Goal: Task Accomplishment & Management: Complete application form

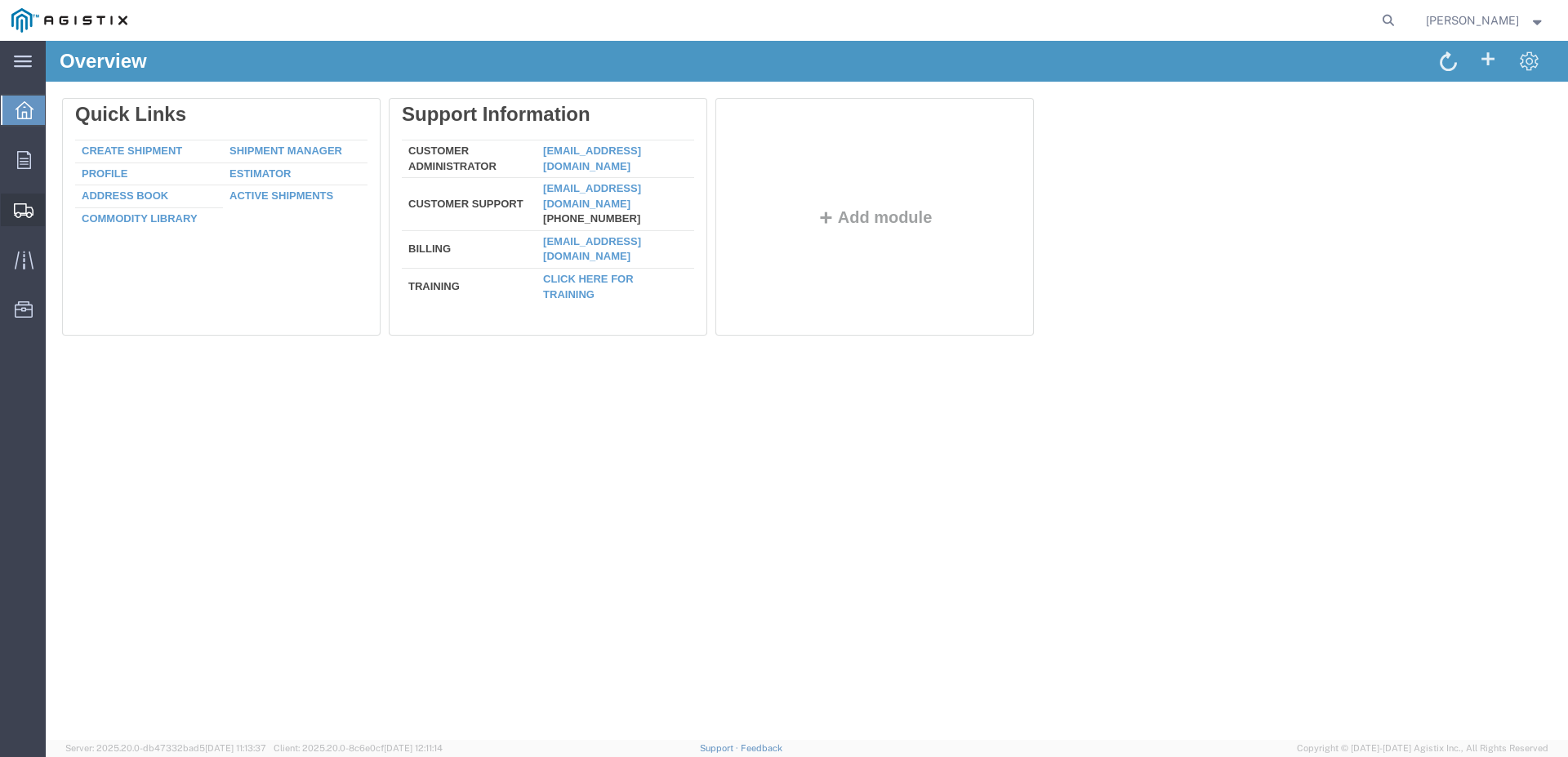
click at [56, 215] on span "Shipments" at bounding box center [50, 210] width 11 height 33
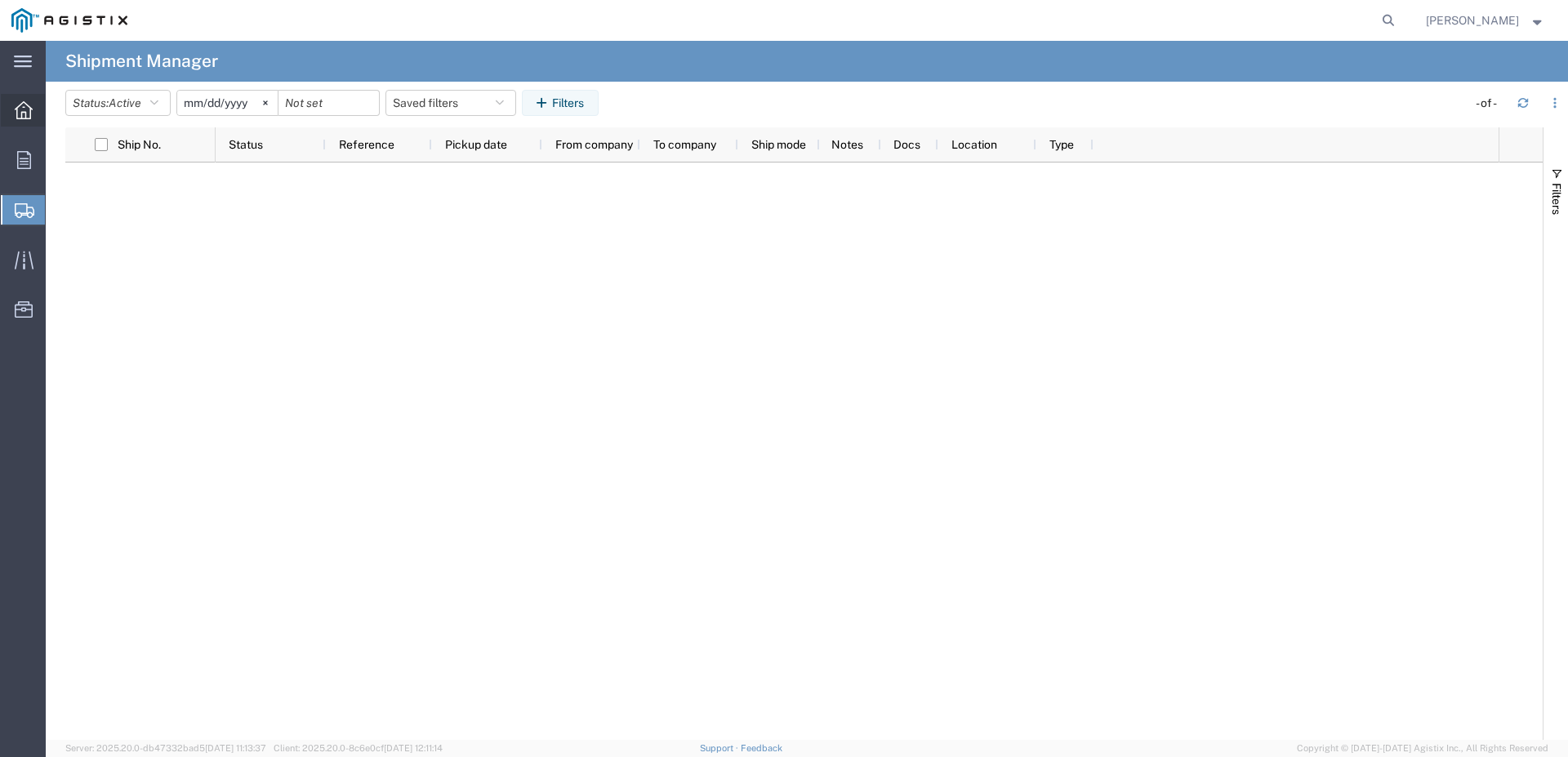
click at [23, 107] on icon at bounding box center [24, 110] width 18 height 18
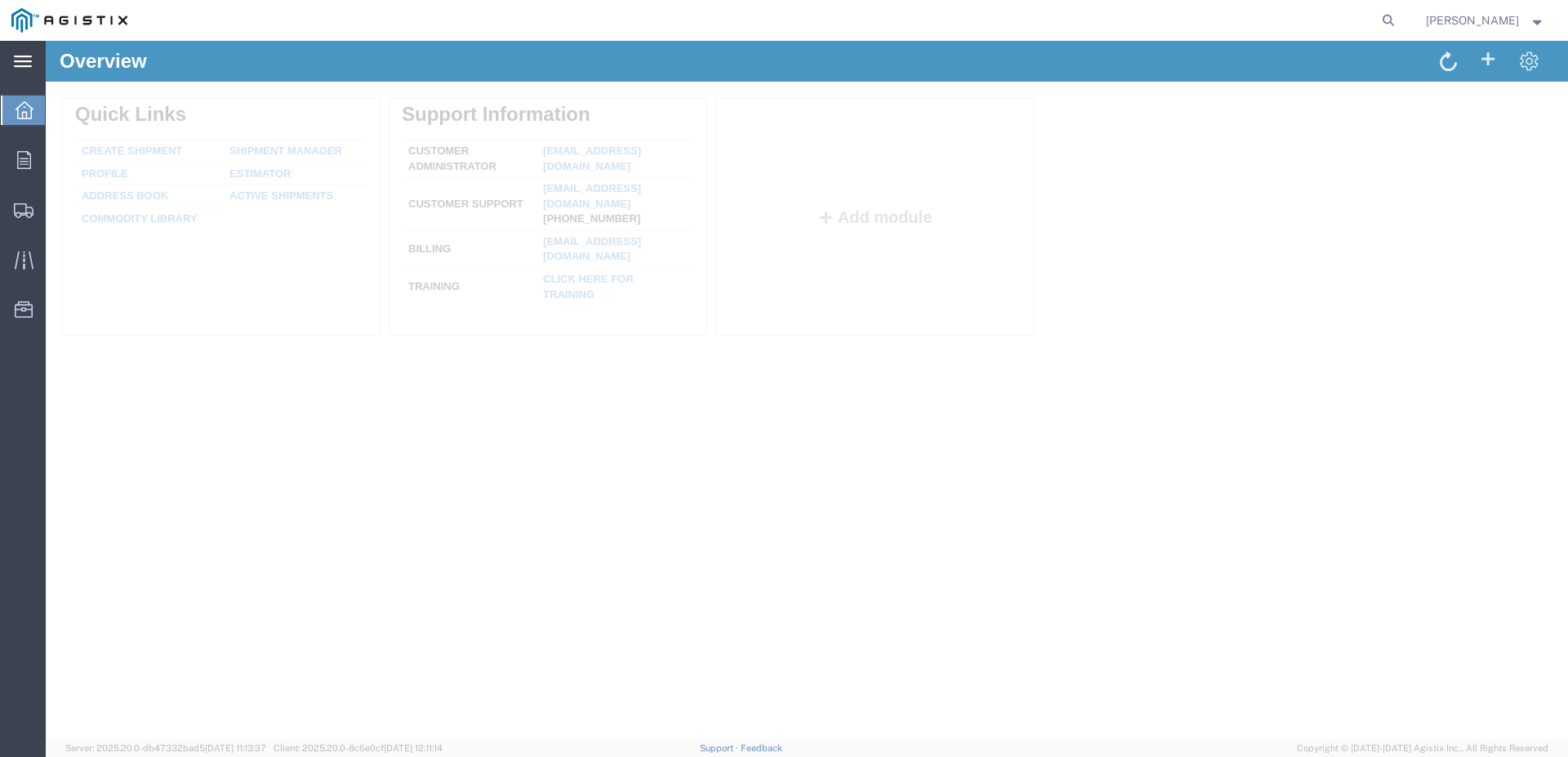
click at [20, 73] on div "main_menu Created with Sketch." at bounding box center [23, 61] width 46 height 41
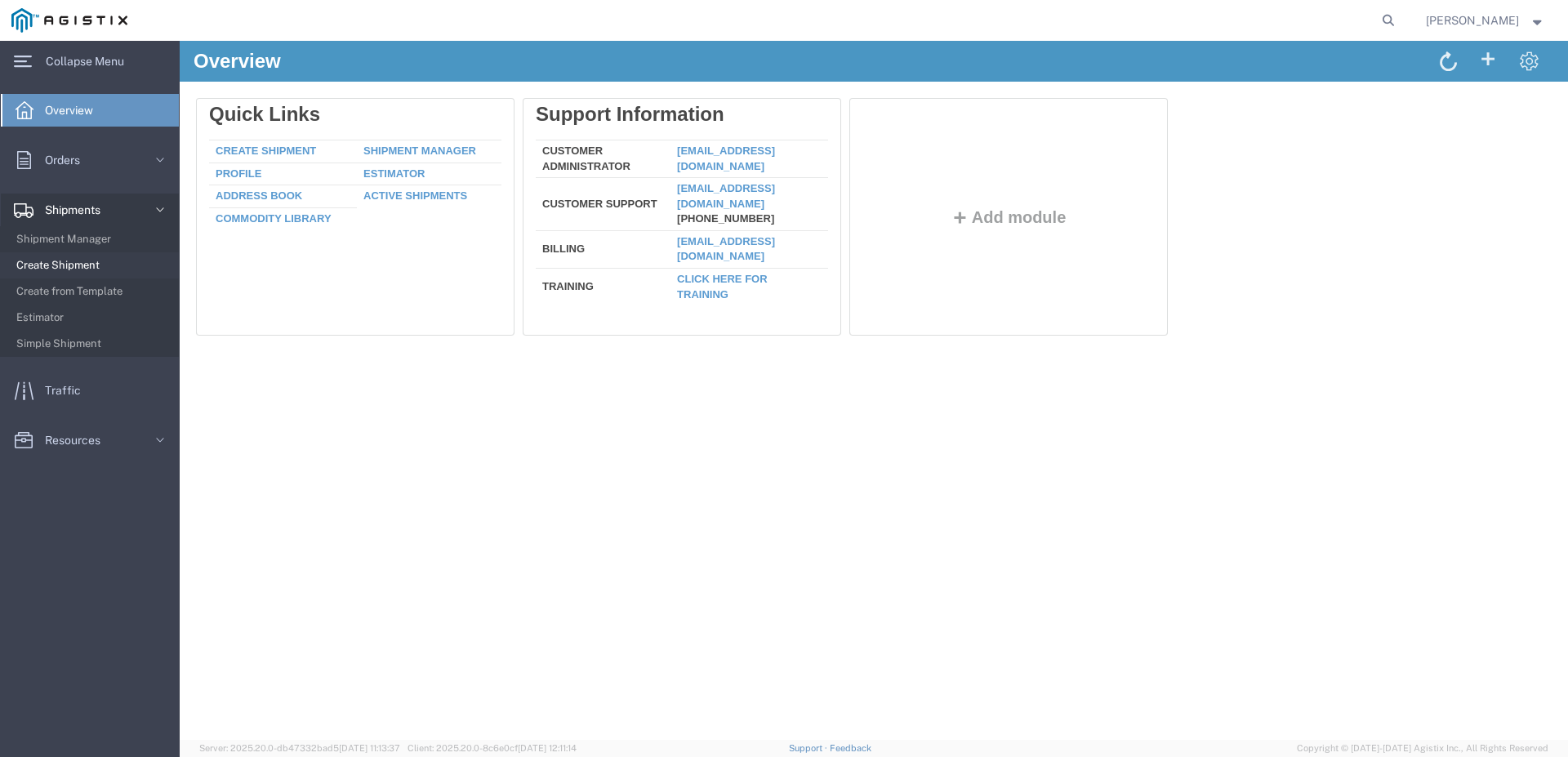
click at [78, 268] on span "Create Shipment" at bounding box center [91, 265] width 151 height 33
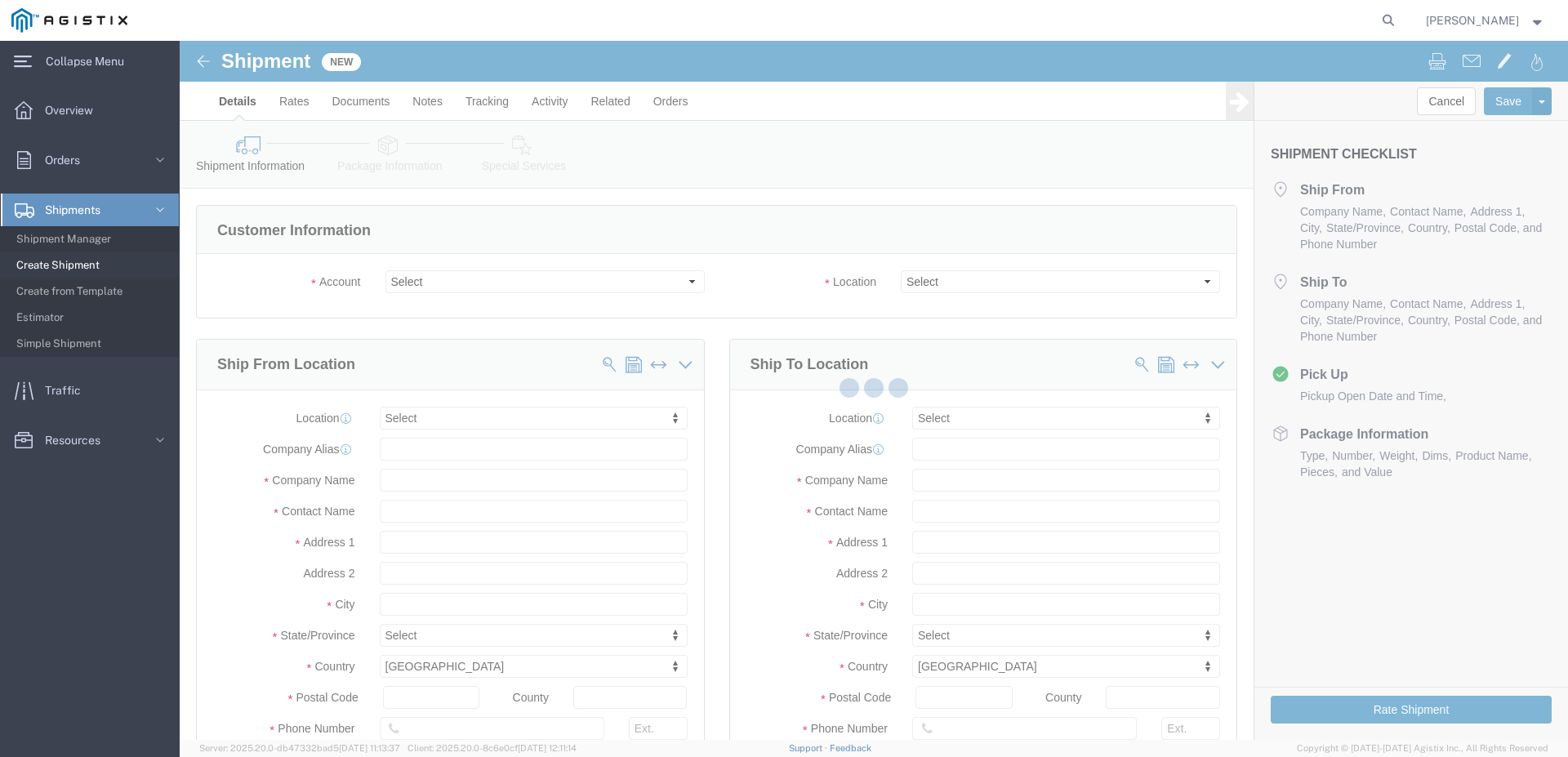
click div
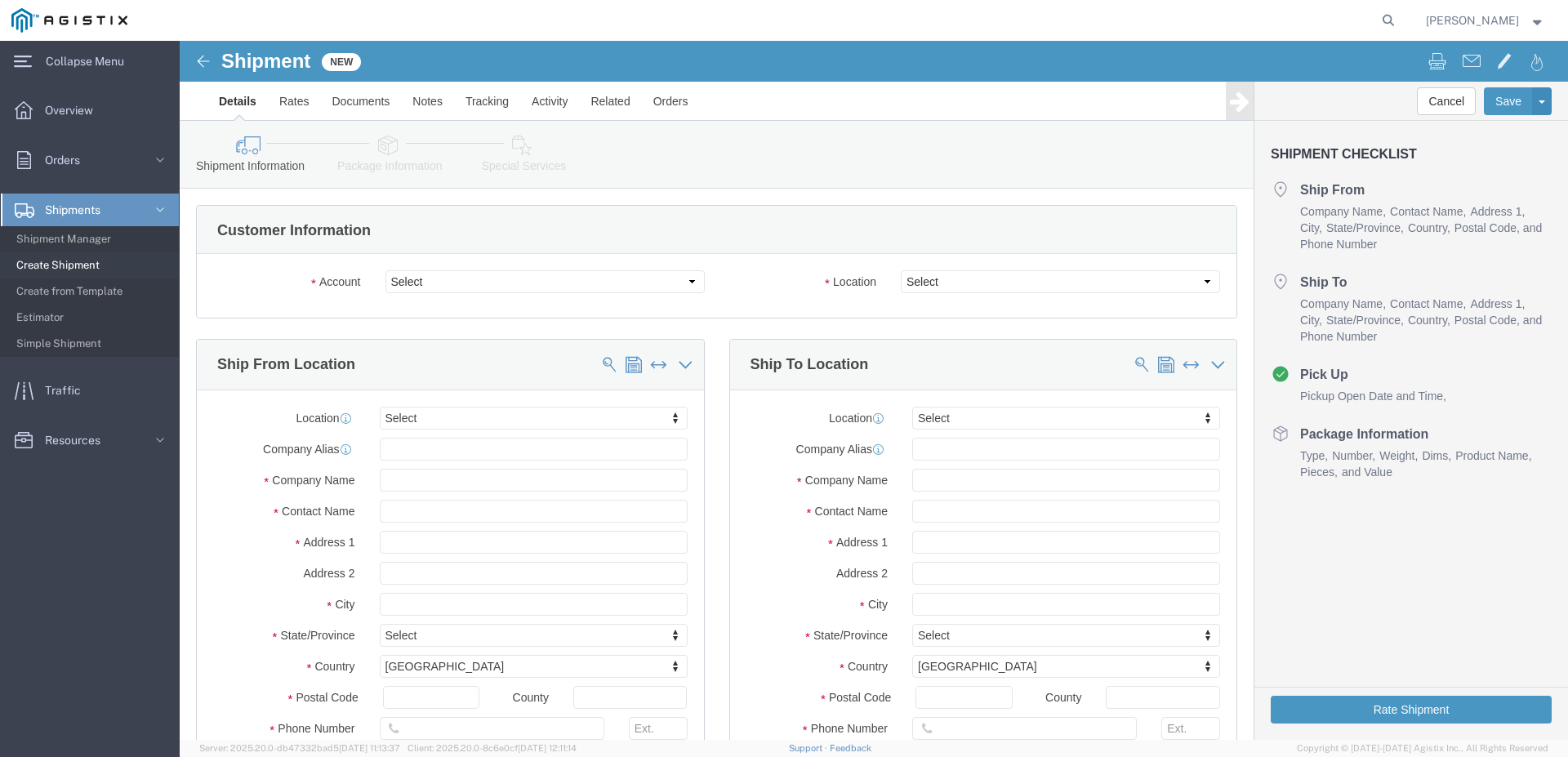
select select
click select "Select Dynamic Products Inc PG&E"
select select "9596"
click option "PG&E"
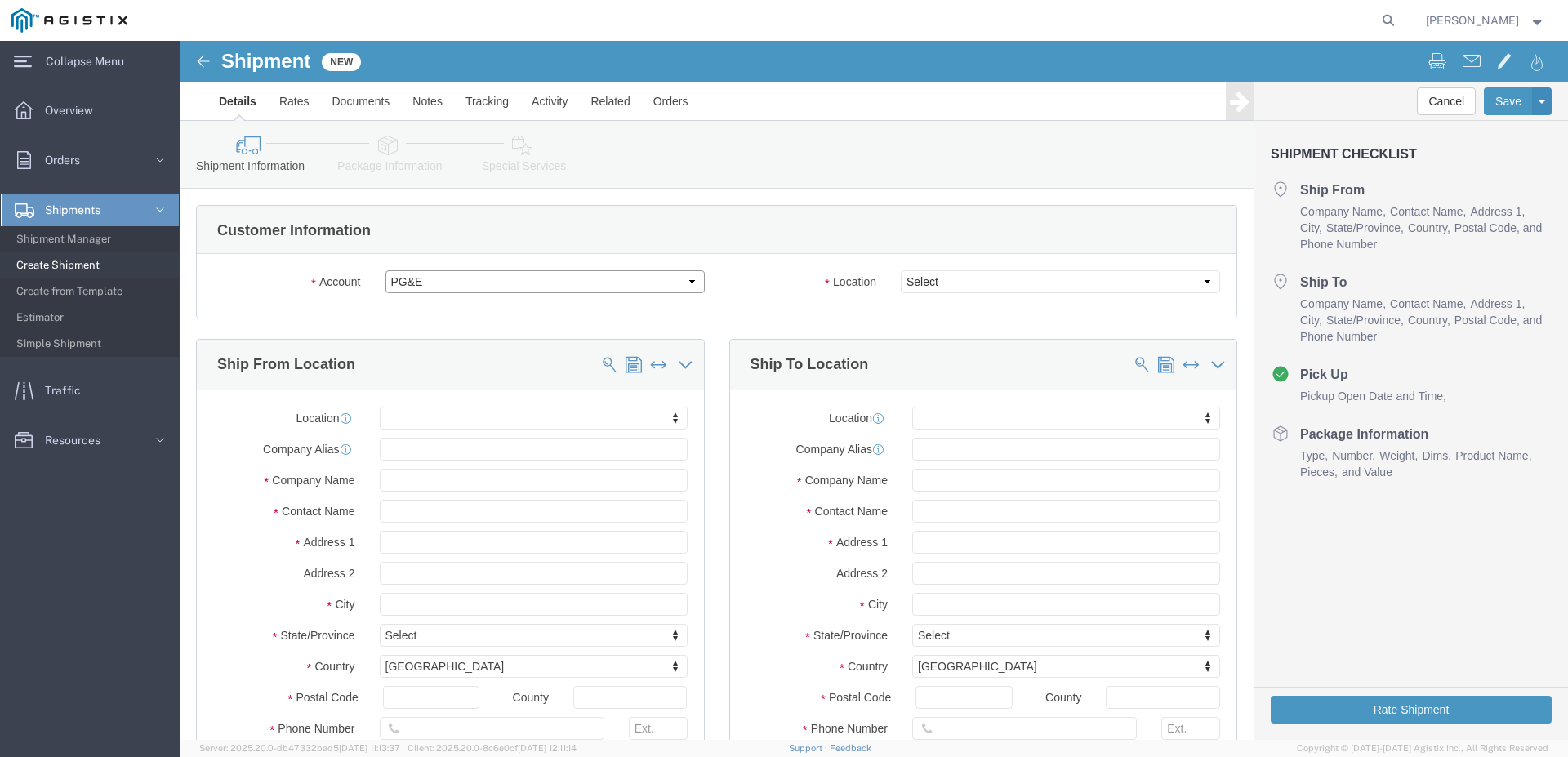
select select "PURCHORD"
select select
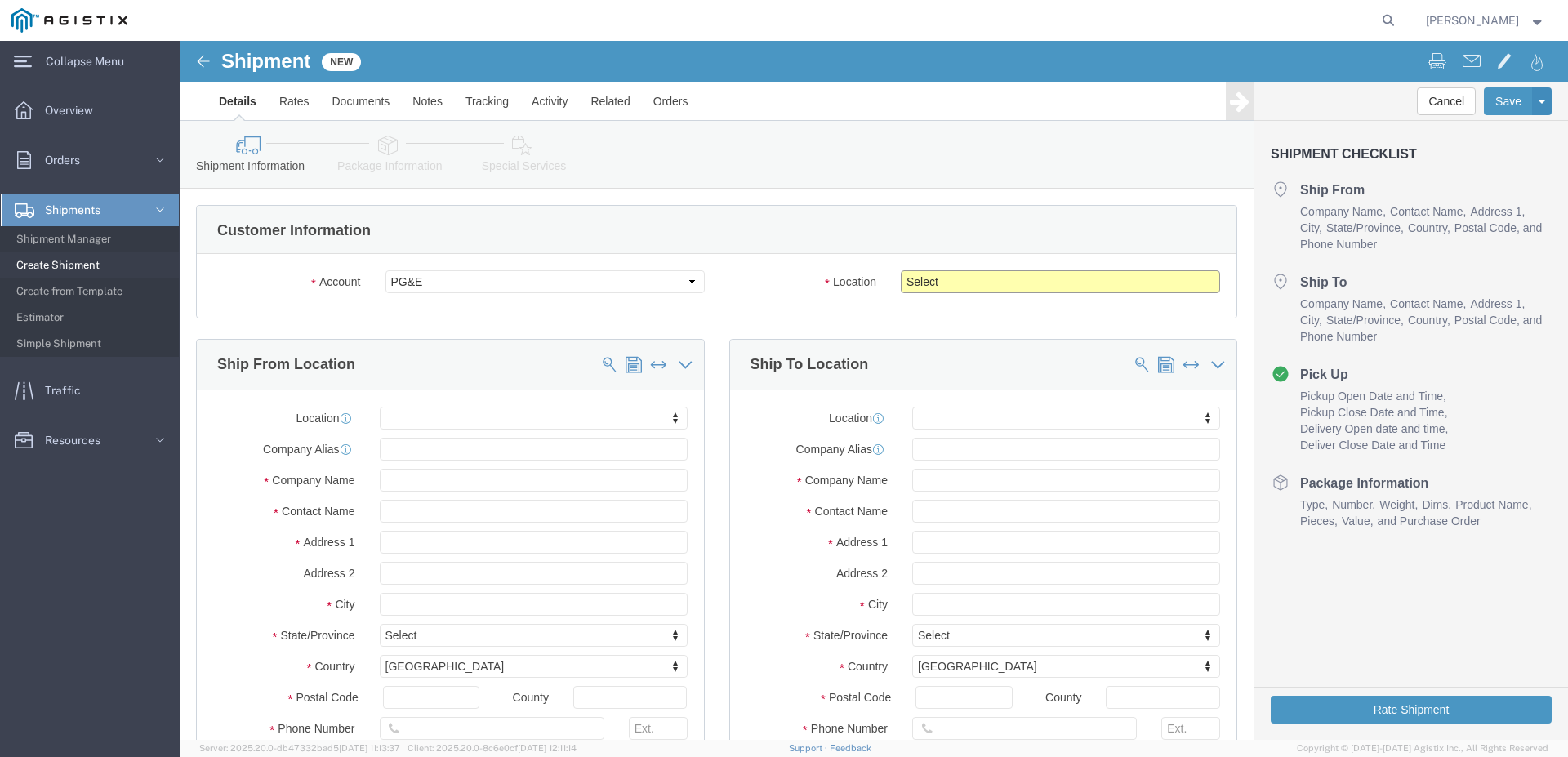
click select "Select All Others [GEOGRAPHIC_DATA] [GEOGRAPHIC_DATA] [GEOGRAPHIC_DATA] [GEOGRA…"
drag, startPoint x: 630, startPoint y: 211, endPoint x: 573, endPoint y: 276, distance: 86.5
click div "Customer Information"
drag, startPoint x: 441, startPoint y: 267, endPoint x: 433, endPoint y: 252, distance: 17.0
click div "Account Select Dynamic Products Inc PG&E Location Select All Others [GEOGRAPHIC…"
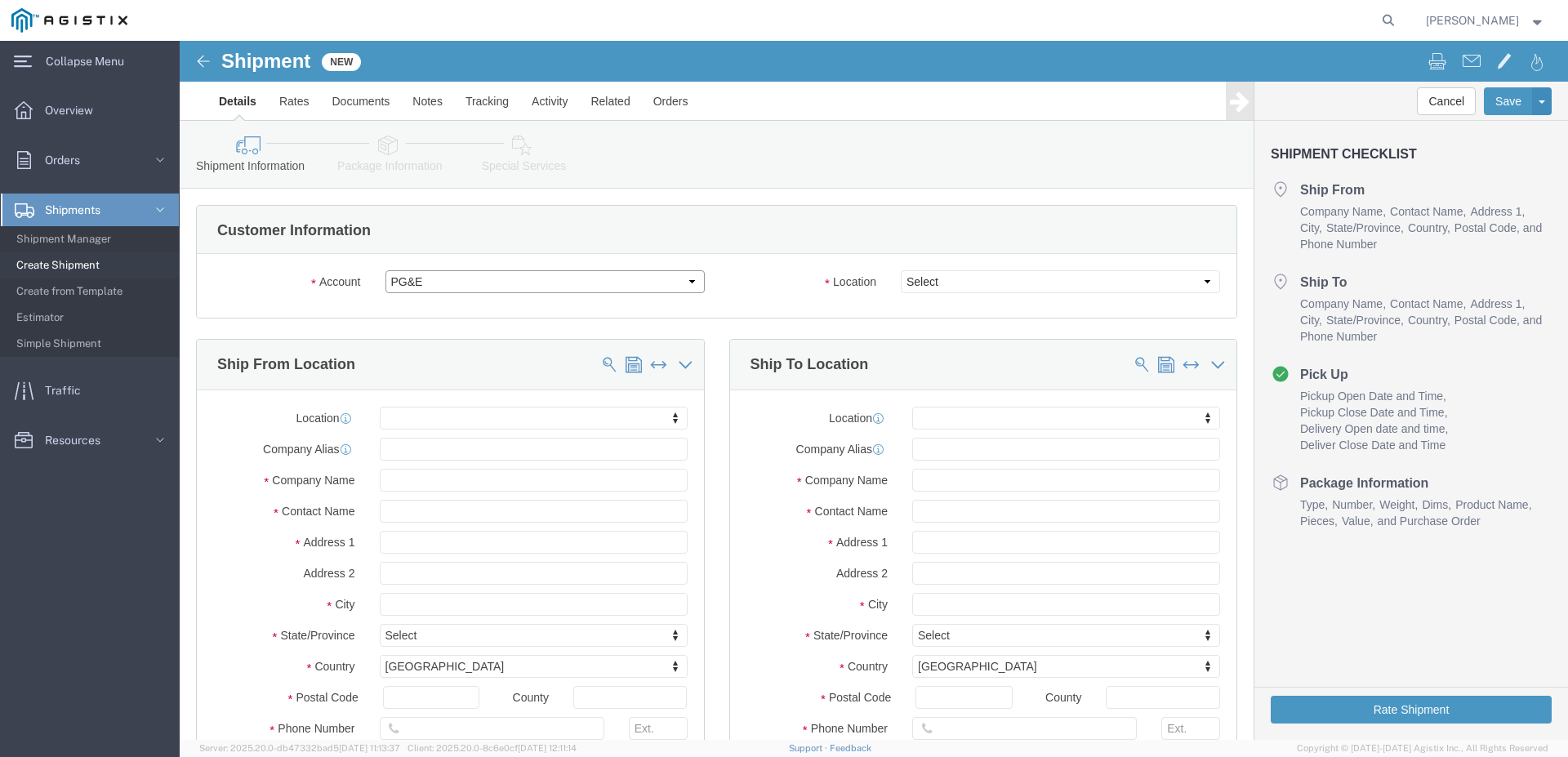
click select "Select Dynamic Products Inc PG&E"
click option "PG&E"
click select "Select All Others [GEOGRAPHIC_DATA] [GEOGRAPHIC_DATA] [GEOGRAPHIC_DATA] [GEOGRA…"
select select "23082"
click option "All Others"
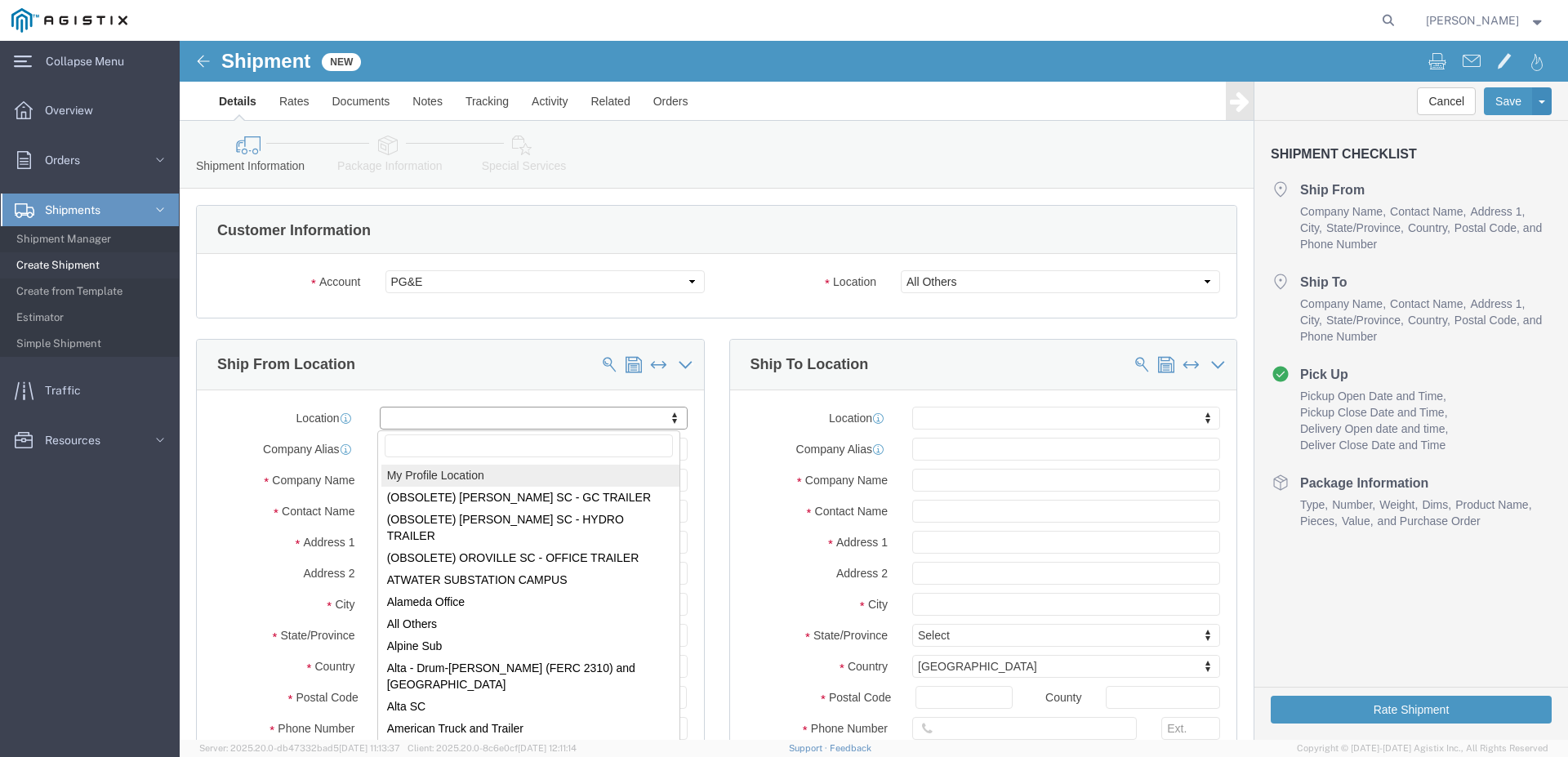
select select "MYPROFILE"
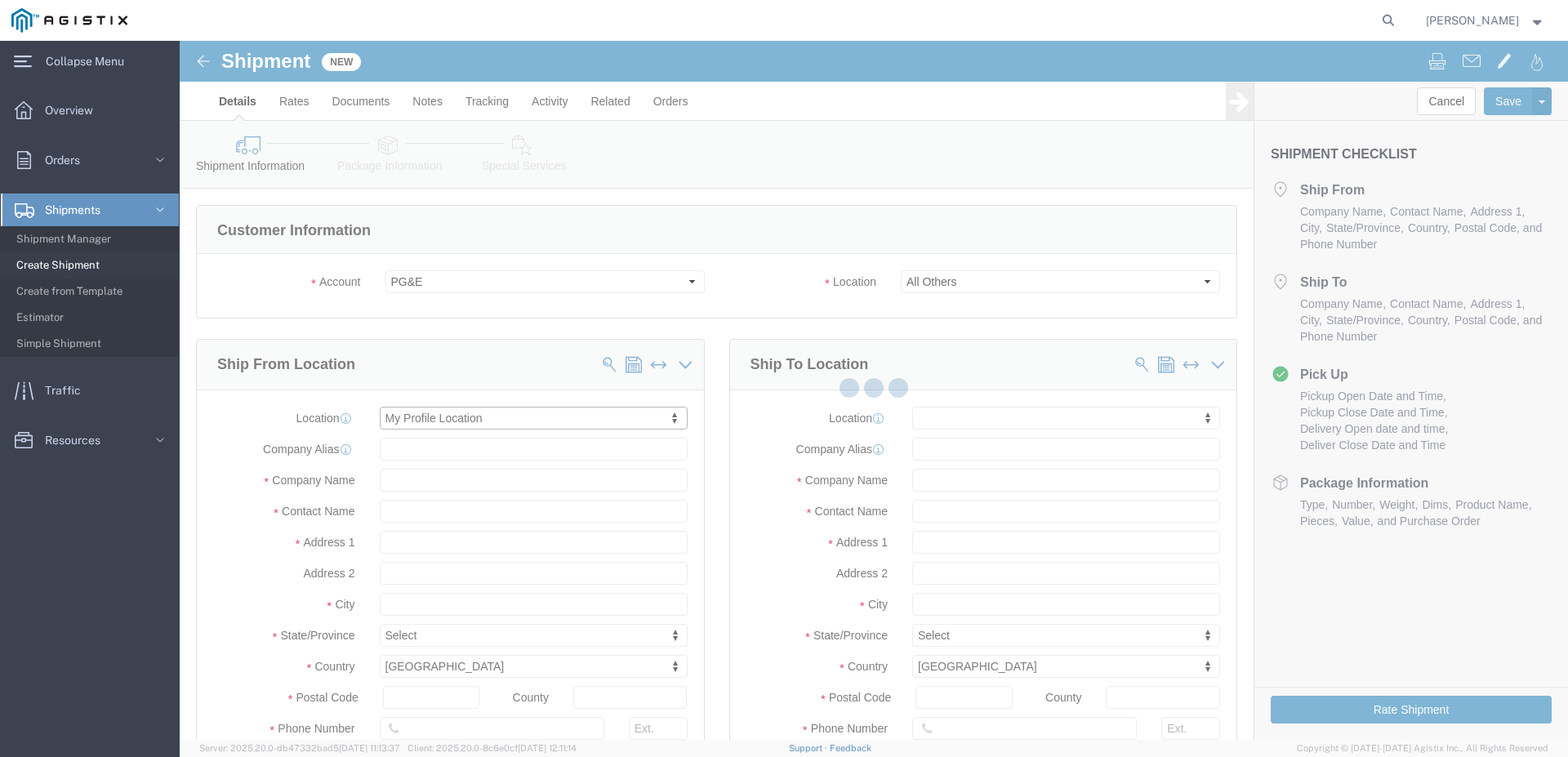
scroll to position [4, 0]
type input "[STREET_ADDRESS]"
type input "77015"
type input "[GEOGRAPHIC_DATA]"
type input "2814573500"
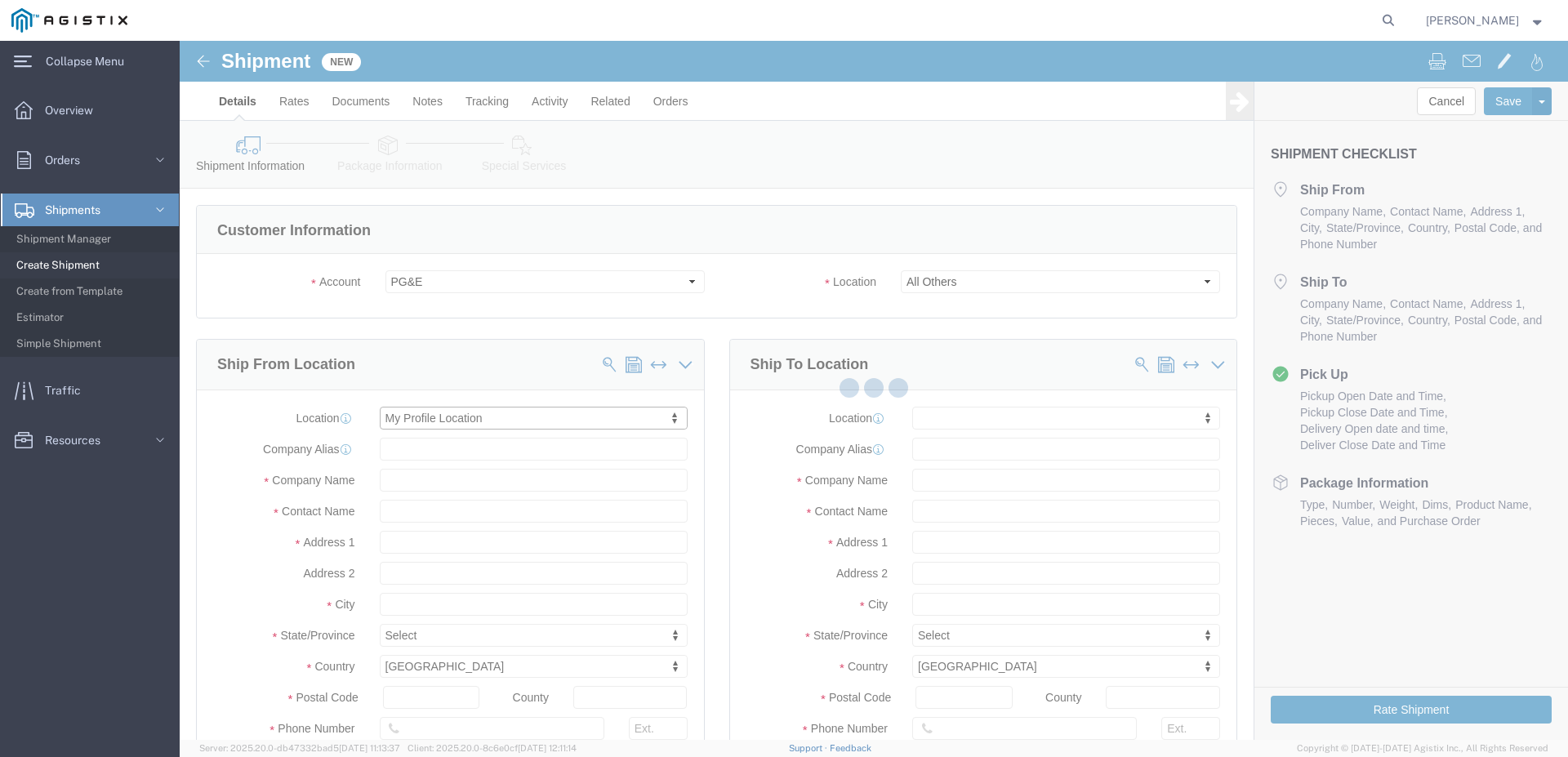
type input "[EMAIL_ADDRESS][DOMAIN_NAME]"
checkbox input "true"
type input "Dynamic Products, Inc."
type input "[PERSON_NAME]"
type input "[GEOGRAPHIC_DATA]"
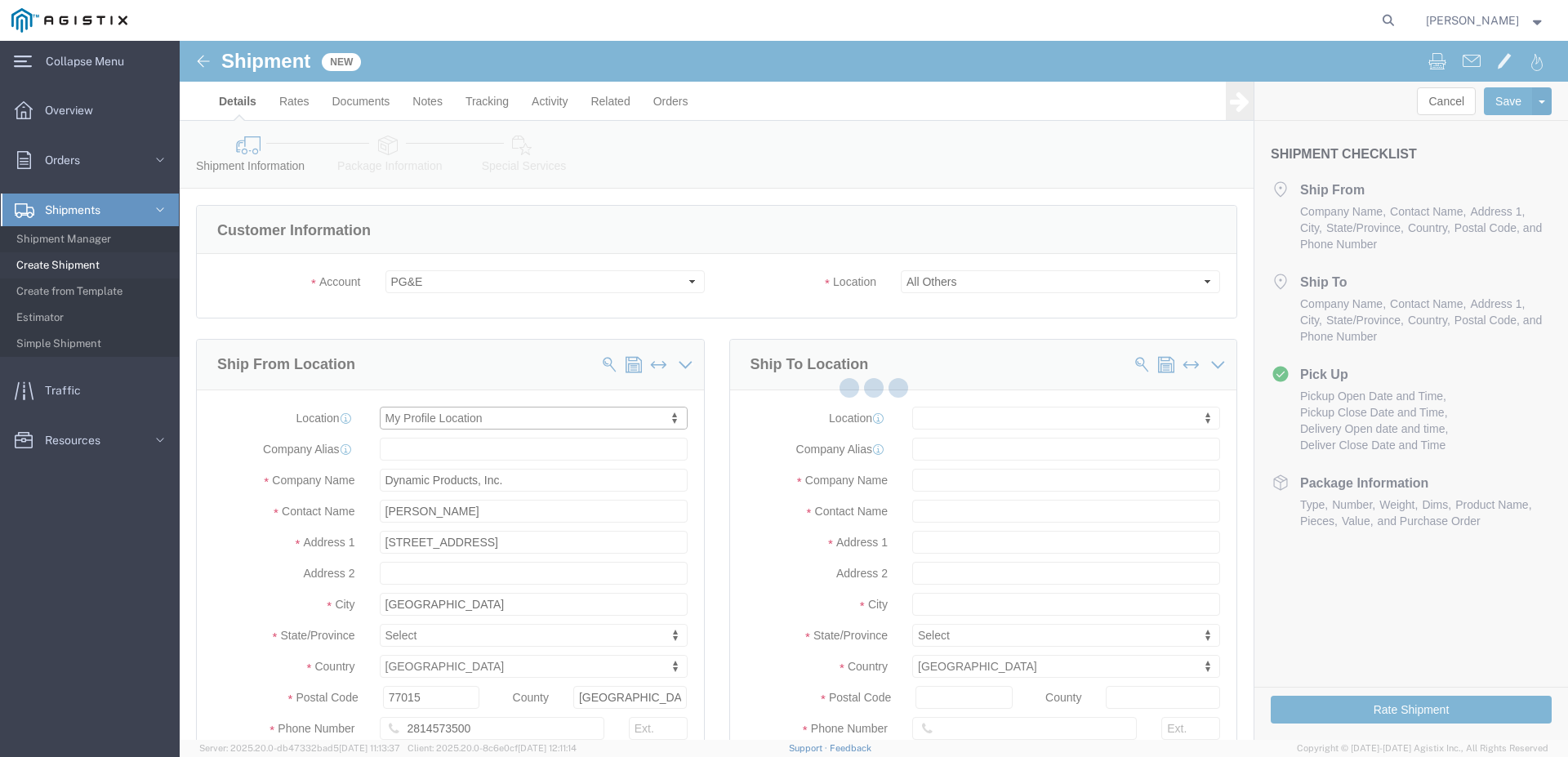
select select "[GEOGRAPHIC_DATA]"
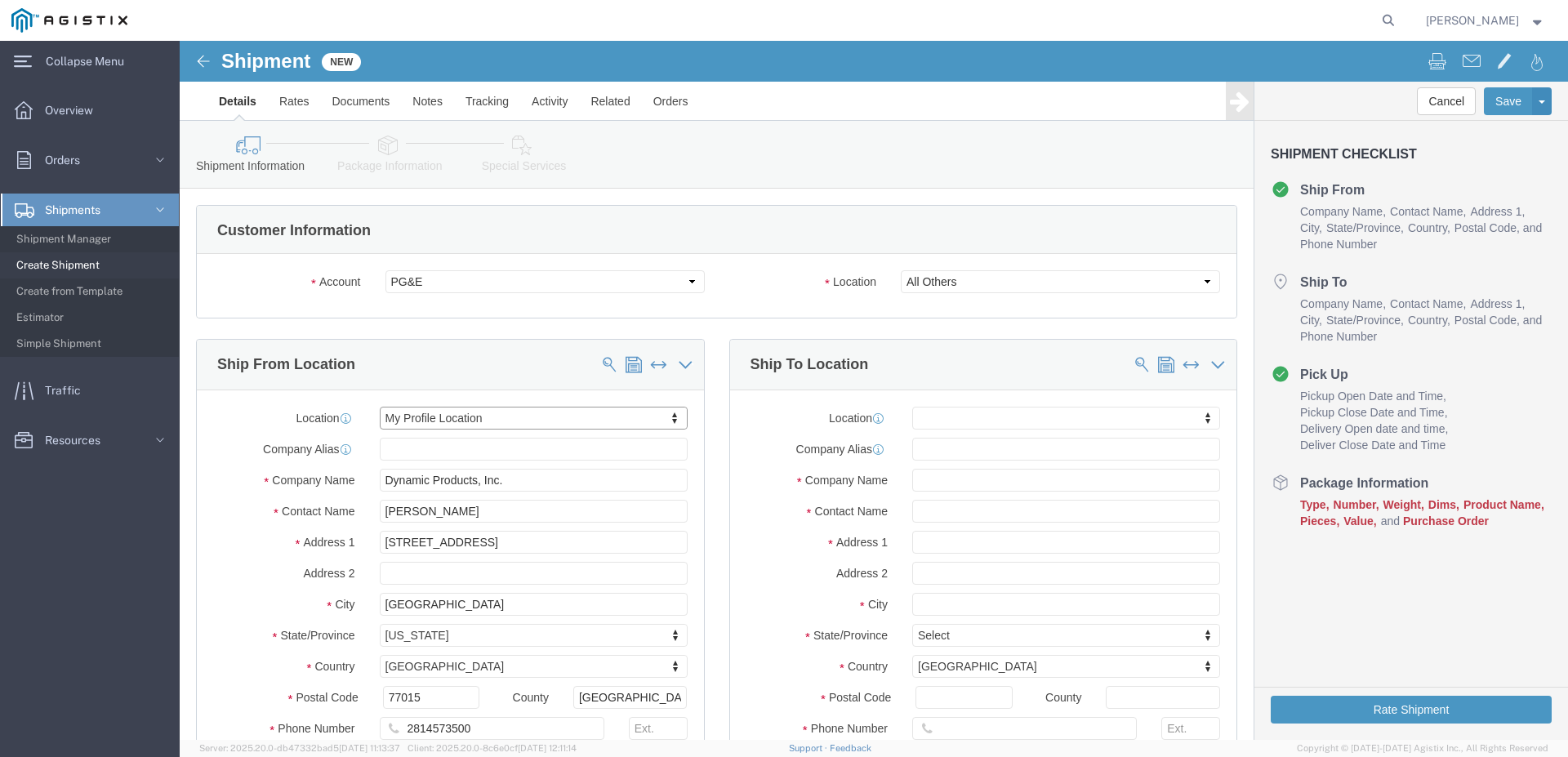
scroll to position [167, 0]
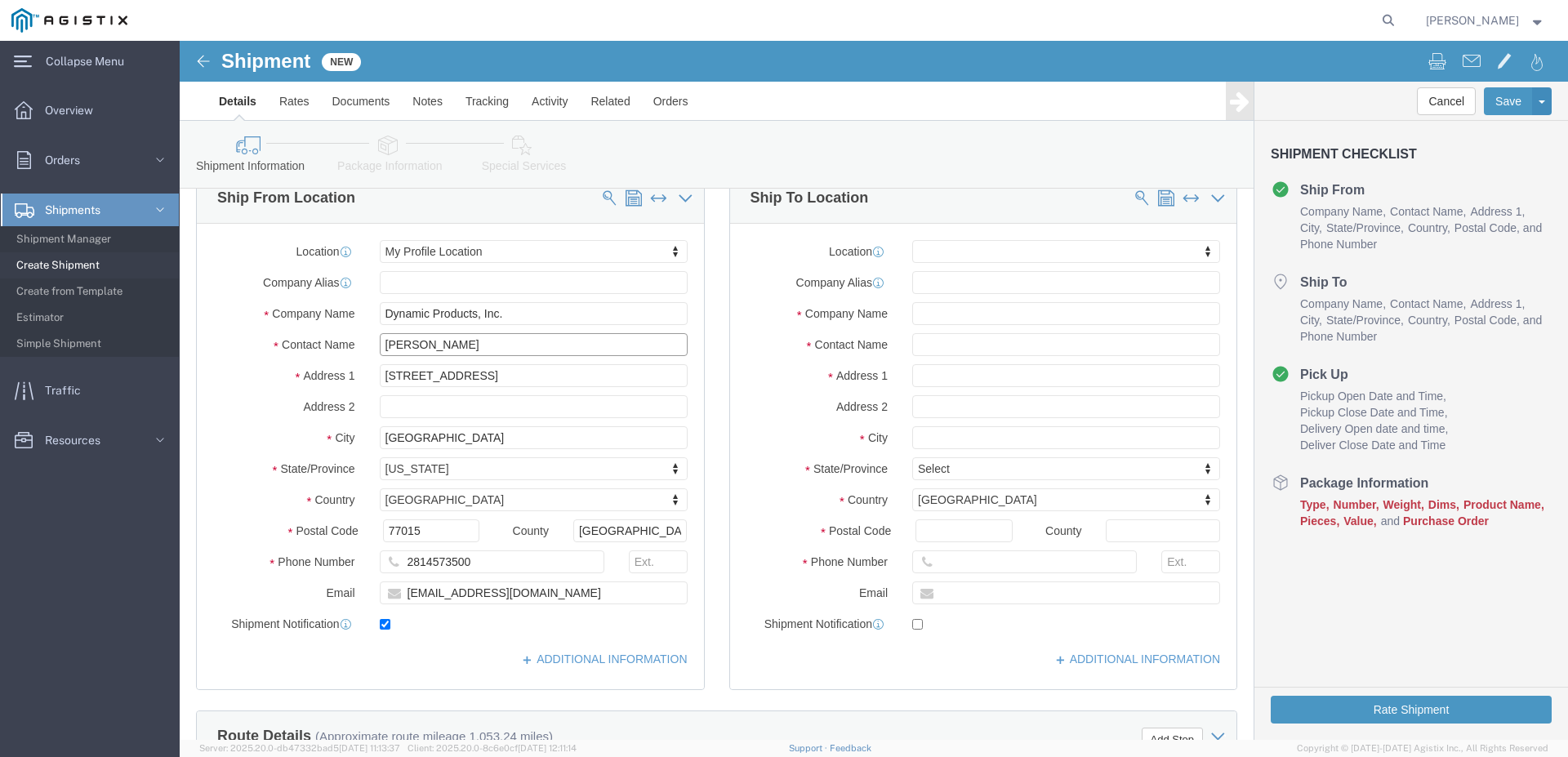
drag, startPoint x: 306, startPoint y: 298, endPoint x: 244, endPoint y: 305, distance: 62.4
click input "[PERSON_NAME]"
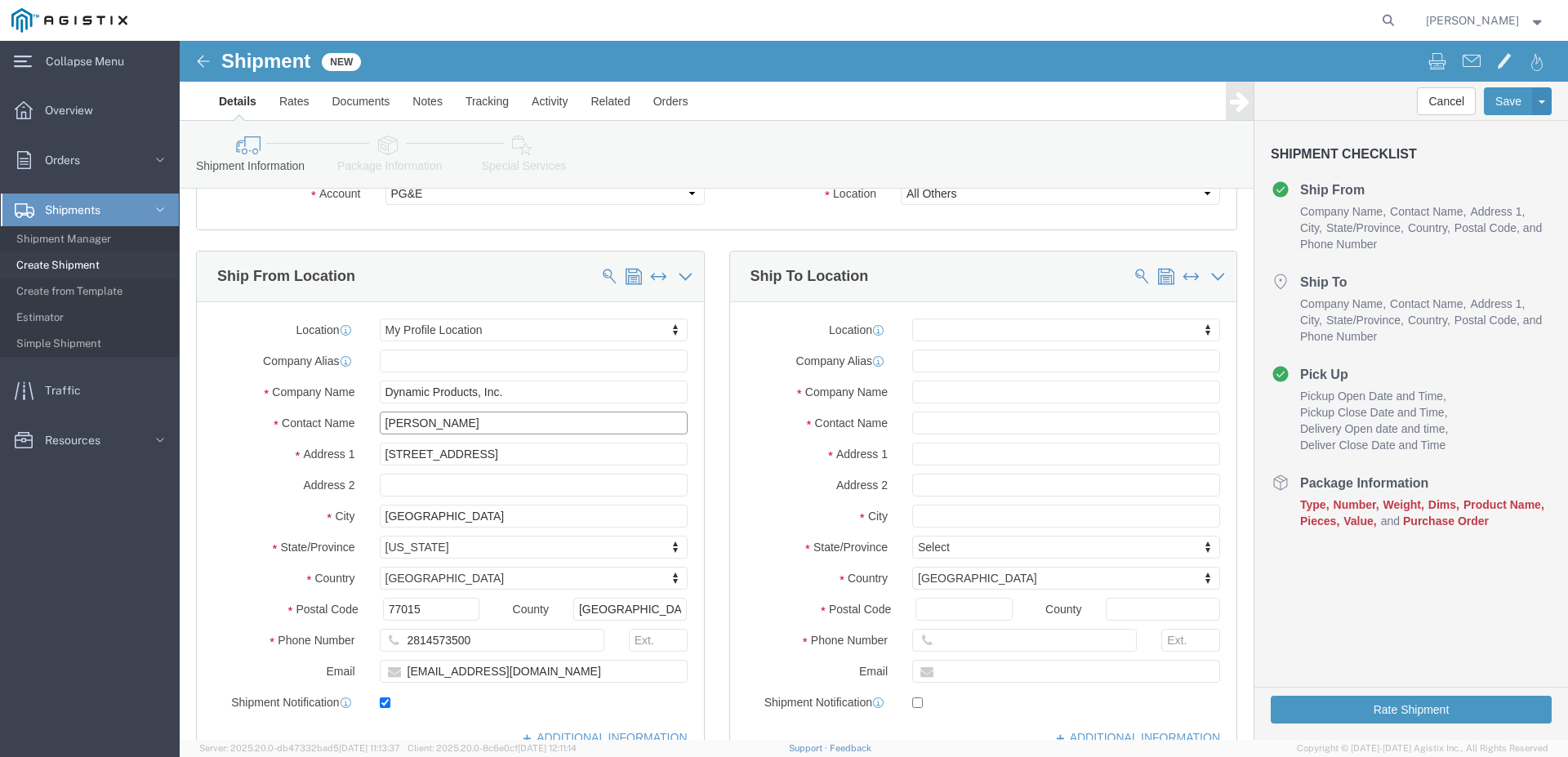
scroll to position [0, 0]
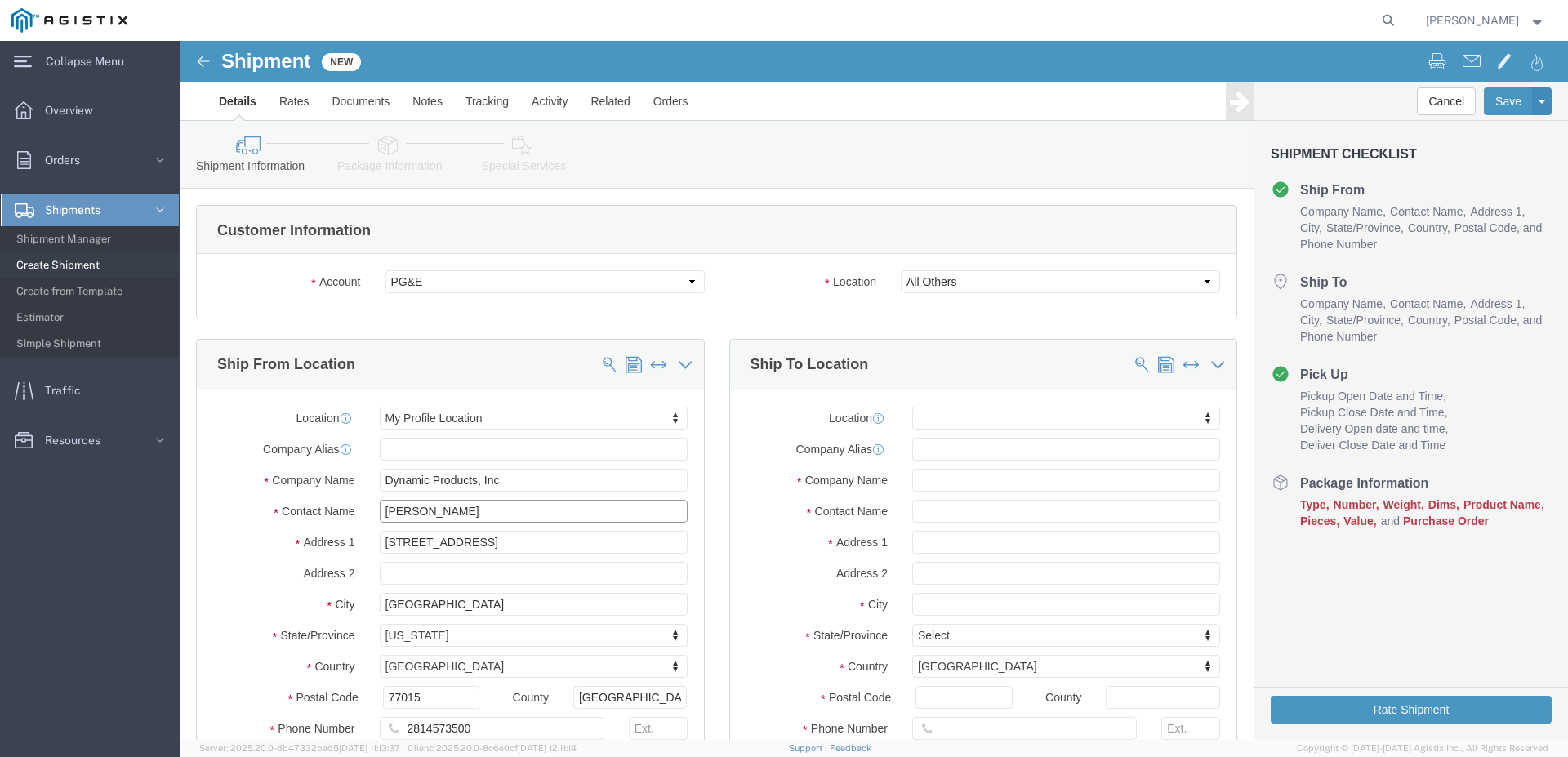
type input "[PERSON_NAME]"
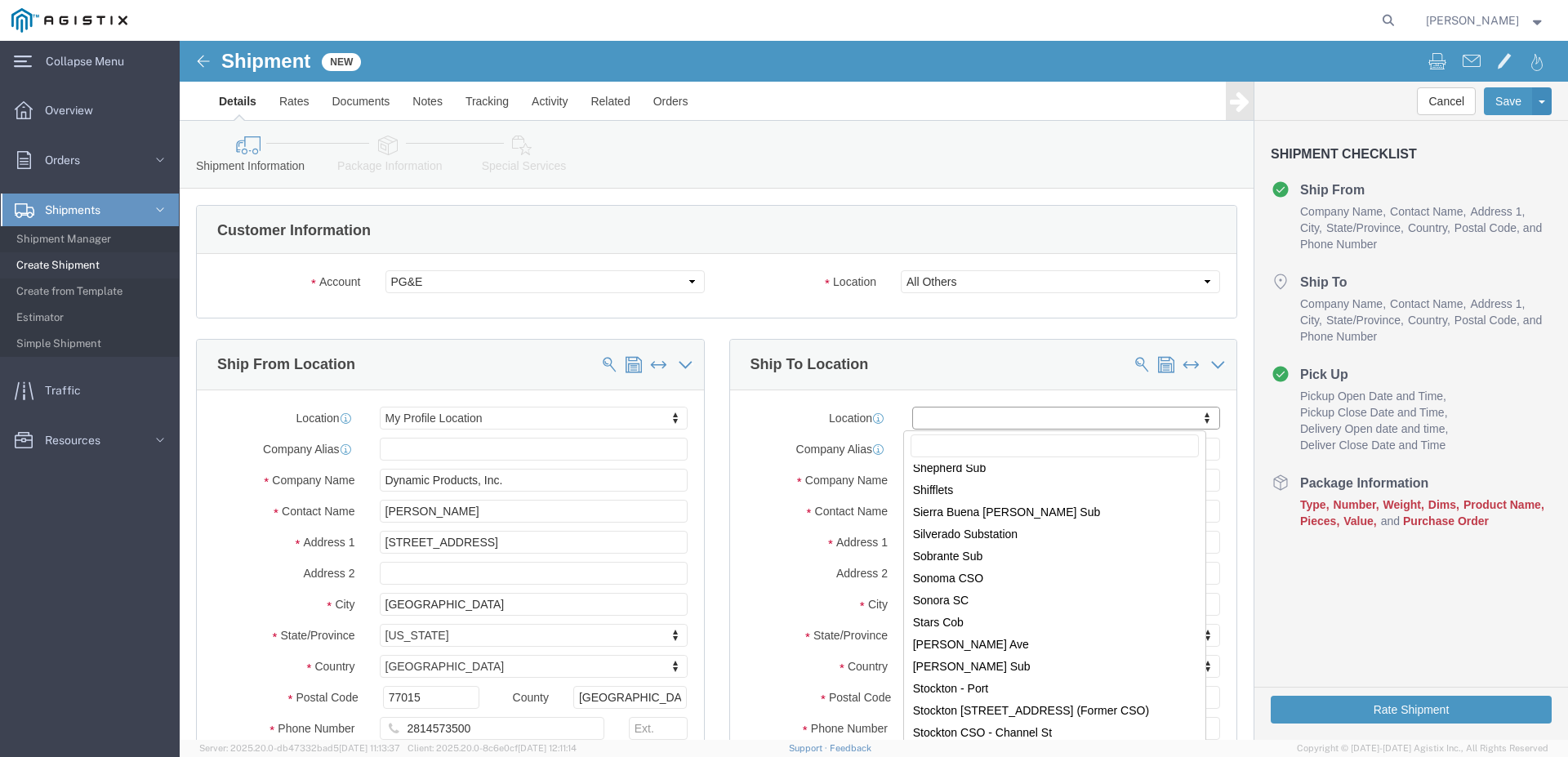
scroll to position [9562, 0]
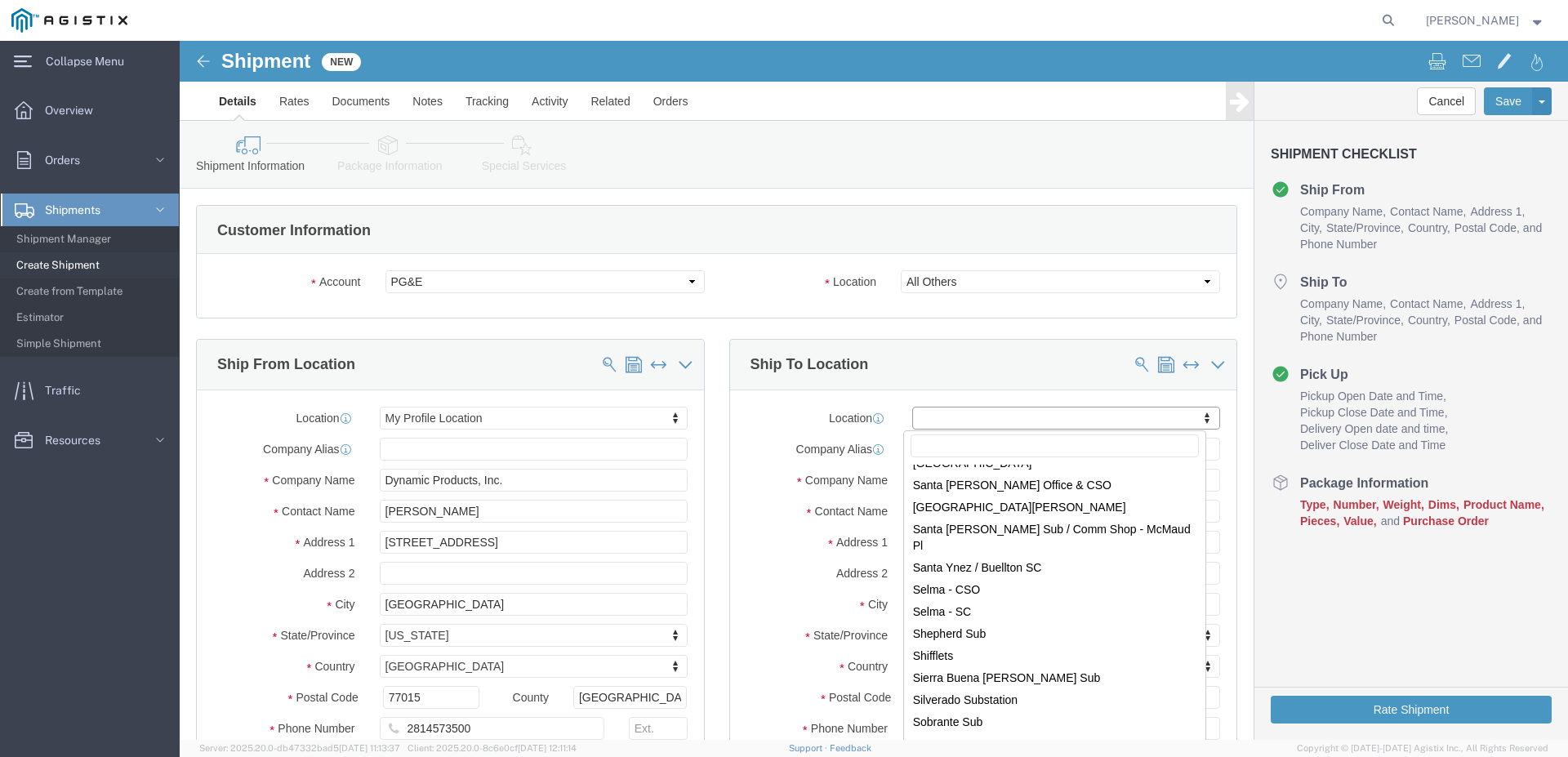
select select "46111"
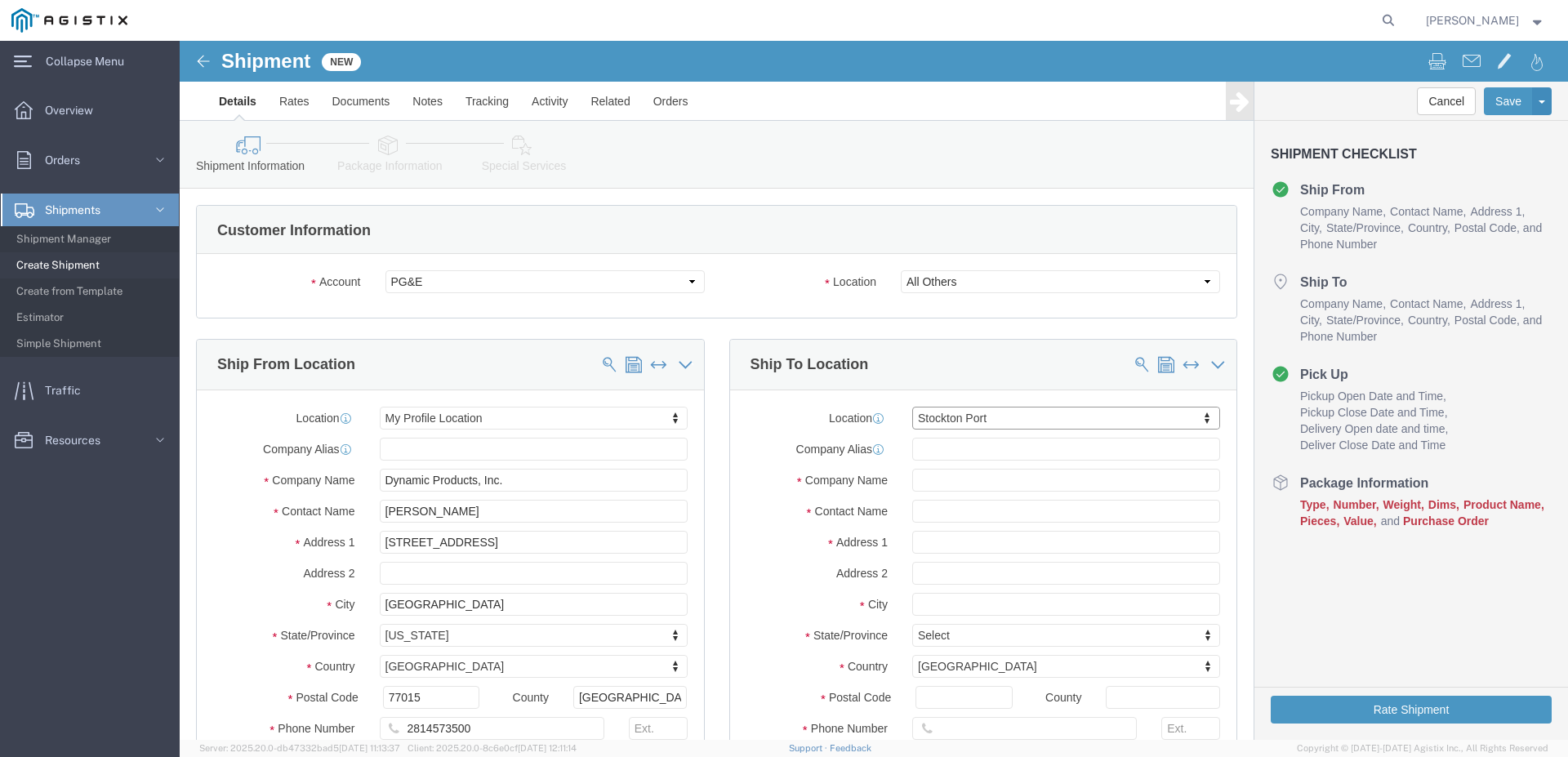
scroll to position [4, 0]
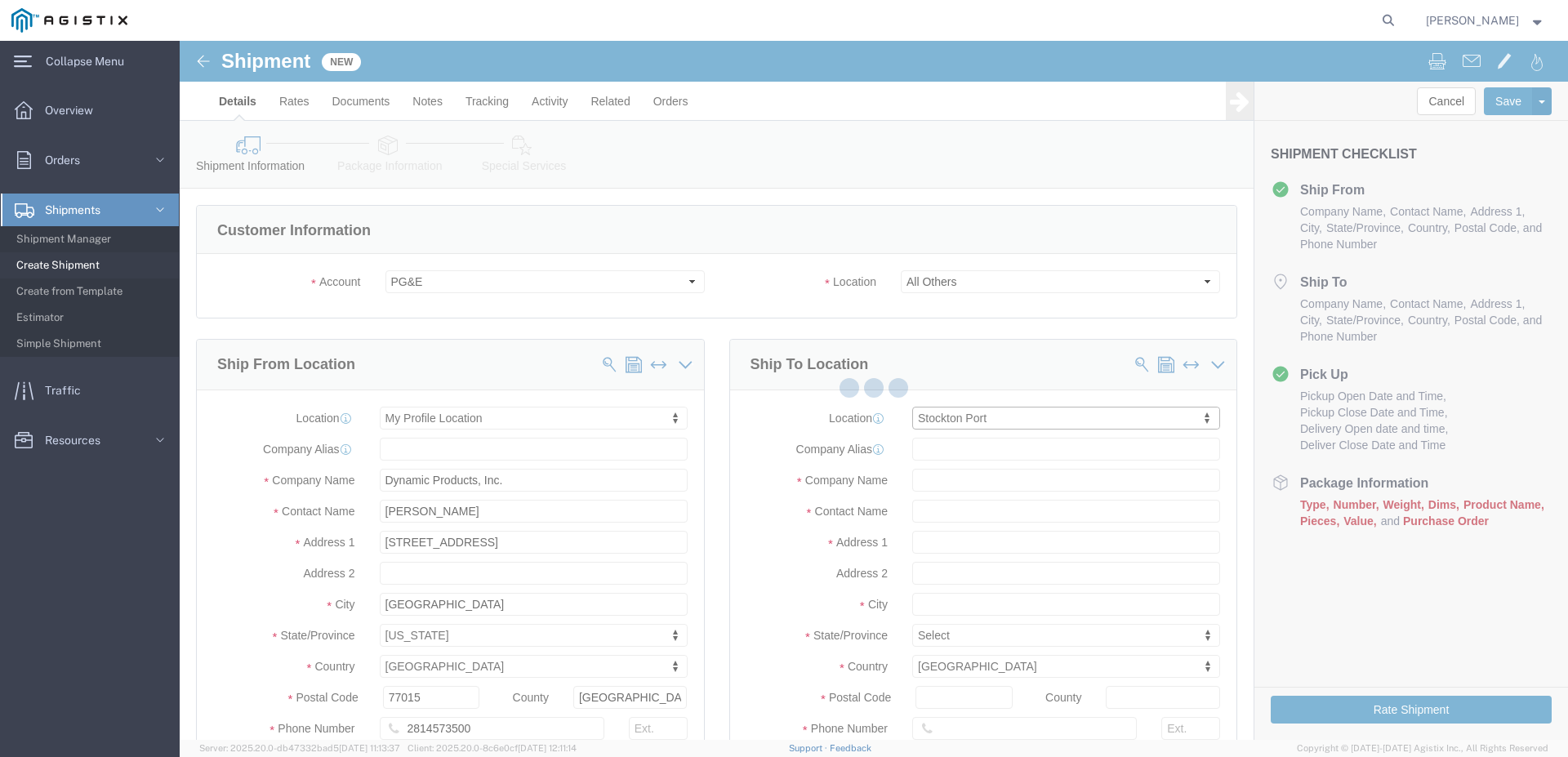
type input "[STREET_ADDRESS][PERSON_NAME]"
type input "95204"
type input "PG&E"
type input "Stockton"
select select "CA"
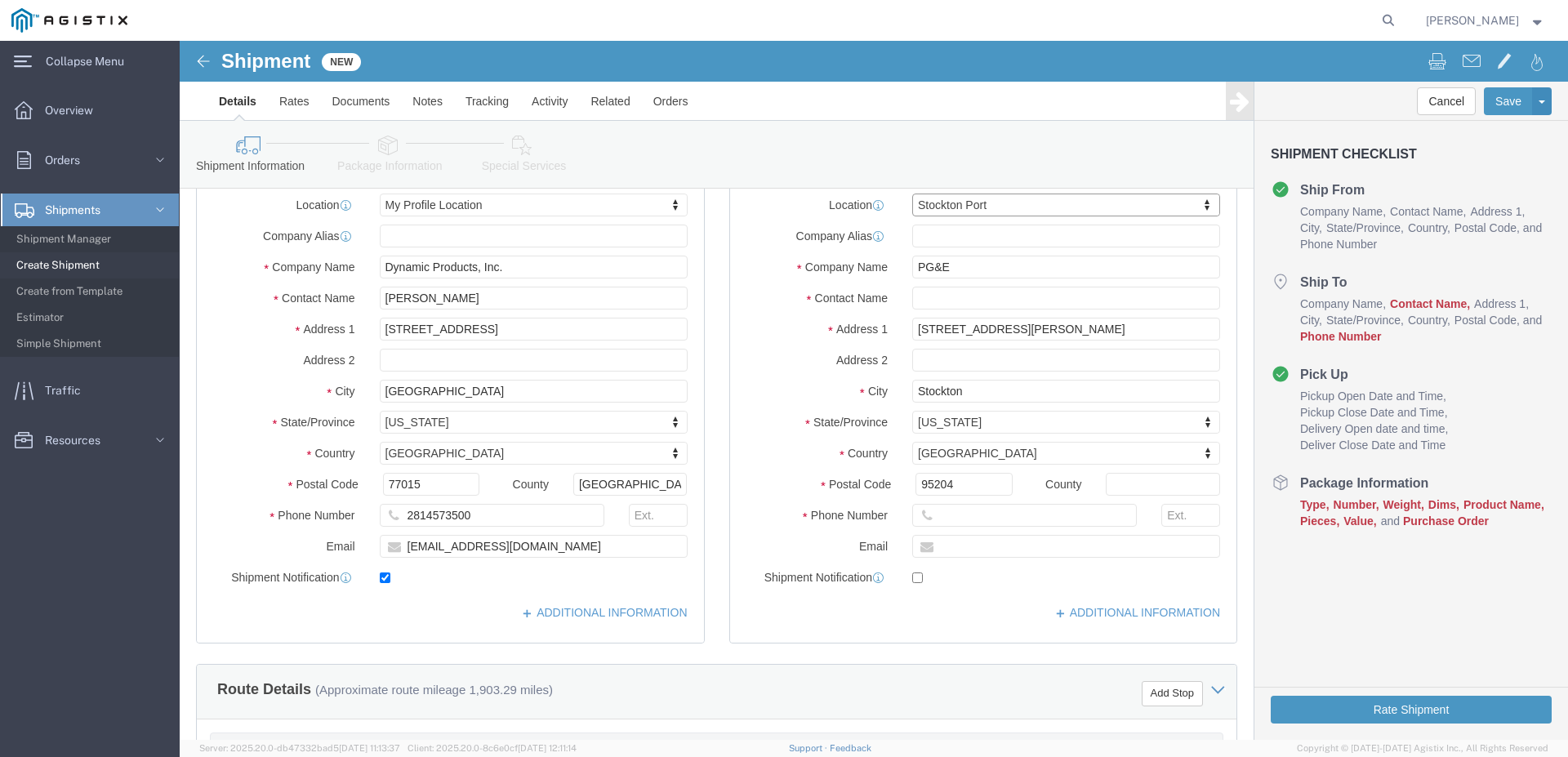
scroll to position [250, 0]
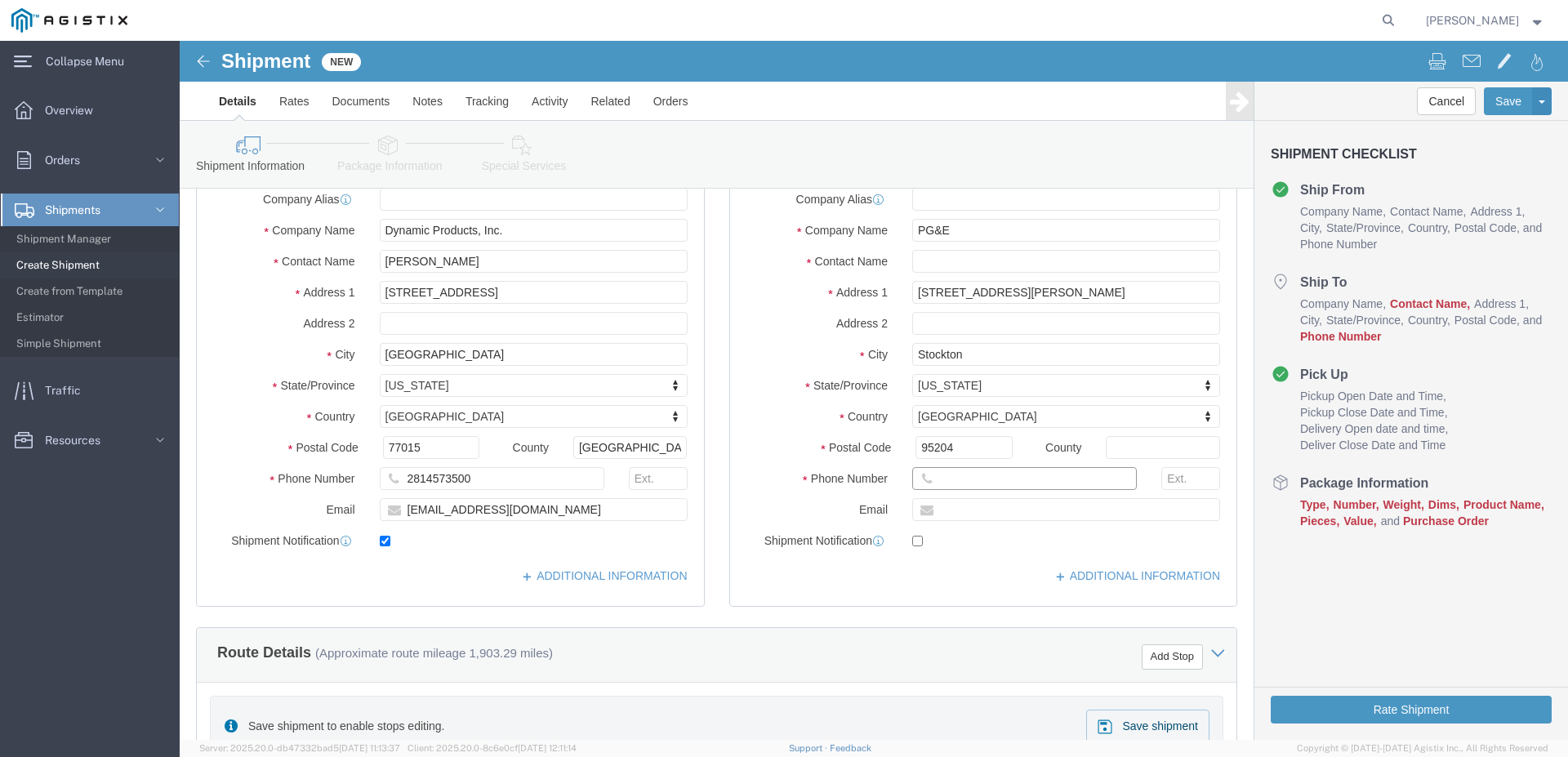
click input "text"
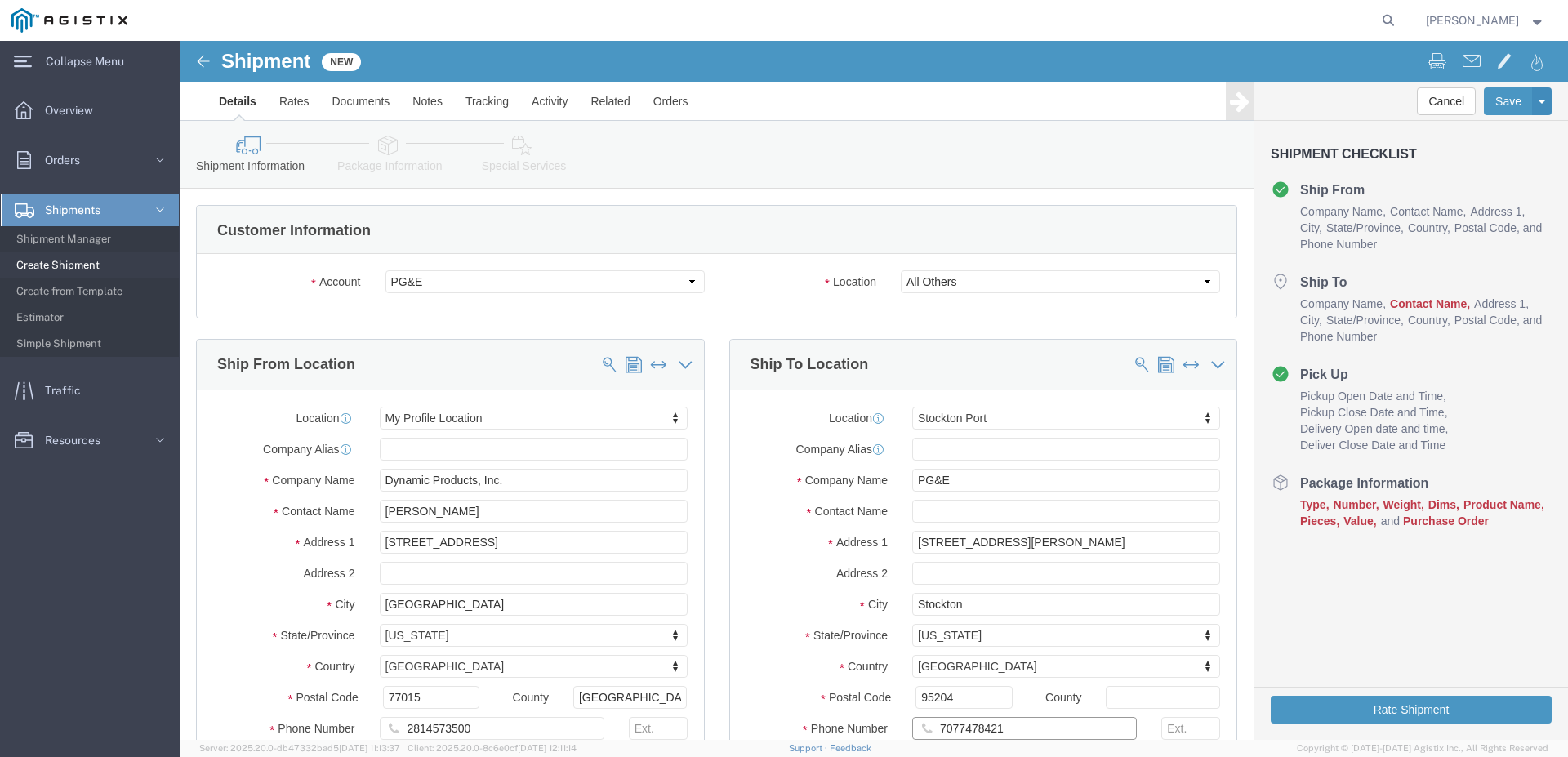
type input "7077478421"
click select "Select Dynamic Products Inc PG&E"
select select
click option "Select"
select select "CUSTREF"
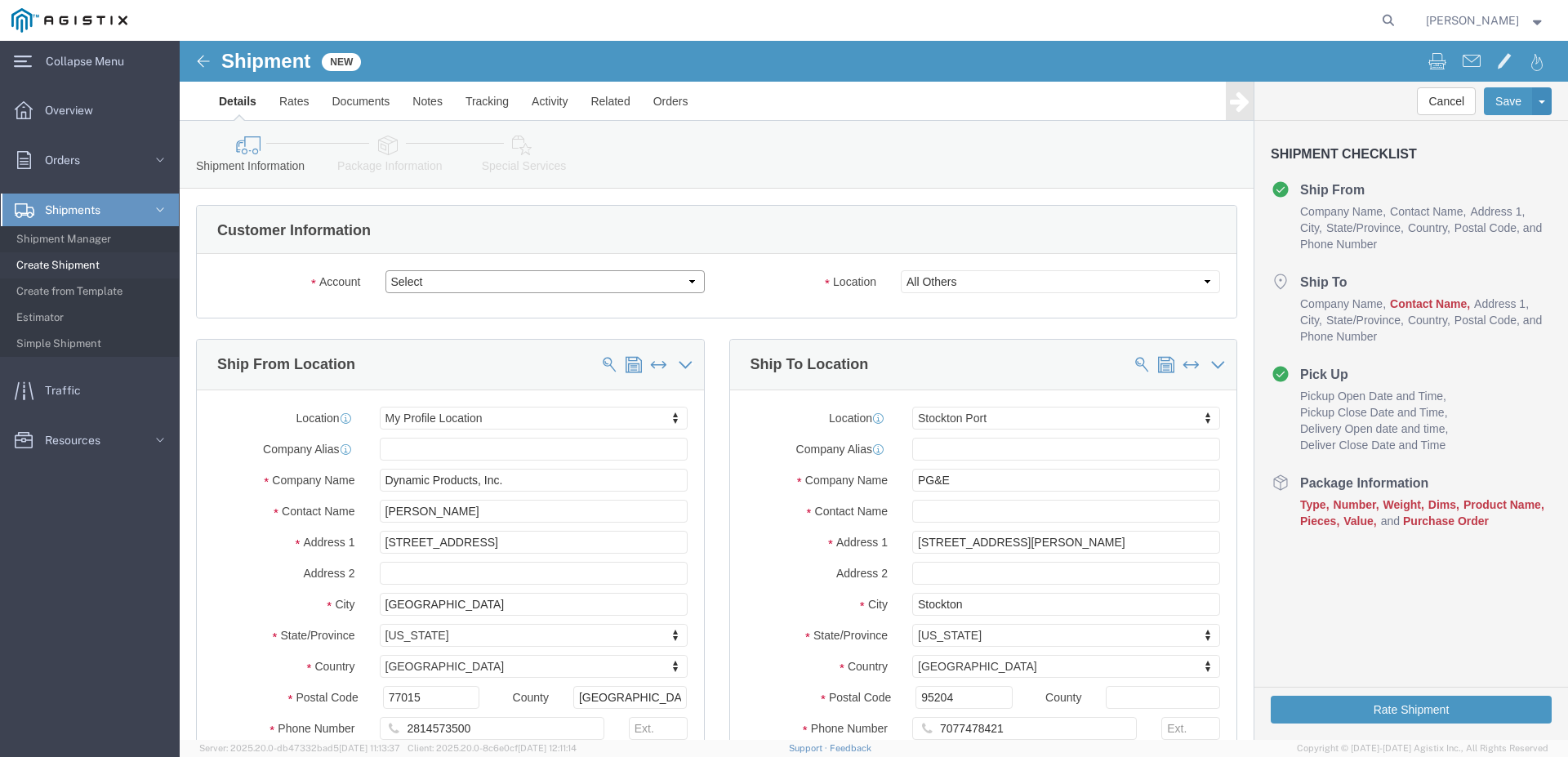
select select "46111"
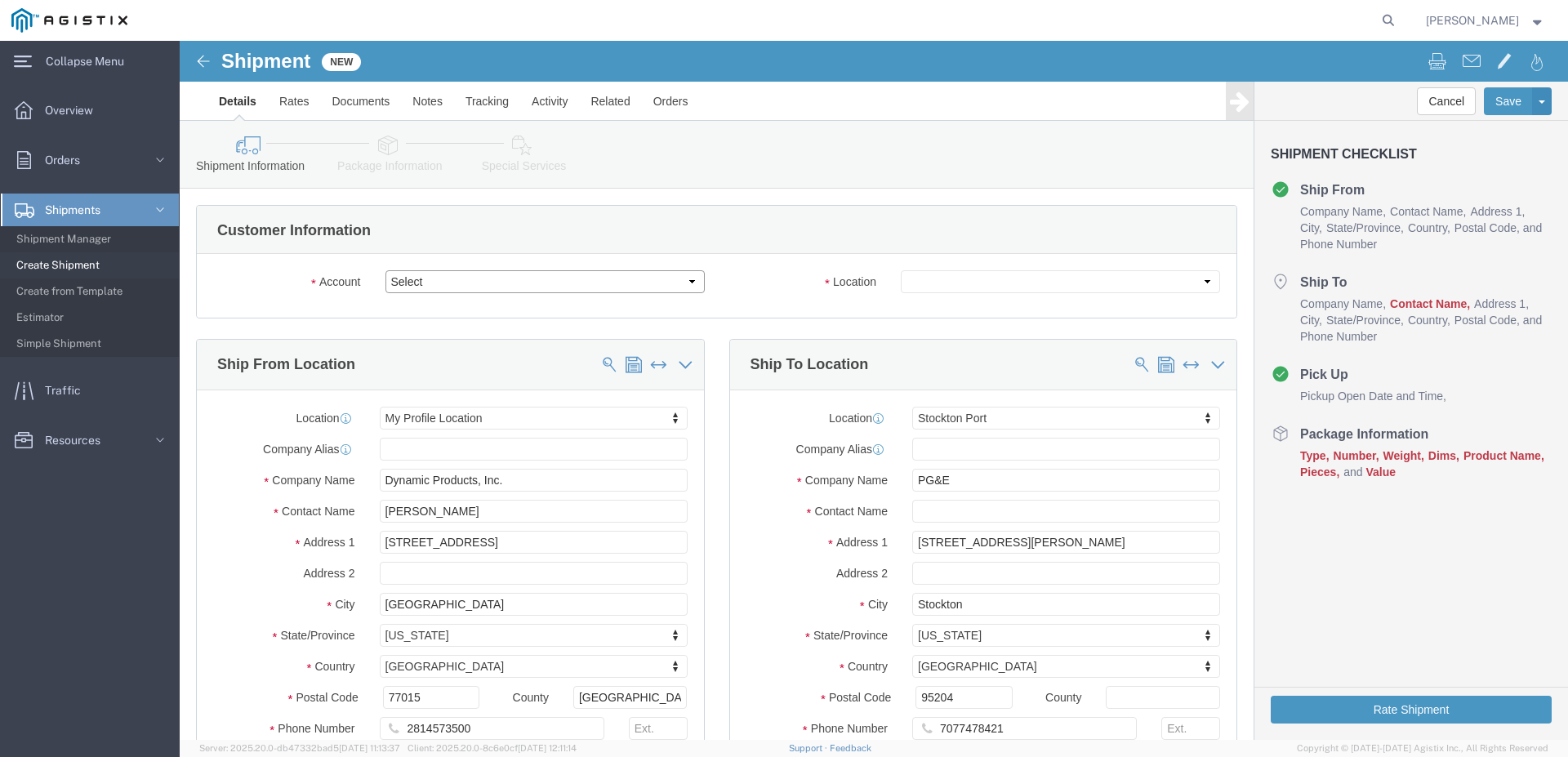
click select "Select Dynamic Products Inc PG&E"
select select "9596"
click option "PG&E"
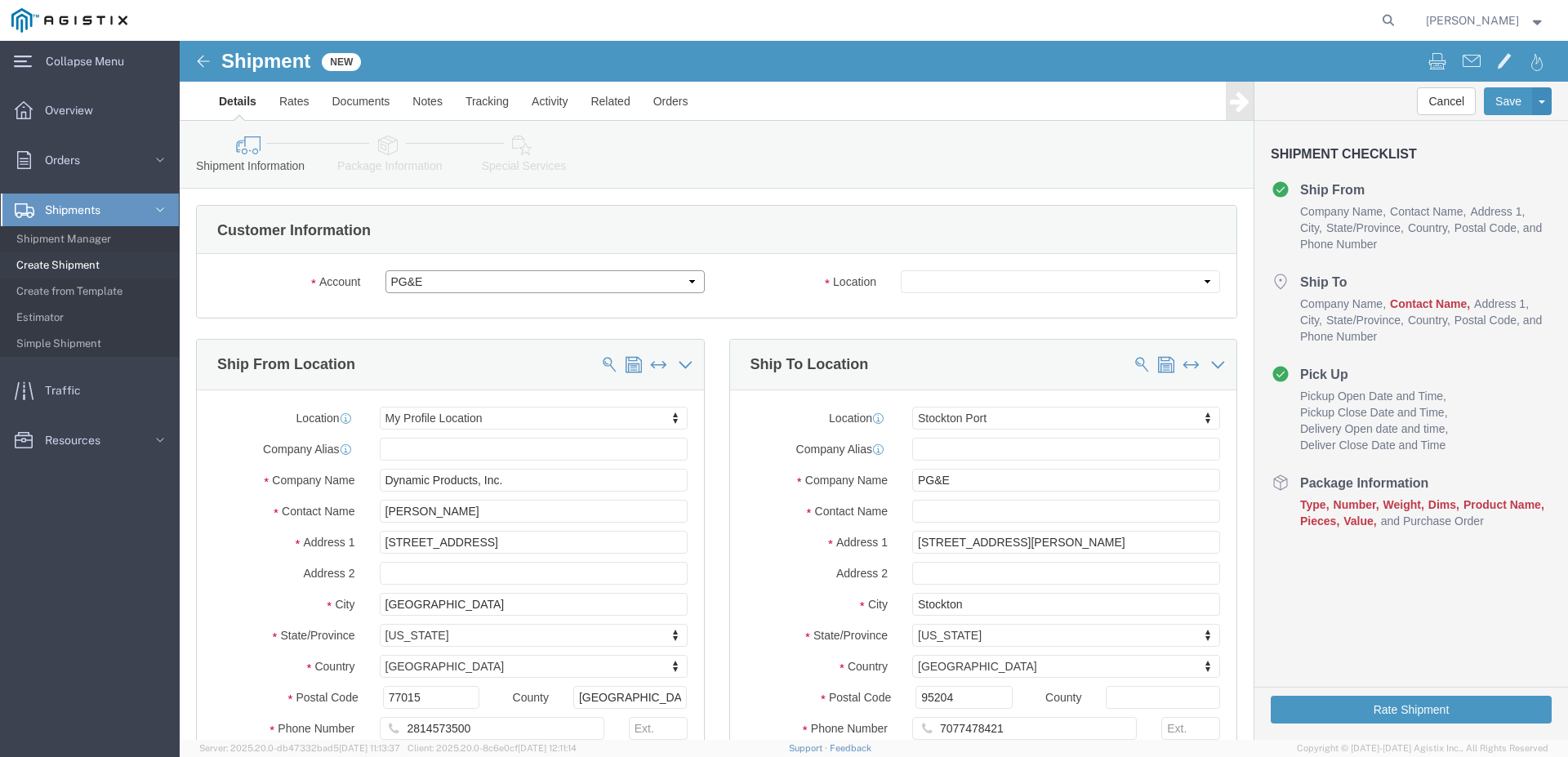
select select "46111"
select select "PURCHORD"
click select "Select All Others [GEOGRAPHIC_DATA] [GEOGRAPHIC_DATA] [GEOGRAPHIC_DATA] [GEOGRA…"
select select "23082"
click option "All Others"
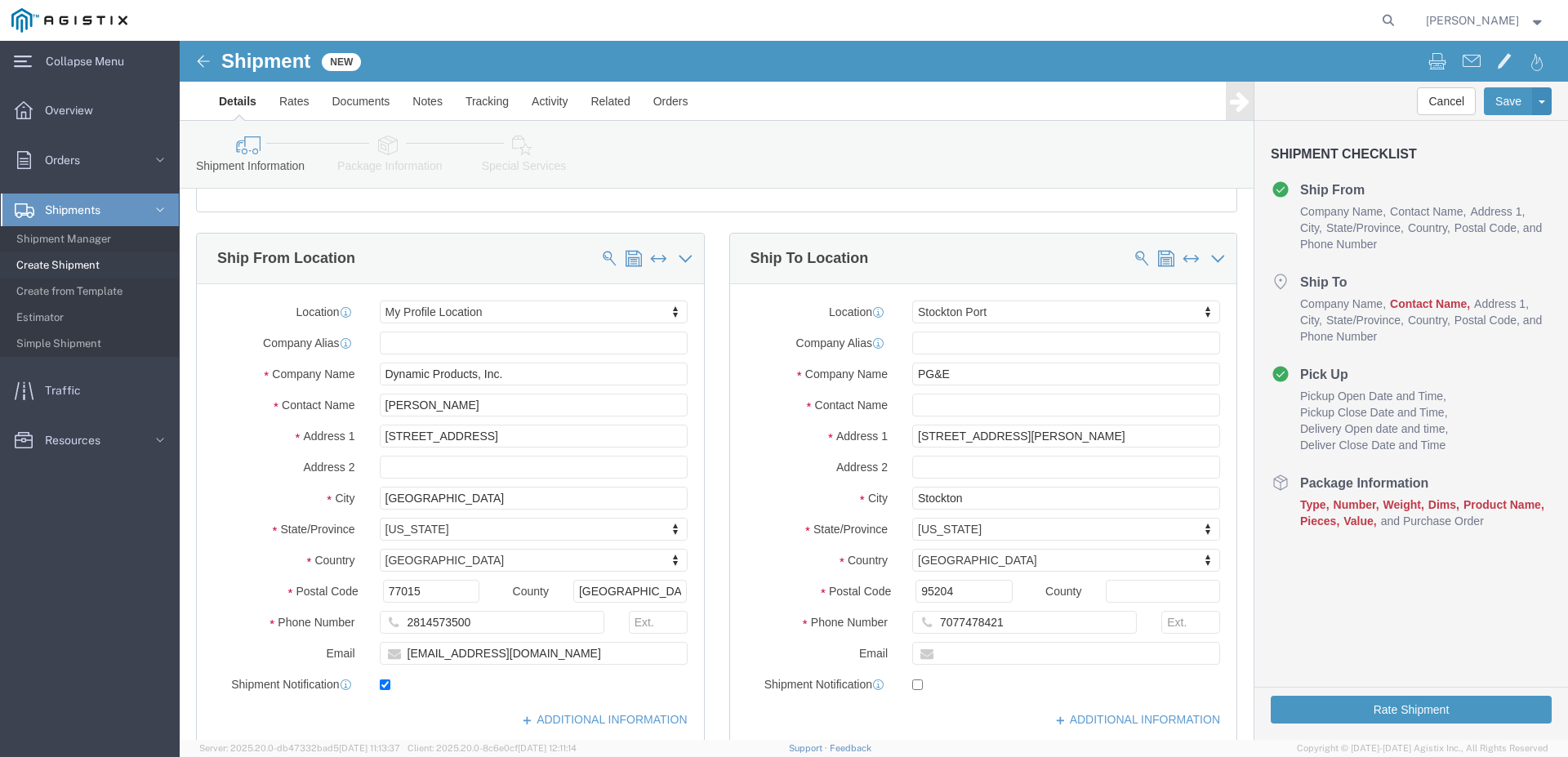
scroll to position [334, 0]
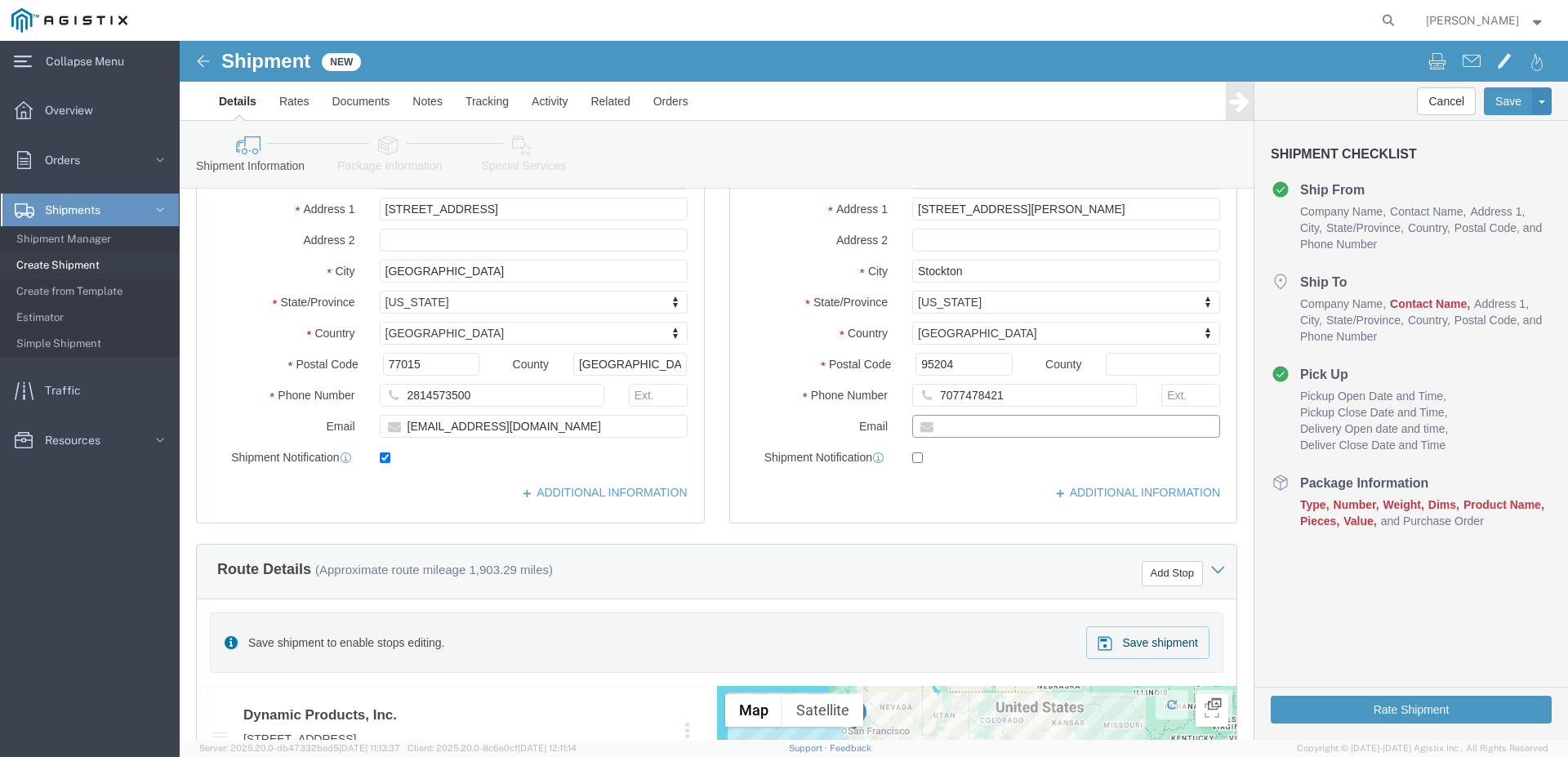
click input "text"
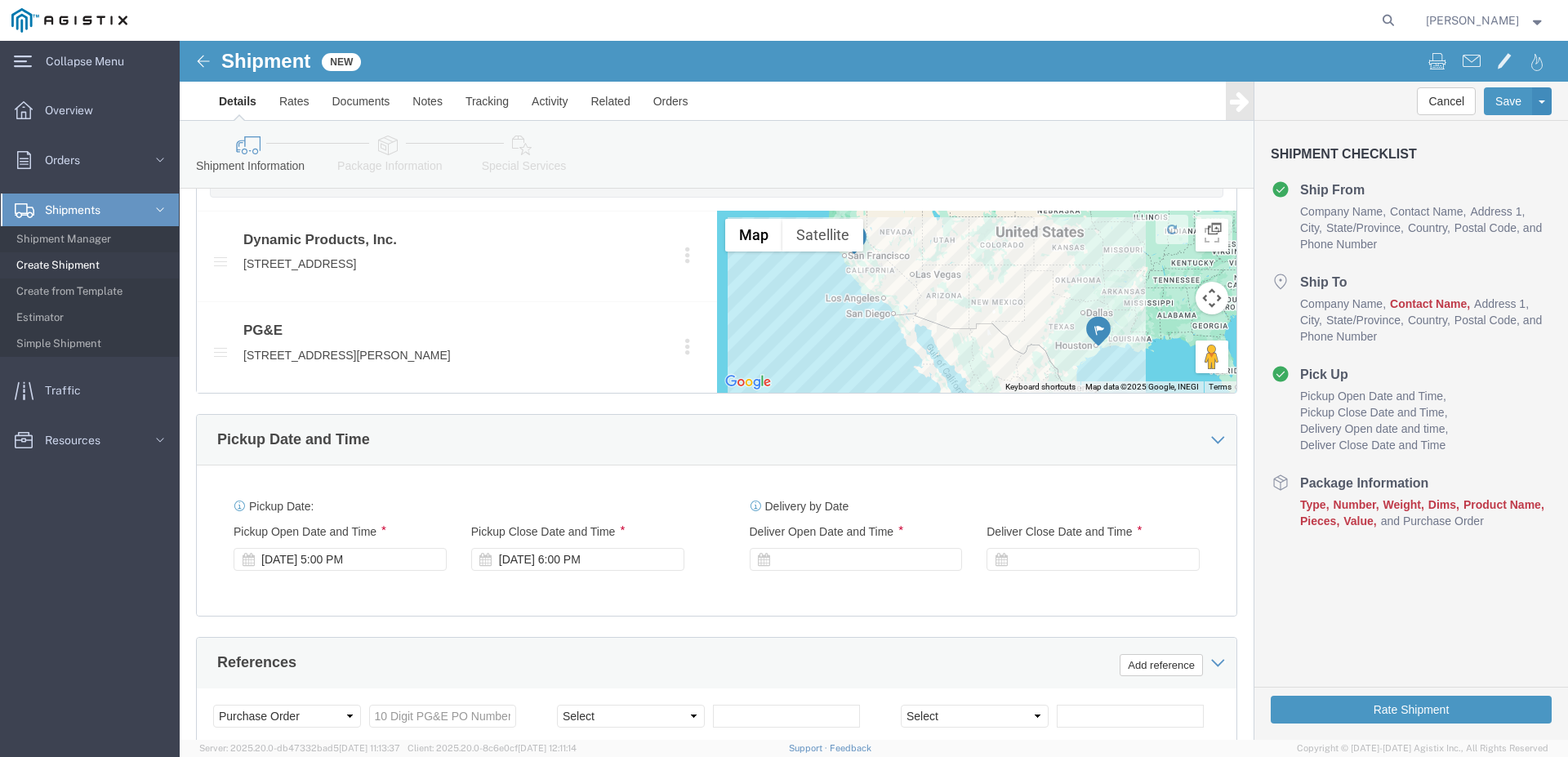
scroll to position [916, 0]
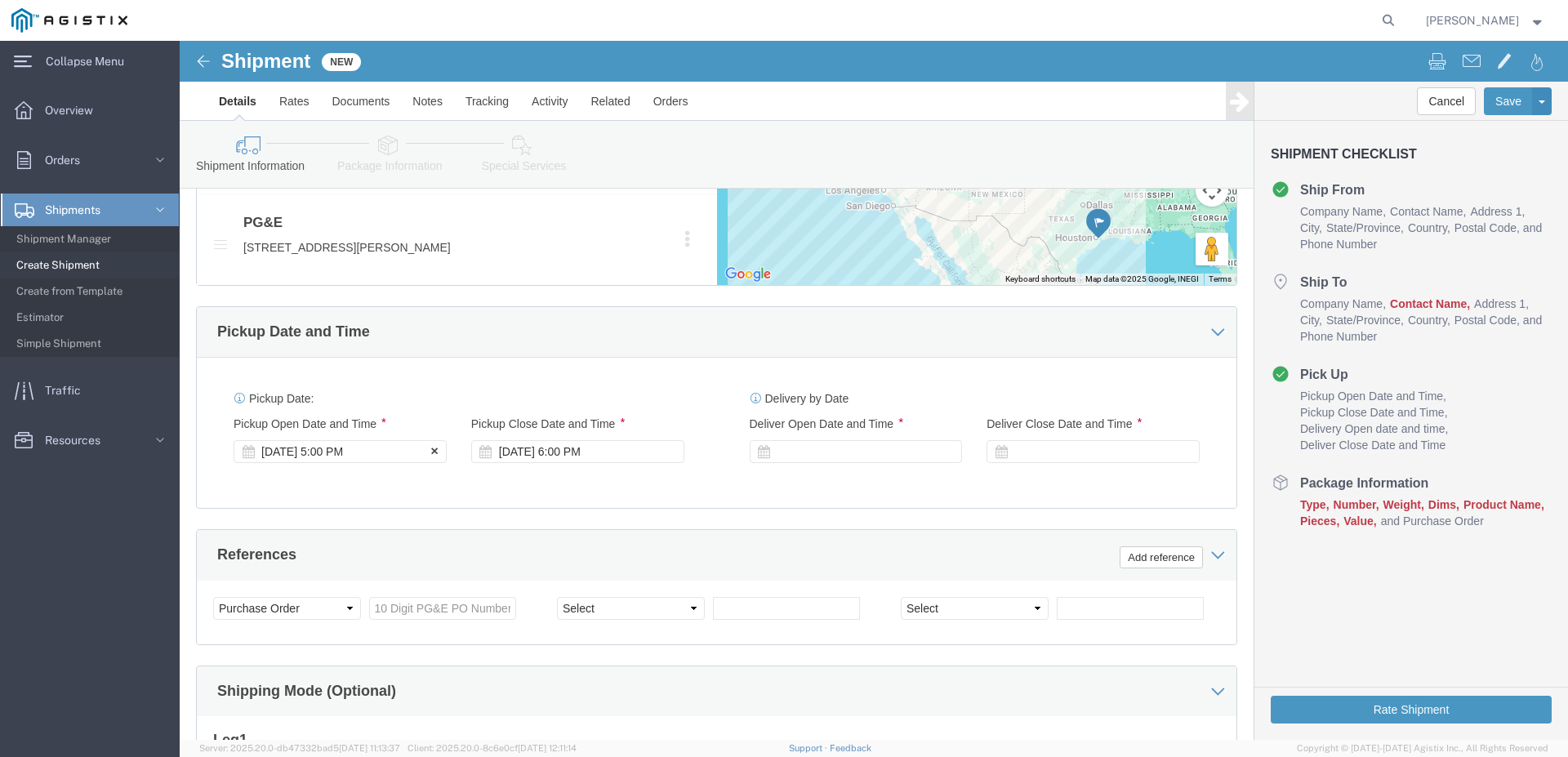
type input "[EMAIL_ADDRESS][PERSON_NAME][DOMAIN_NAME]"
checkbox input "true"
click div "[DATE] 5:00 PM"
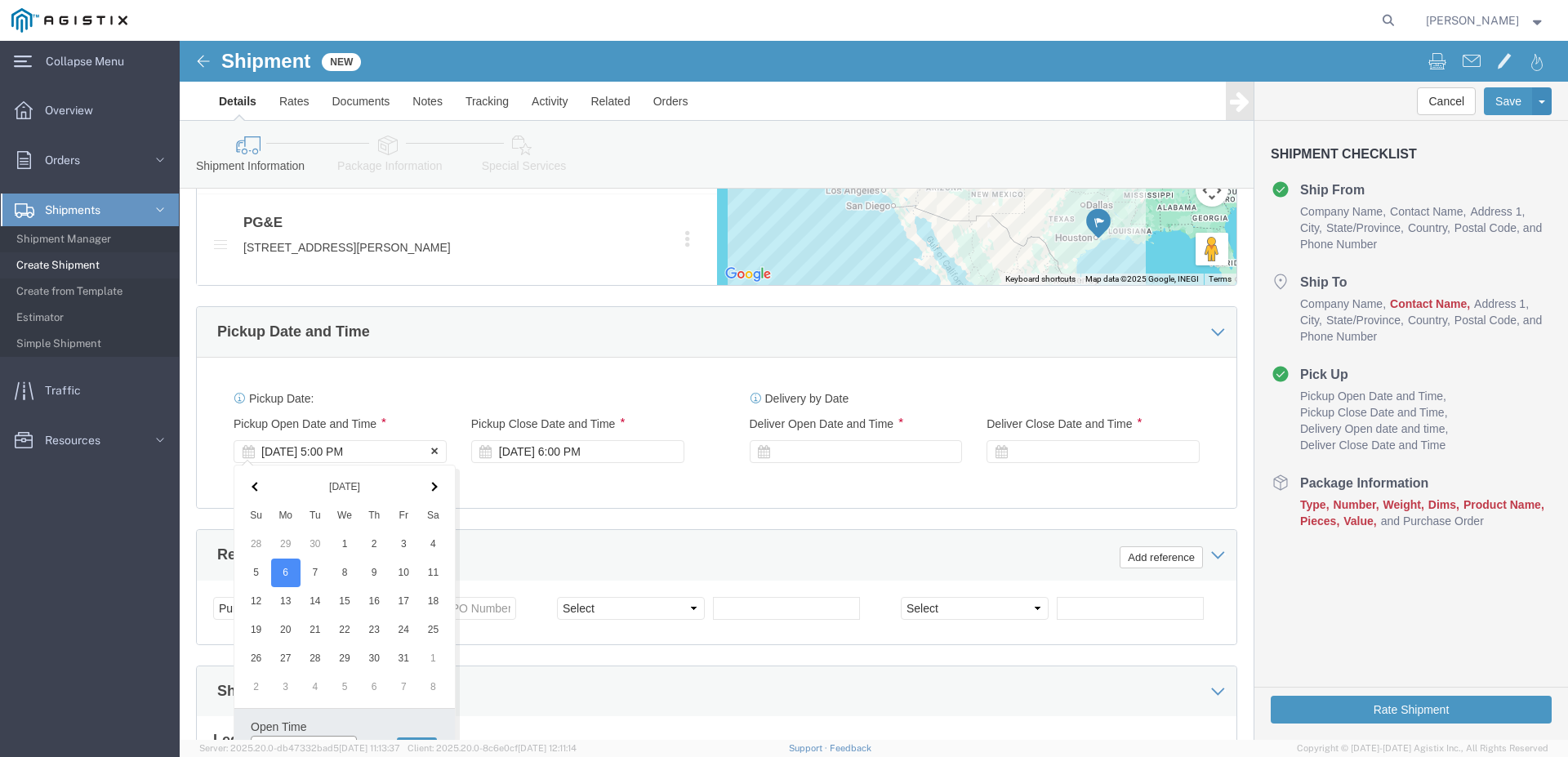
scroll to position [936, 0]
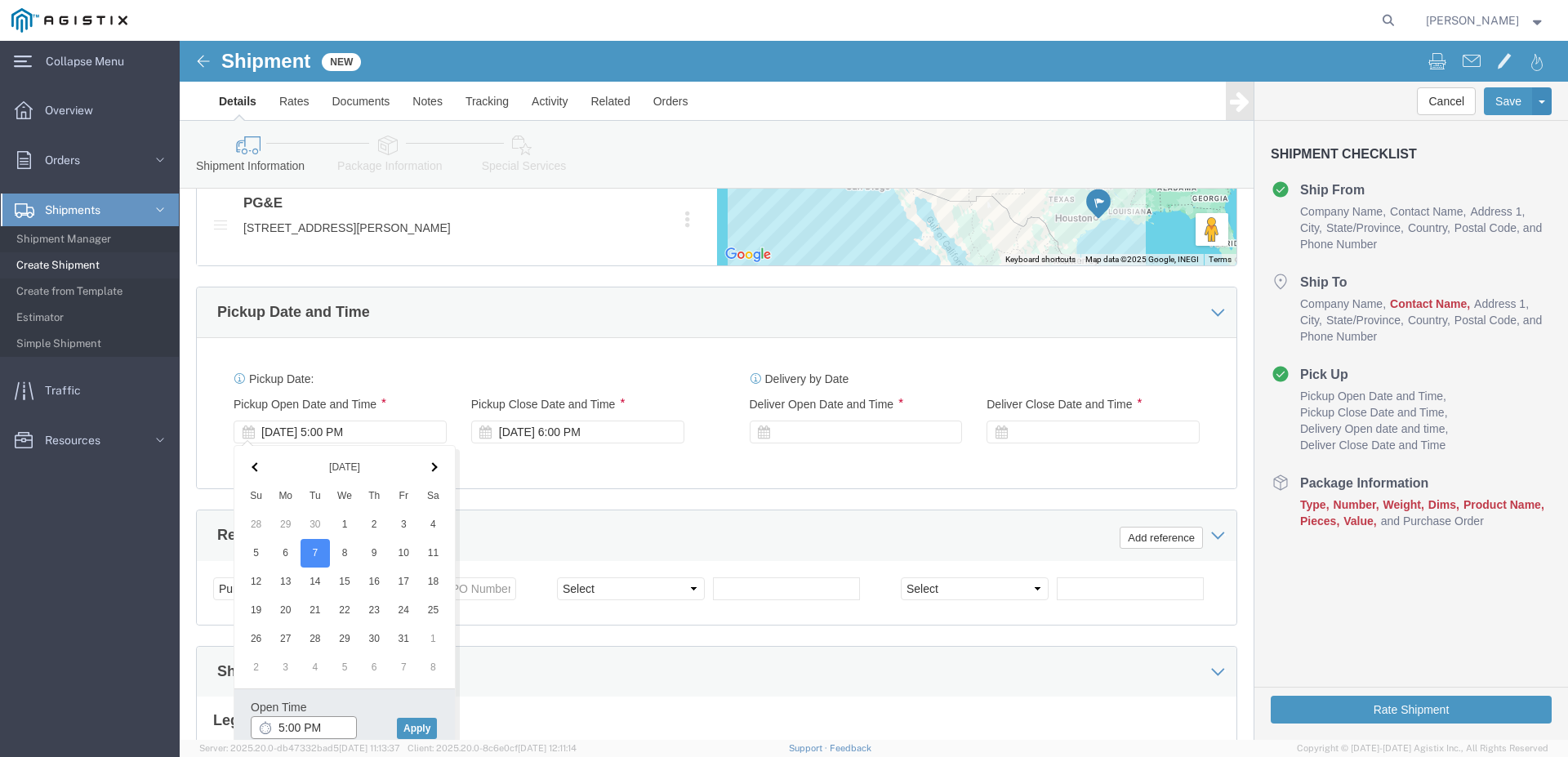
click input "5:00 PM"
type input "7:00 am"
click button "Apply"
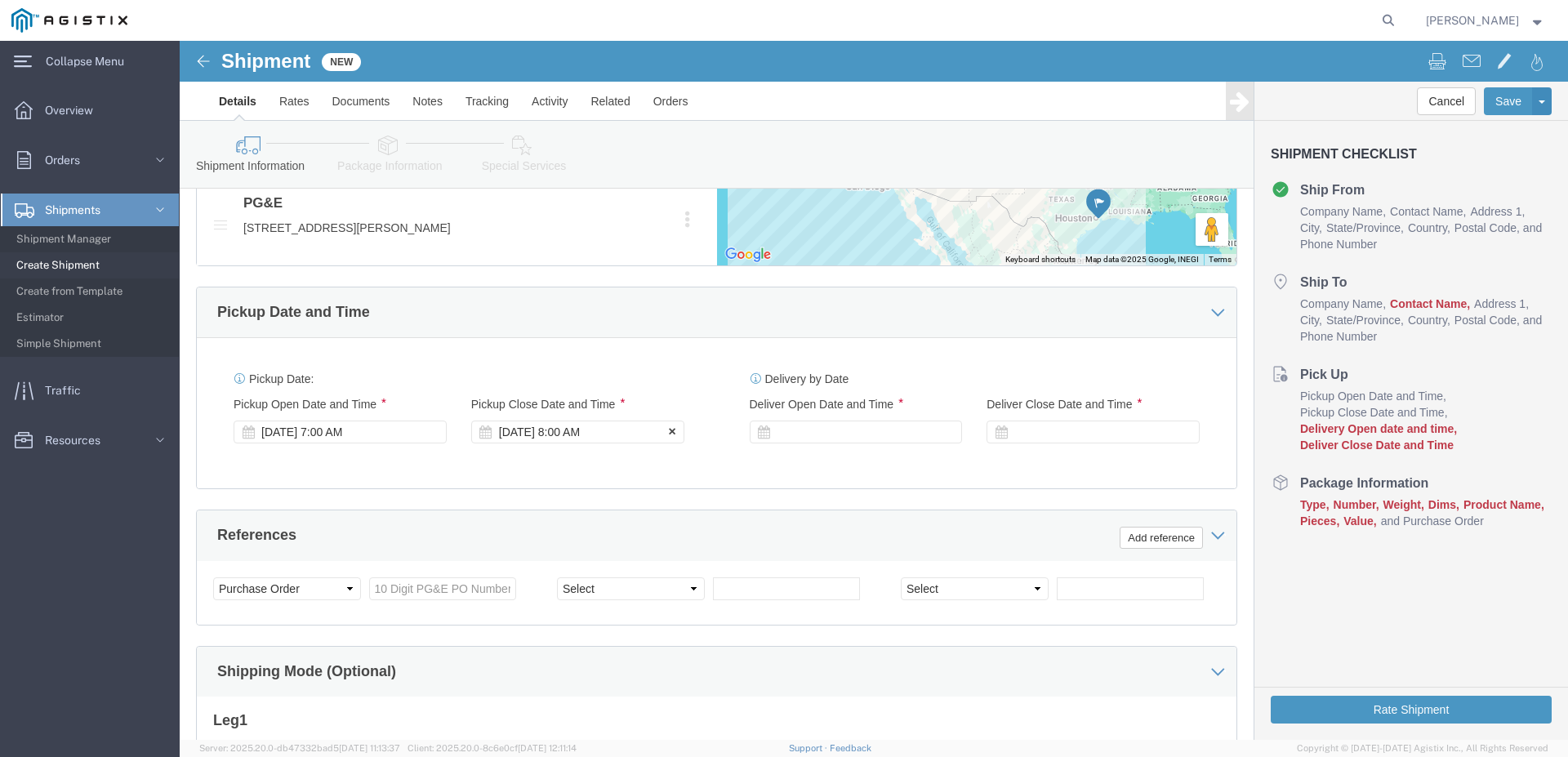
click div "[DATE] 8:00 AM"
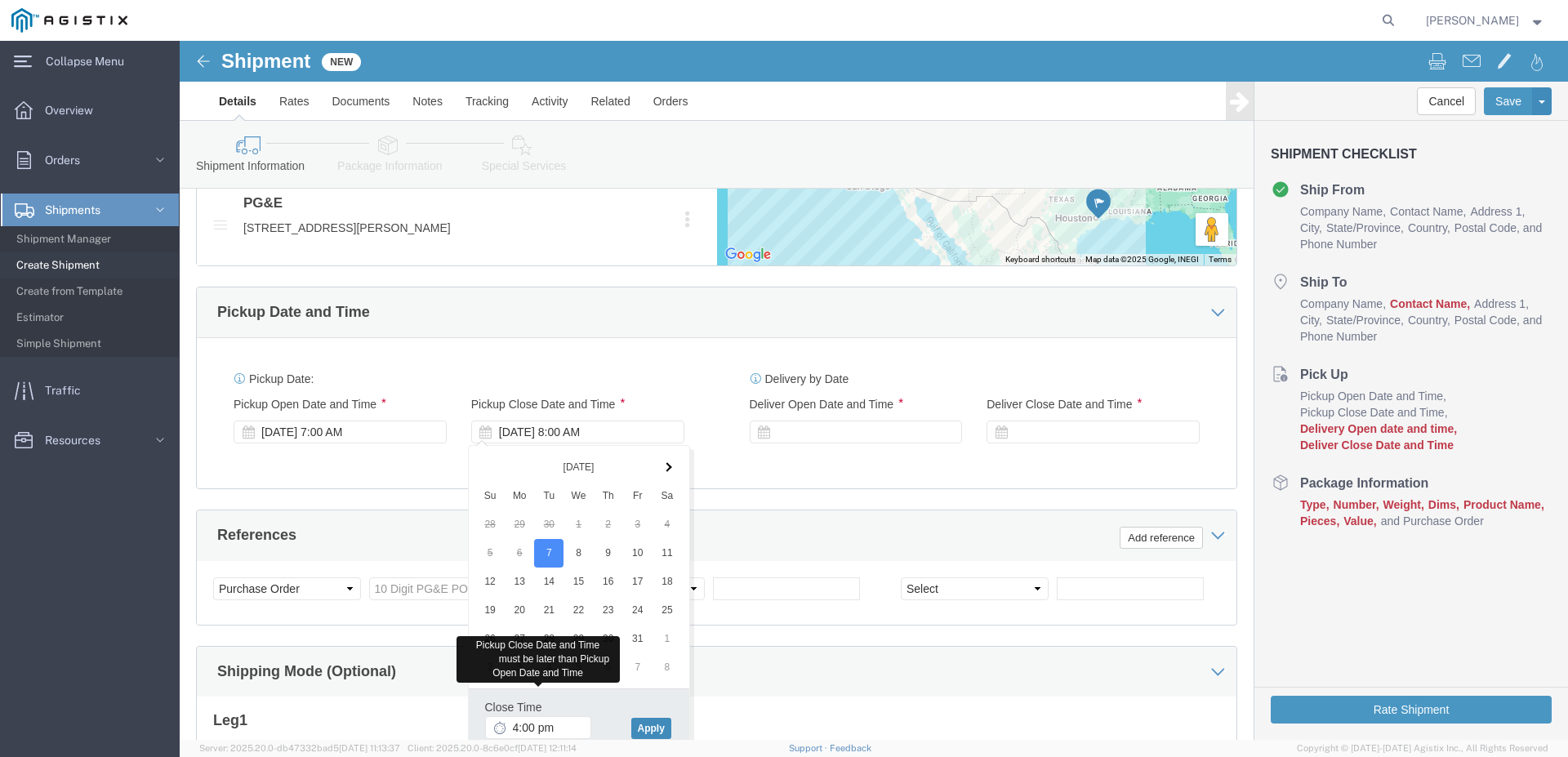
type input "4:00 PM"
click button "Apply"
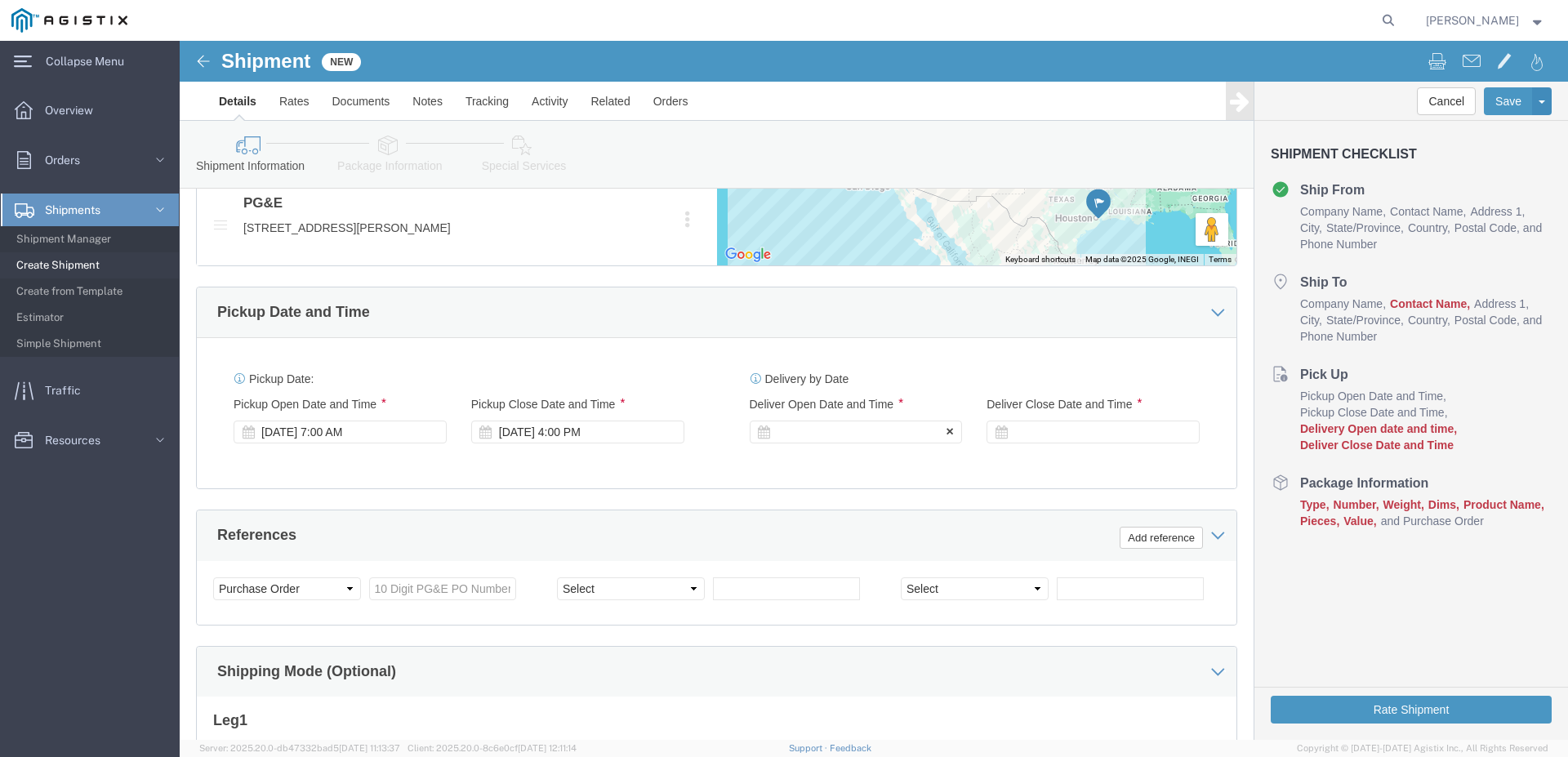
click div
click input "5:00 PM"
click at [937, 667] on agx-app-version "Server: 2025.20.0-db47332bad5 [DATE] 11:13:37 Client: 2025.20.0-8c6e0cf [DATE] …" at bounding box center [874, 748] width 1388 height 17
type input "8:00 AM"
click button "Apply"
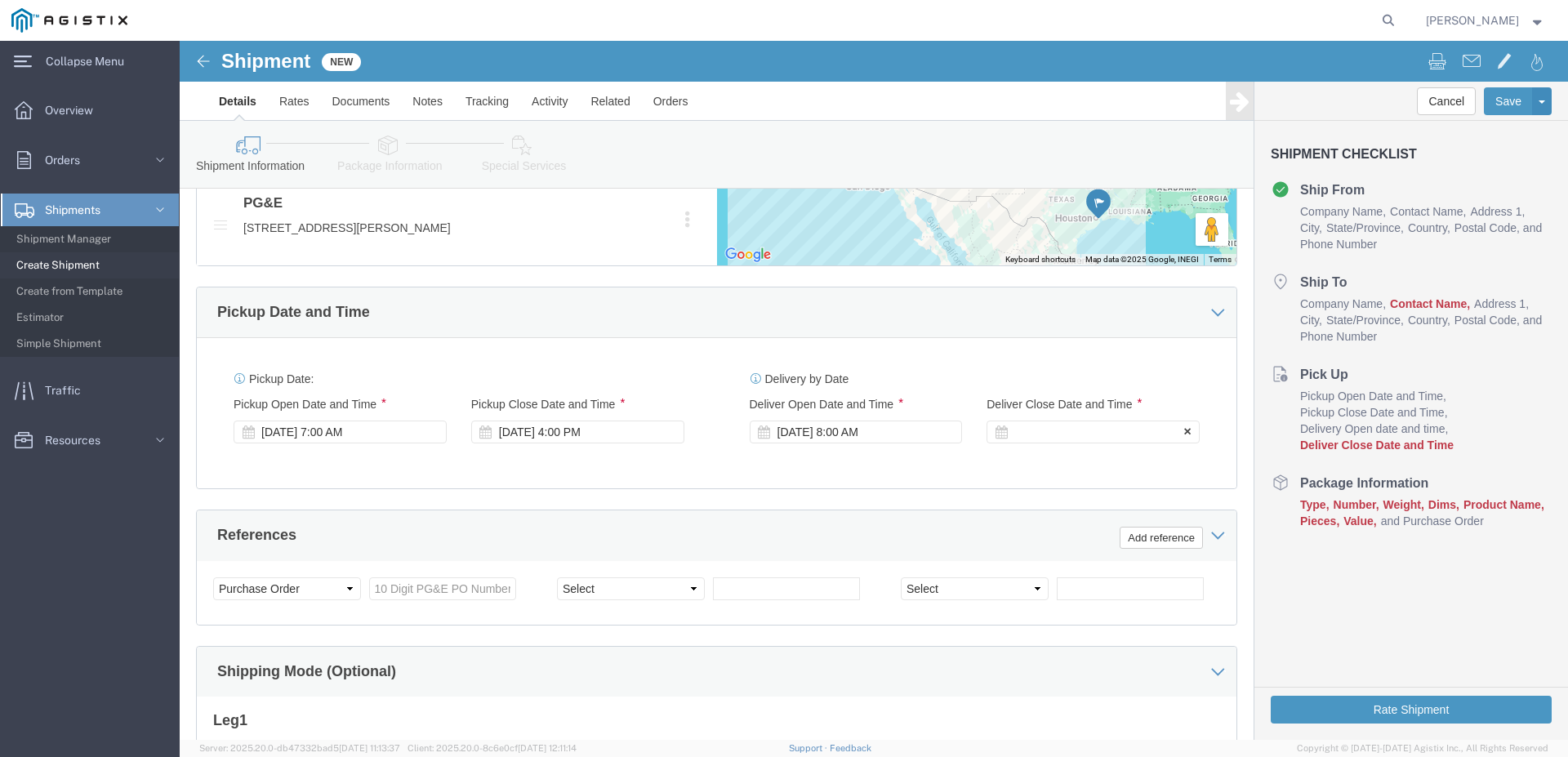
click div
click input "9:00 AM"
type input "5:00 PM"
click button "Apply"
click input "text"
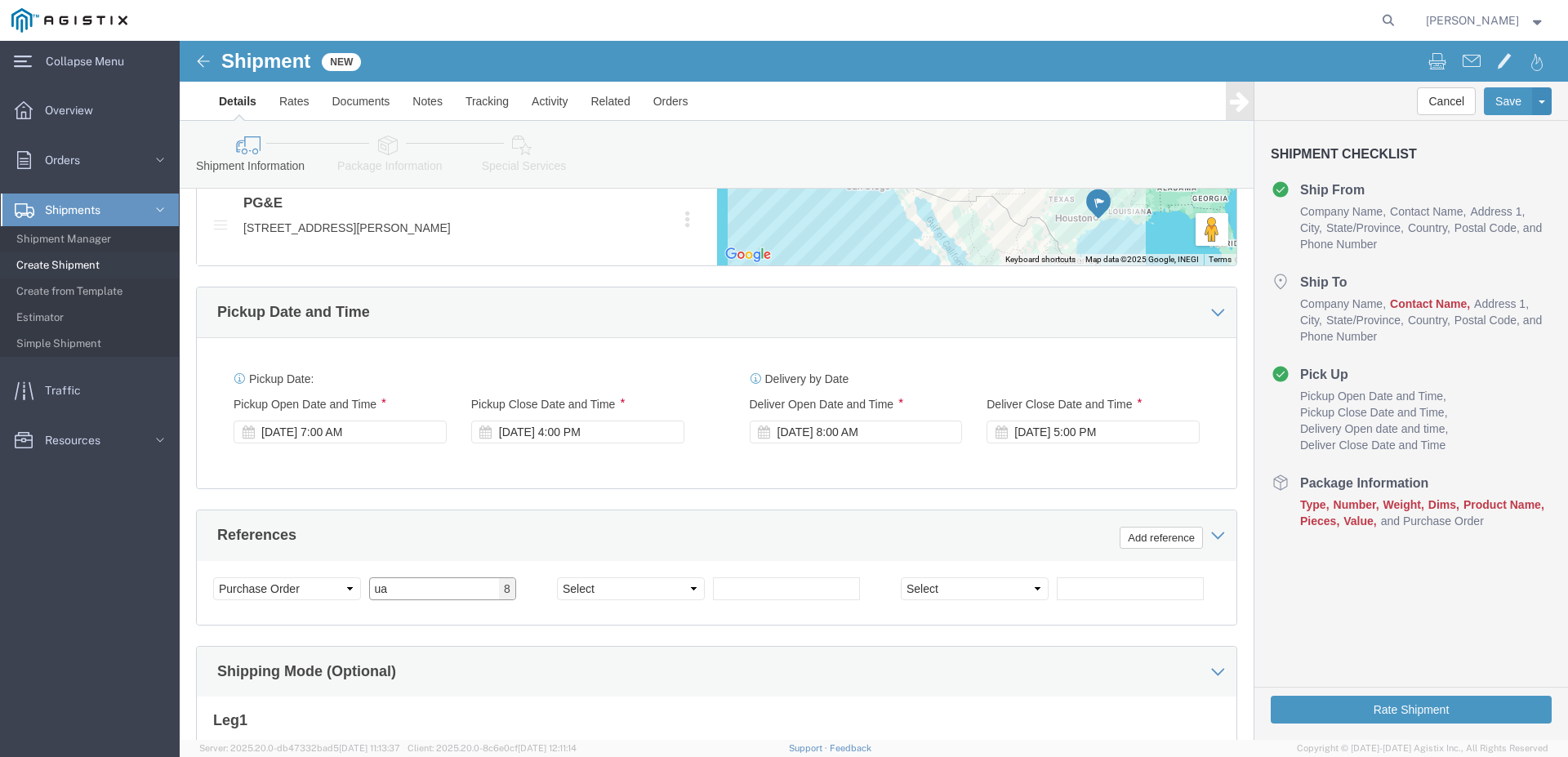
type input "u"
type input "US10059448"
drag, startPoint x: 264, startPoint y: 541, endPoint x: 159, endPoint y: 579, distance: 111.7
click input "US10059448"
type input "S100622611"
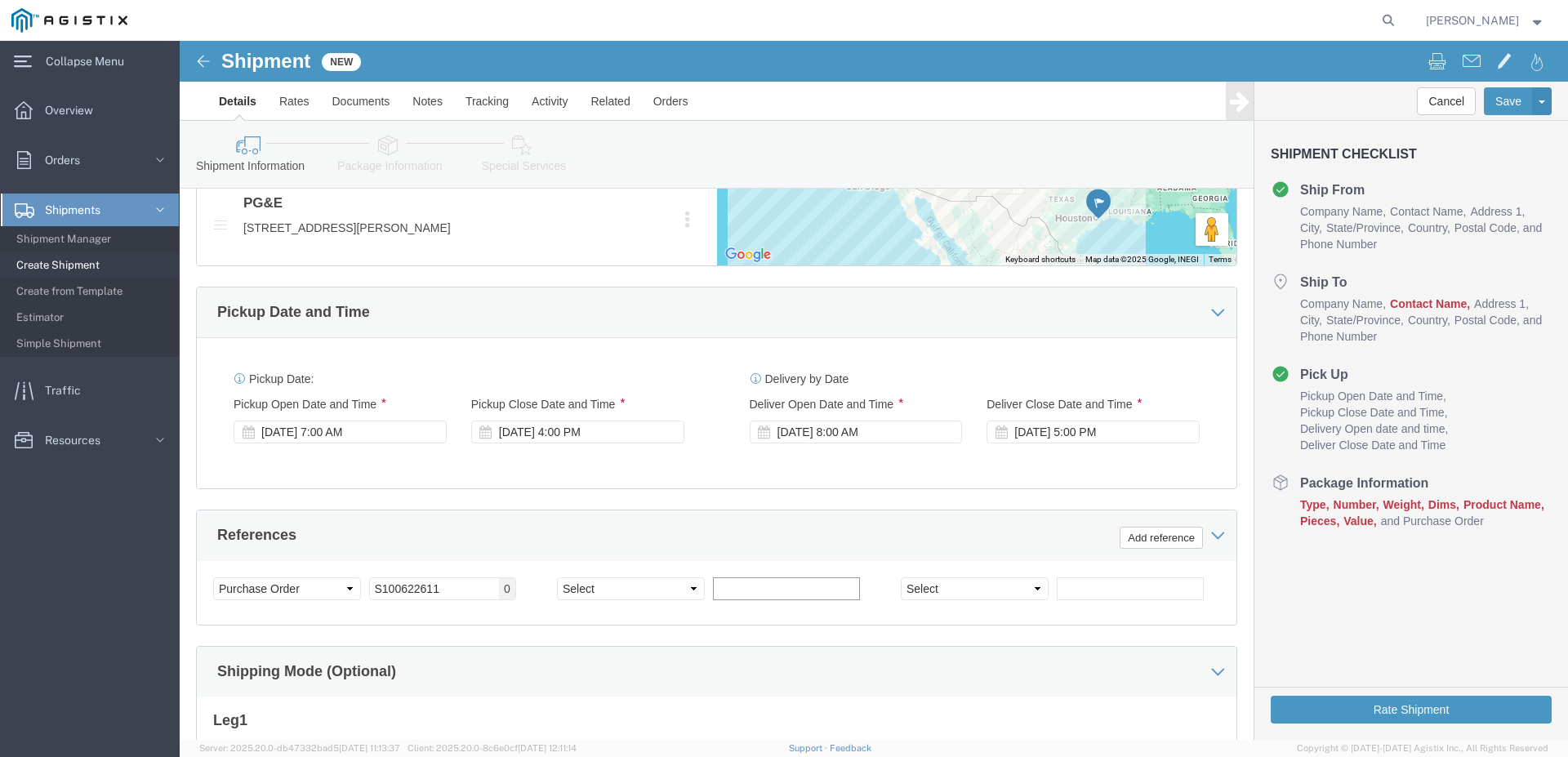
click input "text"
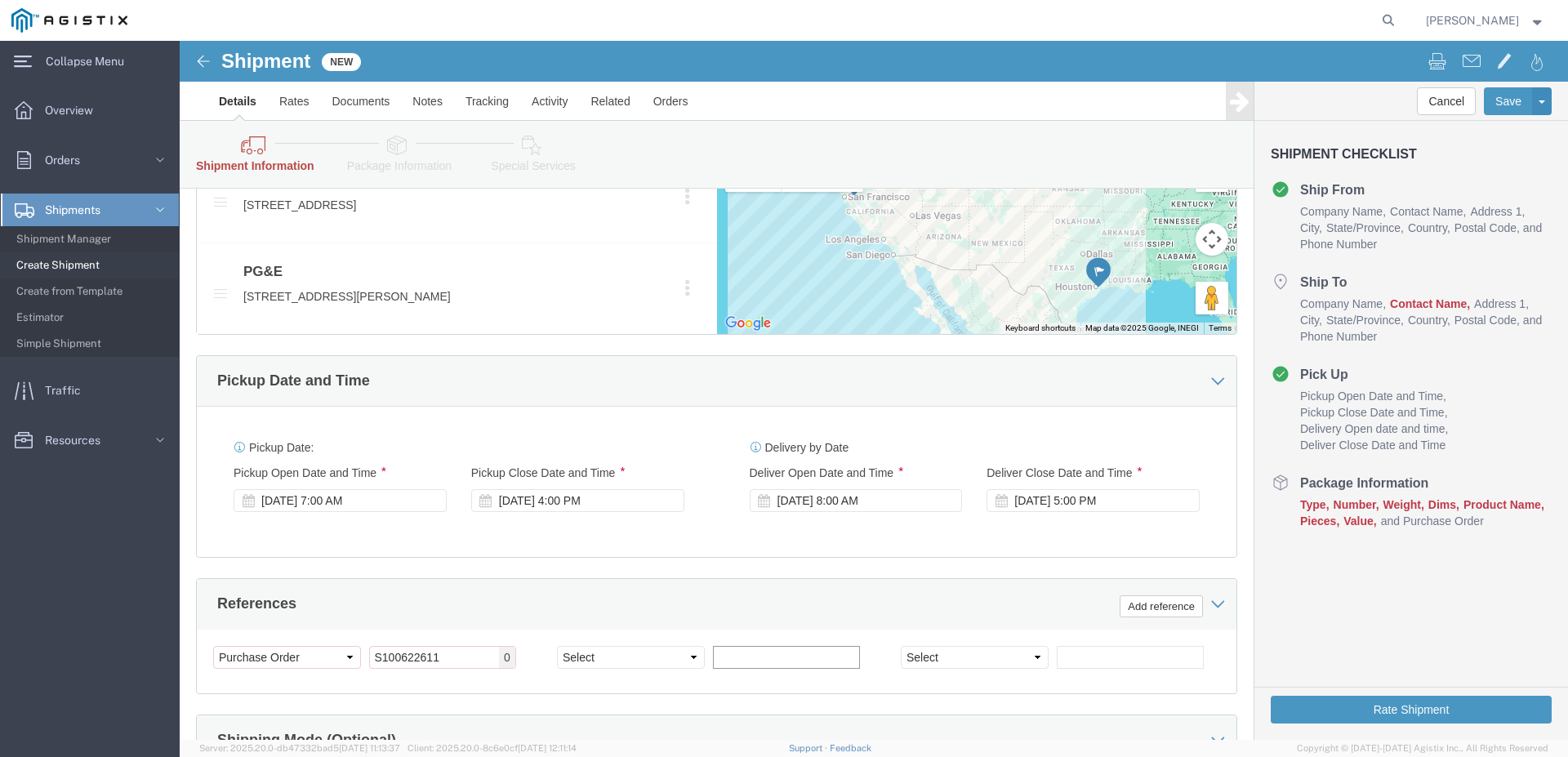
scroll to position [1004, 0]
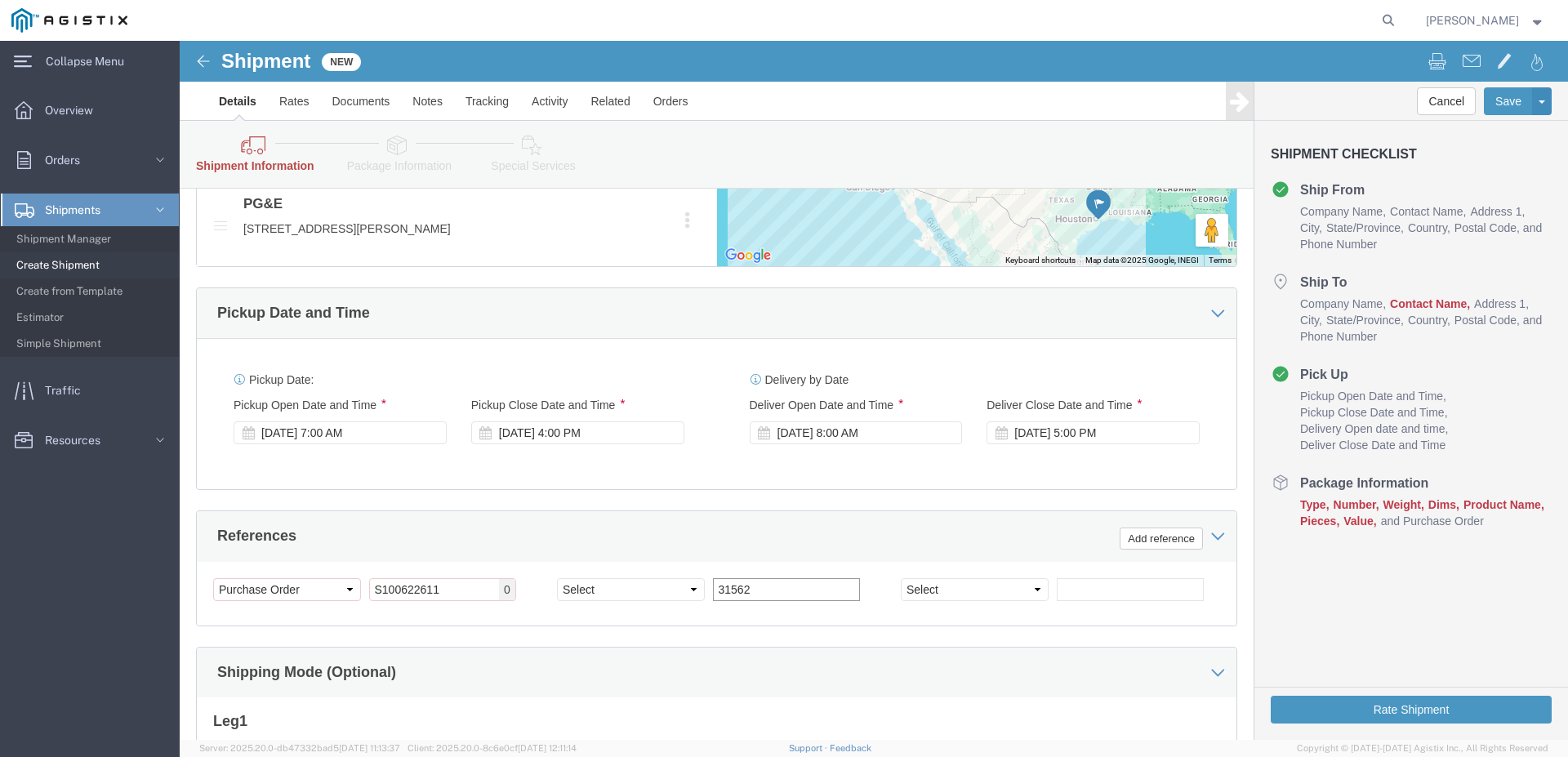
type input "31562"
click select "Select Account Type Activity ID Airline Appointment Number ASN Batch Request # …"
select select "JOBNUM"
click option "Job Number"
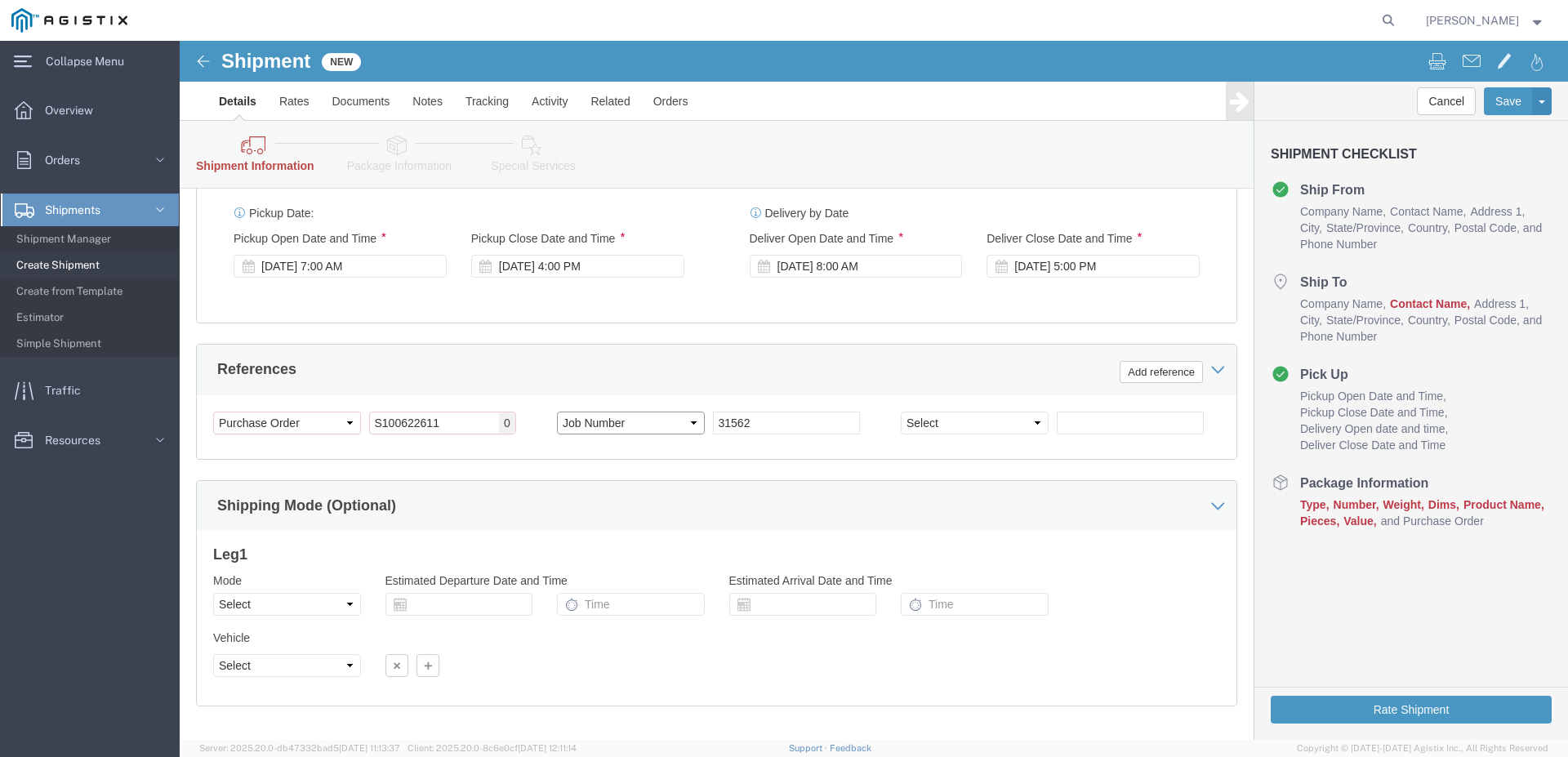
scroll to position [1249, 0]
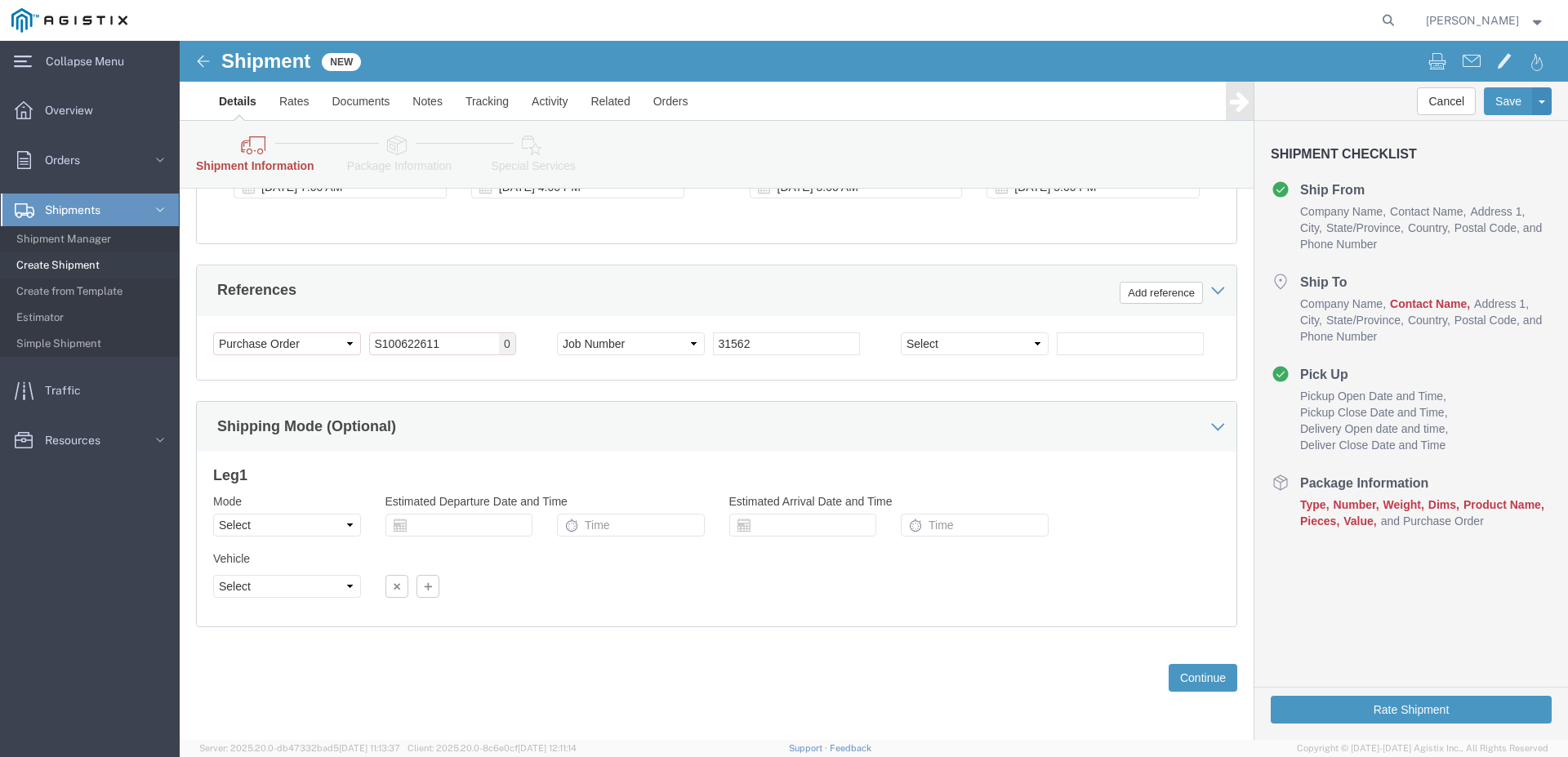
click div "Cancel Save Assign To Save As Template Shipment Checklist Ship From Company Nam…"
click div "Please fix the following errors References / Purchase Order: Please enter a val…"
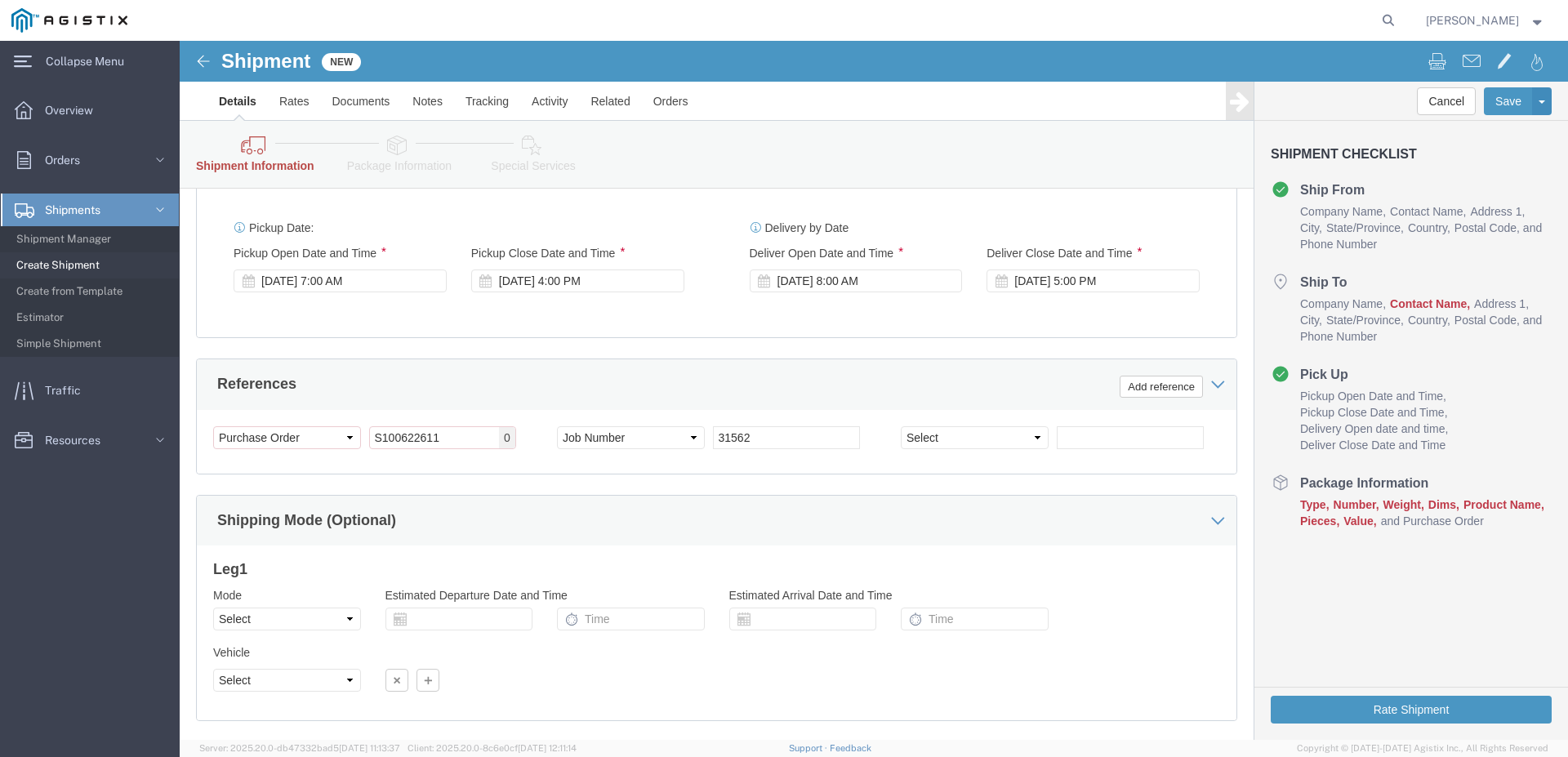
scroll to position [1165, 0]
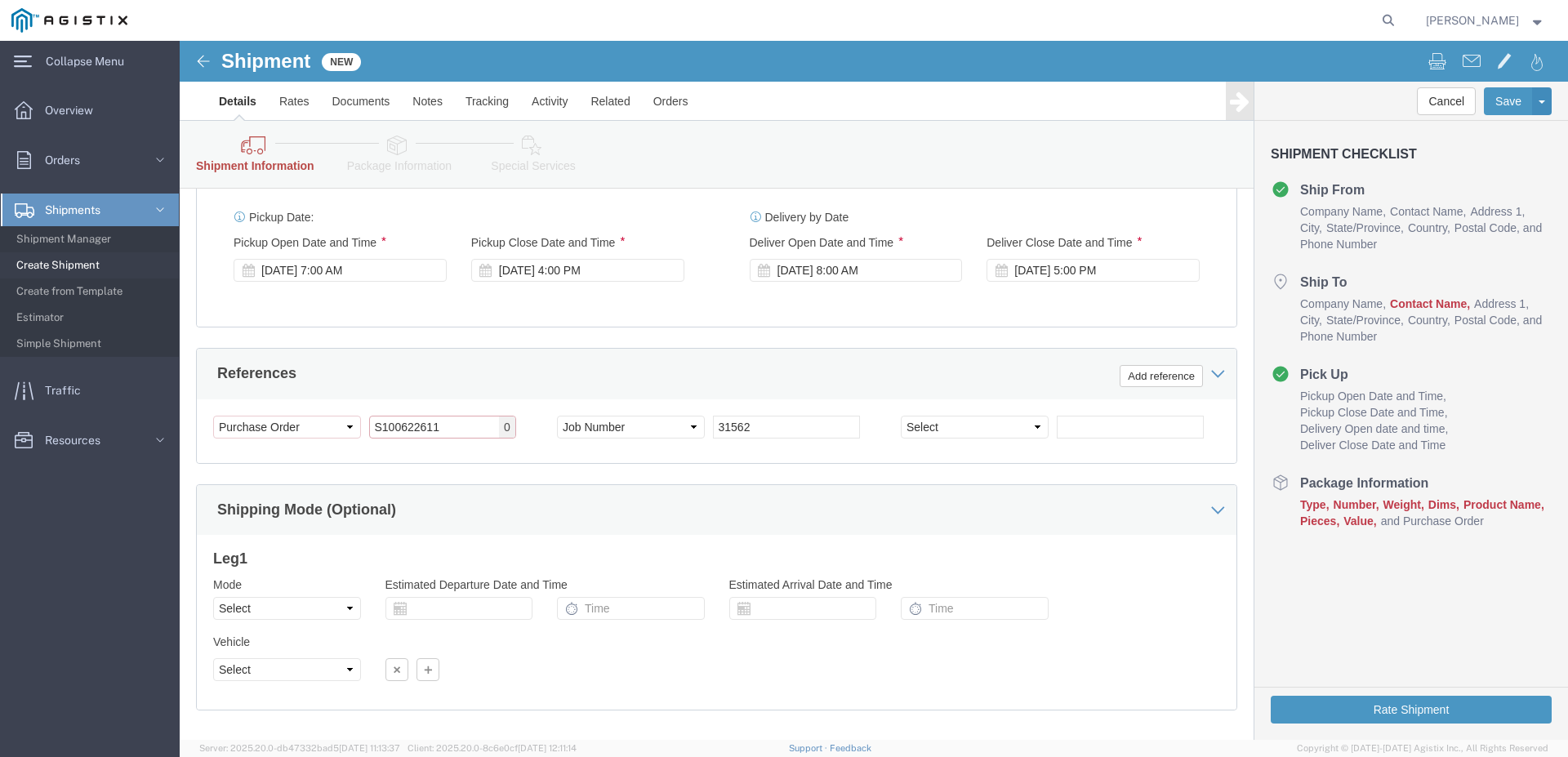
drag, startPoint x: 281, startPoint y: 387, endPoint x: 193, endPoint y: 403, distance: 89.4
click input "S100622611"
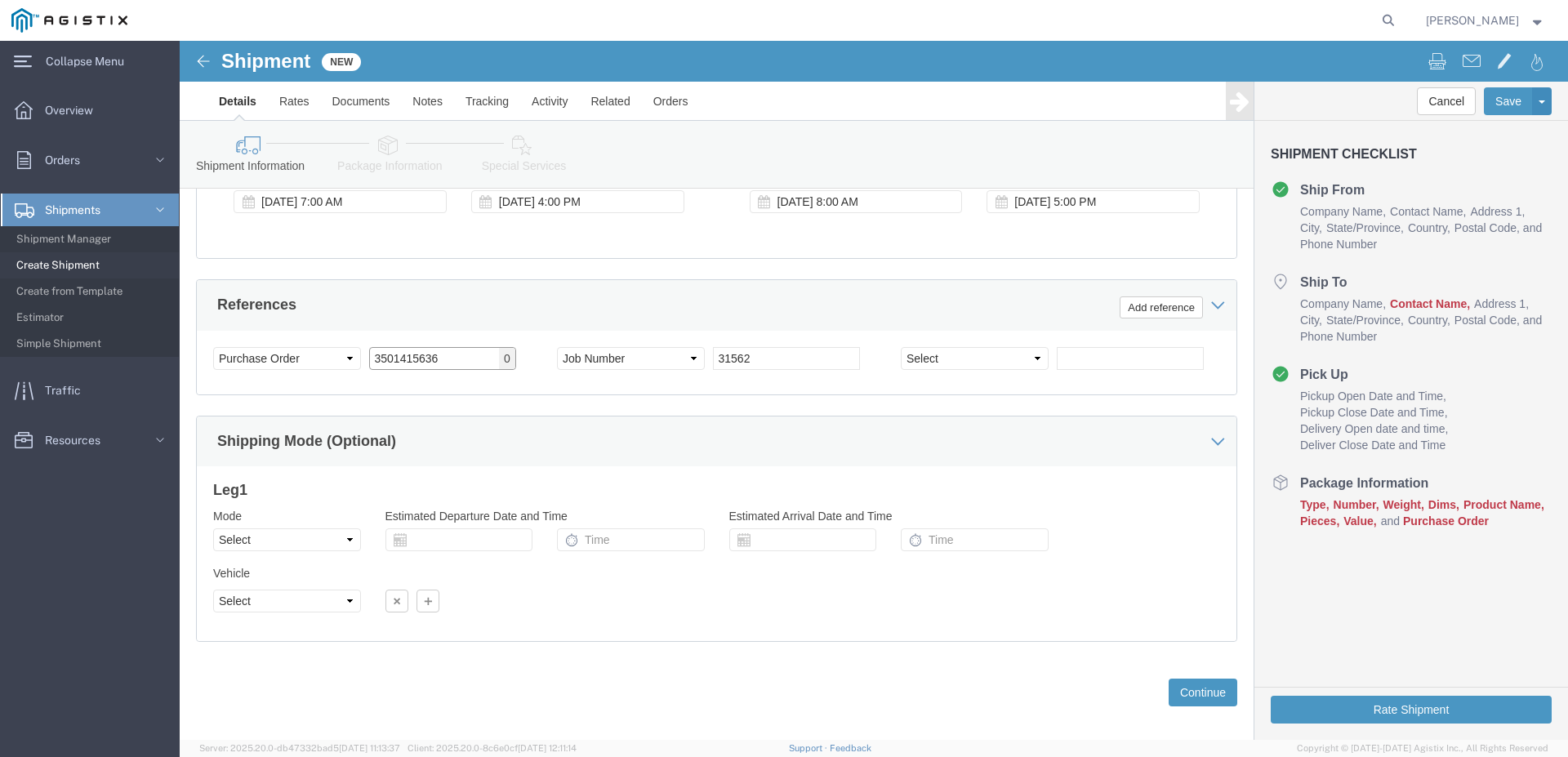
scroll to position [1098, 0]
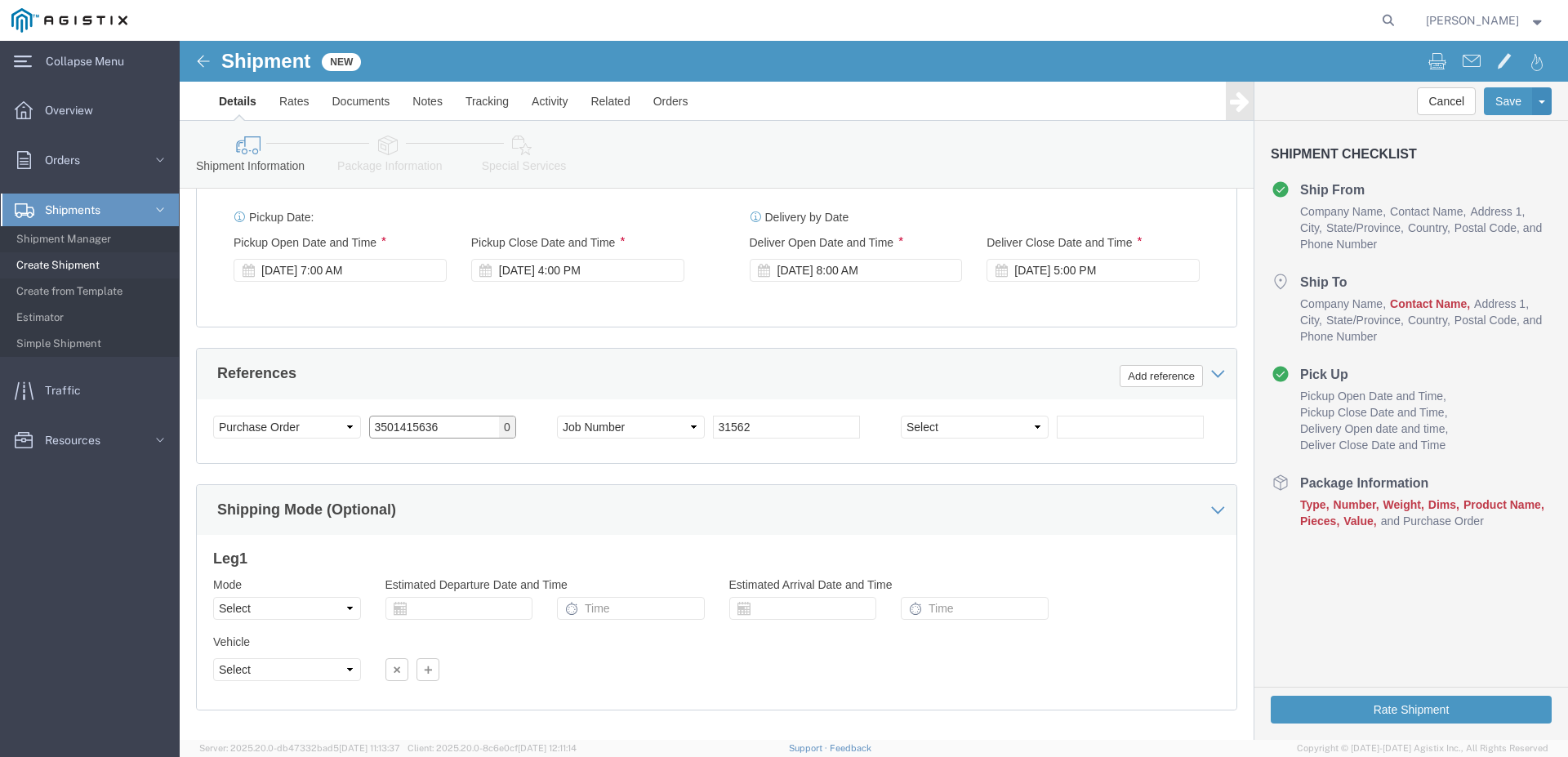
type input "3501415636"
click input "31562"
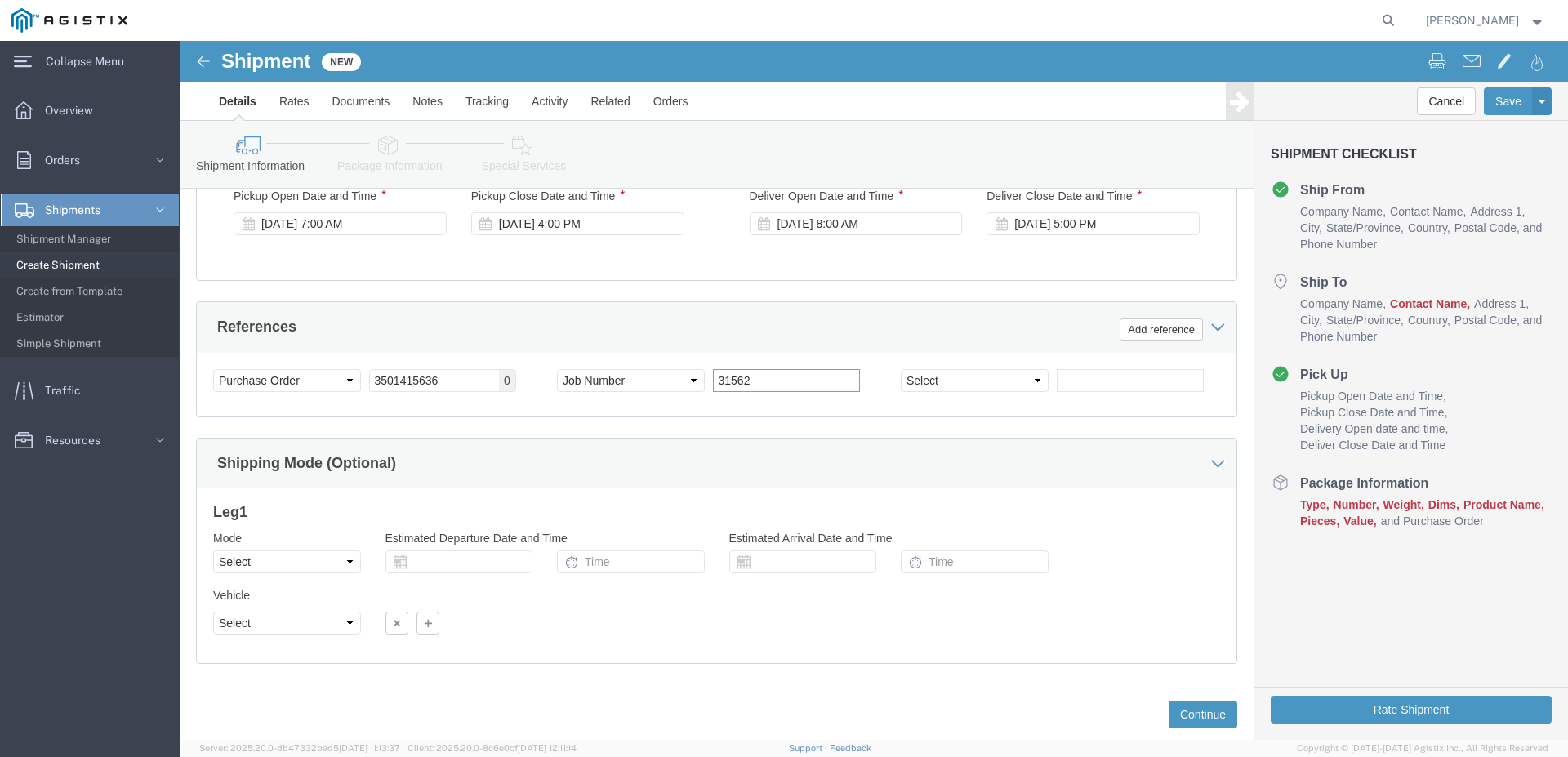
scroll to position [1181, 0]
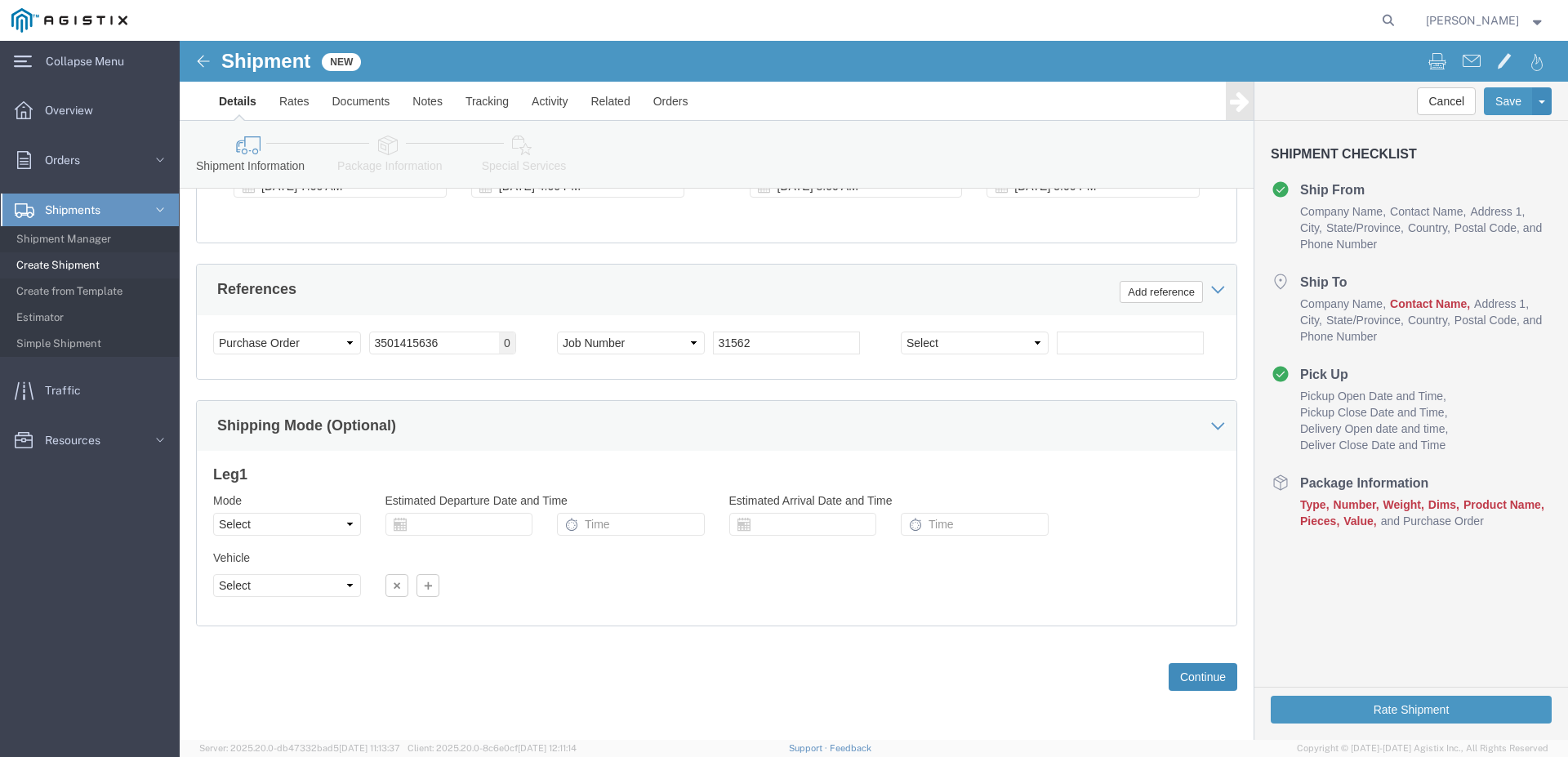
click button "Continue"
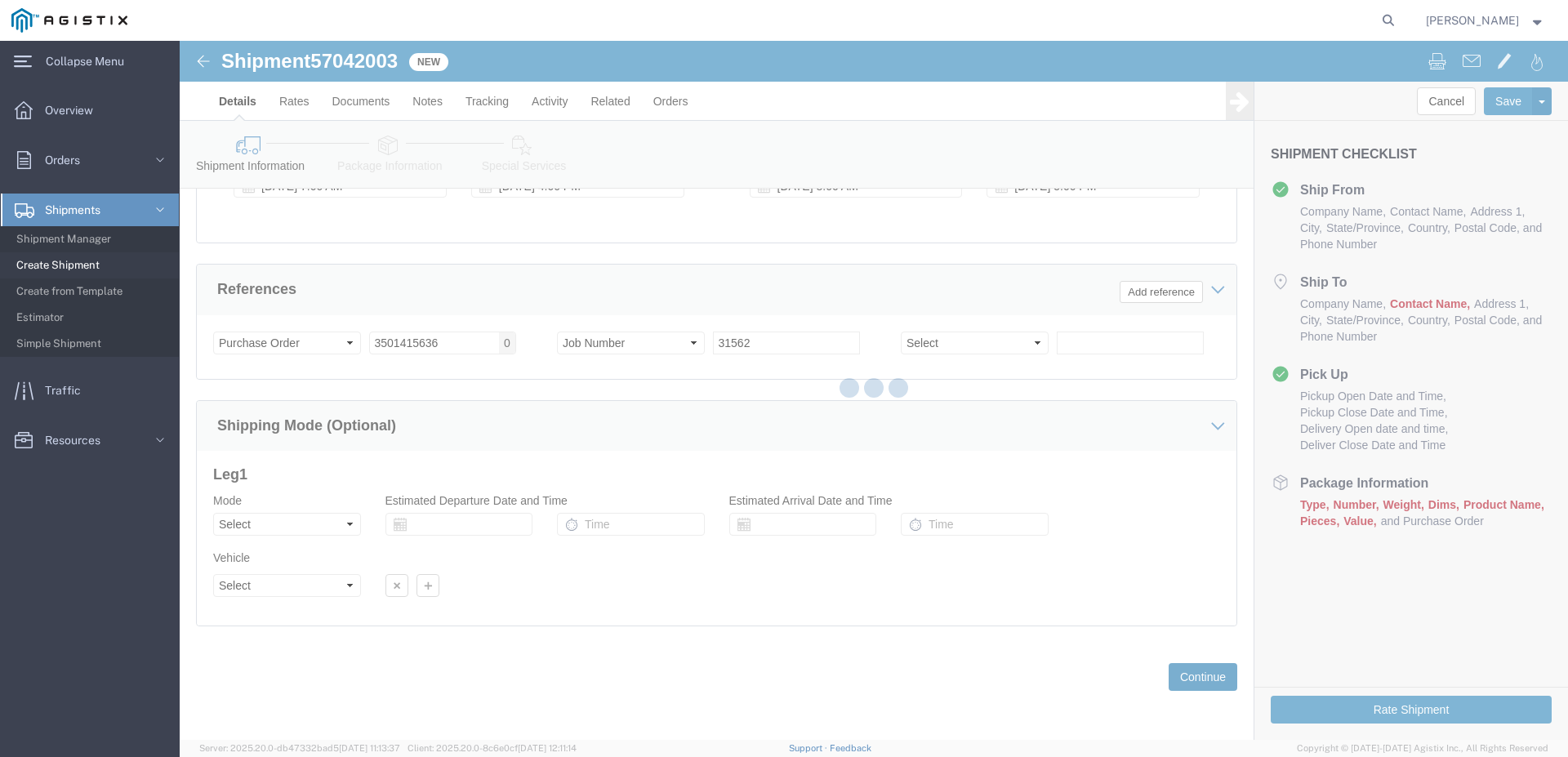
select select "23631"
select select "46111"
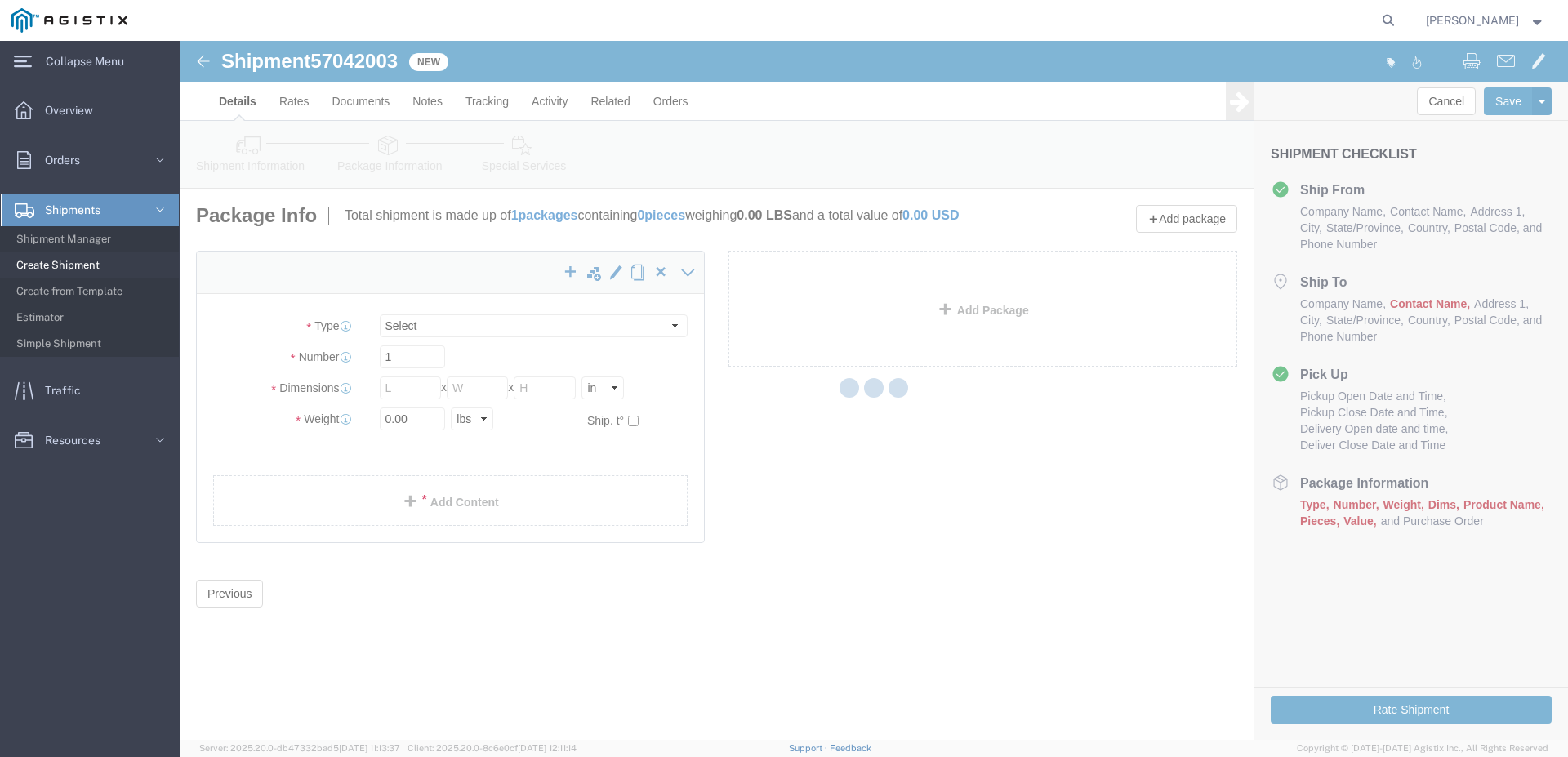
select select "CBOX"
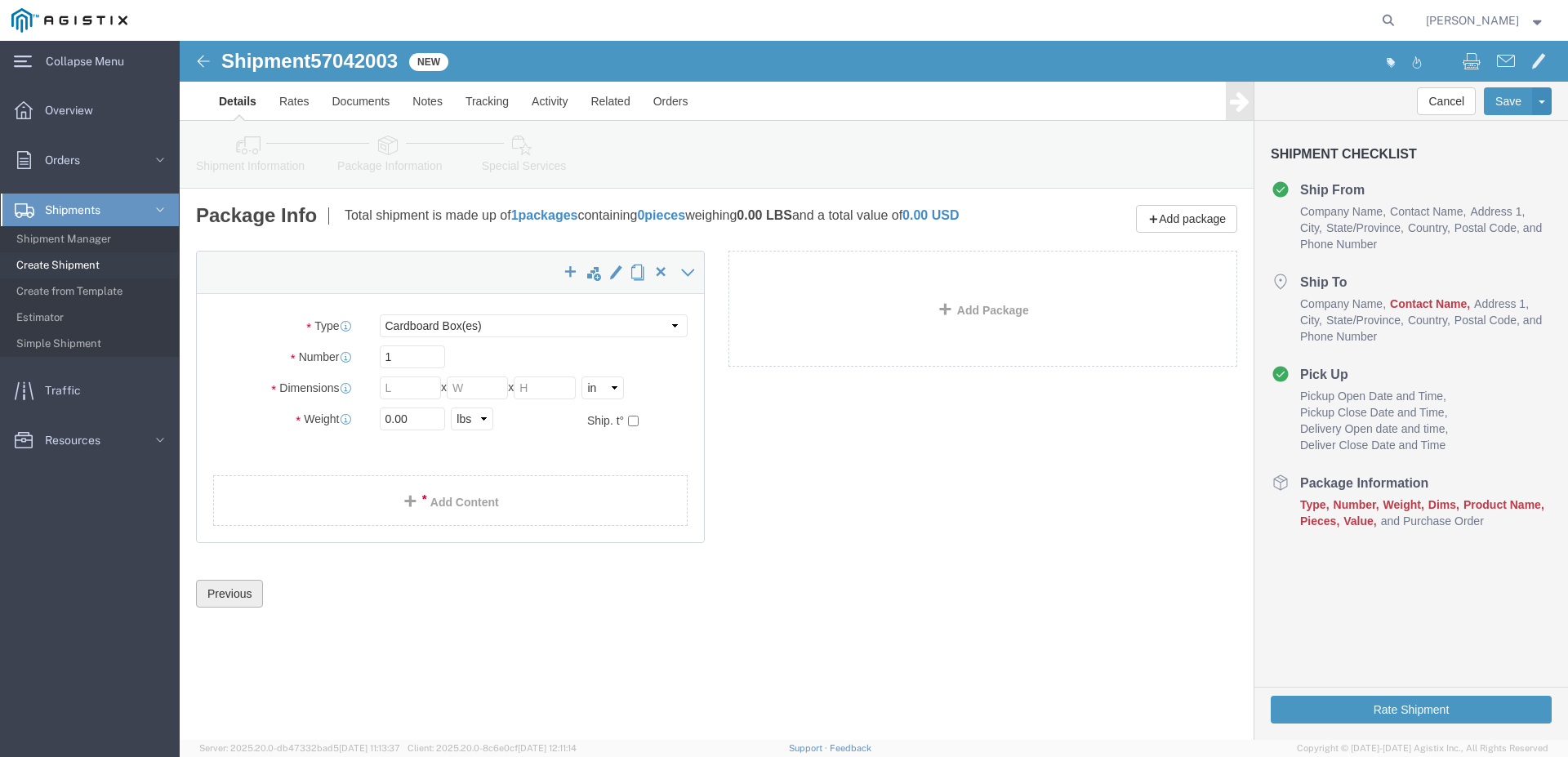
click button "Previous"
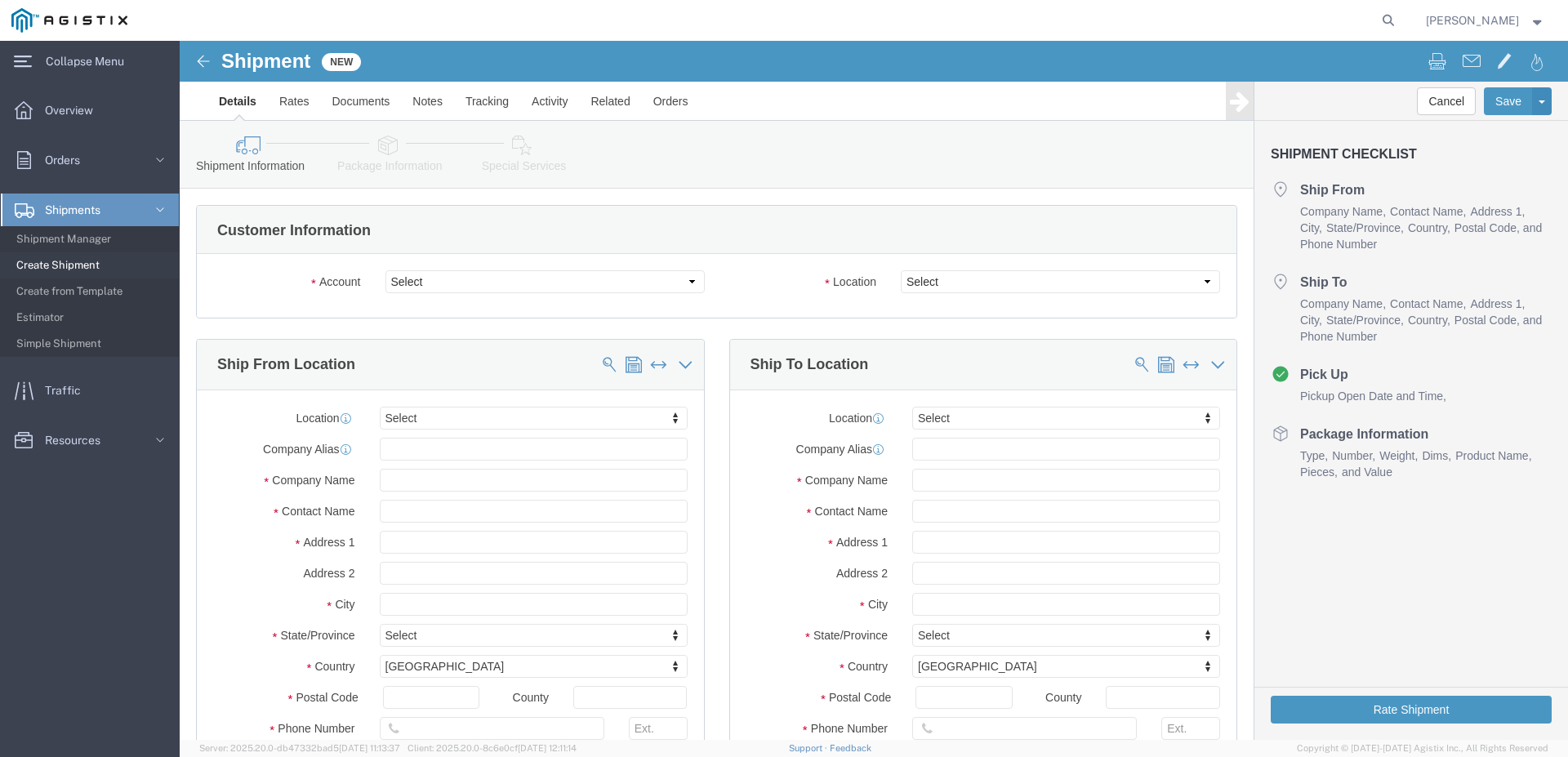
click h4 "Ship From"
click select "Select Dynamic Products Inc PG&E"
select select "9596"
click option "PG&E"
select select "PURCHORD"
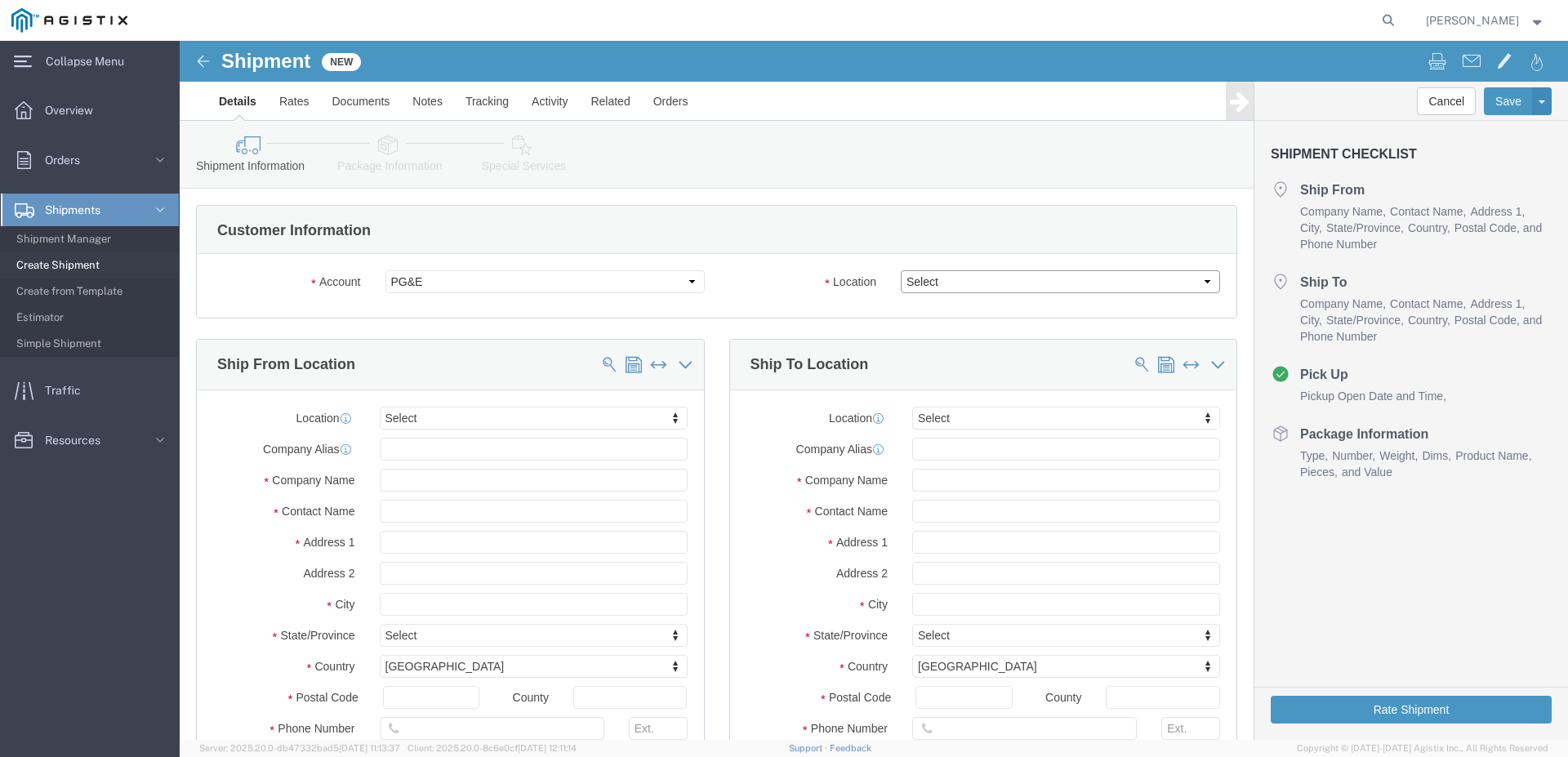
select select
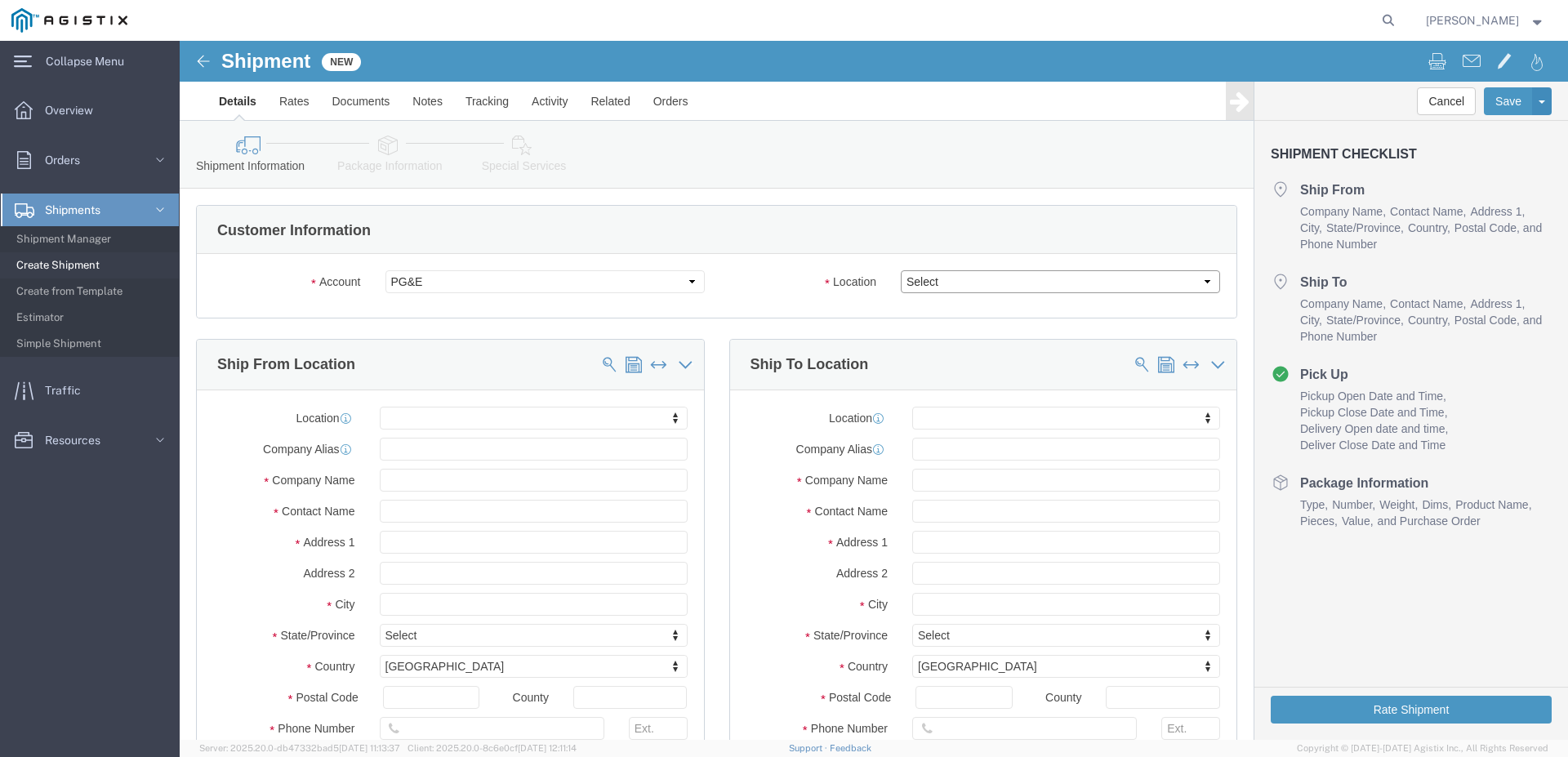
click select "Select"
select select "23082"
click option "All Others"
drag, startPoint x: 413, startPoint y: 374, endPoint x: 392, endPoint y: 404, distance: 36.6
select select "MYPROFILE"
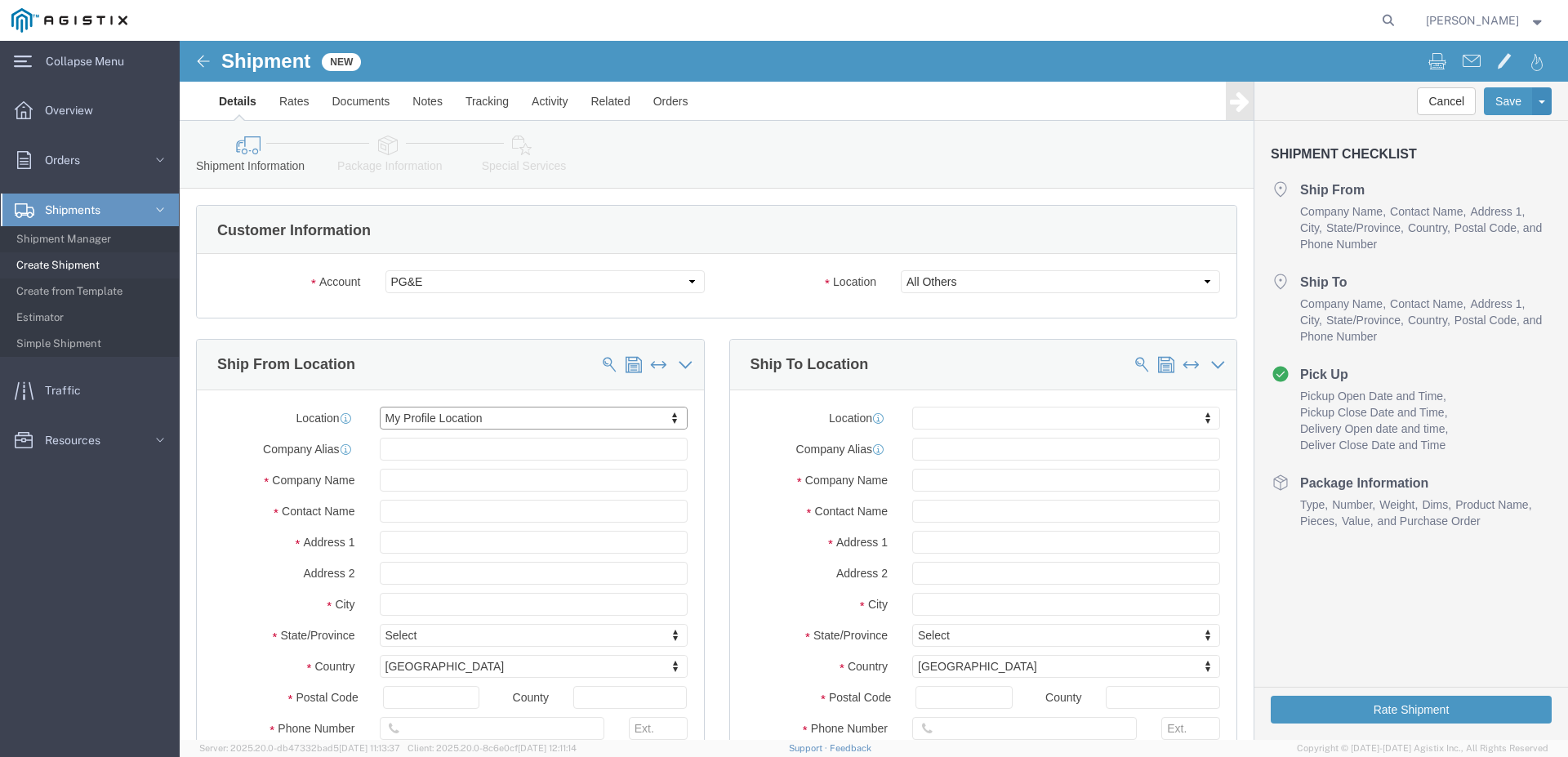
scroll to position [4, 0]
type input "[STREET_ADDRESS]"
type input "77015"
type input "[GEOGRAPHIC_DATA]"
type input "2814573500"
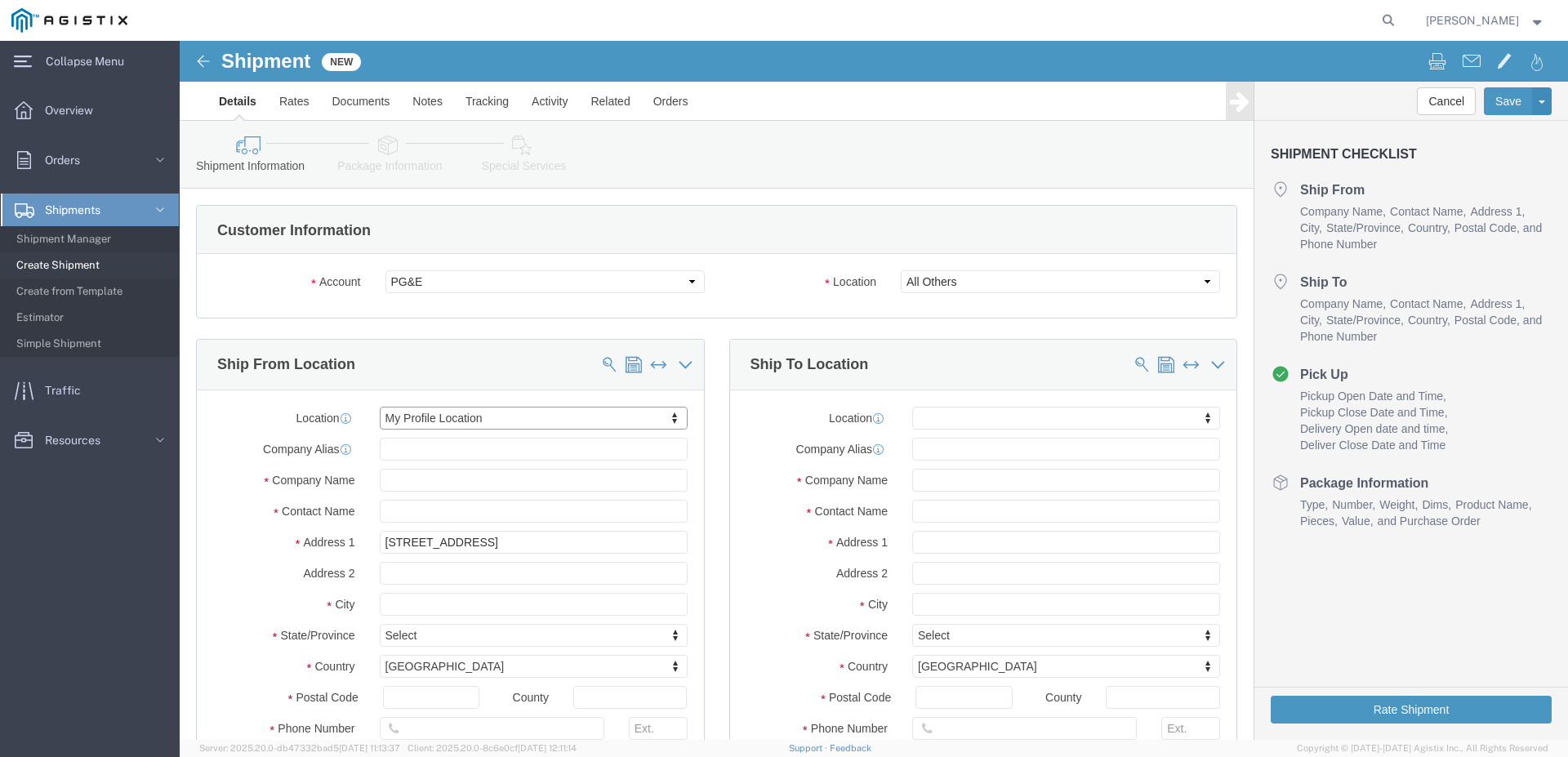
type input "[EMAIL_ADDRESS][DOMAIN_NAME]"
checkbox input "true"
type input "Dynamic Products, Inc."
type input "[PERSON_NAME]"
type input "[GEOGRAPHIC_DATA]"
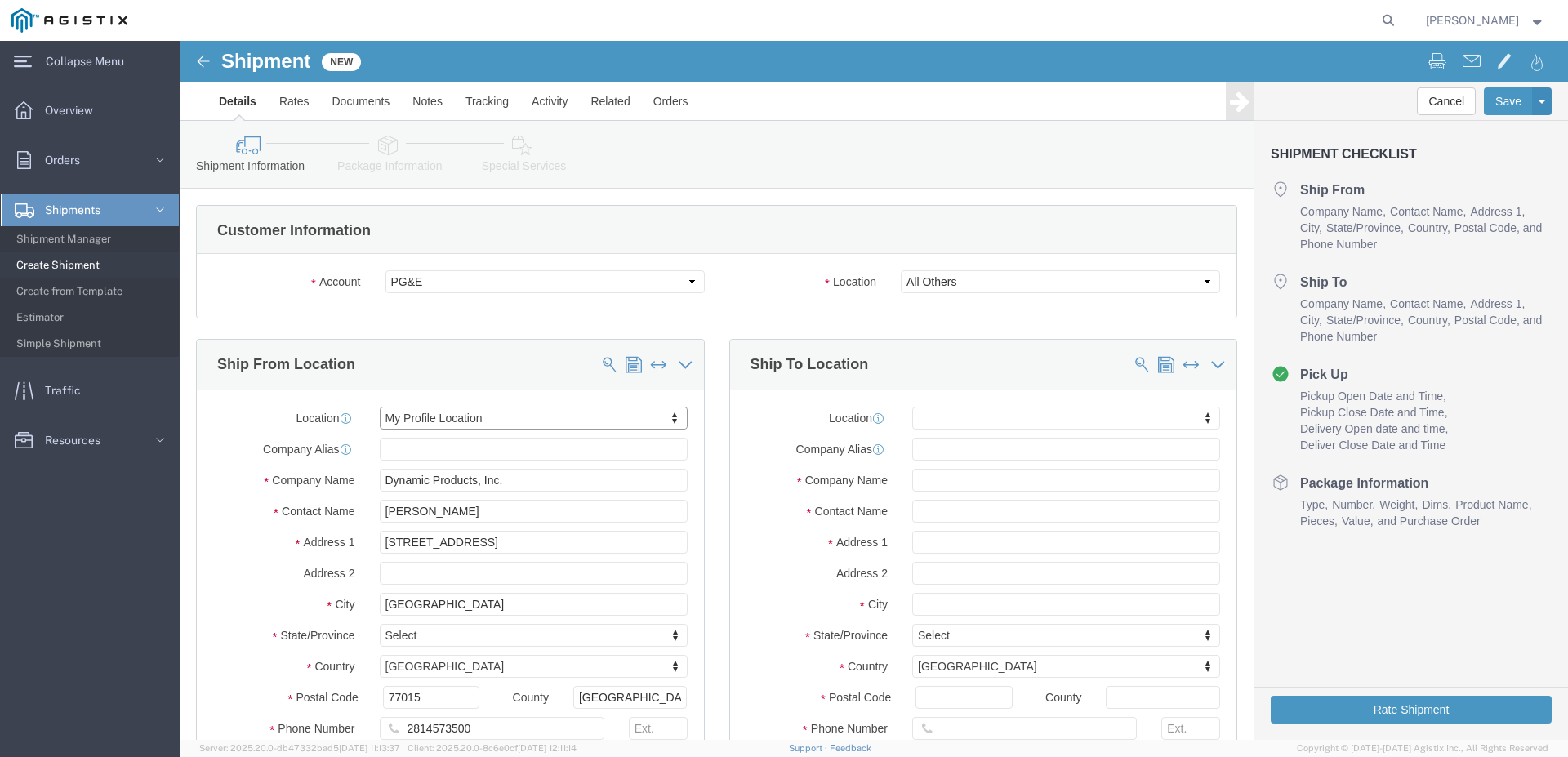
select select "[GEOGRAPHIC_DATA]"
drag, startPoint x: 315, startPoint y: 463, endPoint x: 248, endPoint y: 472, distance: 67.6
click input "[PERSON_NAME]"
type input "[PERSON_NAME]"
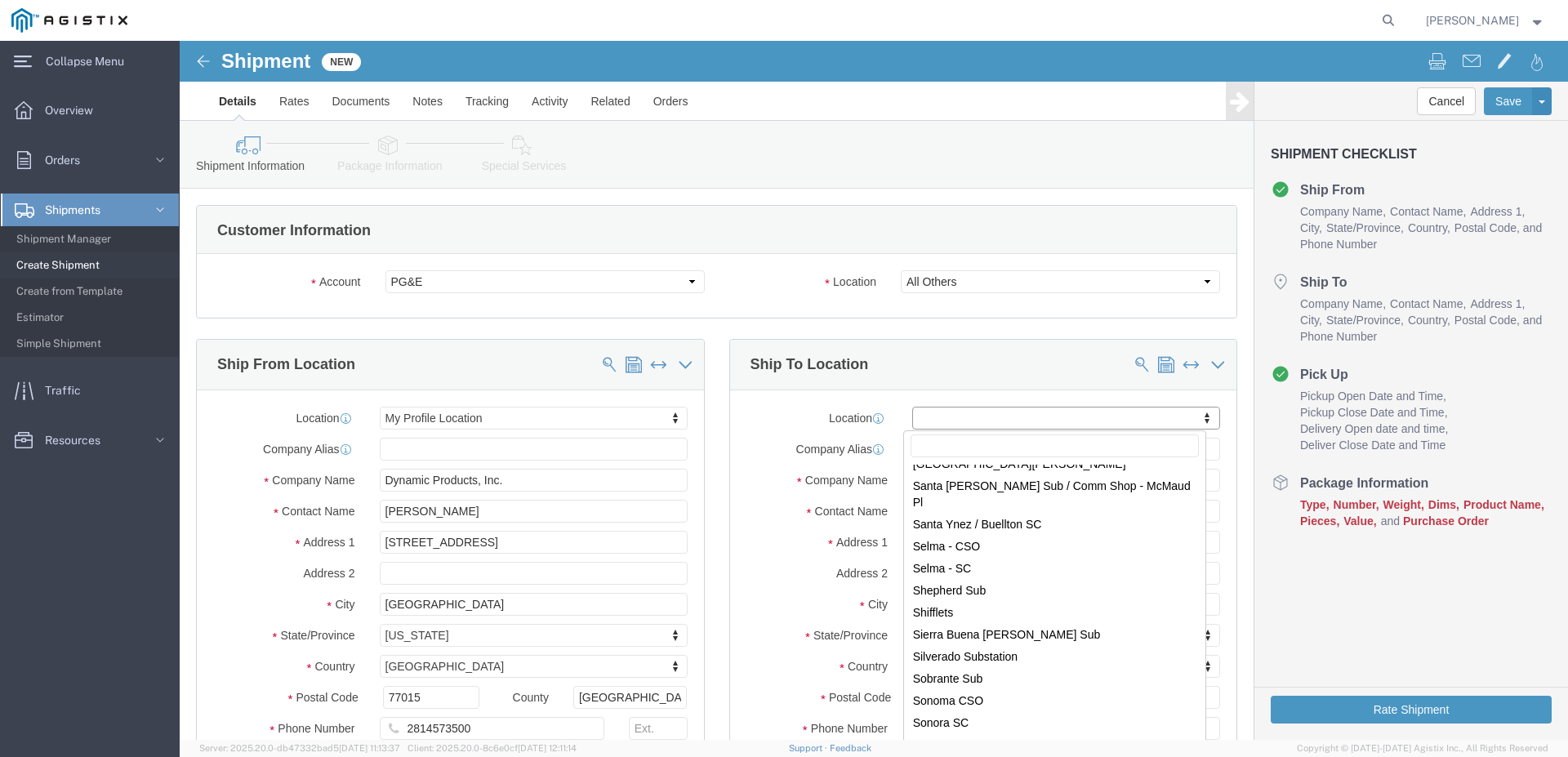
scroll to position [9562, 0]
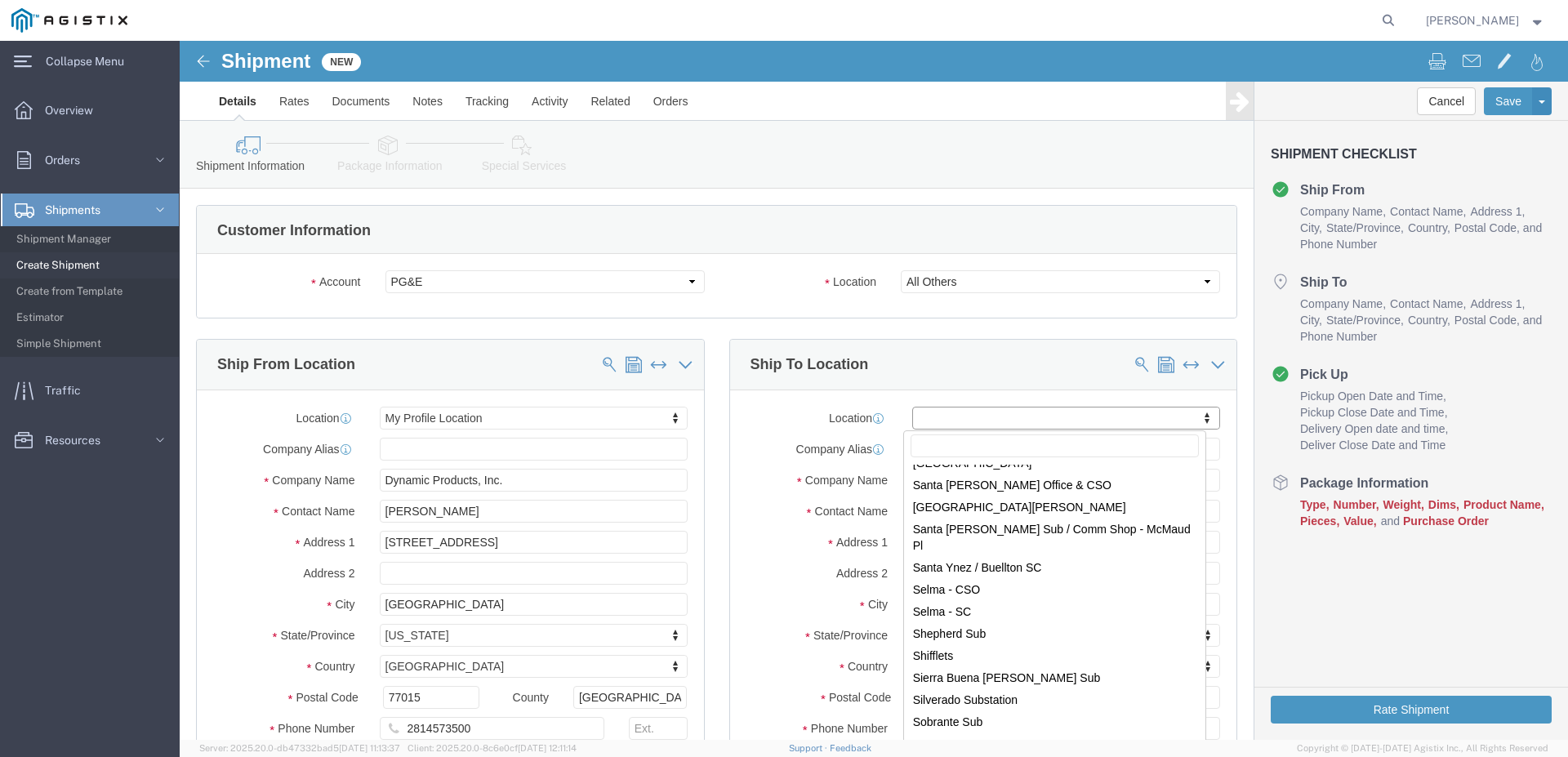
select select "46111"
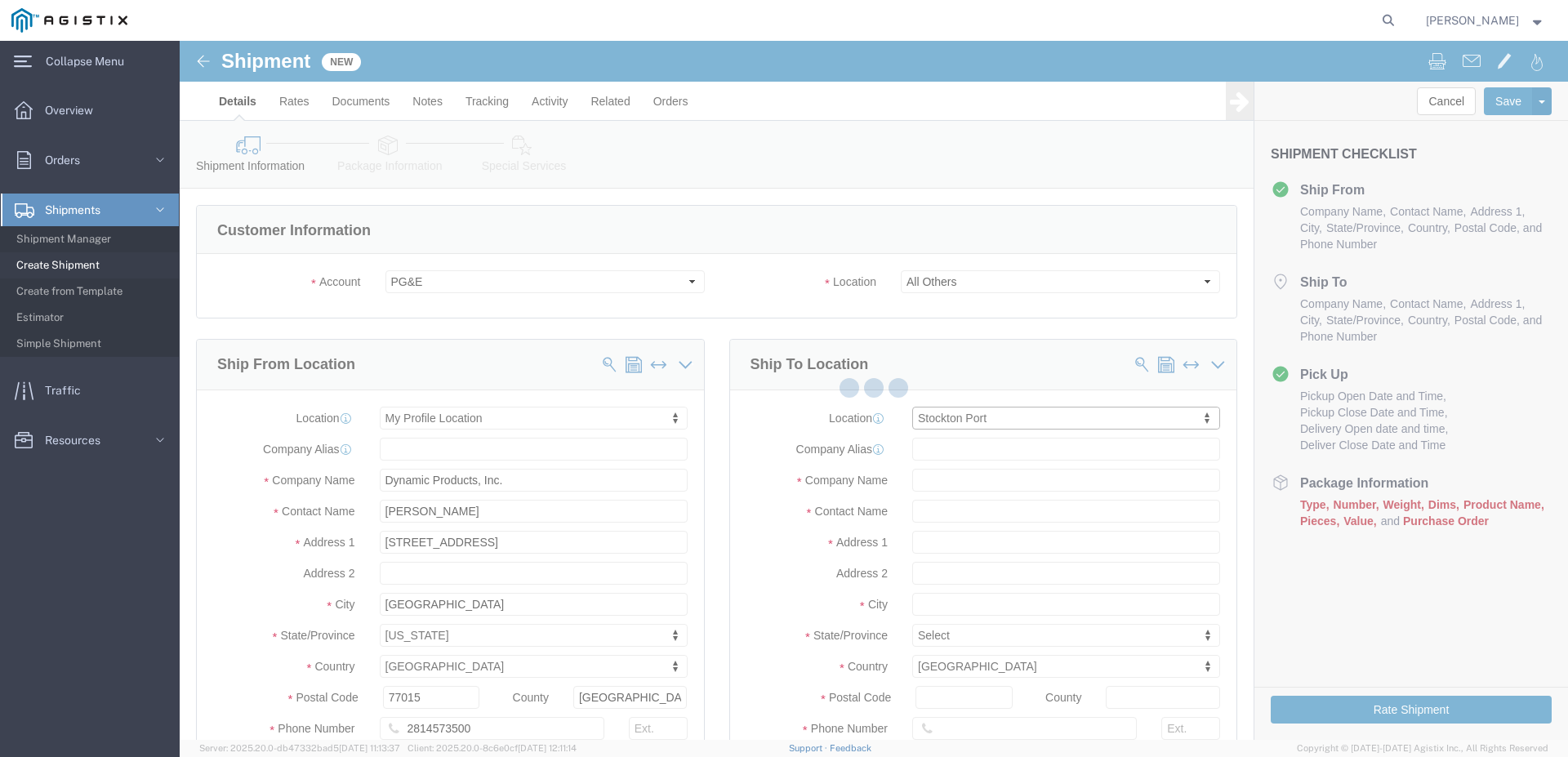
scroll to position [4, 0]
type input "[STREET_ADDRESS][PERSON_NAME]"
type input "95204"
type input "PG&E"
type input "Stockton"
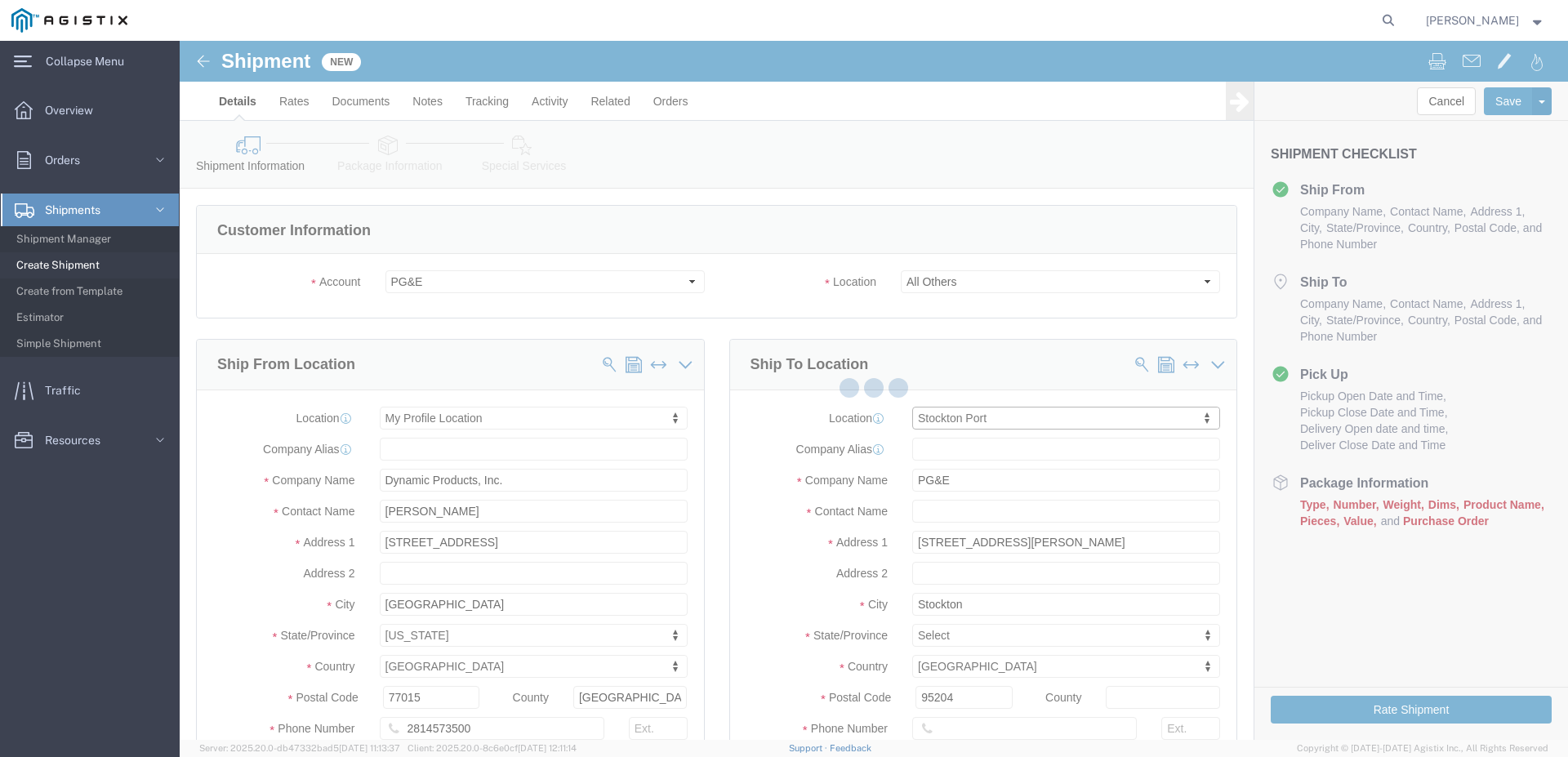
select select "CA"
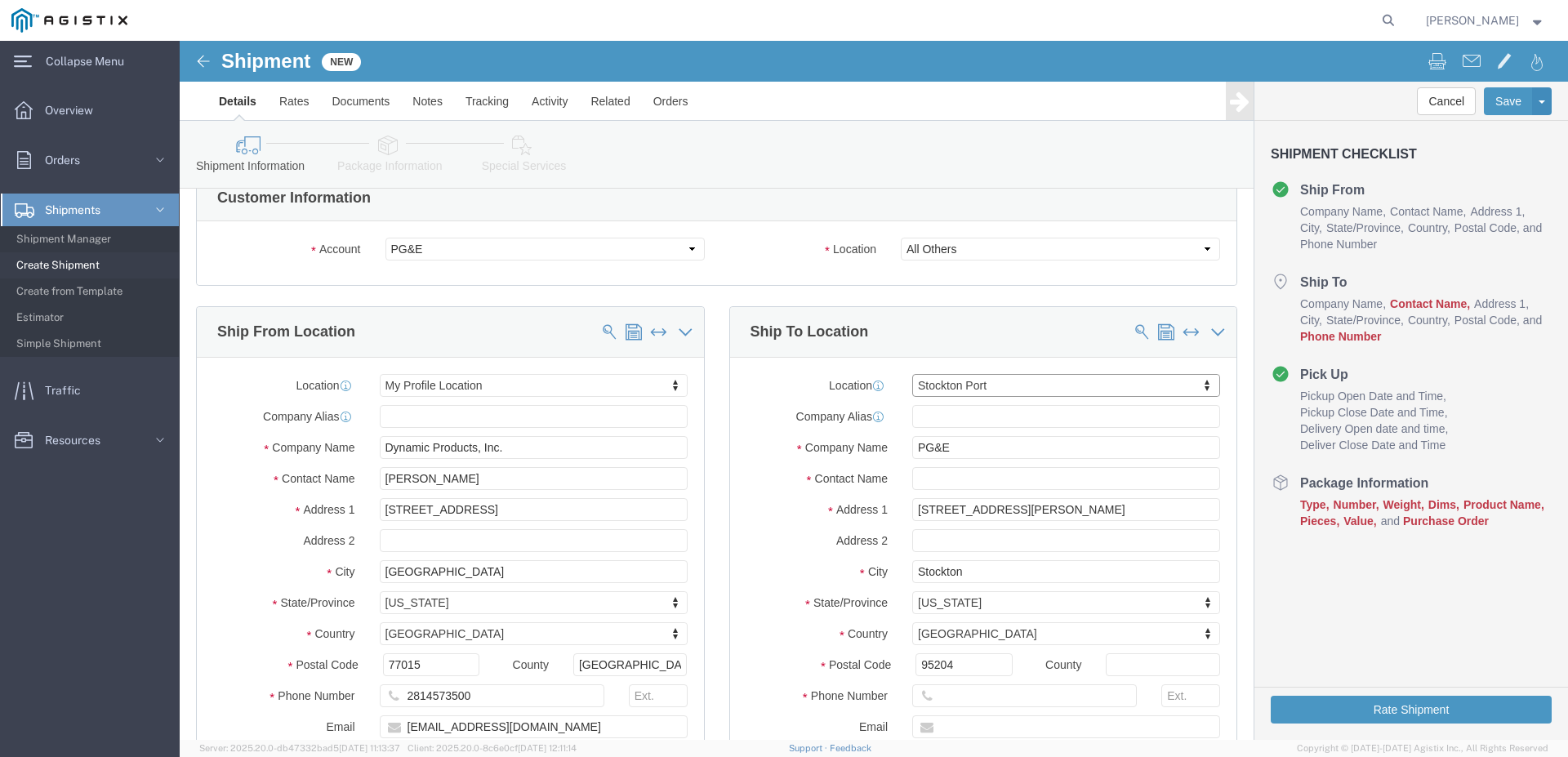
scroll to position [167, 0]
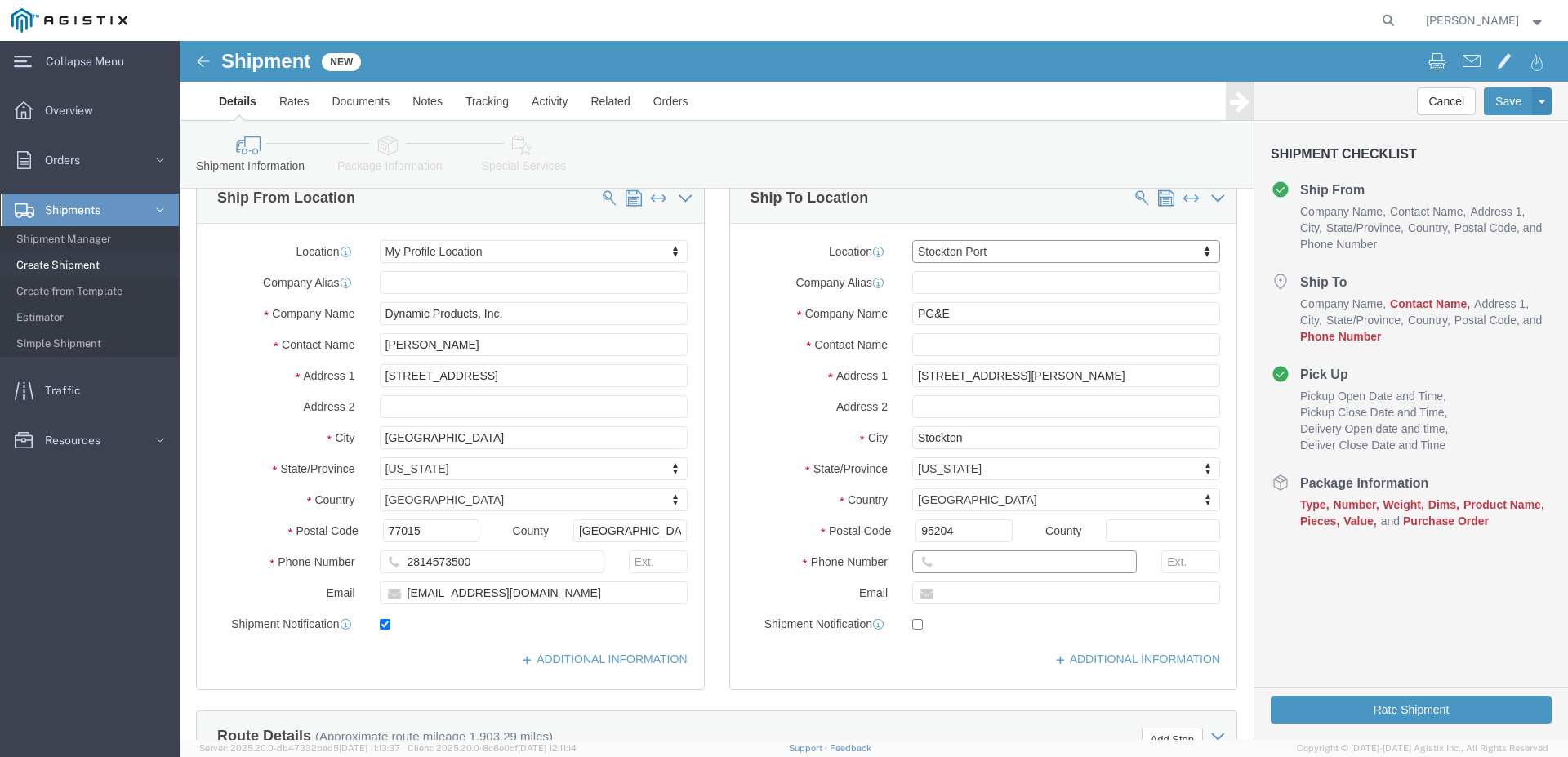
click input "text"
type input "7077478421"
drag, startPoint x: 777, startPoint y: 276, endPoint x: 723, endPoint y: 282, distance: 54.3
click input "PG&E"
drag, startPoint x: 820, startPoint y: 273, endPoint x: 723, endPoint y: 292, distance: 98.8
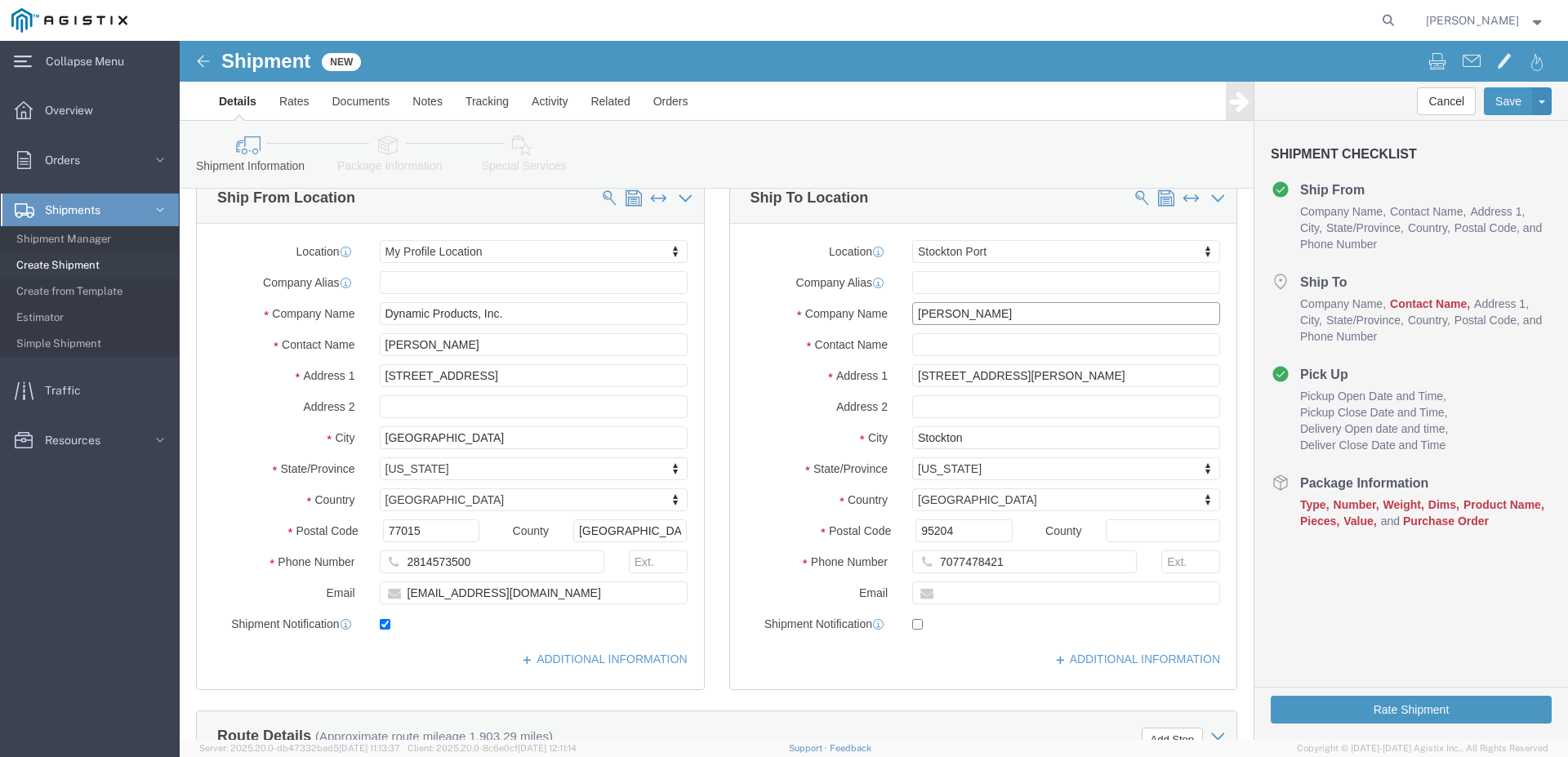
click input "[PERSON_NAME]"
type input "MRC"
click input "text"
type input "p"
type input "f"
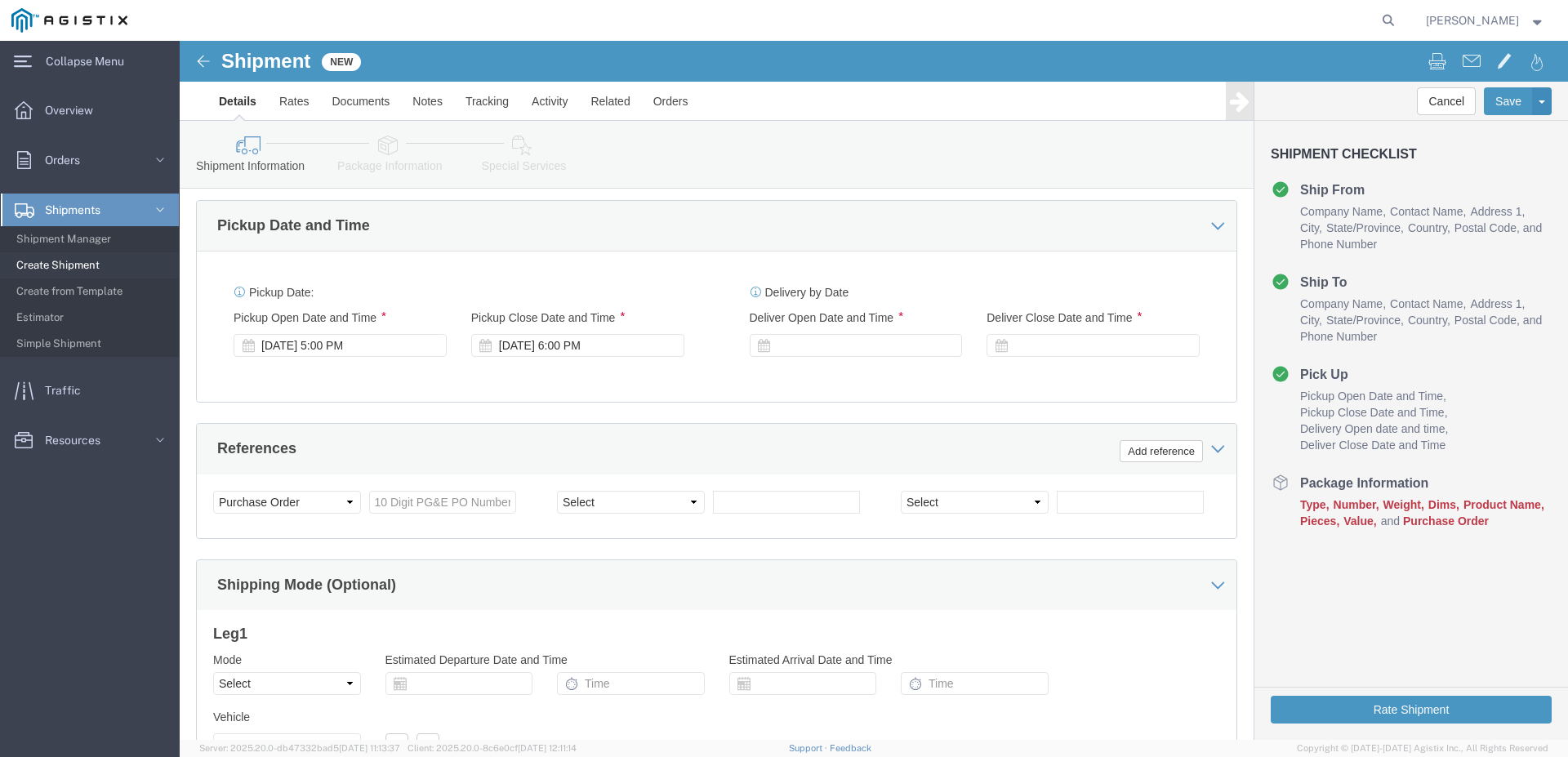
scroll to position [916, 0]
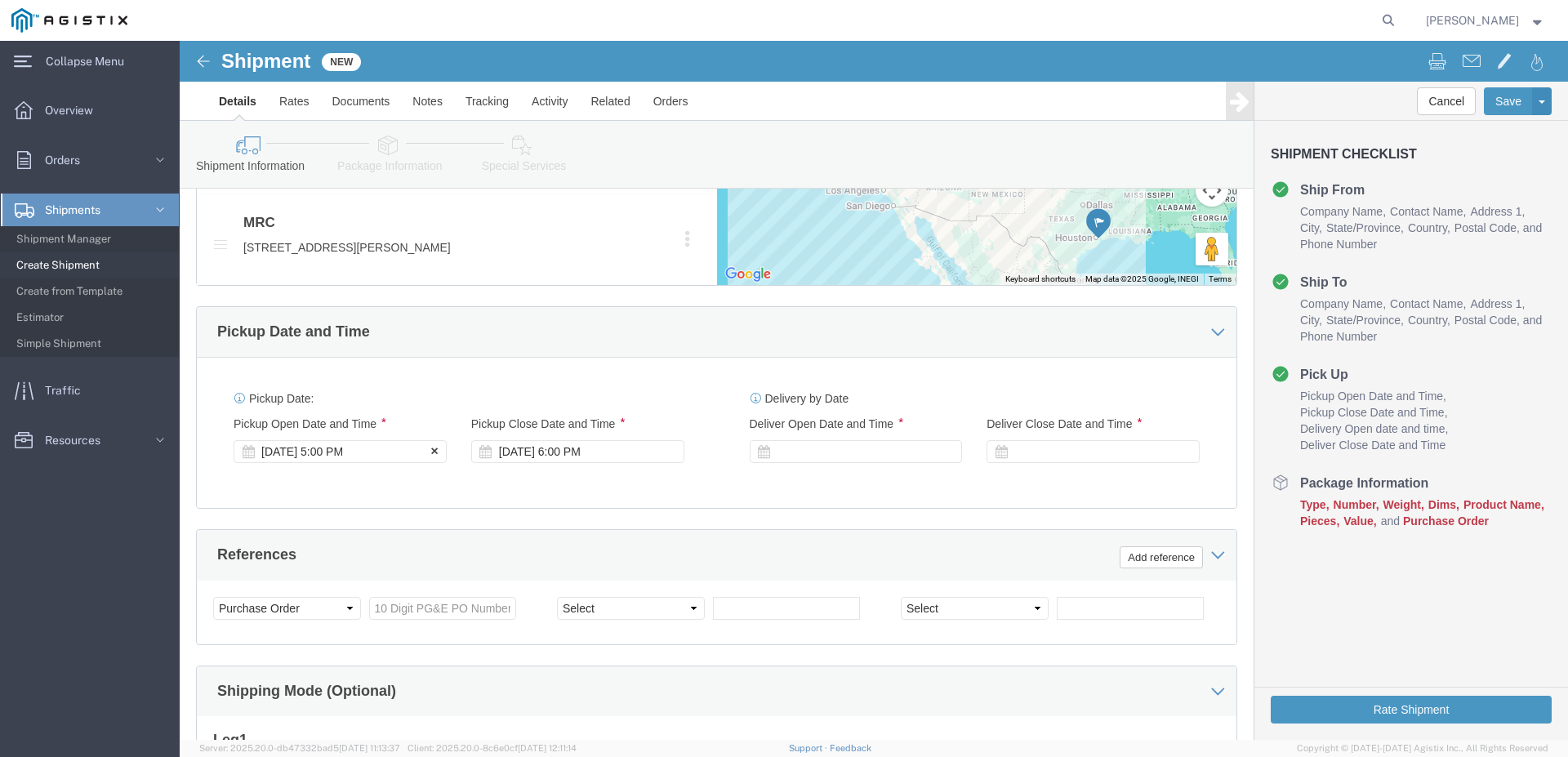
type input "[PERSON_NAME]"
click icon
click div "[DATE] 5:00 PM"
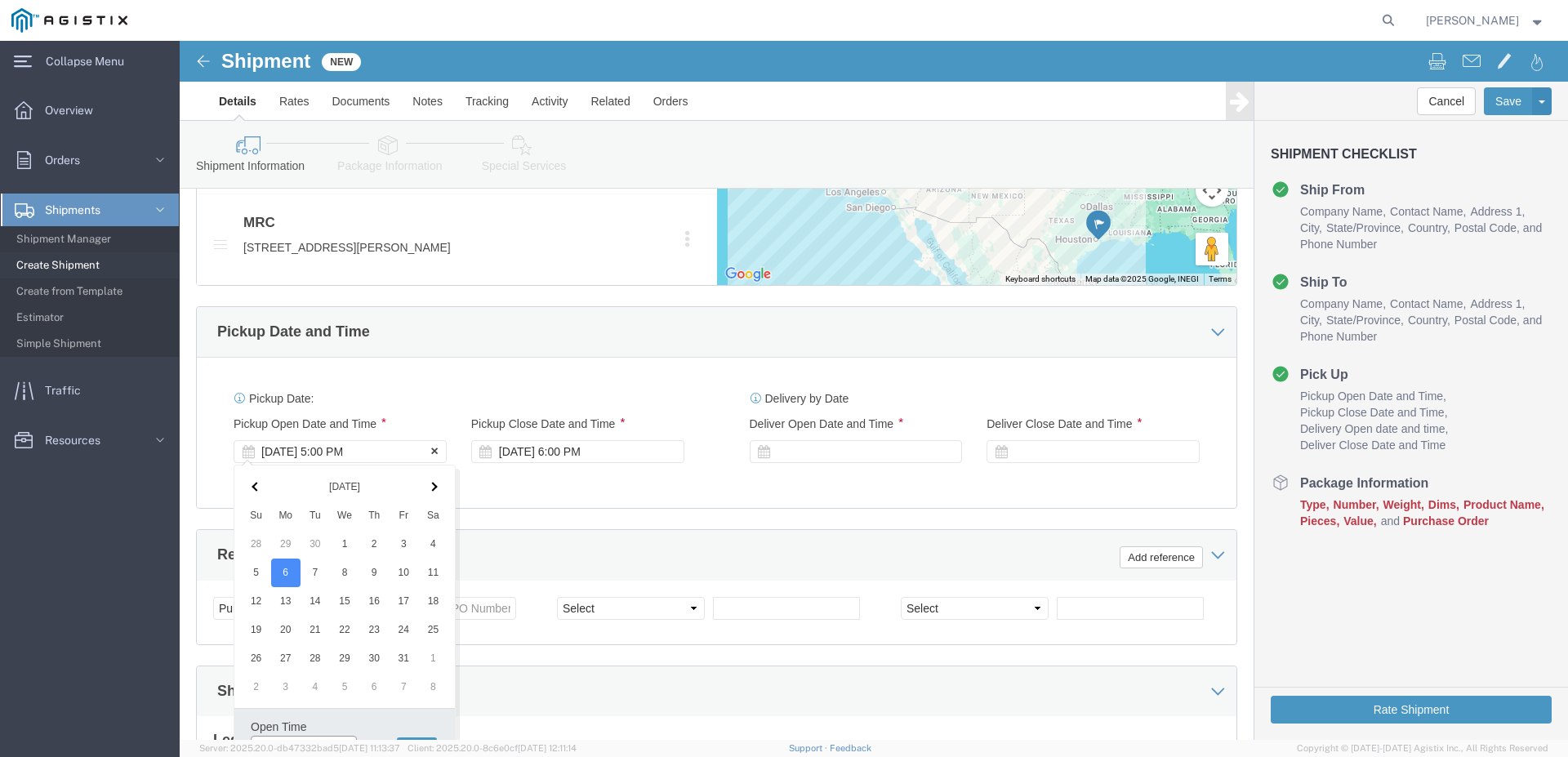
scroll to position [936, 0]
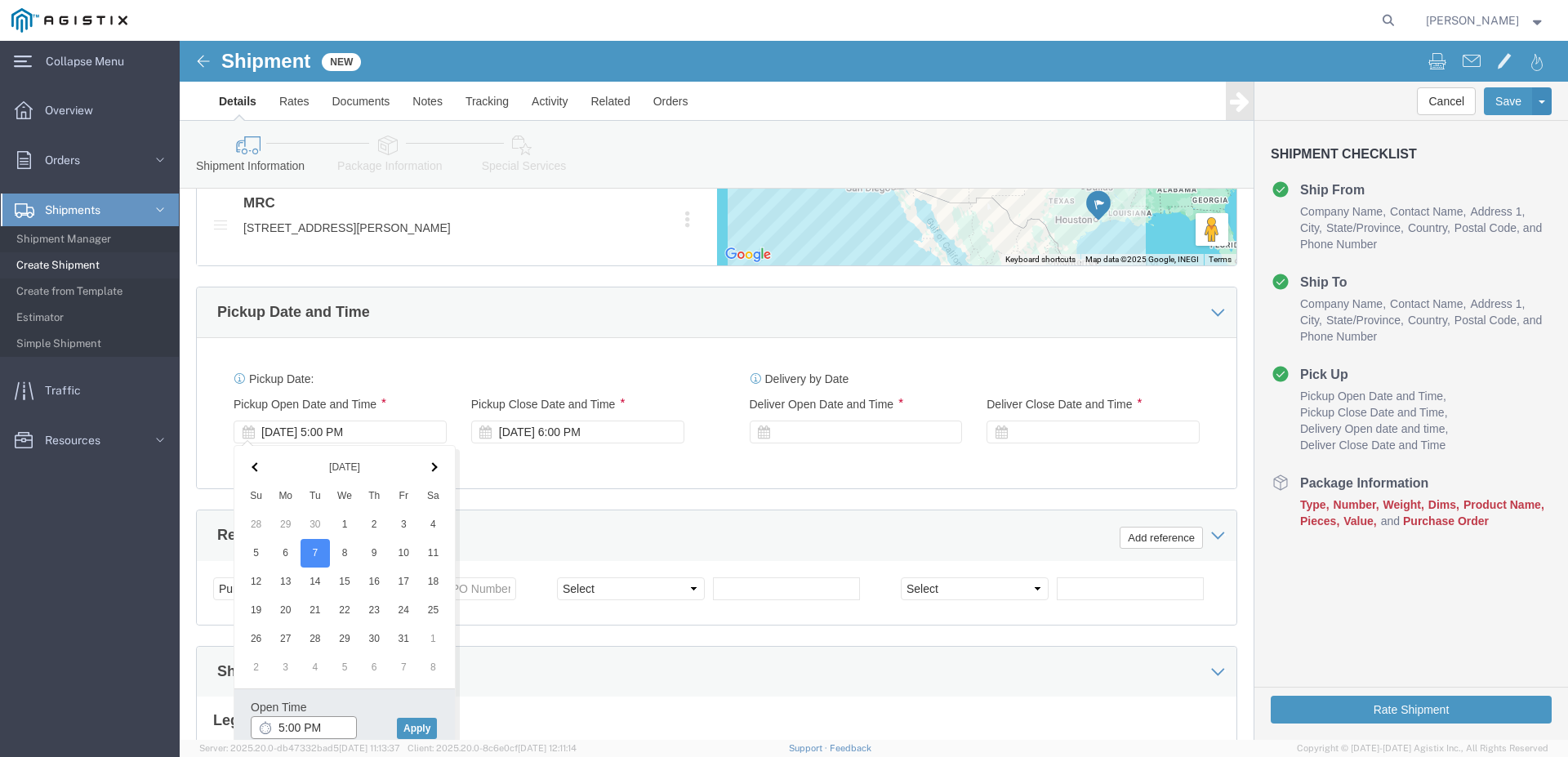
click input "5:00 PM"
type input "7:00 AM"
click button "Apply"
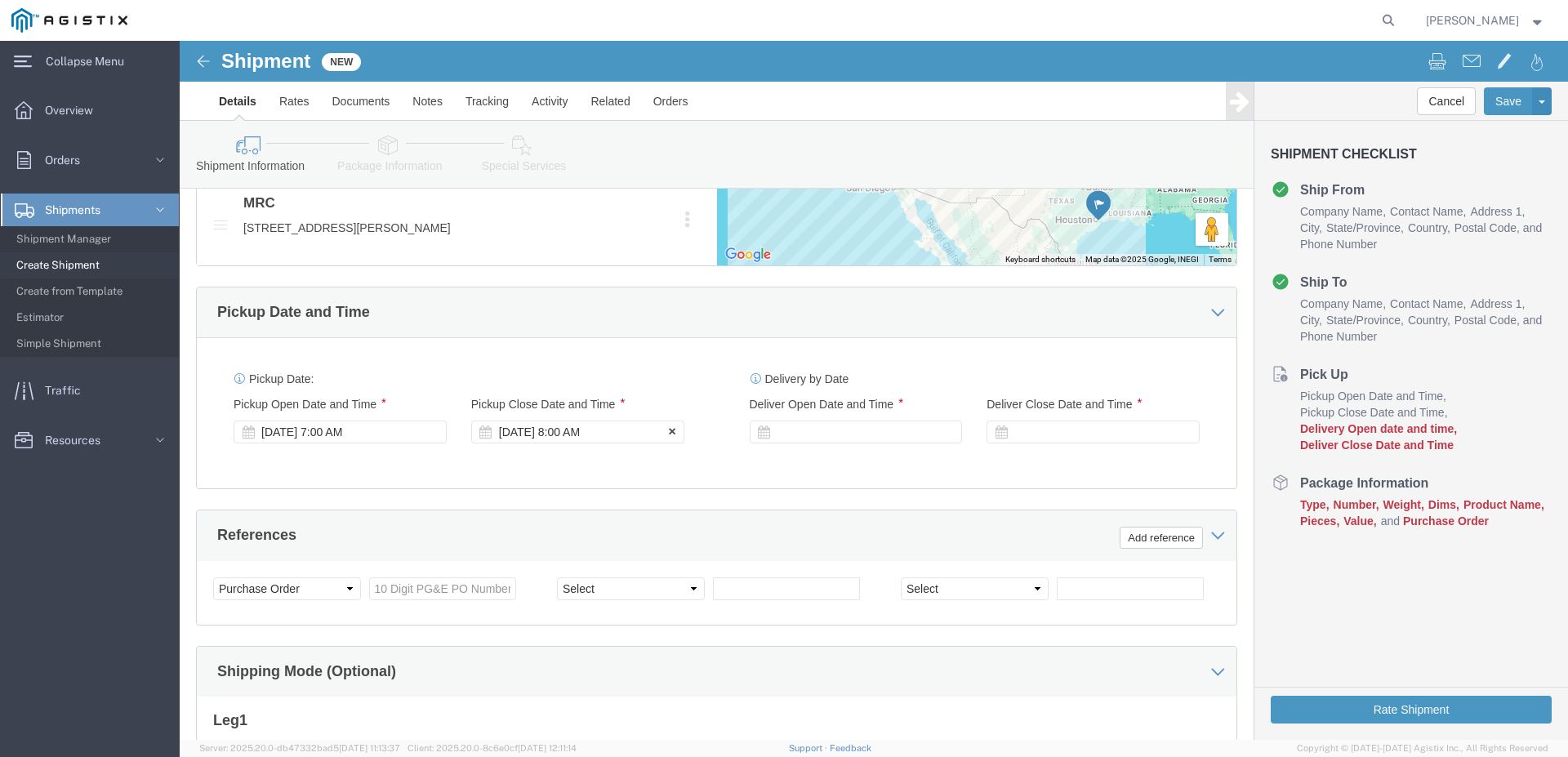
click div "[DATE] 8:00 AM"
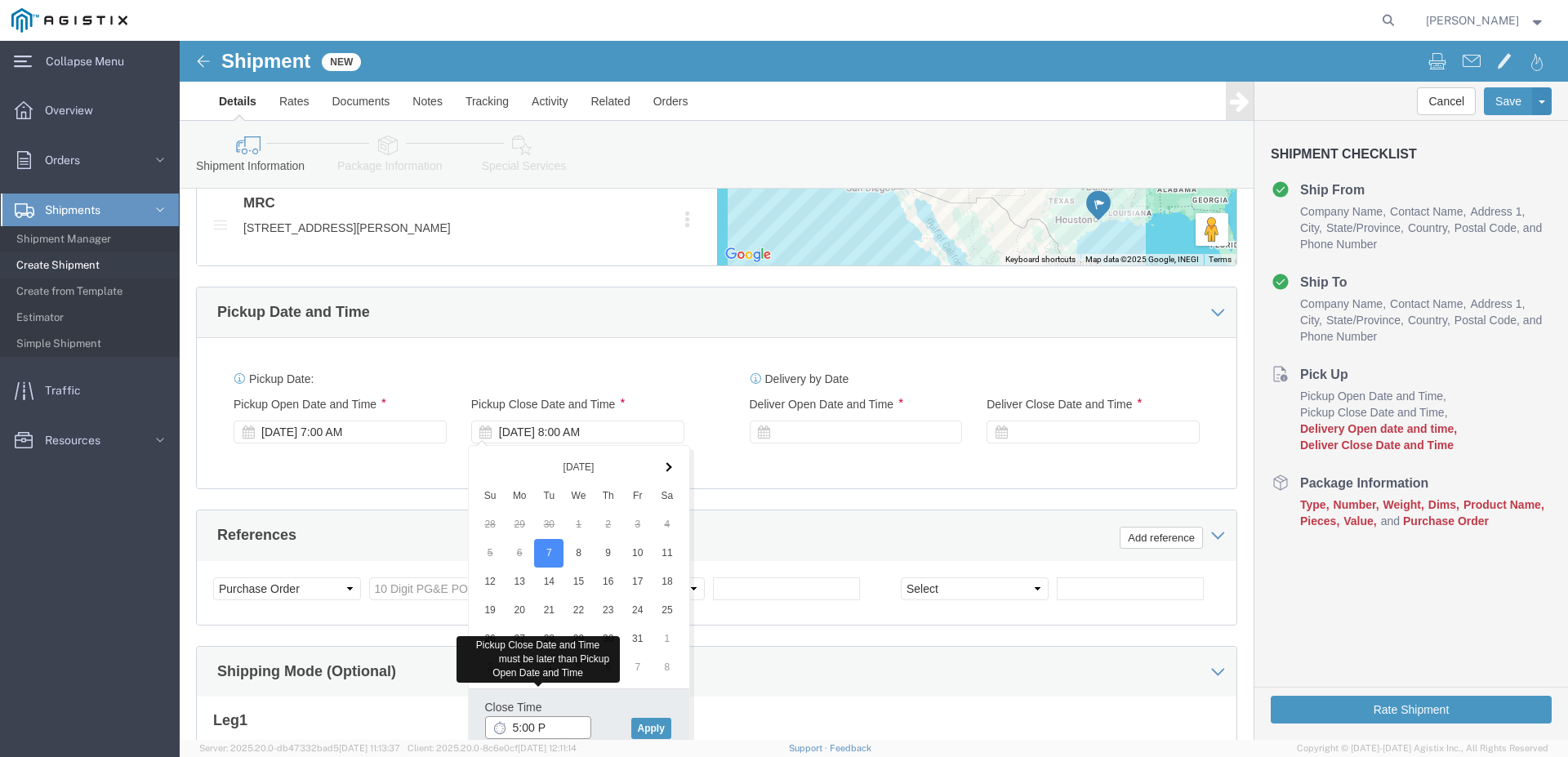
type input "5:00 PM"
click button "Apply"
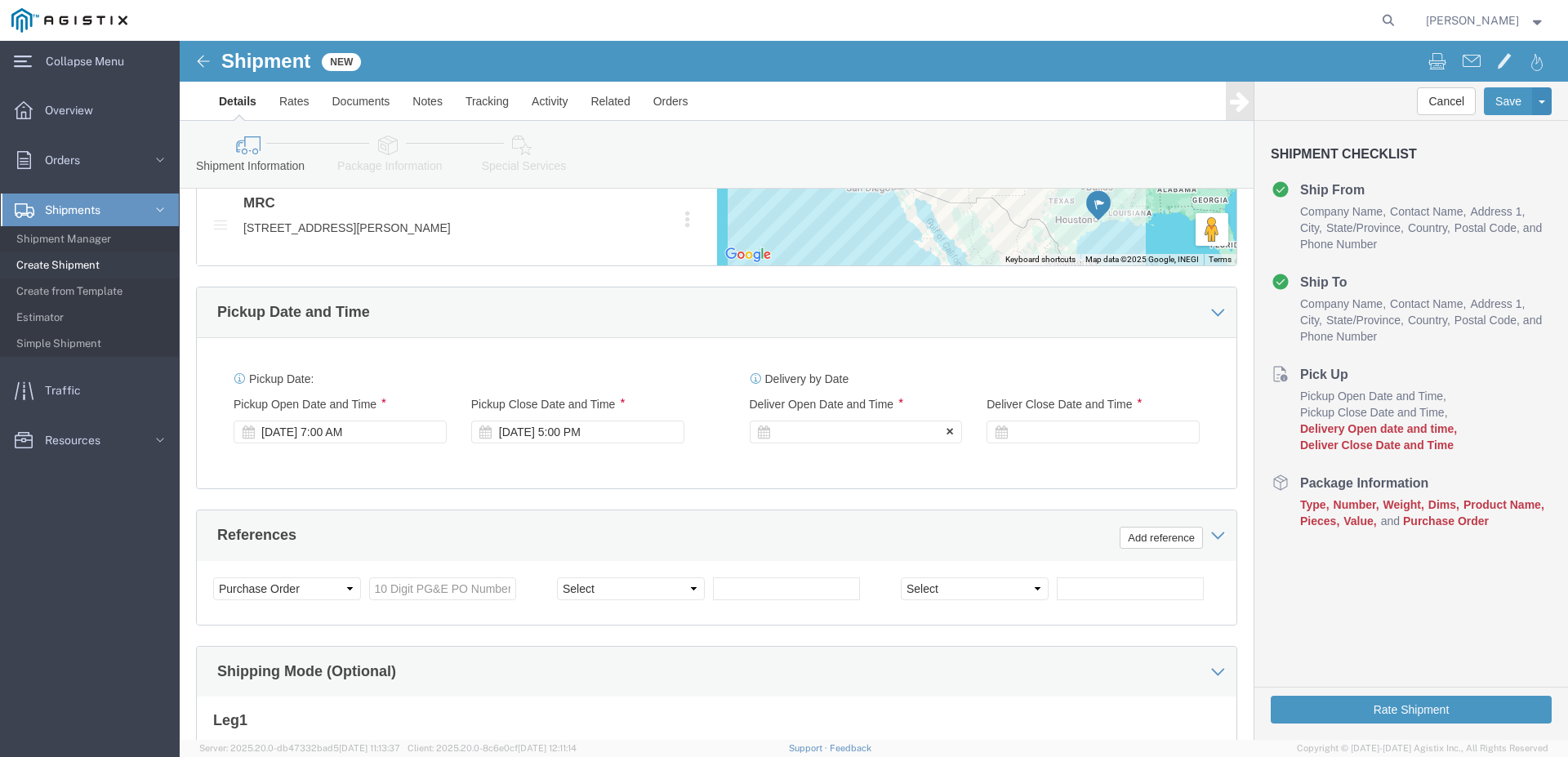
drag, startPoint x: 573, startPoint y: 385, endPoint x: 587, endPoint y: 396, distance: 17.8
click icon
click div
click input "7:00 AM"
type input "8:00 AM"
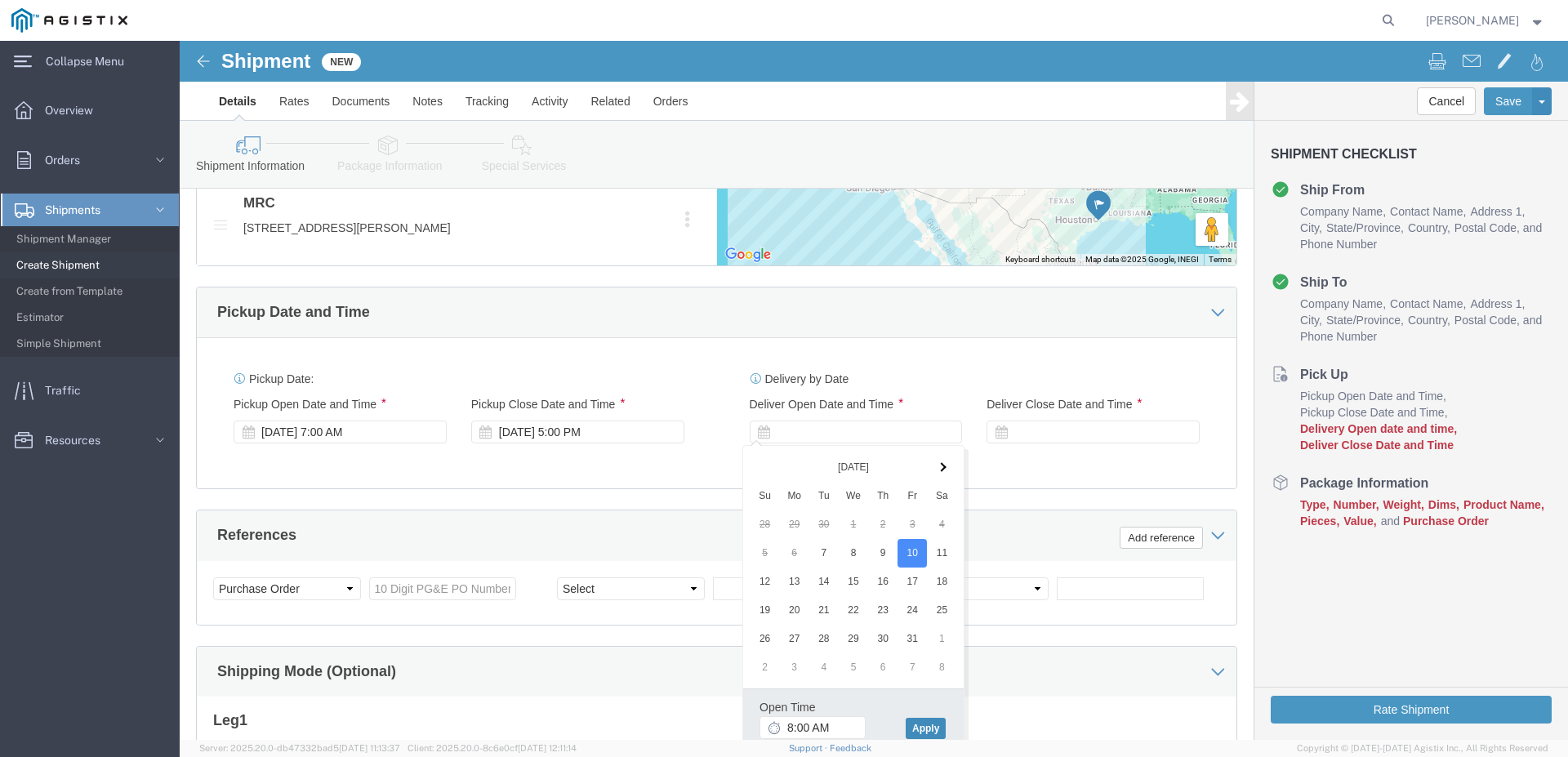
click button "Apply"
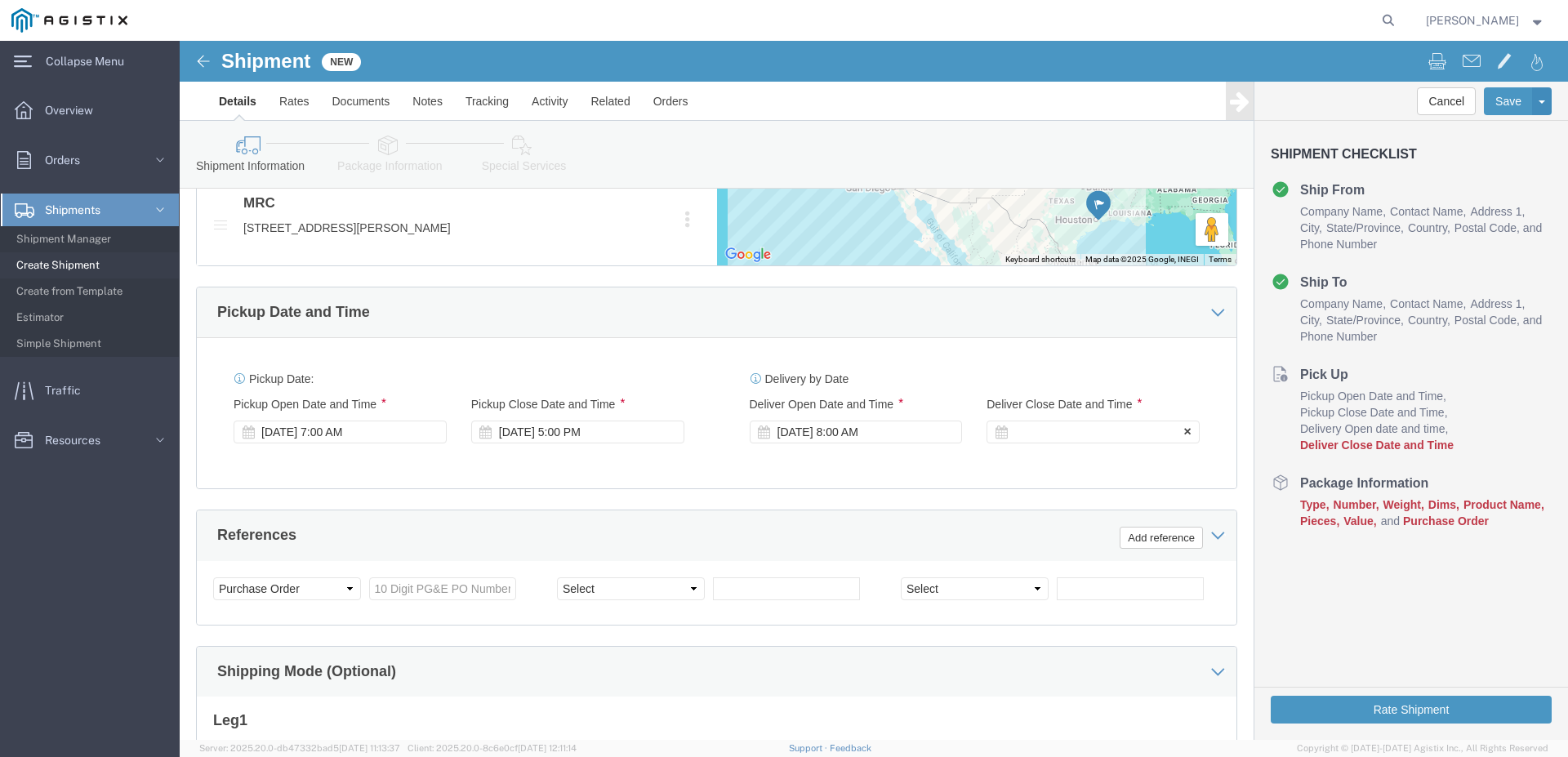
click div
click input "8:00 PM"
click input "400 PM"
type input "1"
type input "4:00PM"
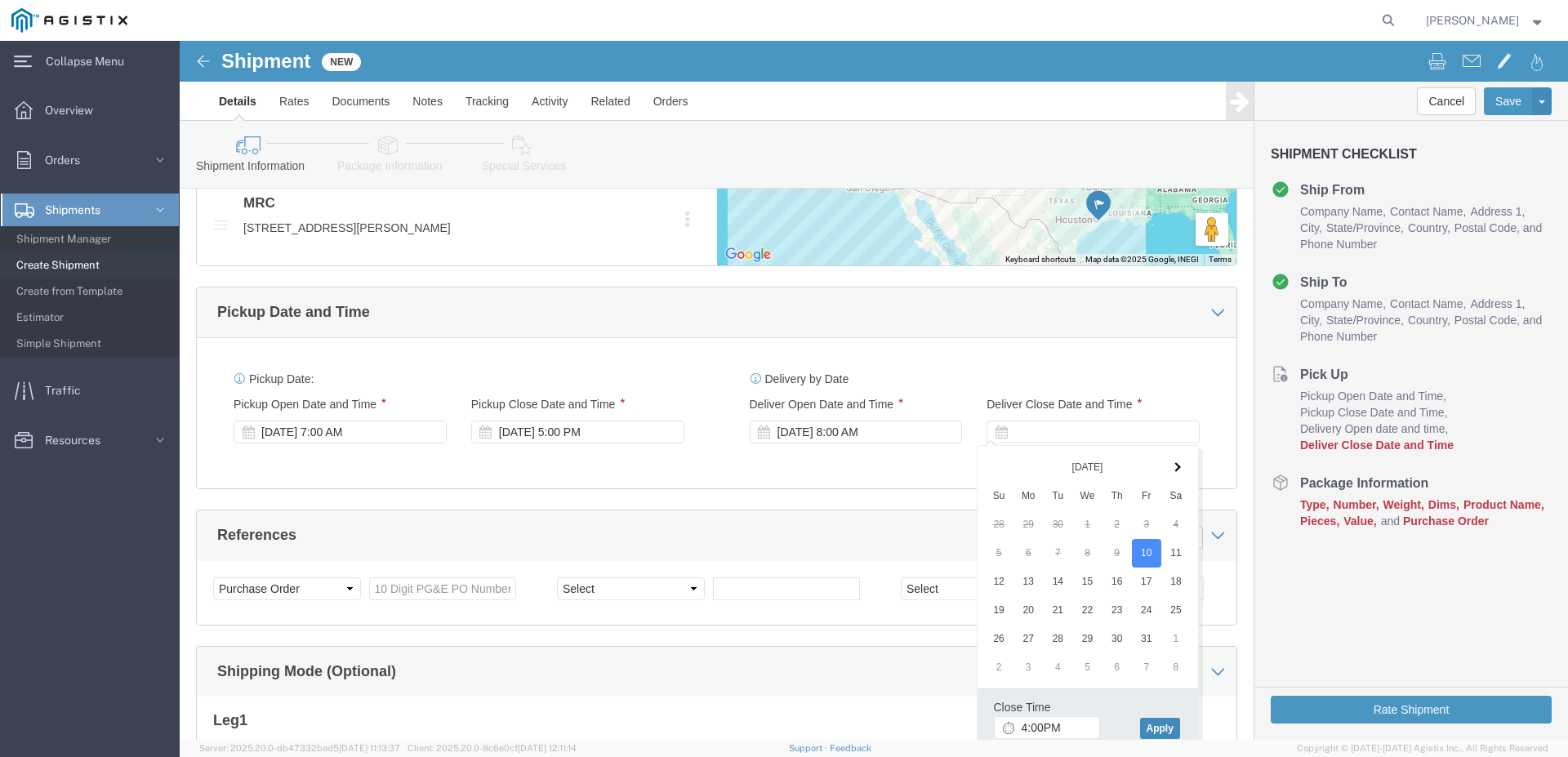
click button "Apply"
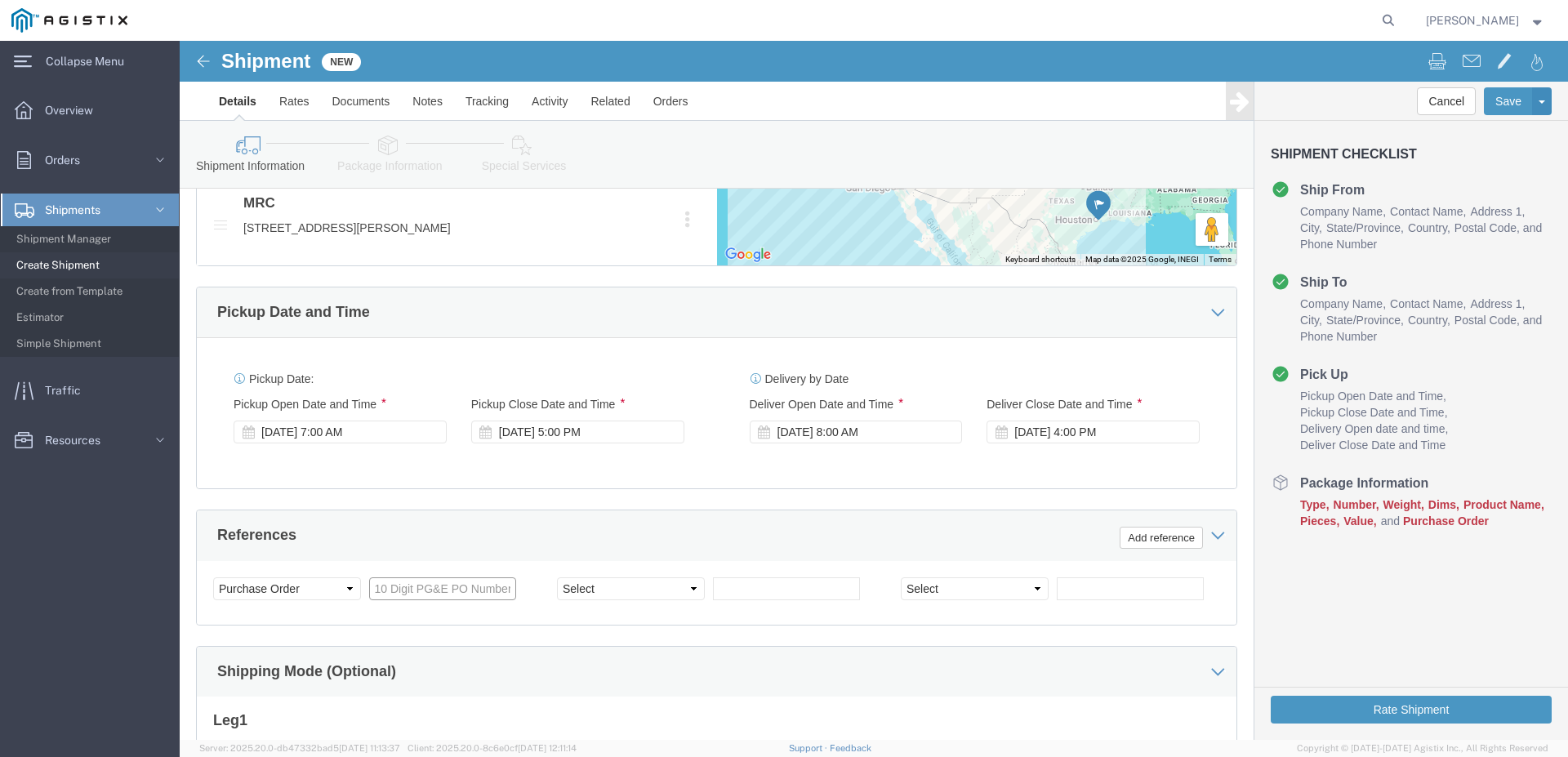
click input "text"
type input "3501415636"
click div "Select Account Type Activity ID Airline Appointment Number ASN Batch Request # …"
click select "Select Account Type Activity ID Airline Appointment Number ASN Batch Request # …"
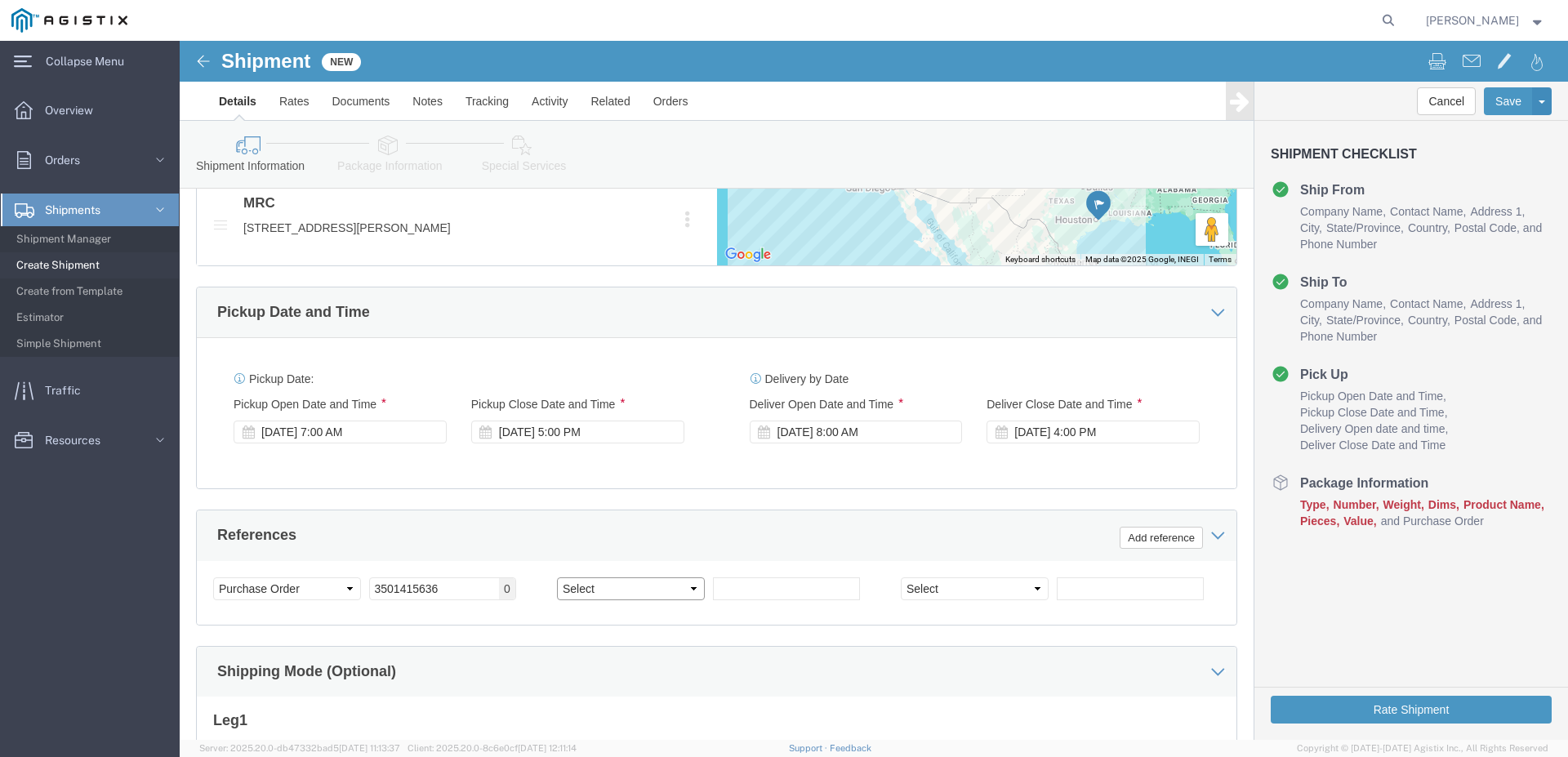
select select "JOBNUM"
click option "Job Number"
click input "text"
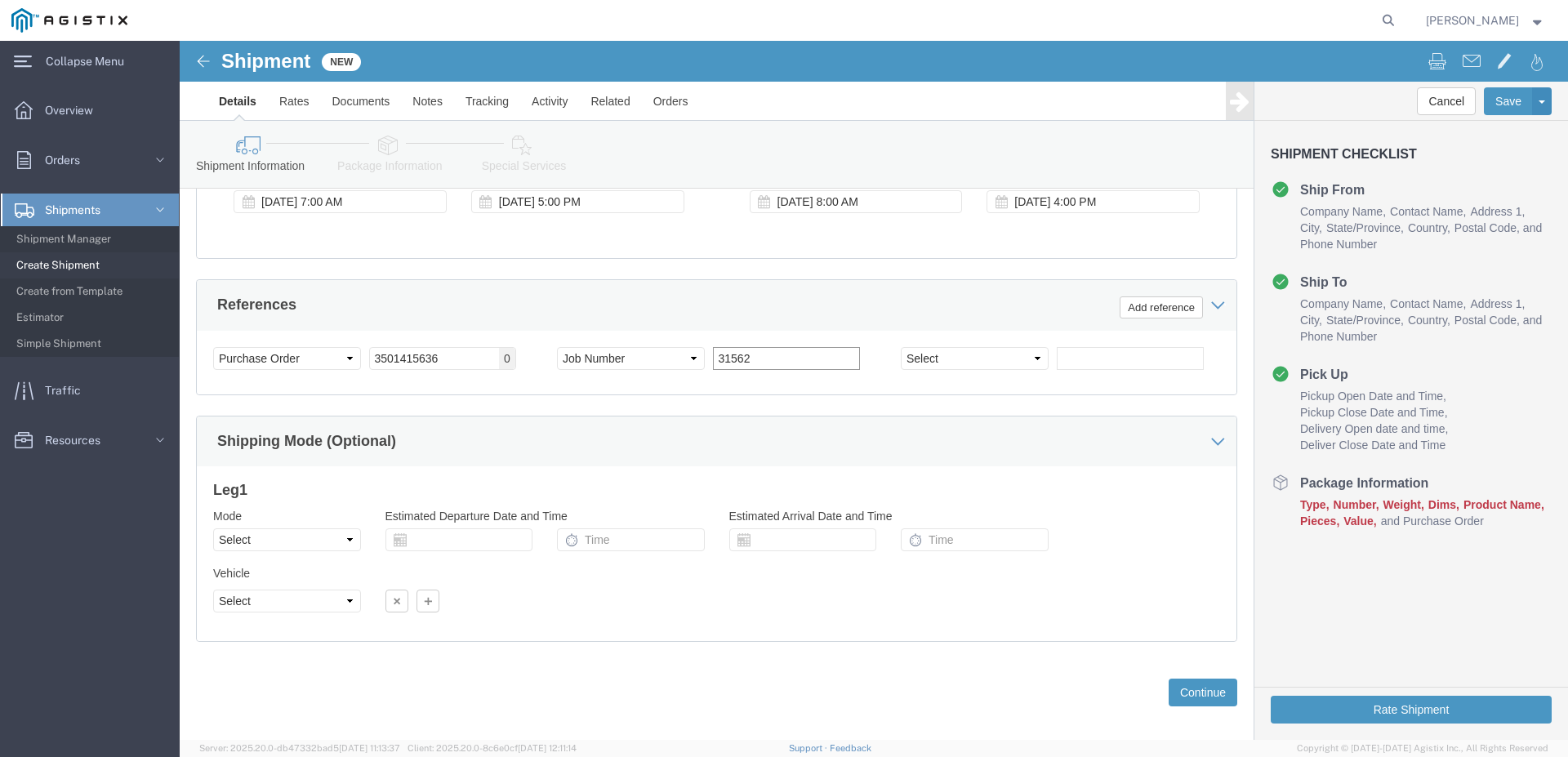
scroll to position [1181, 0]
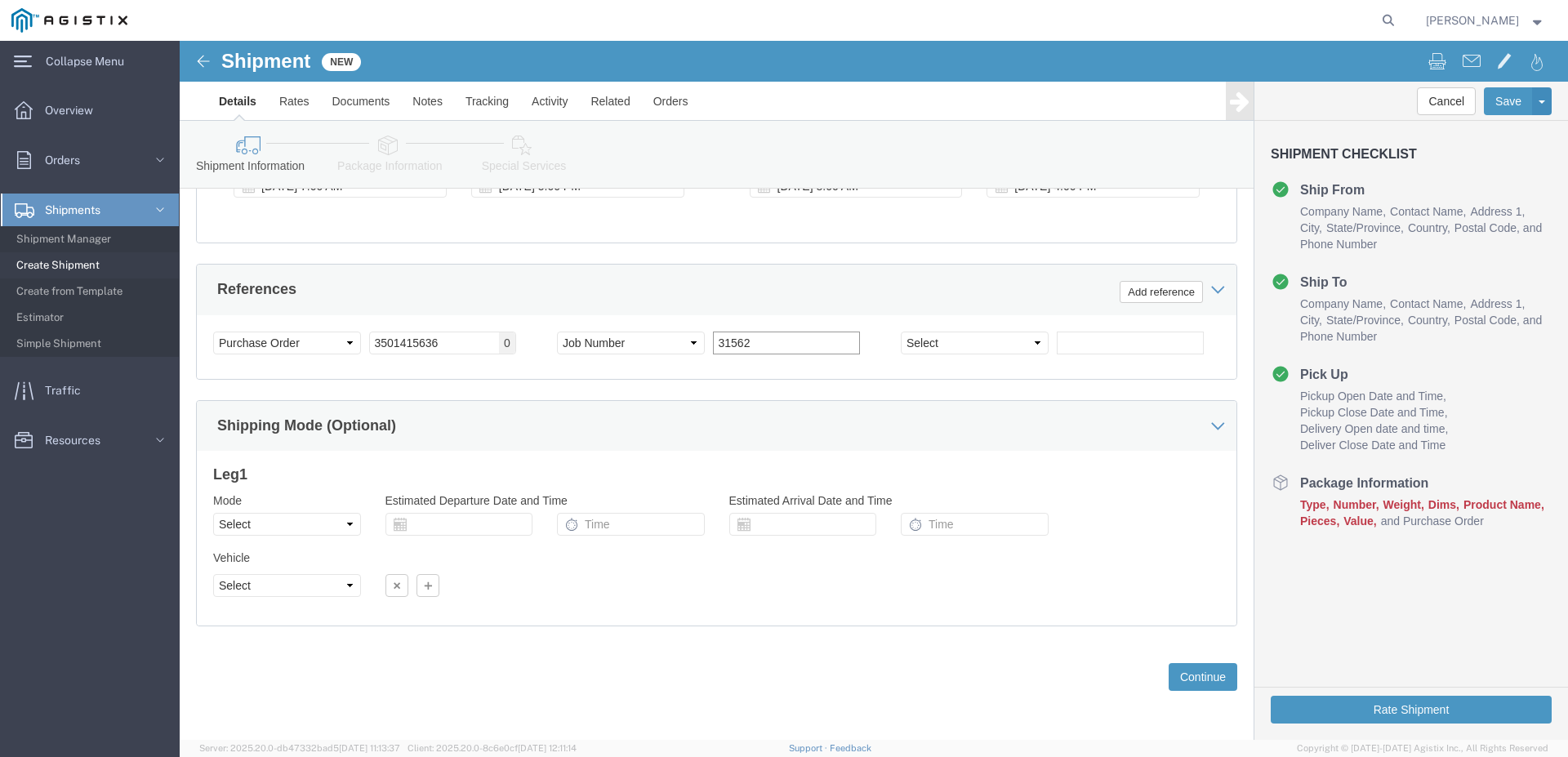
type input "31562"
click div "Previous Continue"
click button "Continue"
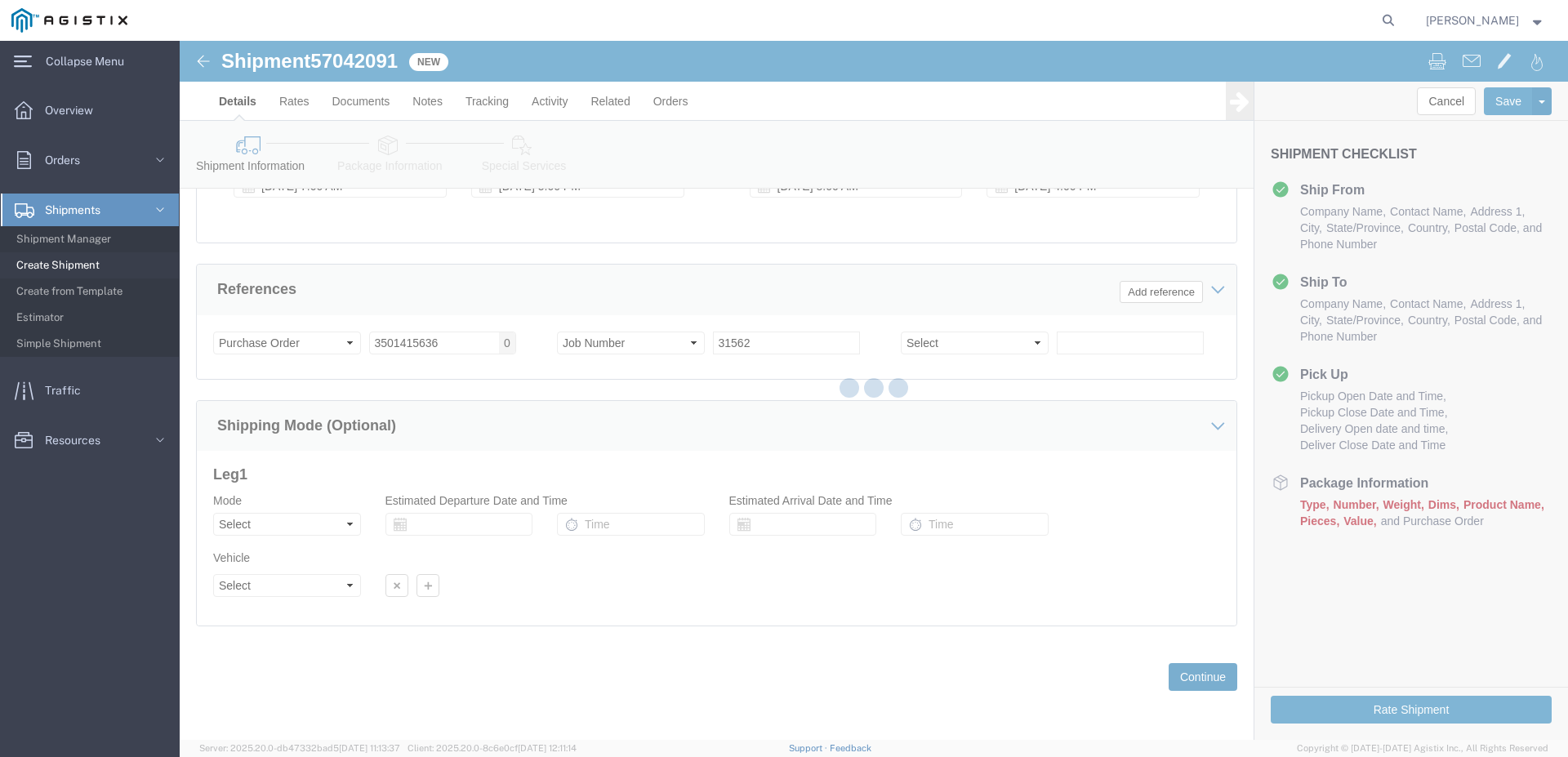
scroll to position [1095, 0]
click div
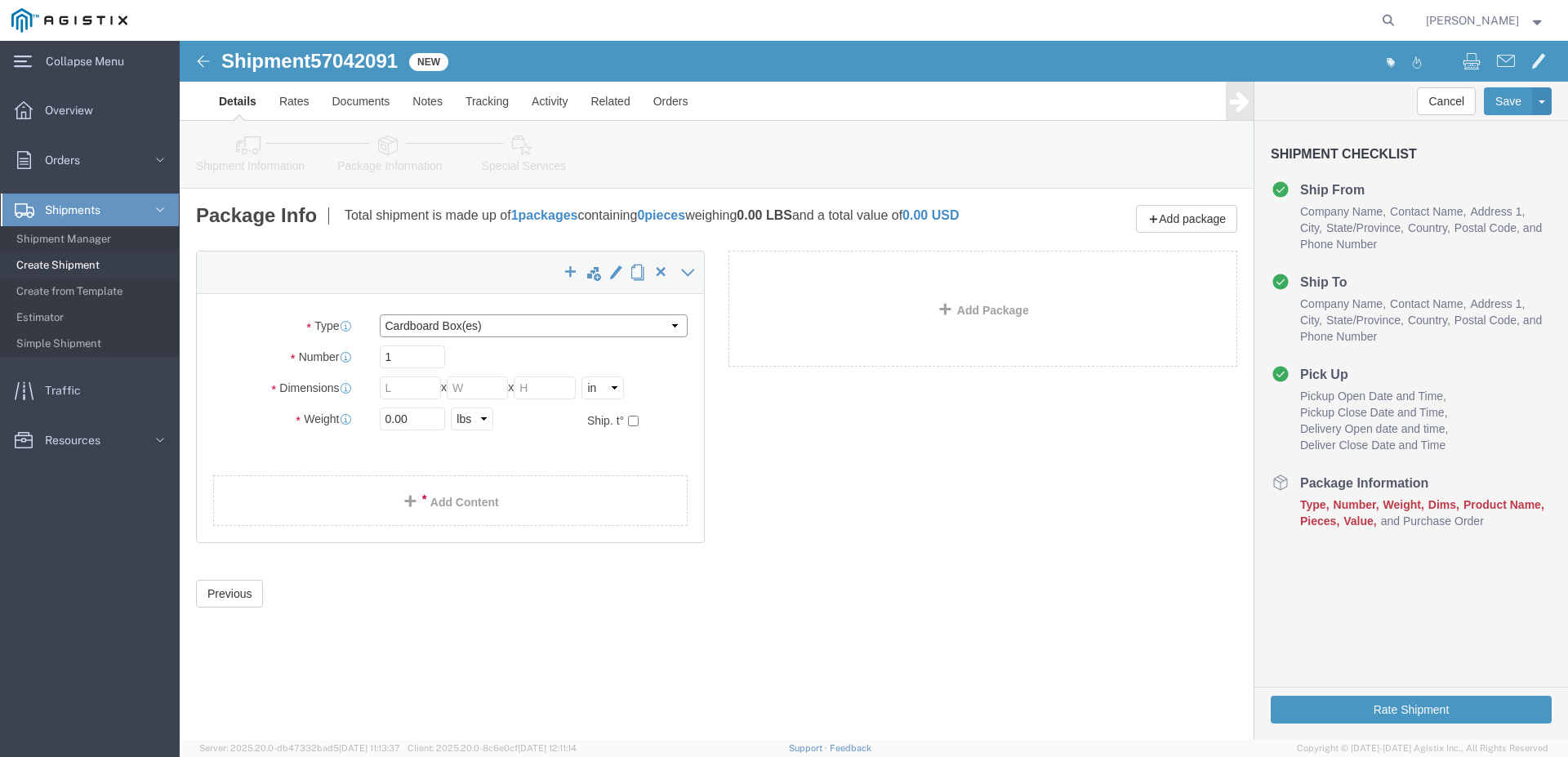
click select "Select Bulk Bundle(s) Cardboard Box(es) Carton(s) Crate(s) Drum(s) (Fiberboard)…"
select select "PSNS"
click option "Pallet(s) Standard (Not Stackable)"
drag, startPoint x: 231, startPoint y: 363, endPoint x: 204, endPoint y: 370, distance: 27.9
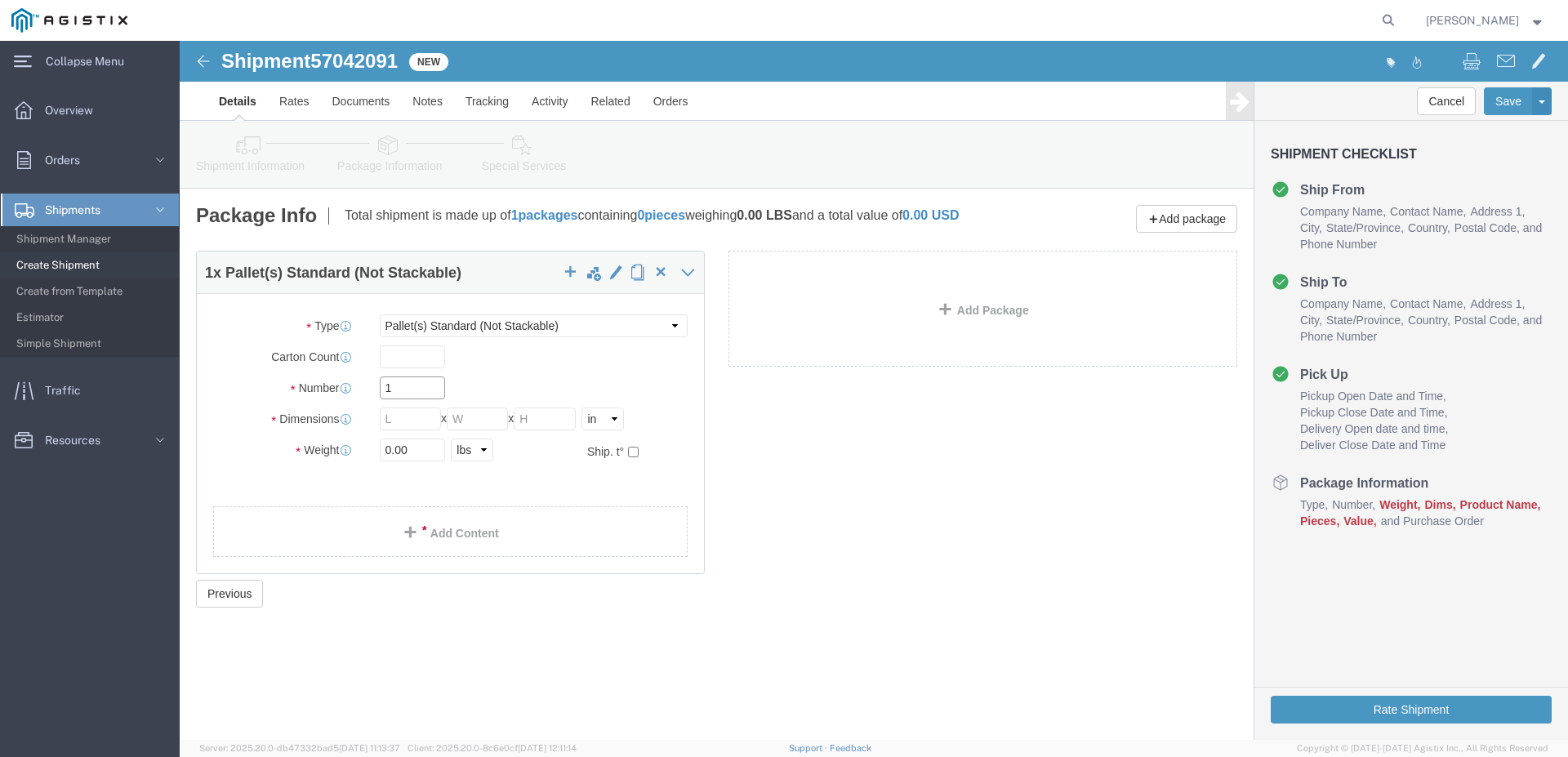
click input "1"
drag, startPoint x: 230, startPoint y: 418, endPoint x: 199, endPoint y: 428, distance: 32.6
click input "0.00"
type input "1384."
click input "text"
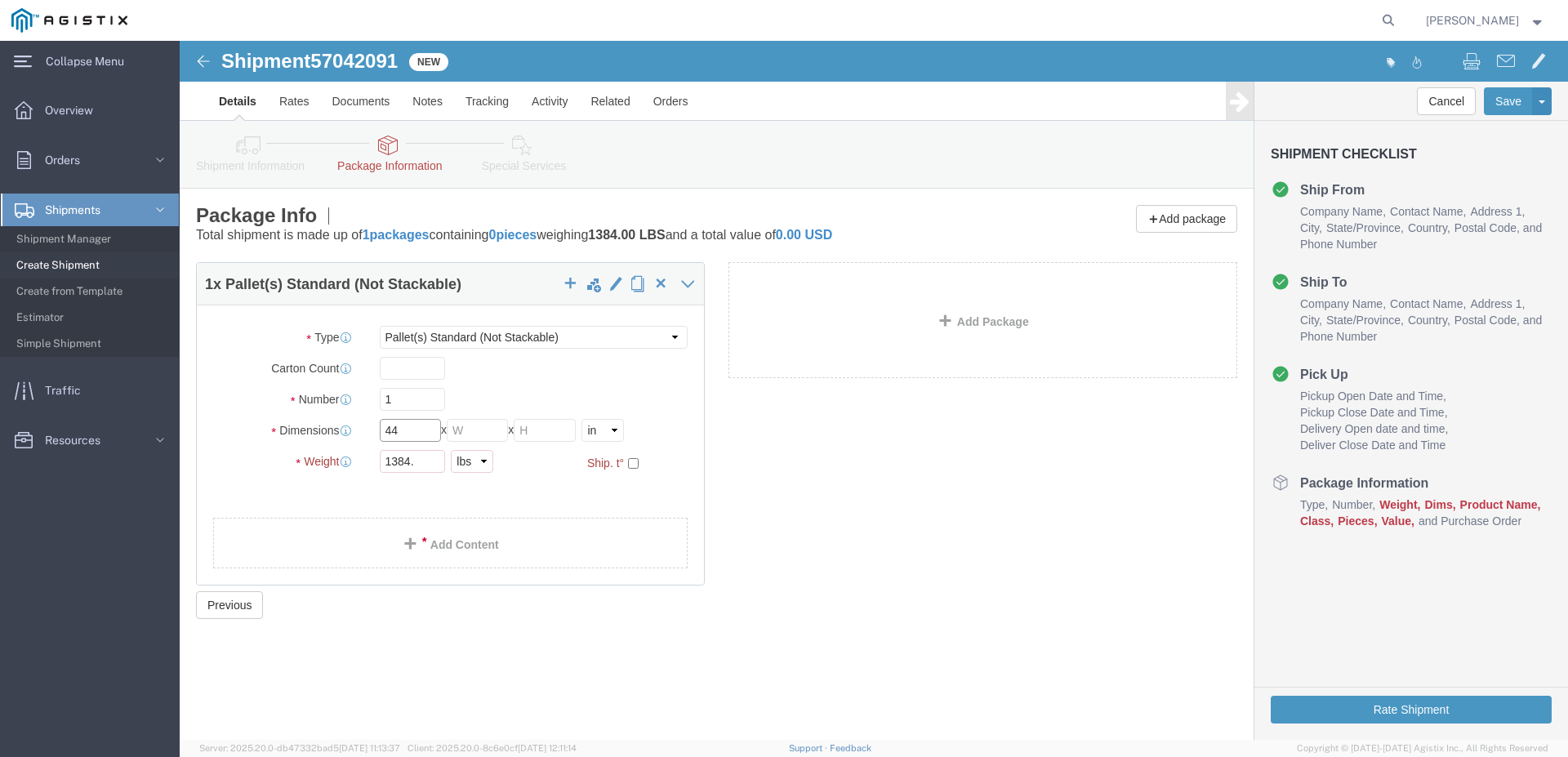
type input "44"
click input "1384."
type input "1384"
click input "text"
type input "44"
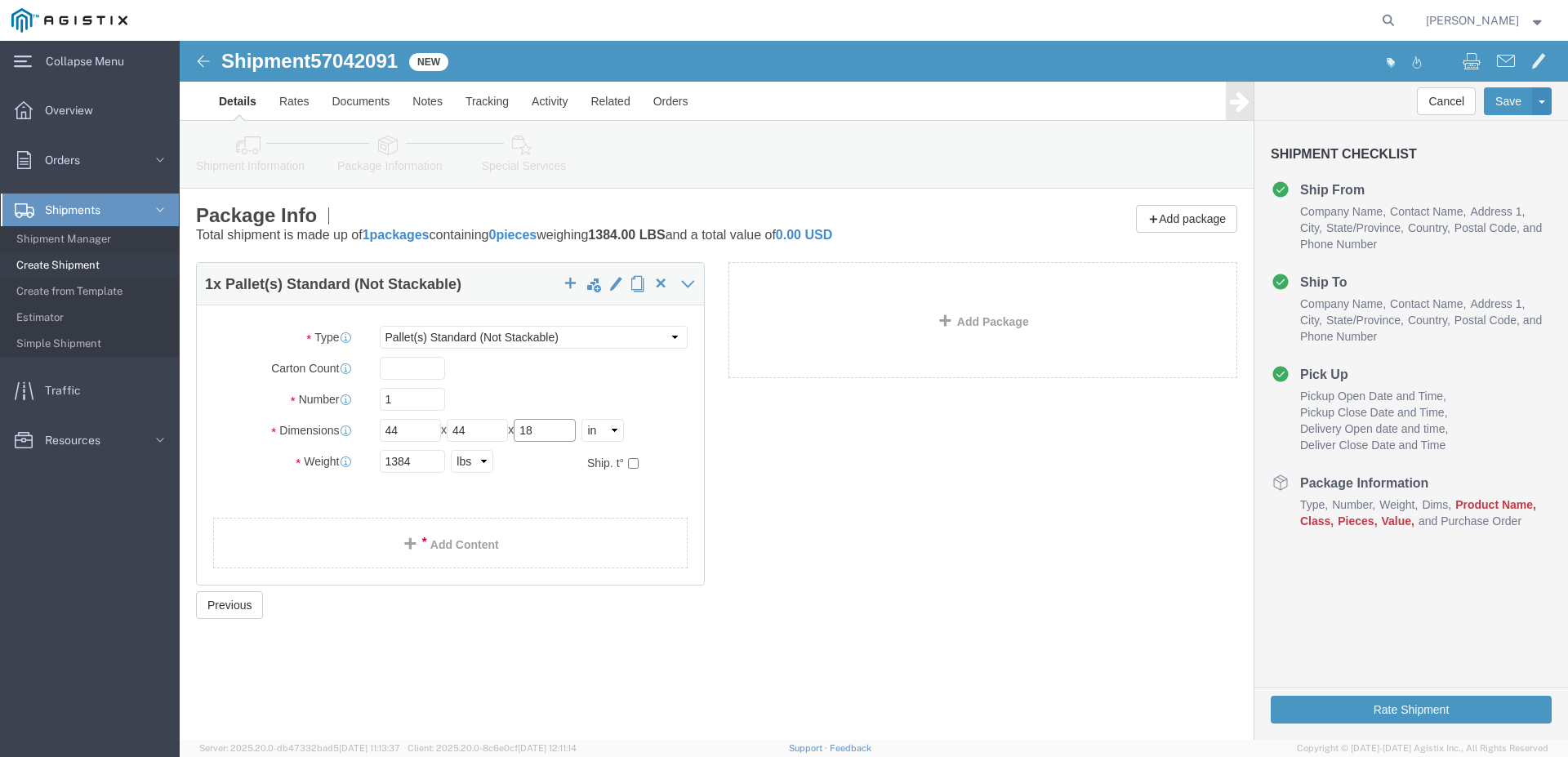
type input "18"
click input "1"
drag, startPoint x: 211, startPoint y: 362, endPoint x: 197, endPoint y: 363, distance: 14.0
click input "1"
type input "4"
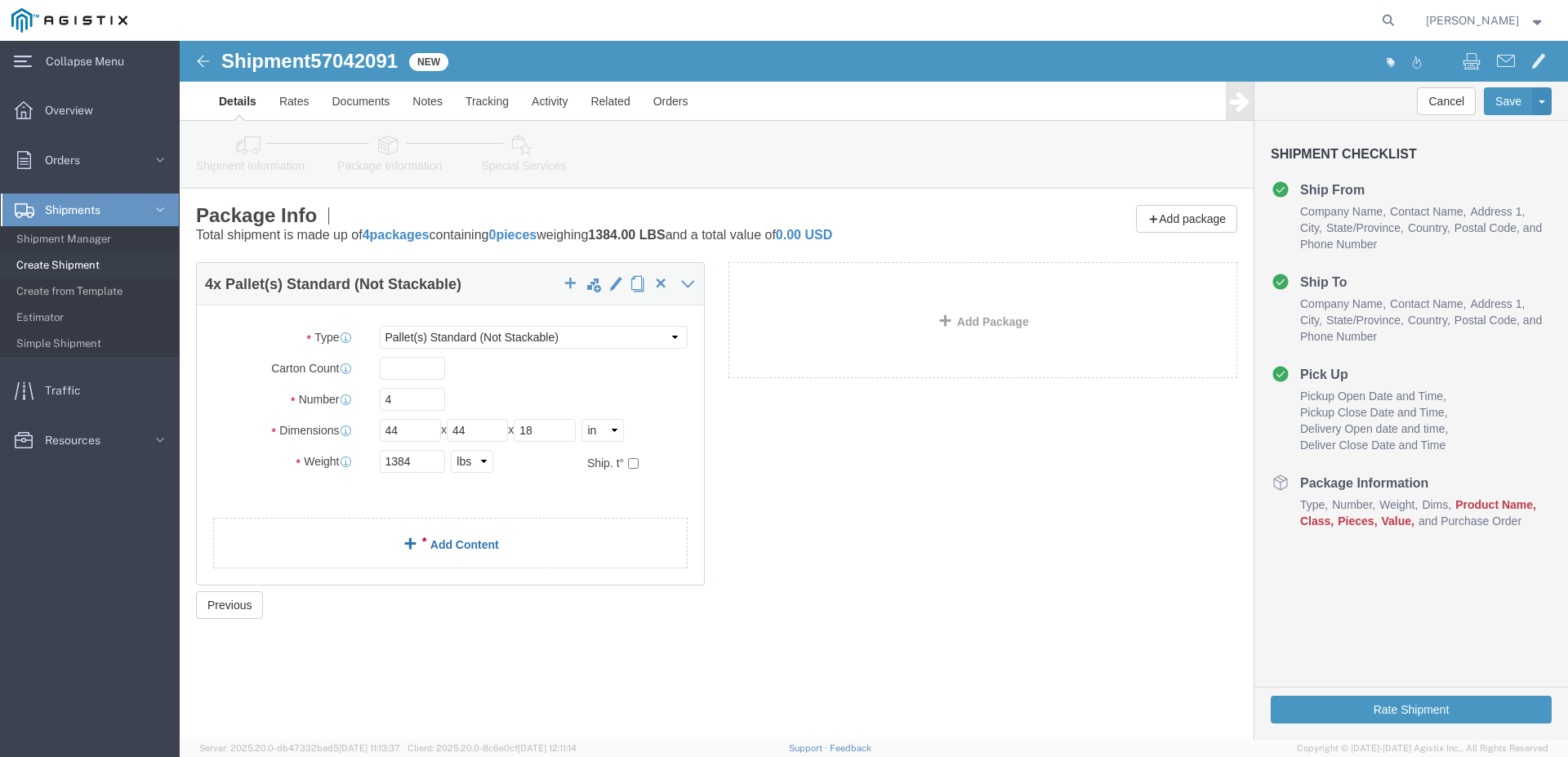
click link "Add Content"
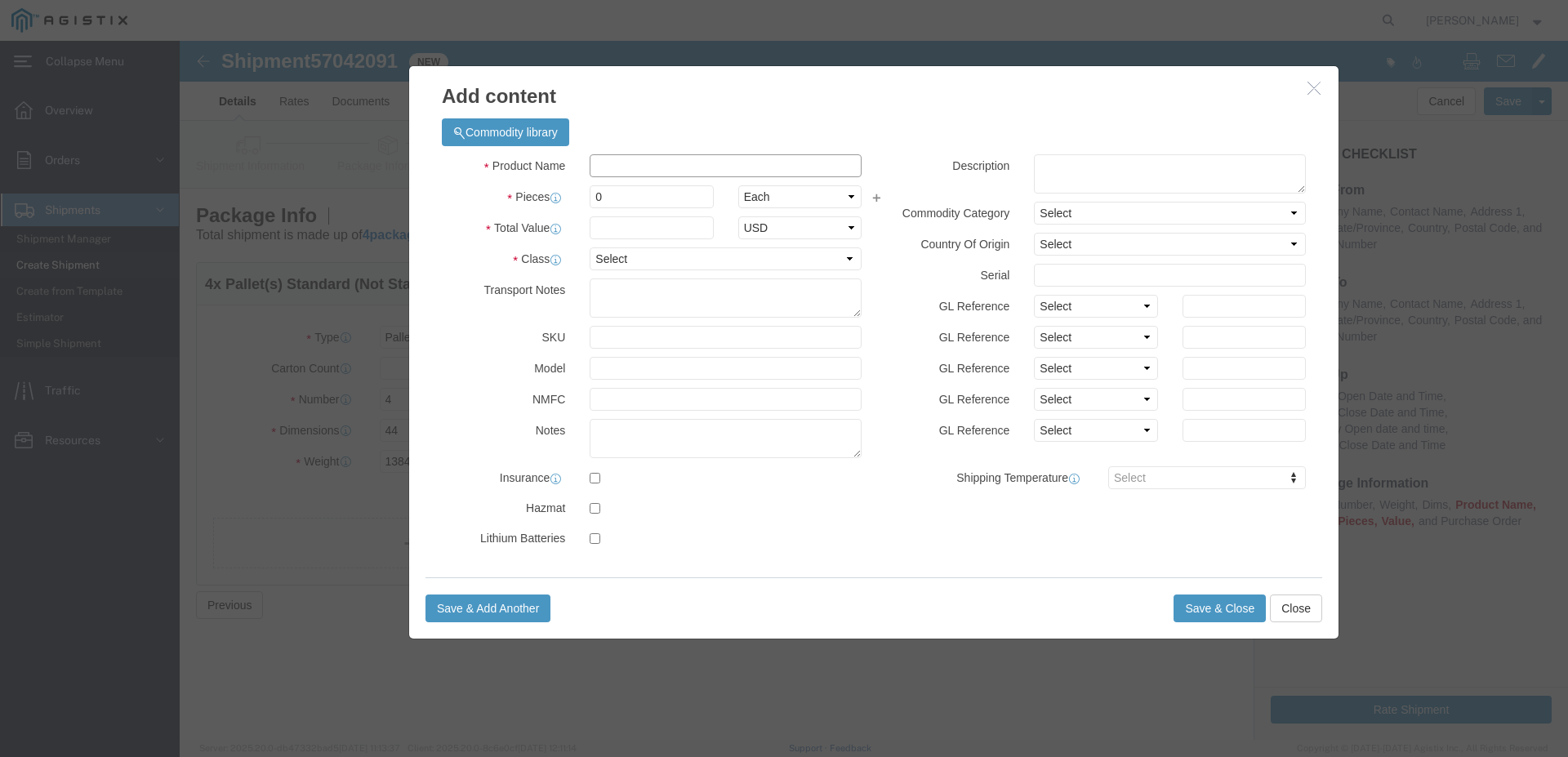
click input "text"
type input "PIPE FITTINGS"
click textarea
click input "0"
click input "text"
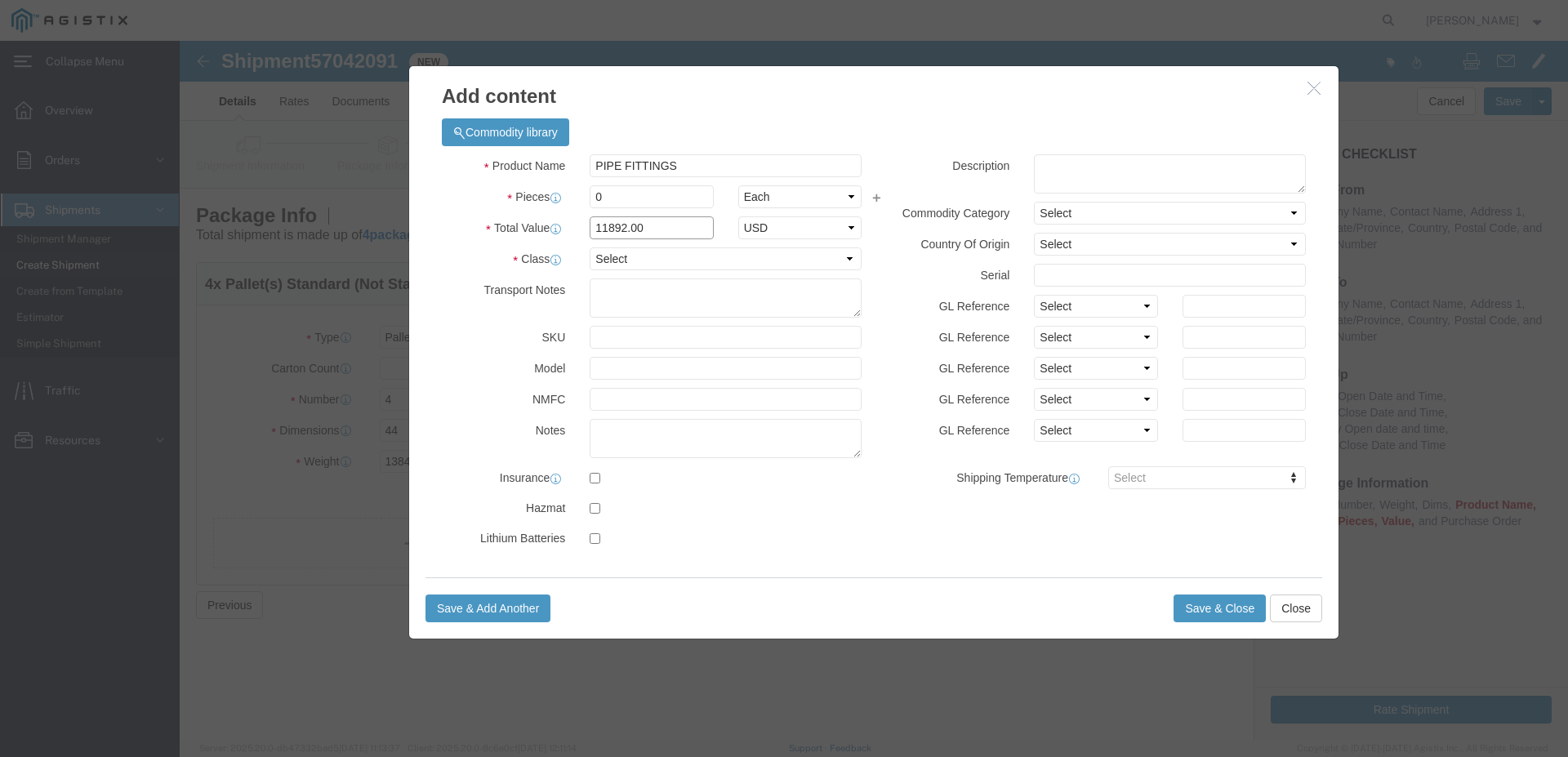
type input "11892.00"
click select "Select 50 55 60 65 70 85 92.5 100 125 175 250 300 400"
select select "50"
click option "50"
click button "Save & Close"
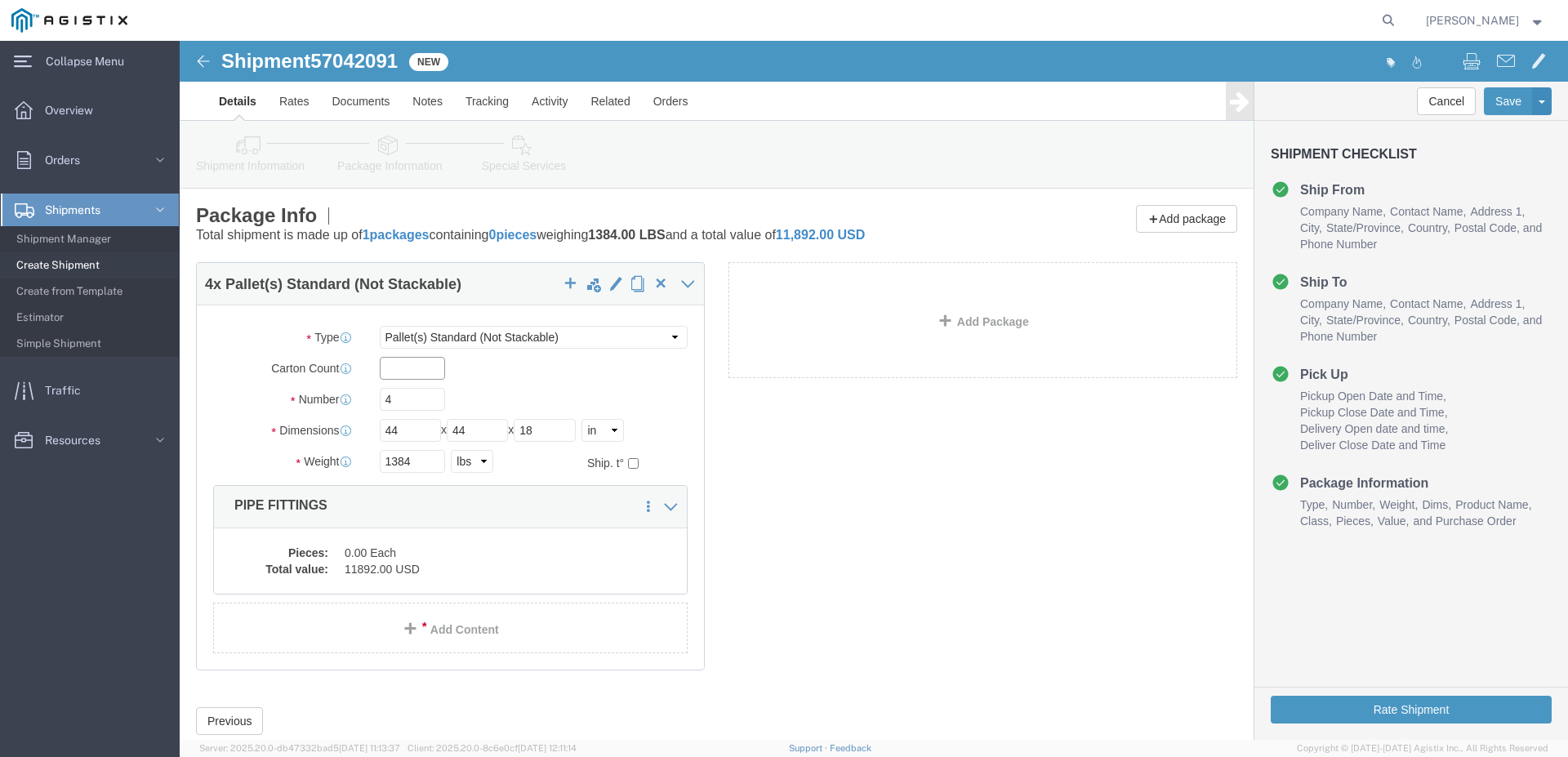
click input "text"
click icon
click input "text"
click icon
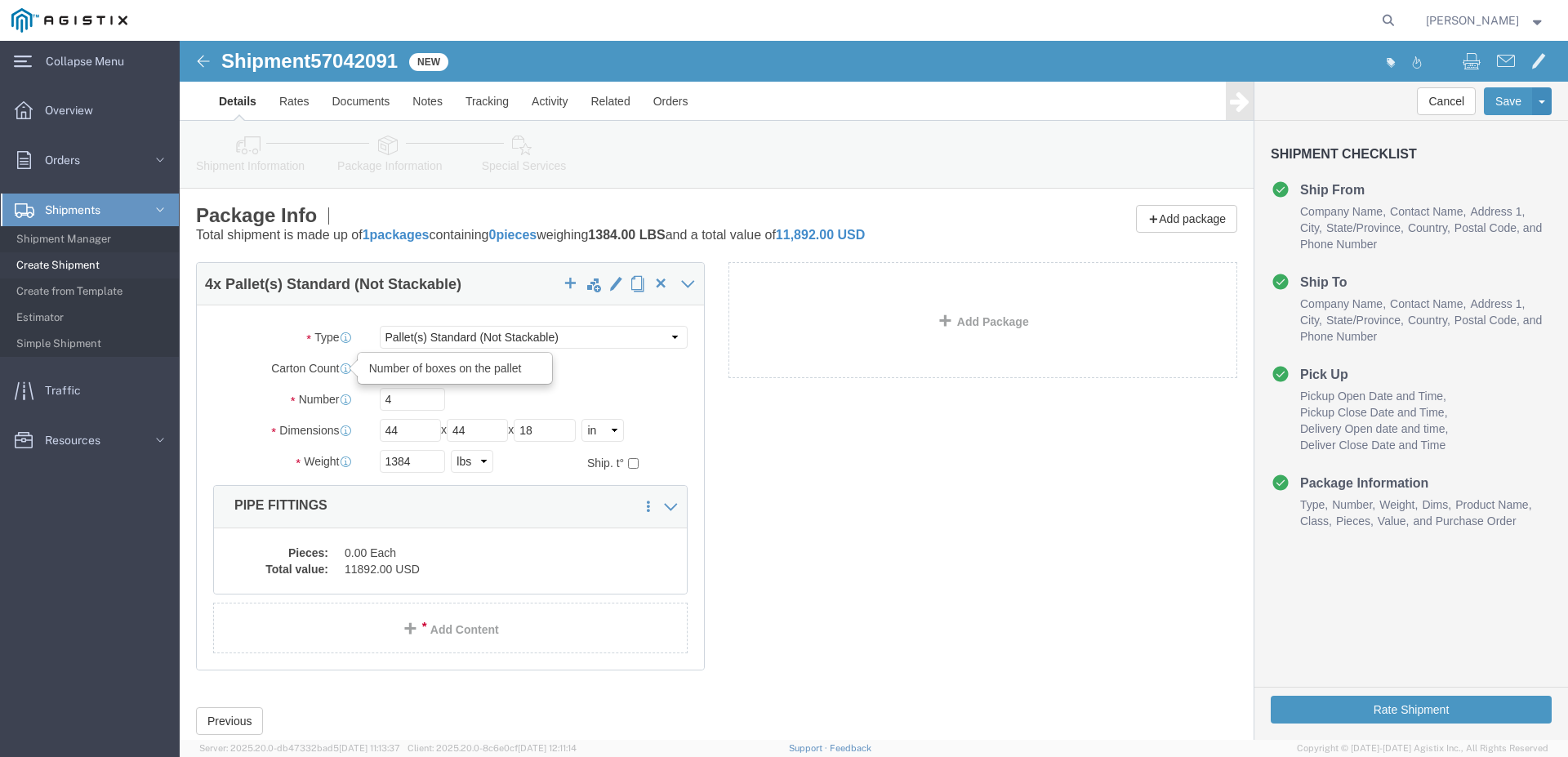
click icon
click div "Package Type Select Bulk Bundle(s) Cardboard Box(es) Carton(s) Crate(s) Drum(s)…"
click icon
click div "Package Type Select Bulk Bundle(s) Cardboard Box(es) Carton(s) Crate(s) Drum(s)…"
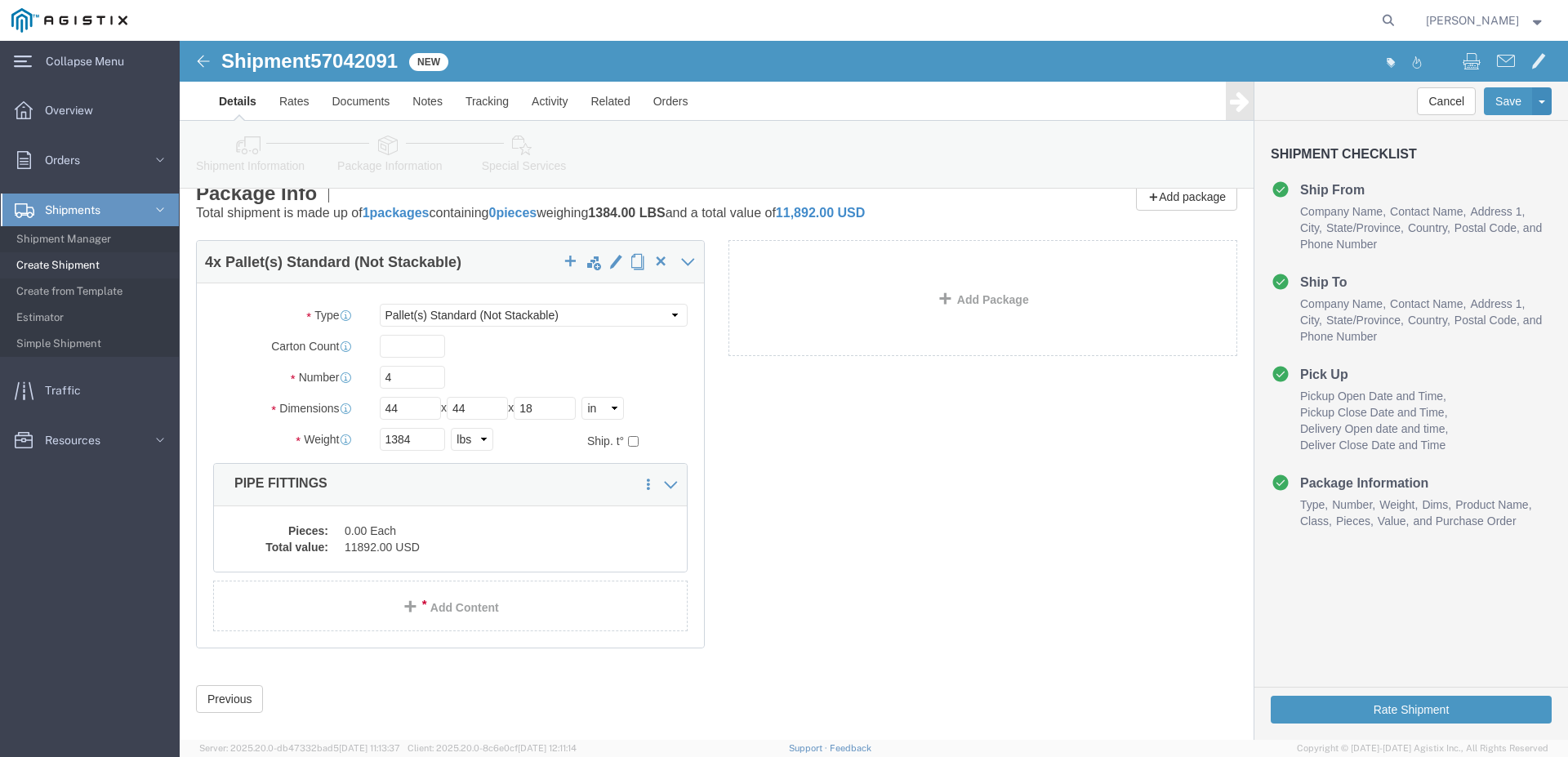
scroll to position [45, 0]
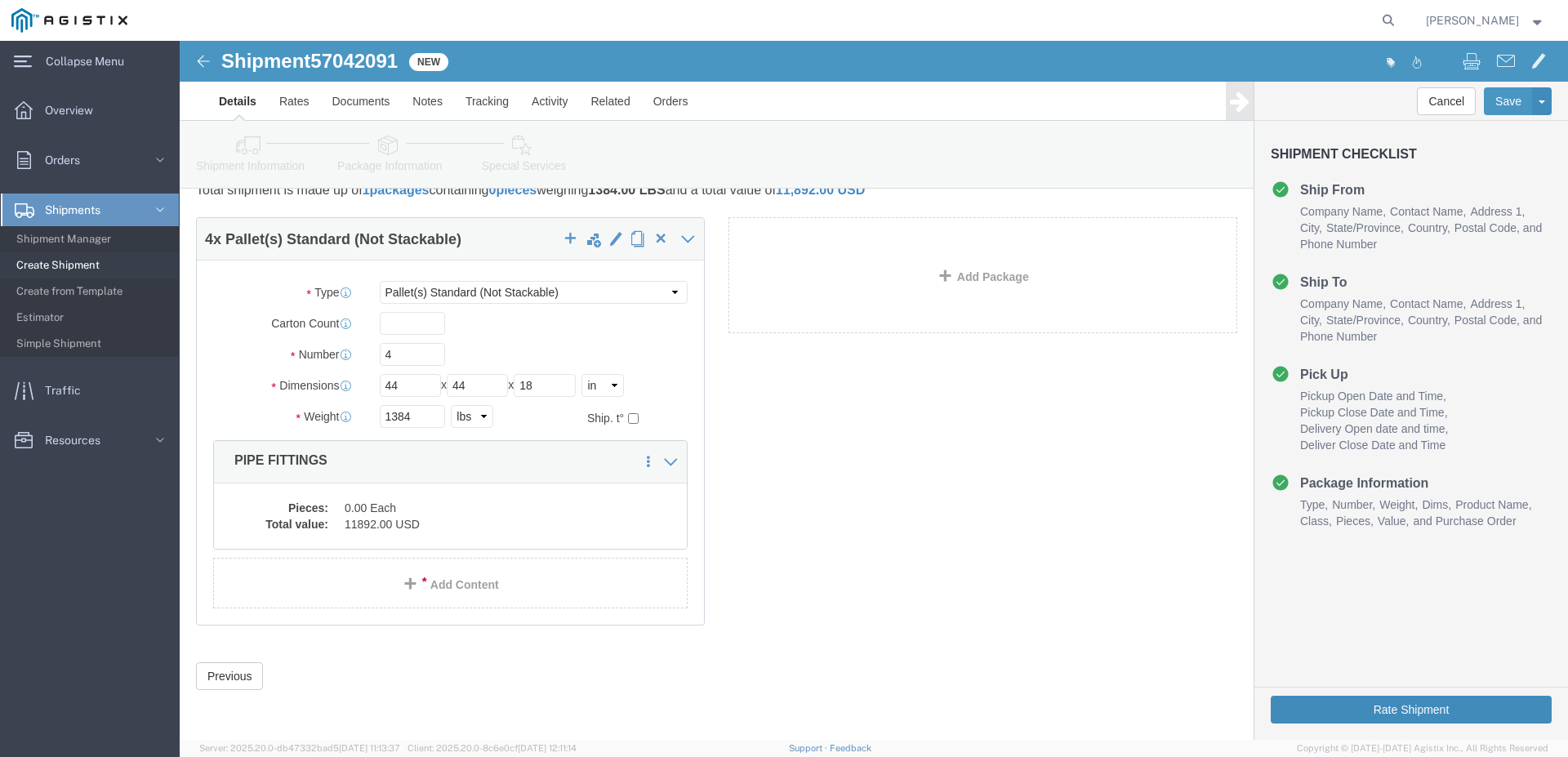
click button "Rate Shipment"
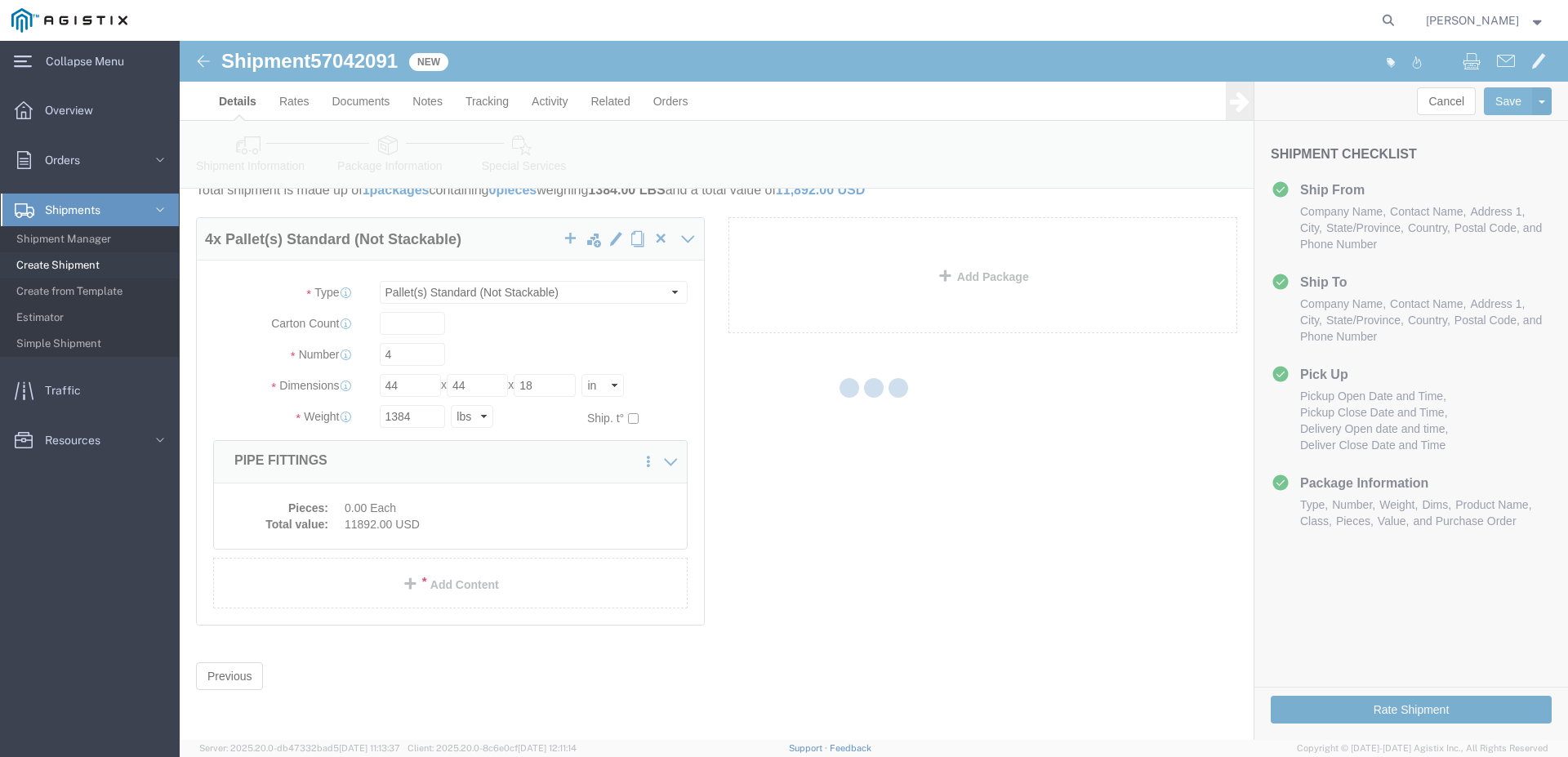
click div
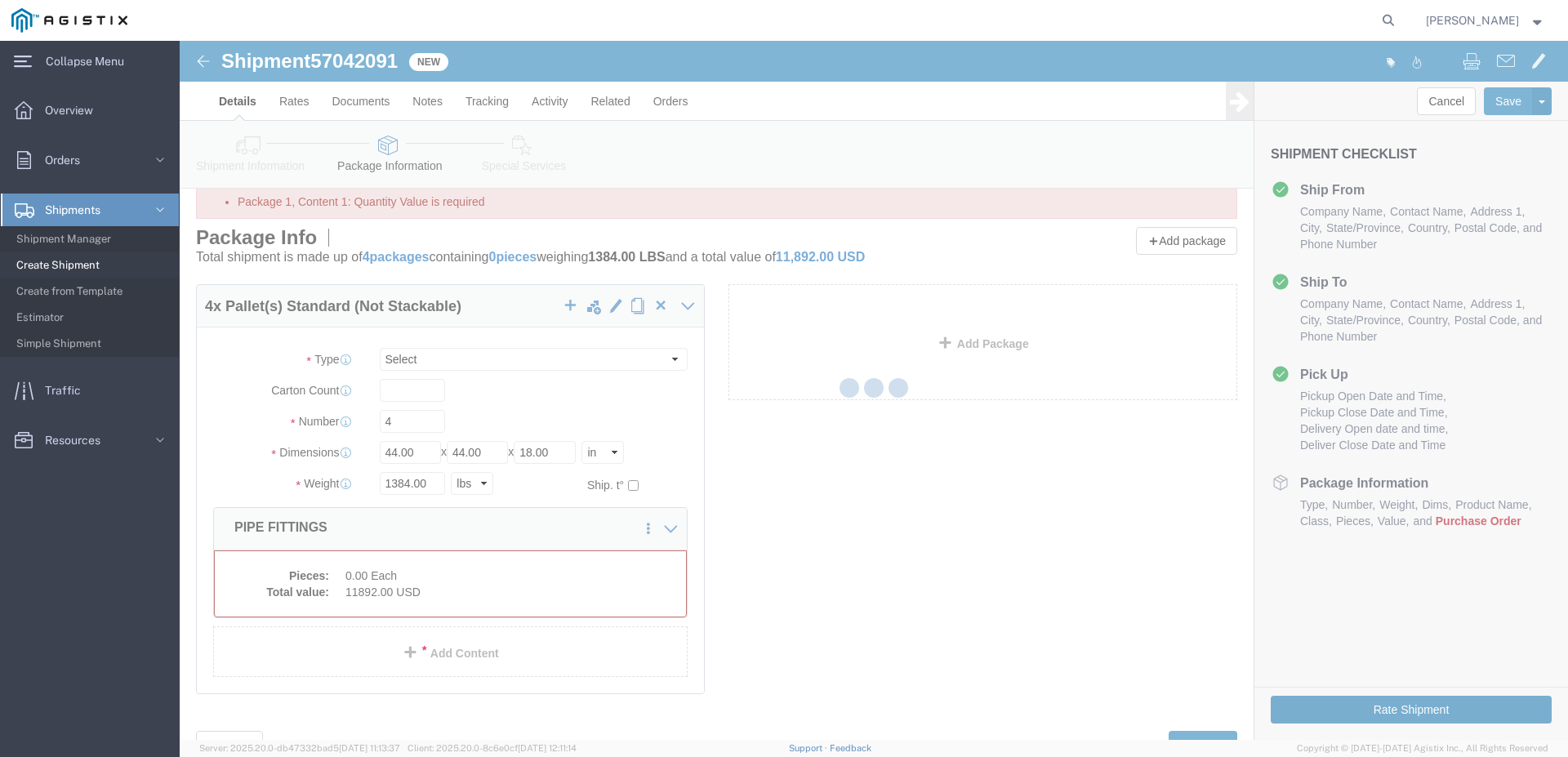
select select "PSNS"
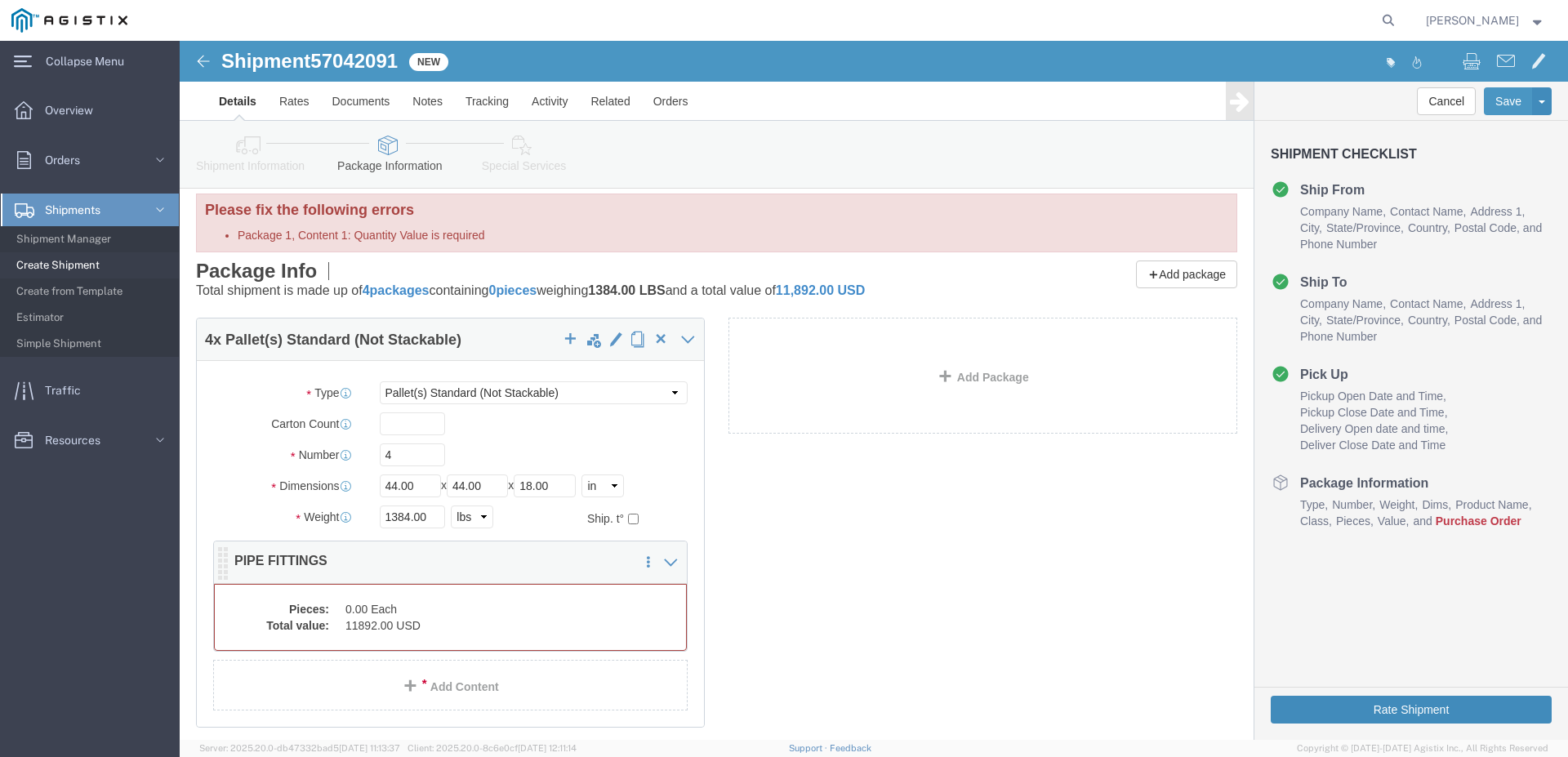
scroll to position [83, 0]
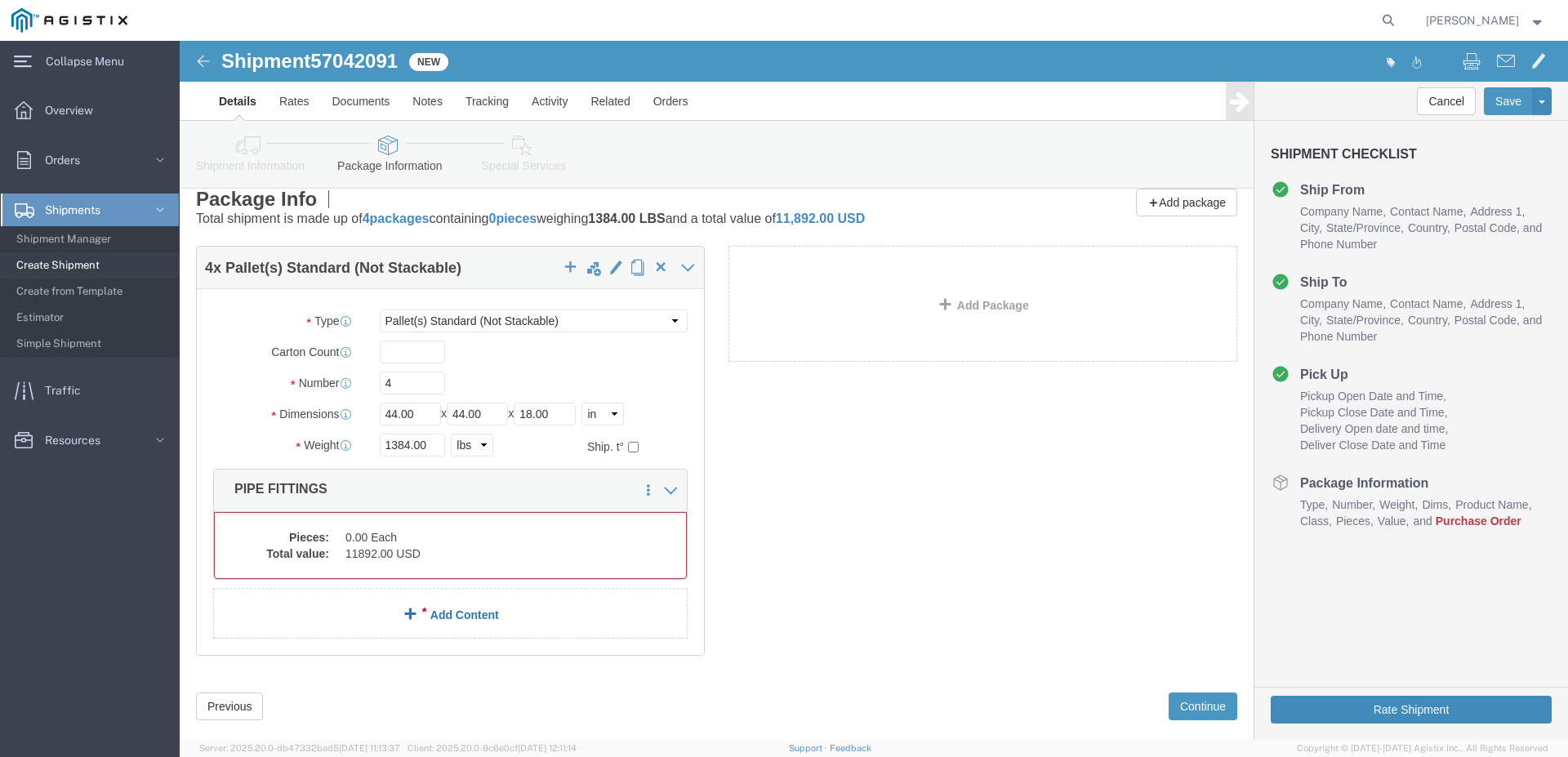
click link "Add Content"
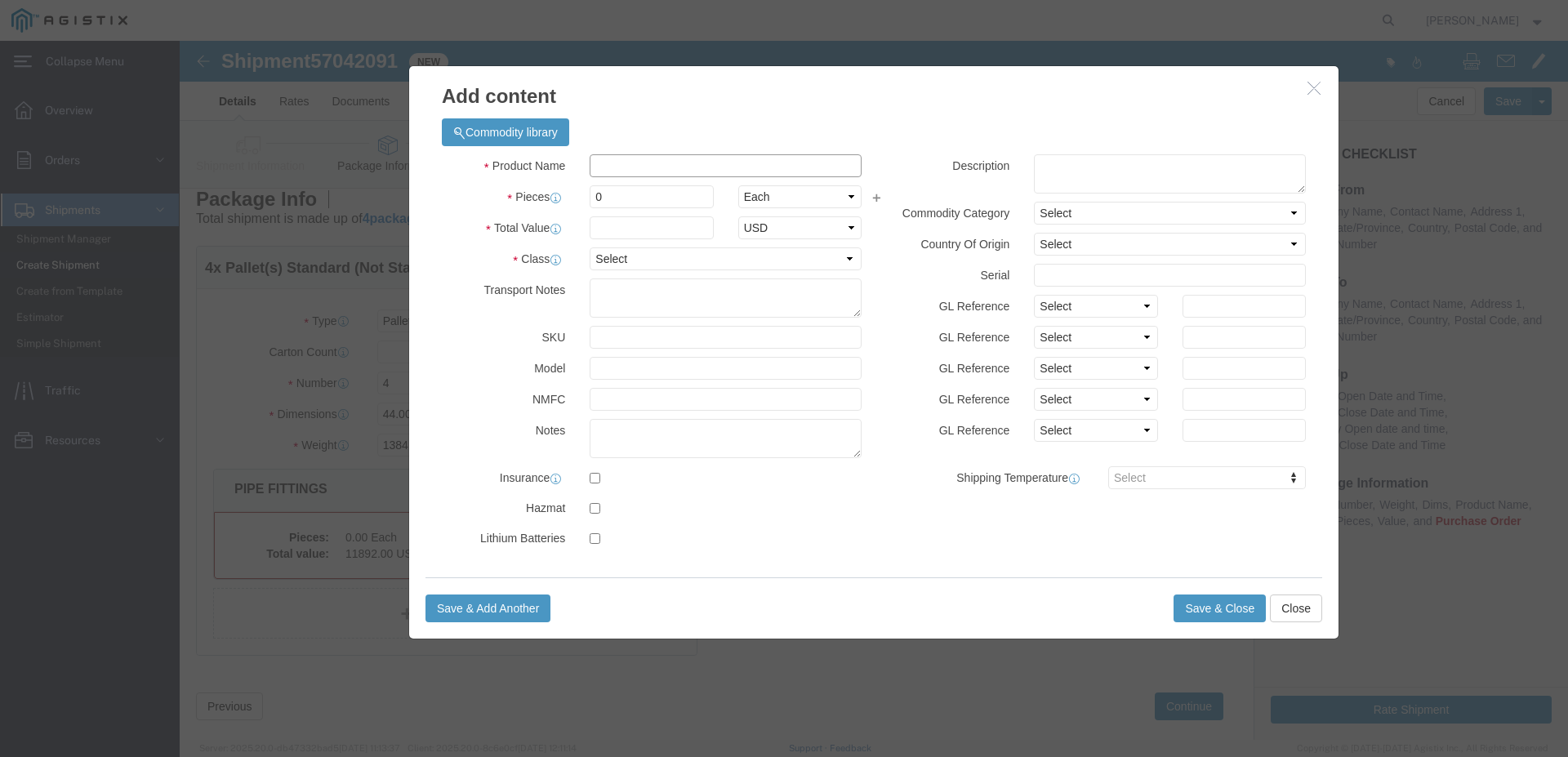
click input "text"
click h3 "Add content"
click icon "button"
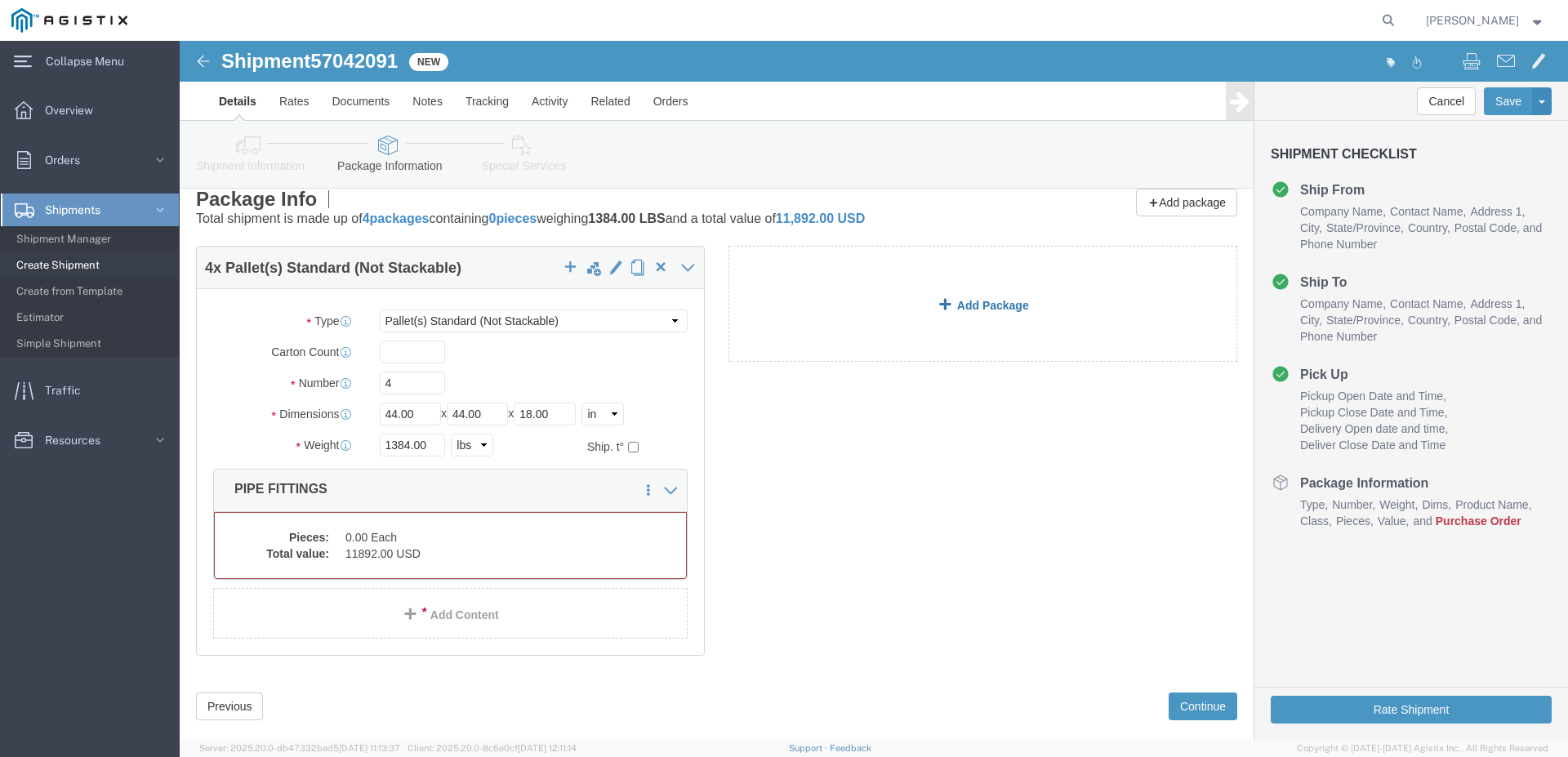
click span
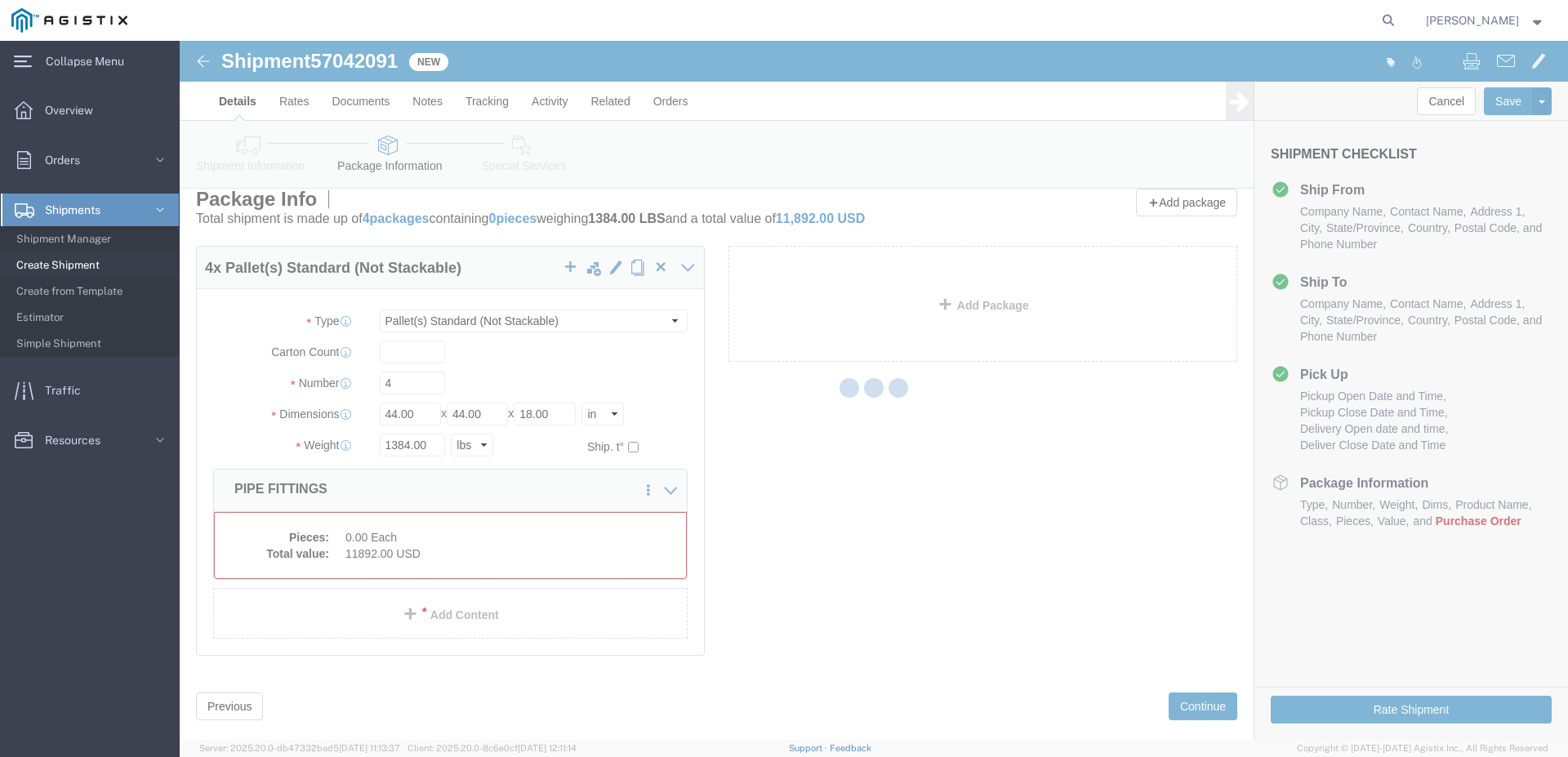
click div
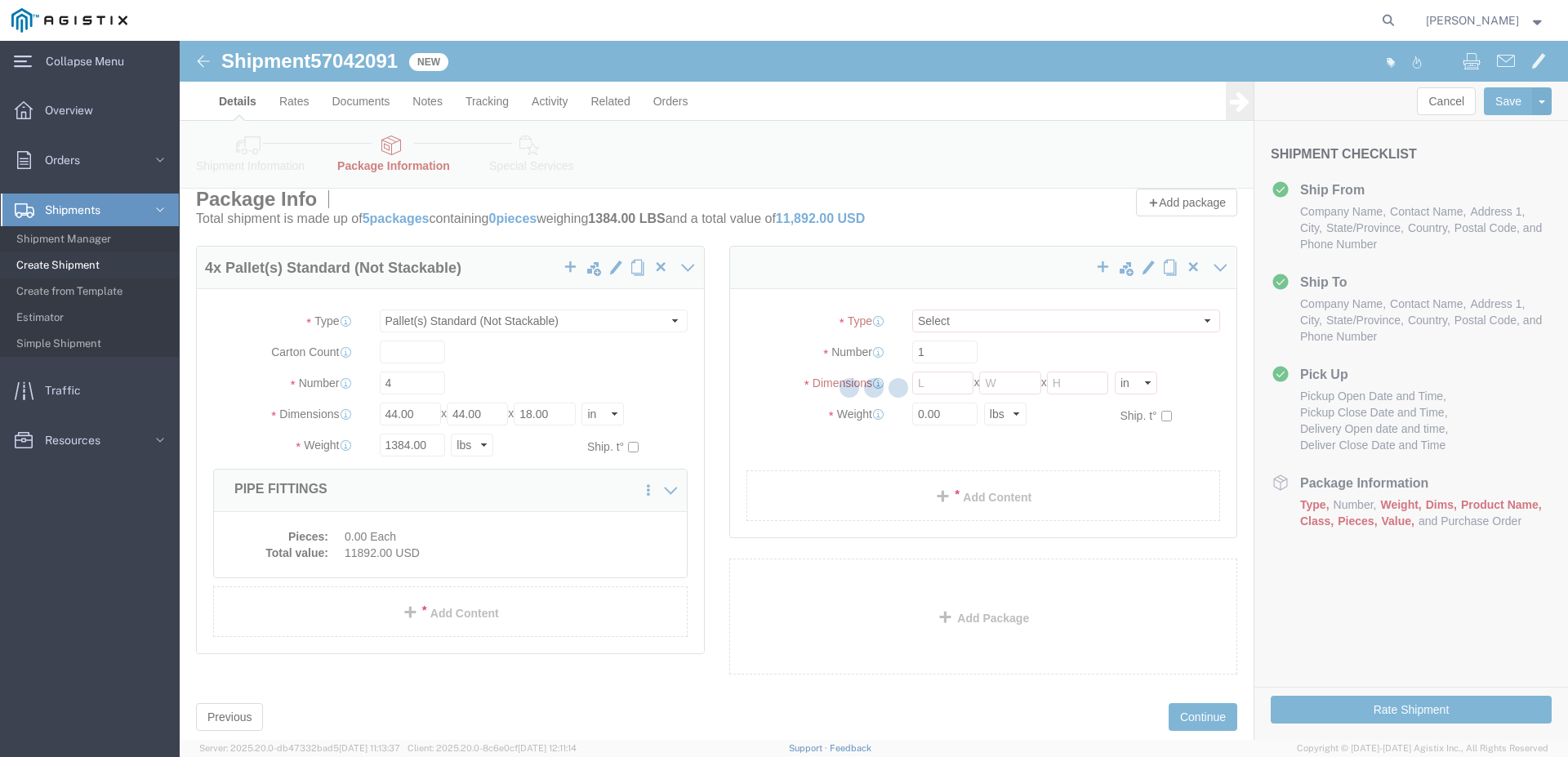
click div
select select "PSNS"
select select "CBOX"
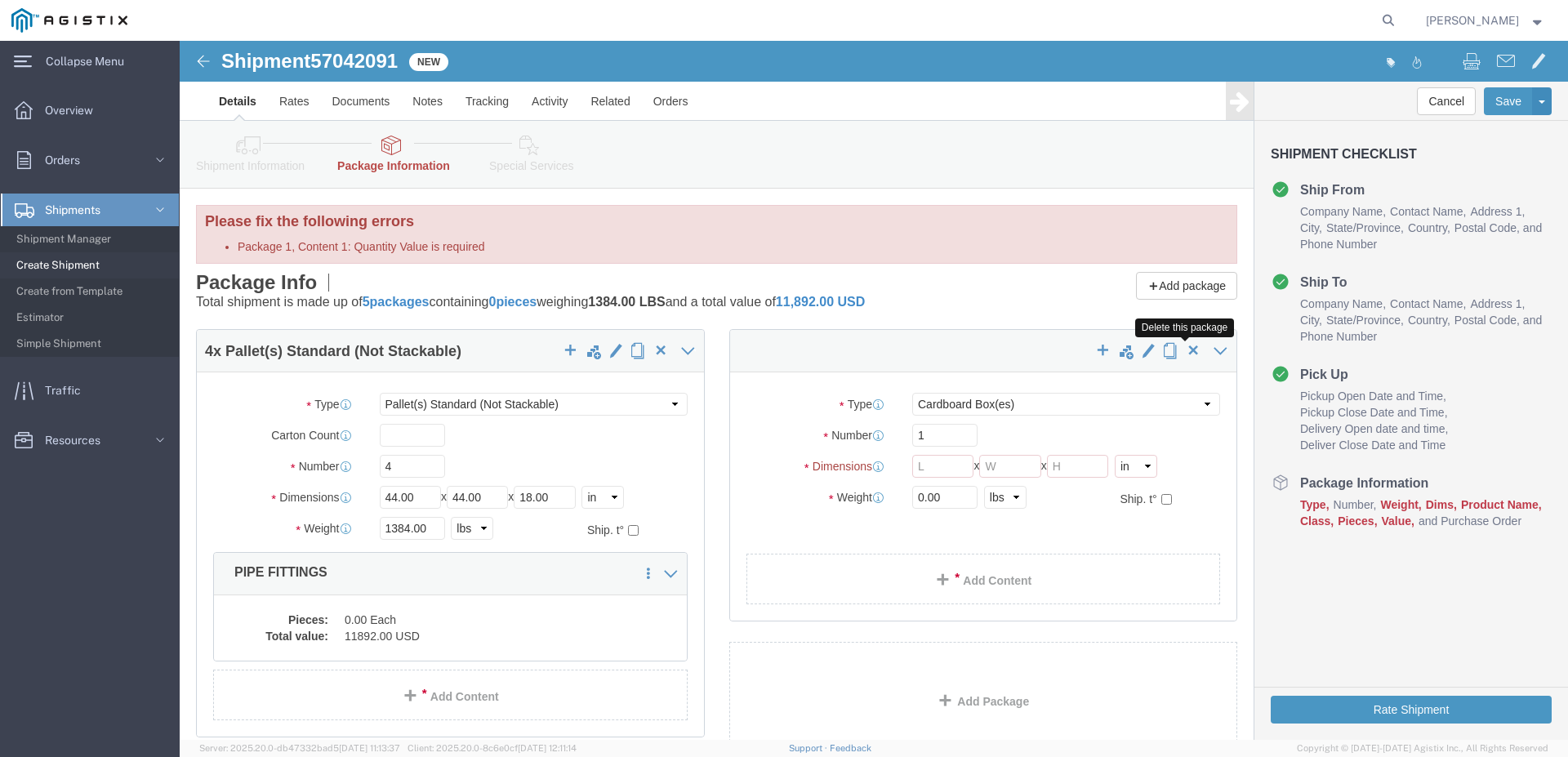
click span "button"
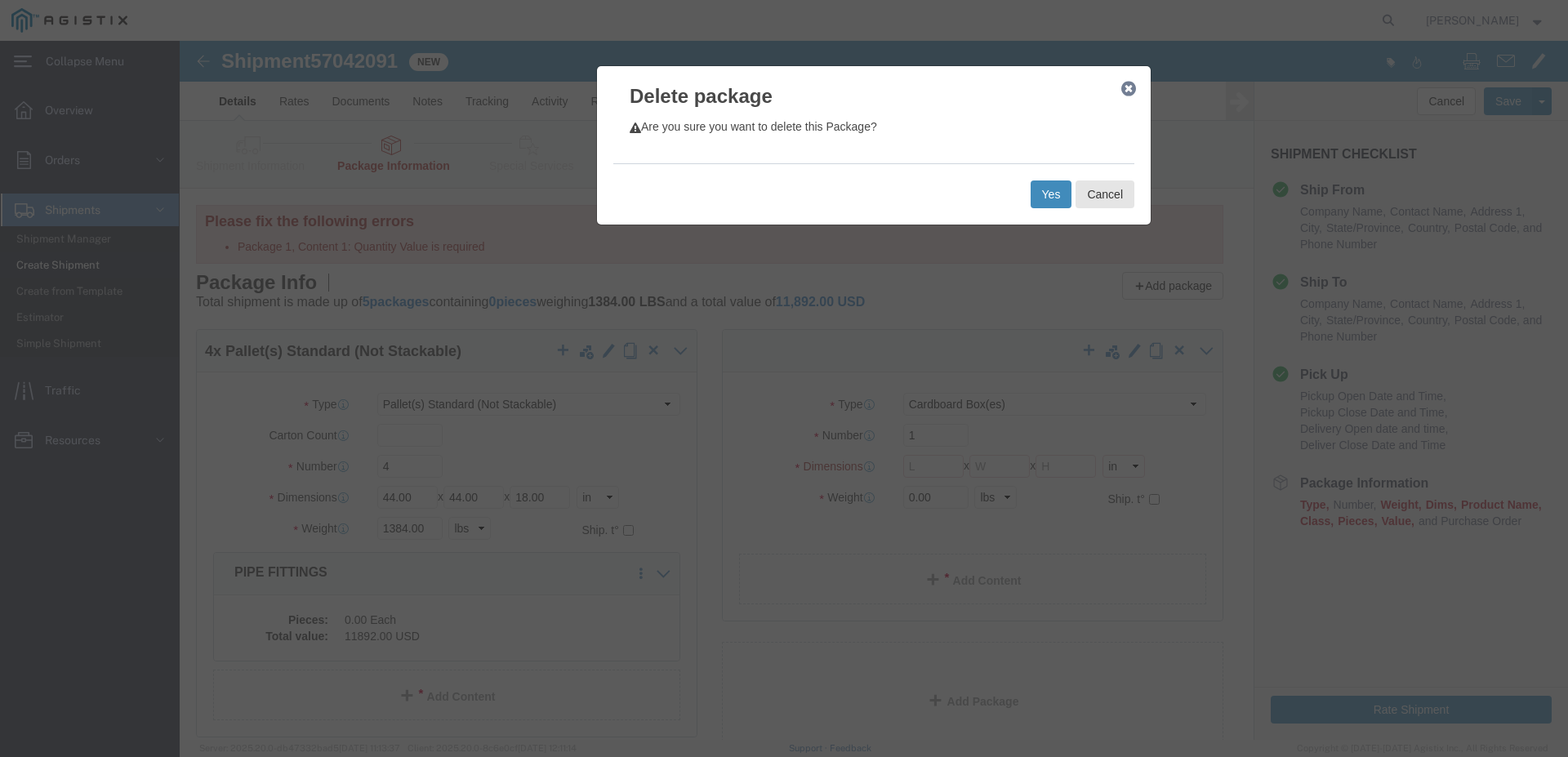
click button "Yes"
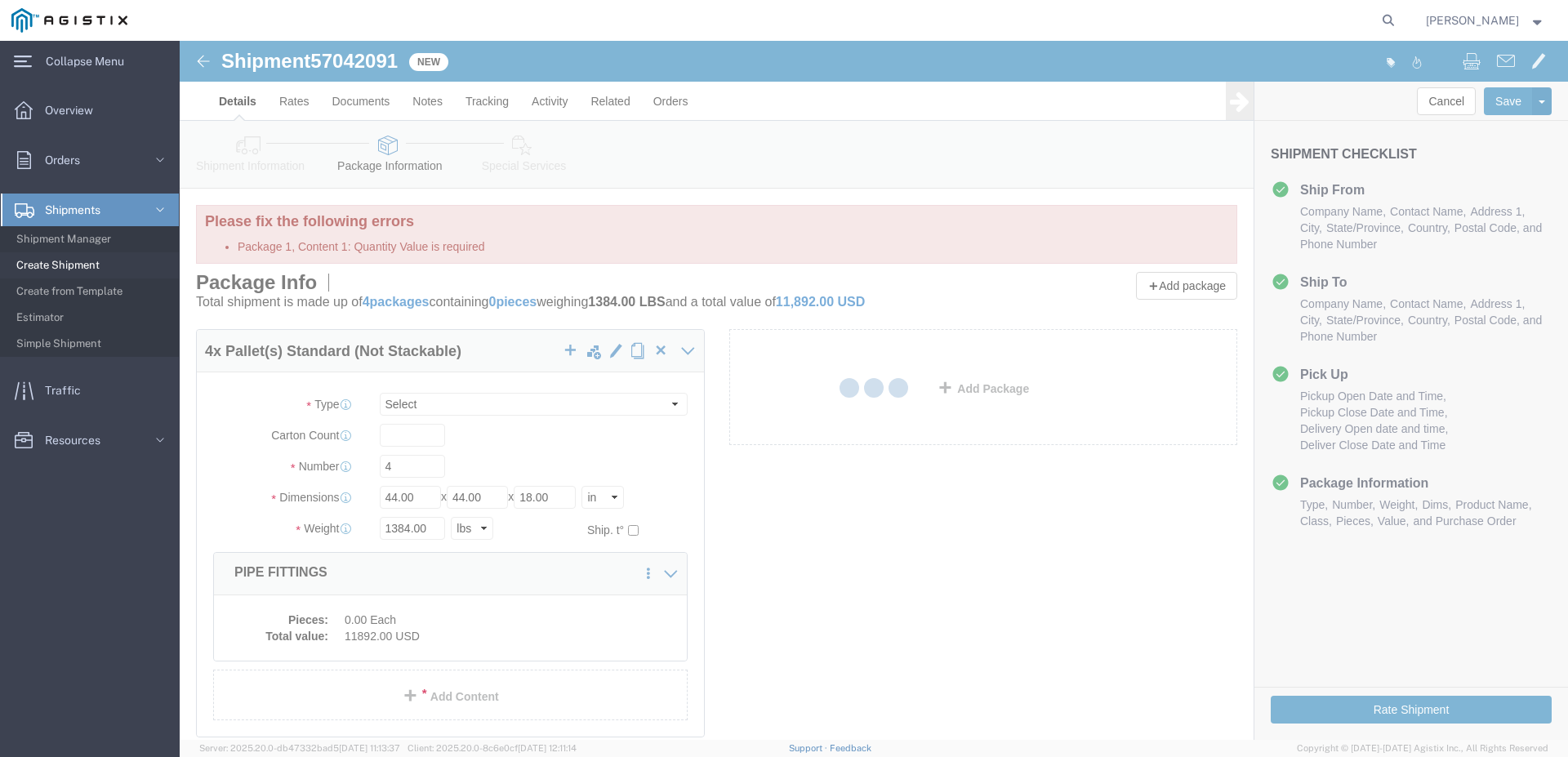
select select "PSNS"
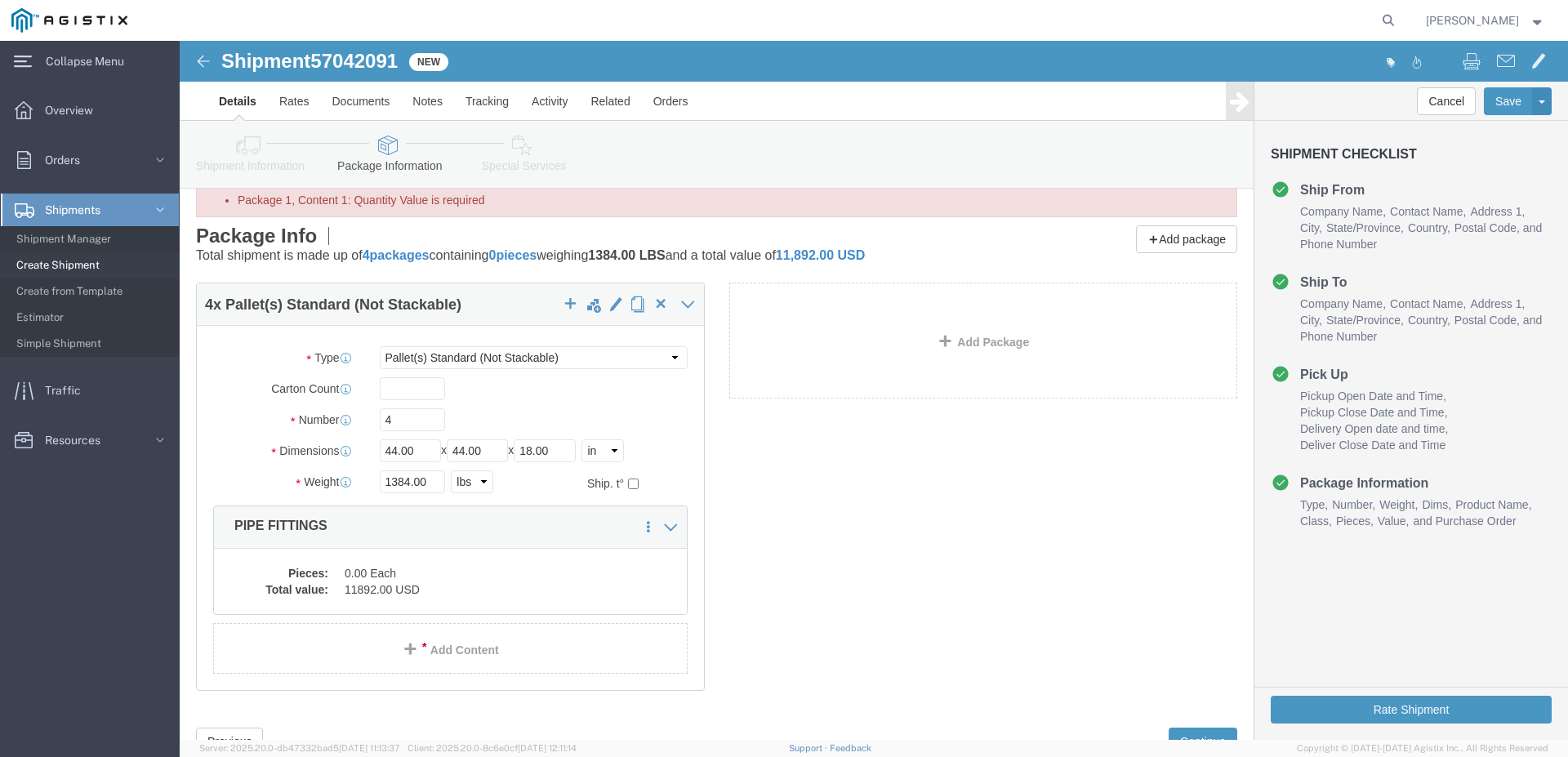
scroll to position [112, 0]
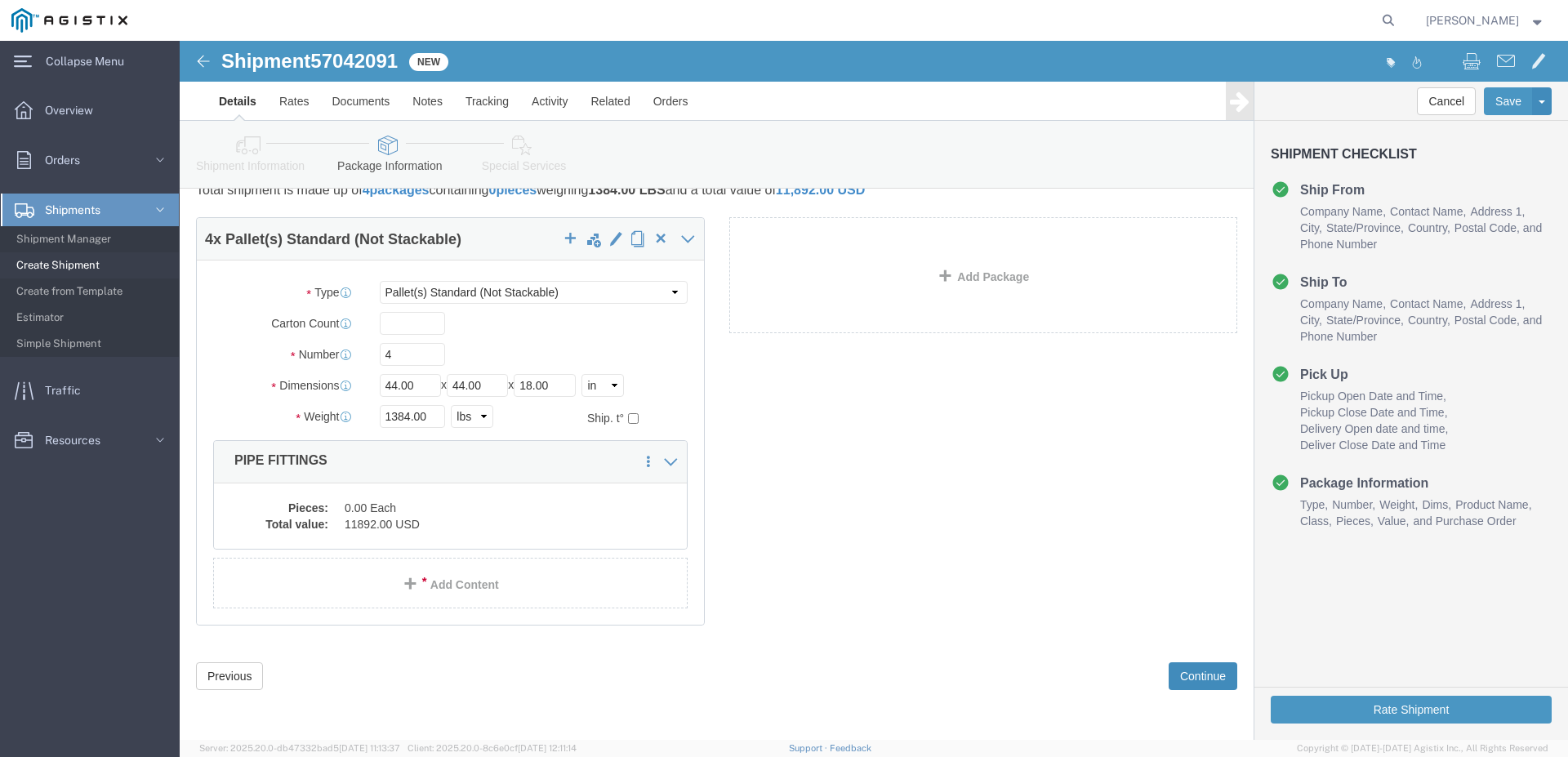
click button "Continue"
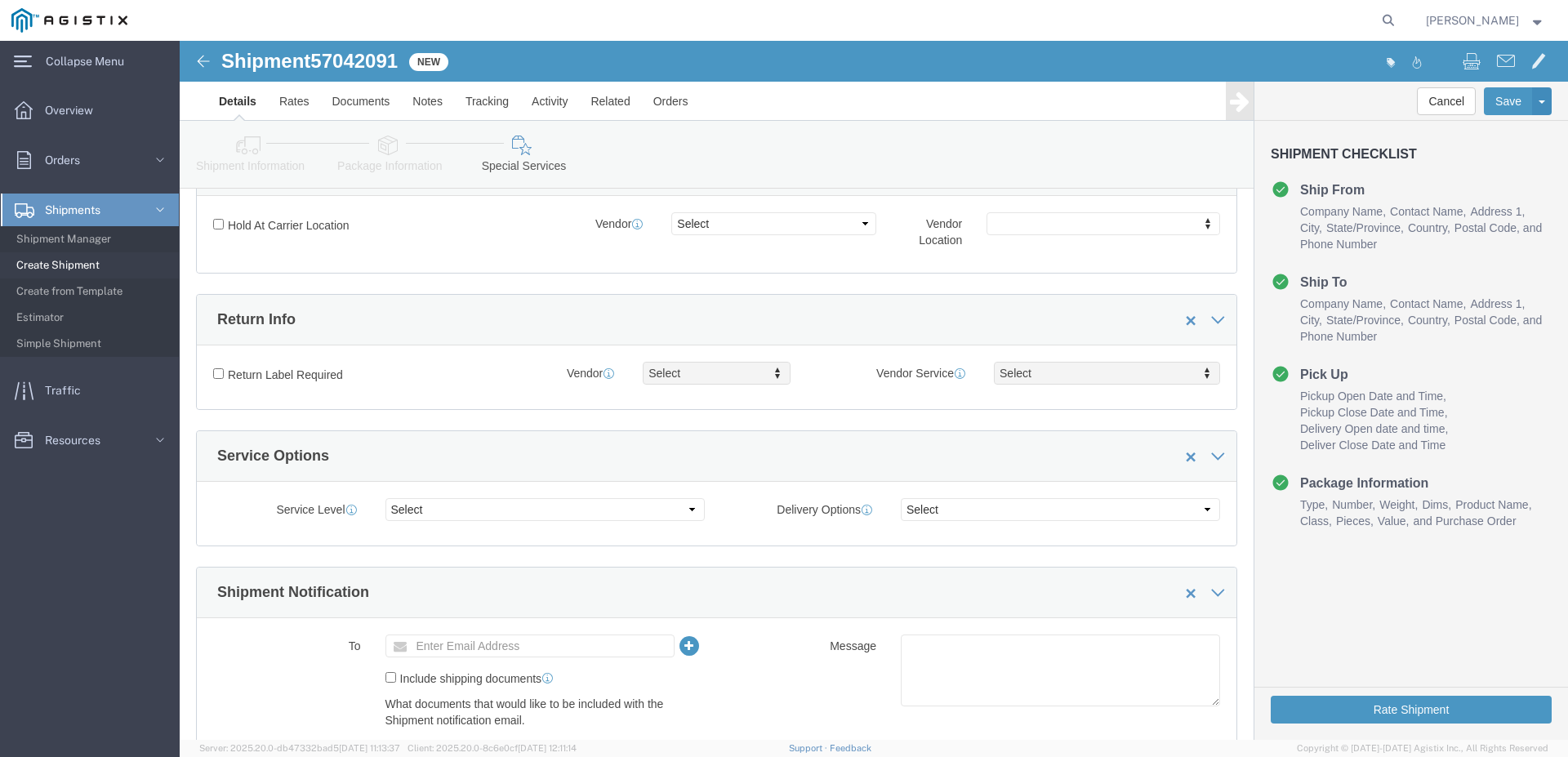
scroll to position [445, 0]
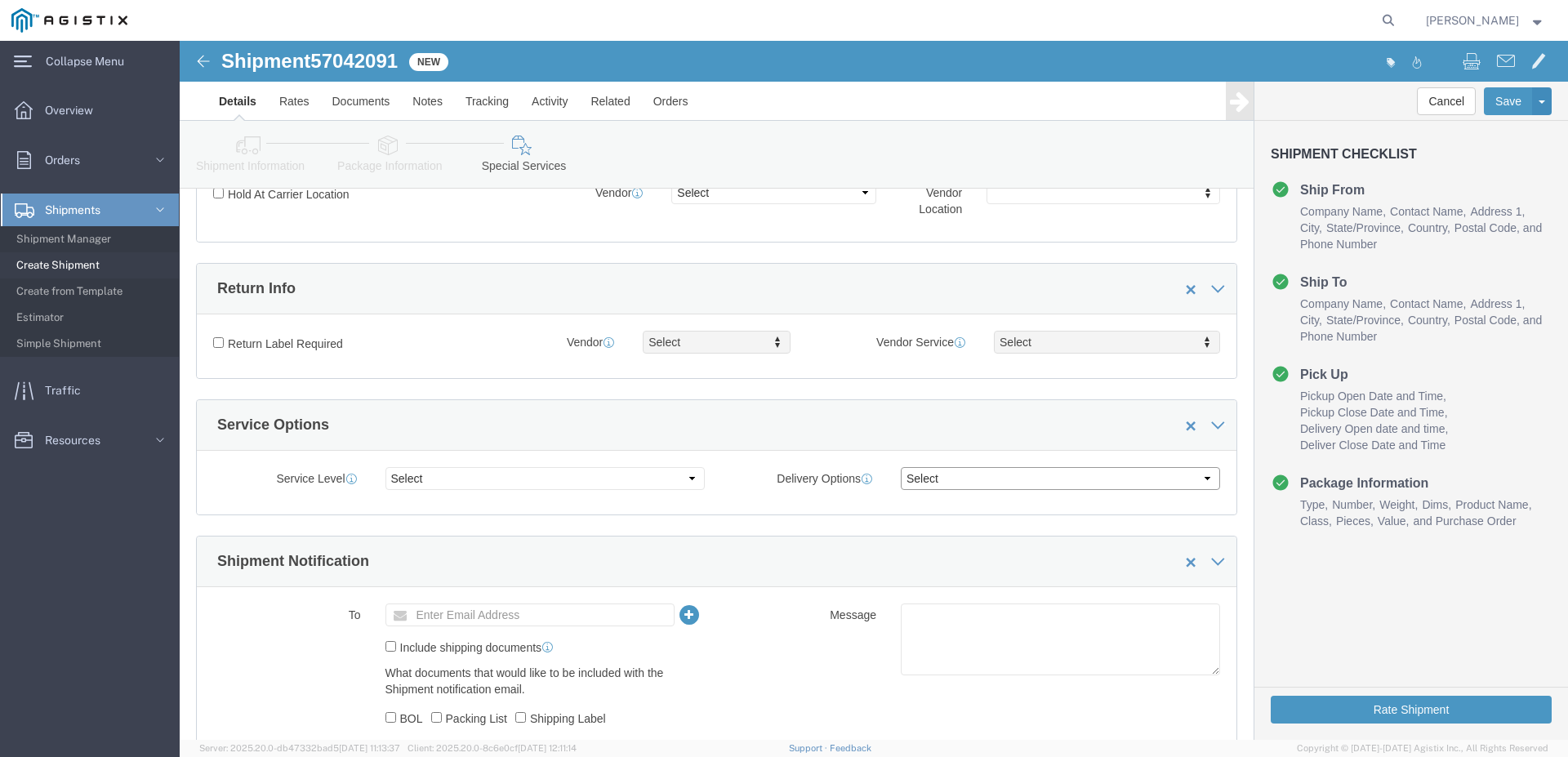
click select "Select ATA DTA DTD"
click select "Select 1 Day 2 Day 3-5 Day Economy 5+ Day"
select select "3-5 Day Economy"
click option "3-5 Day Economy"
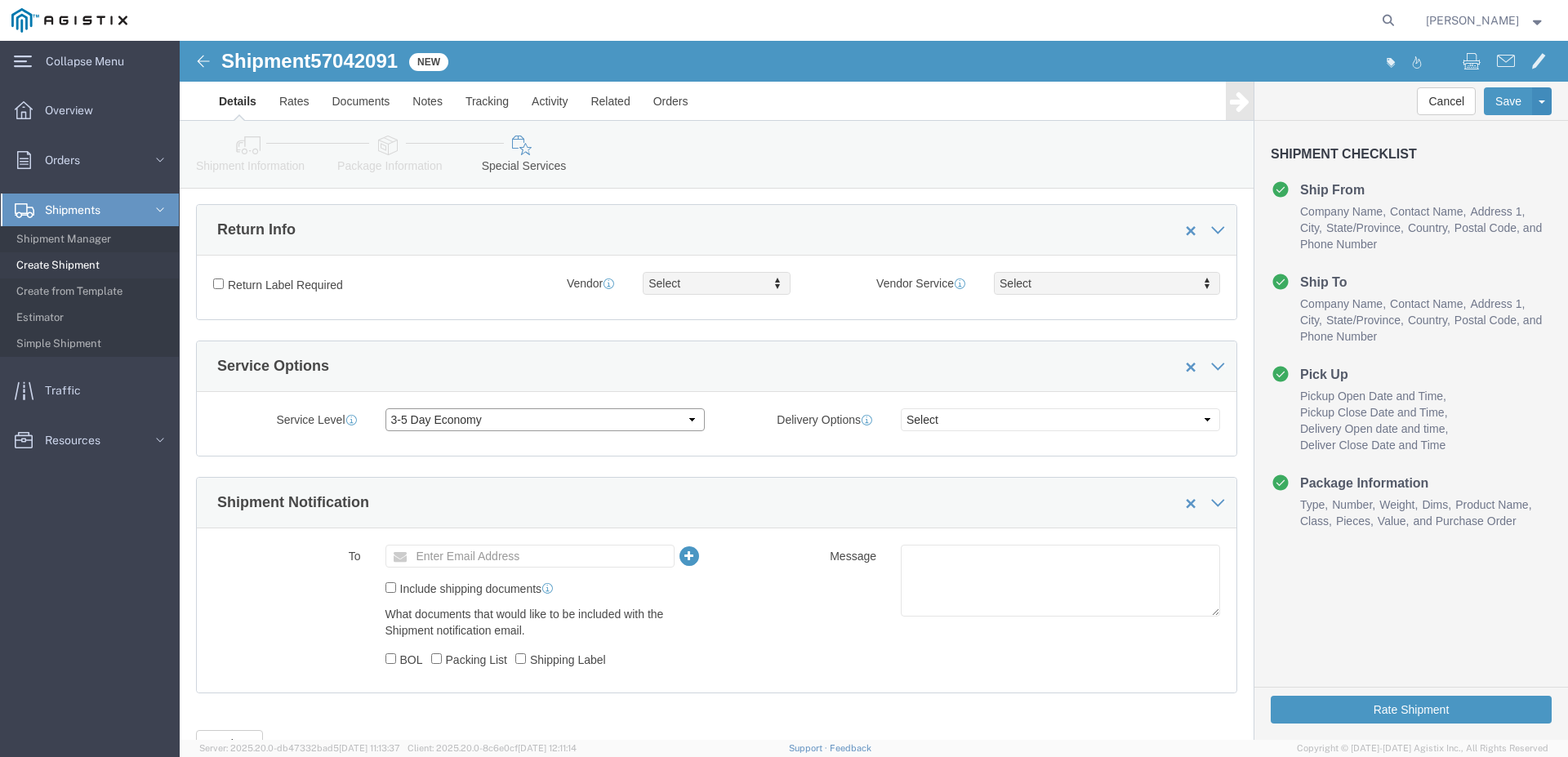
scroll to position [597, 0]
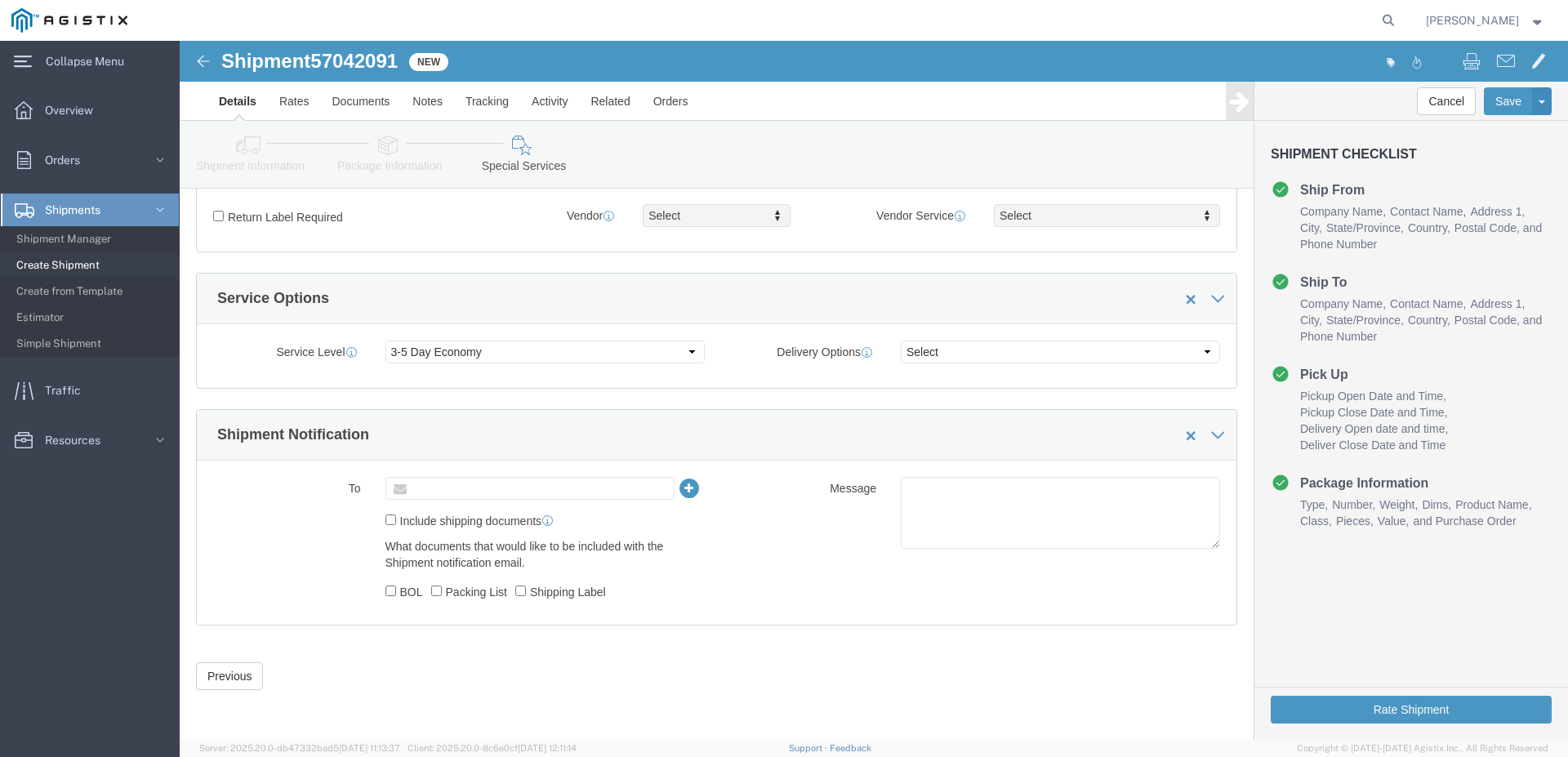
click input "text"
type input "L"
type input "[EMAIL_ADDRESS][DOMAIN_NAME]"
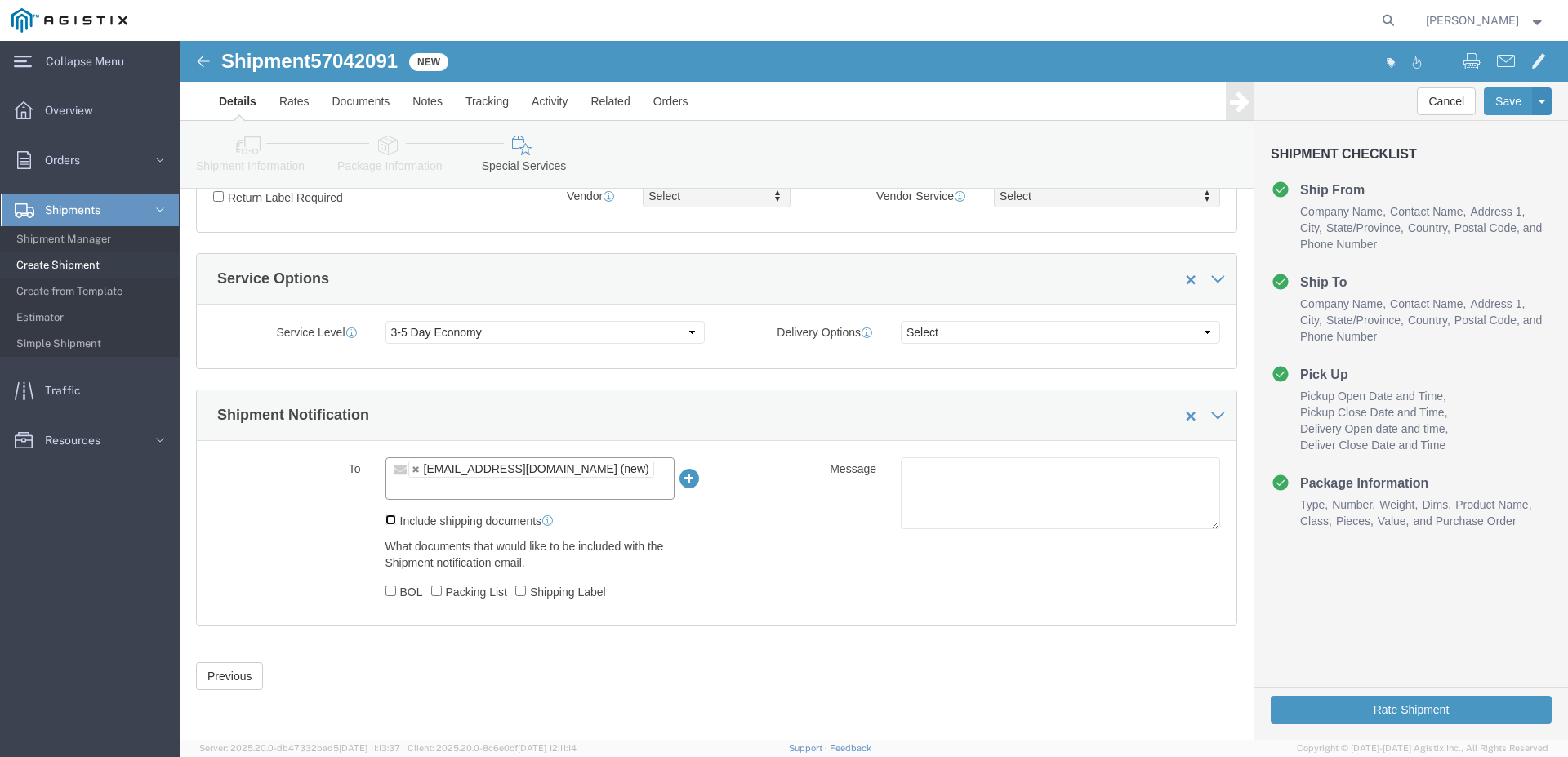
click input "Include shipping documents"
checkbox input "true"
drag, startPoint x: 235, startPoint y: 543, endPoint x: 218, endPoint y: 561, distance: 24.8
click label "BOL"
click input "BOL"
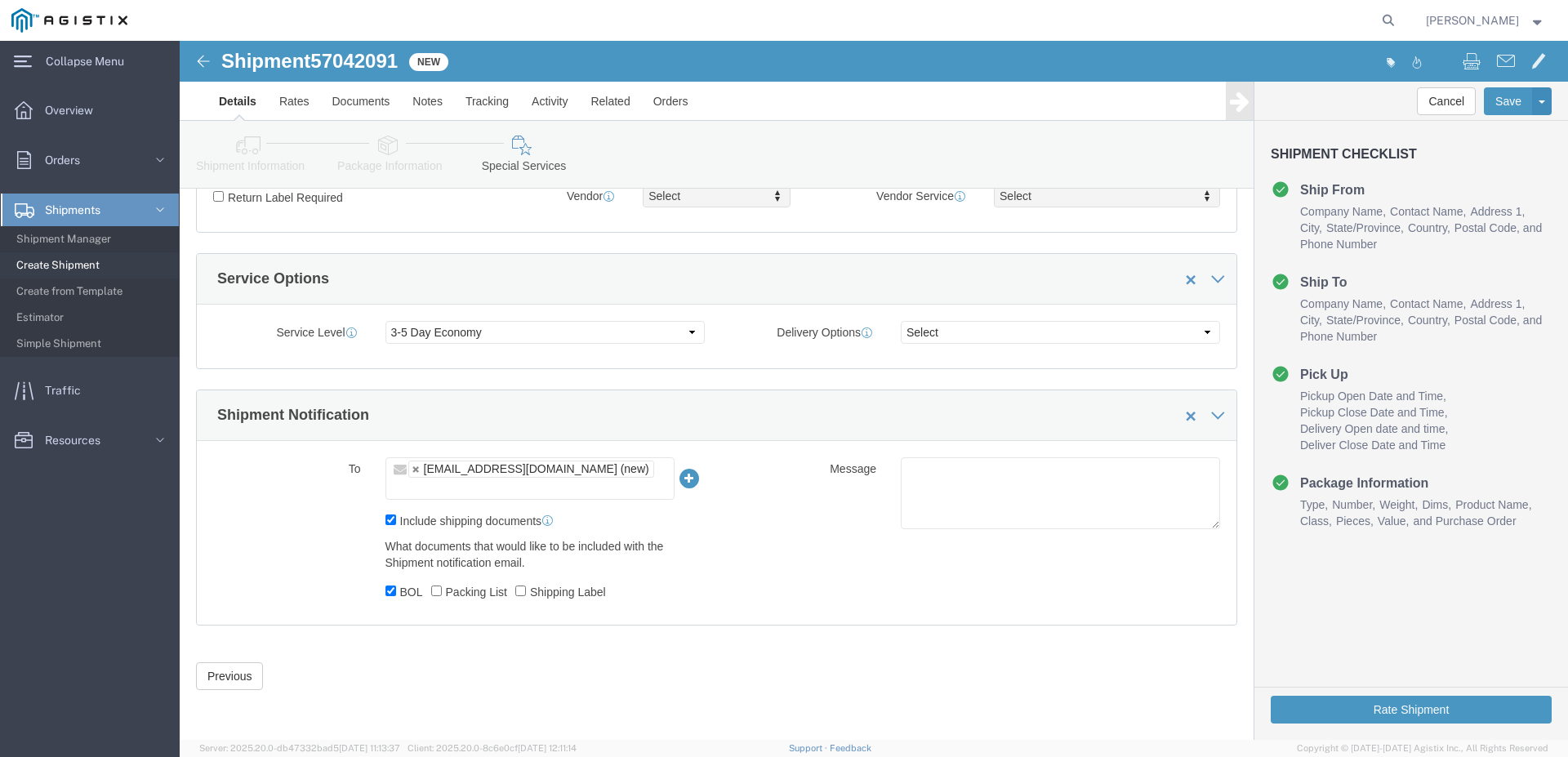
click label "BOL"
click input "BOL"
click label "BOL"
click input "BOL"
checkbox input "true"
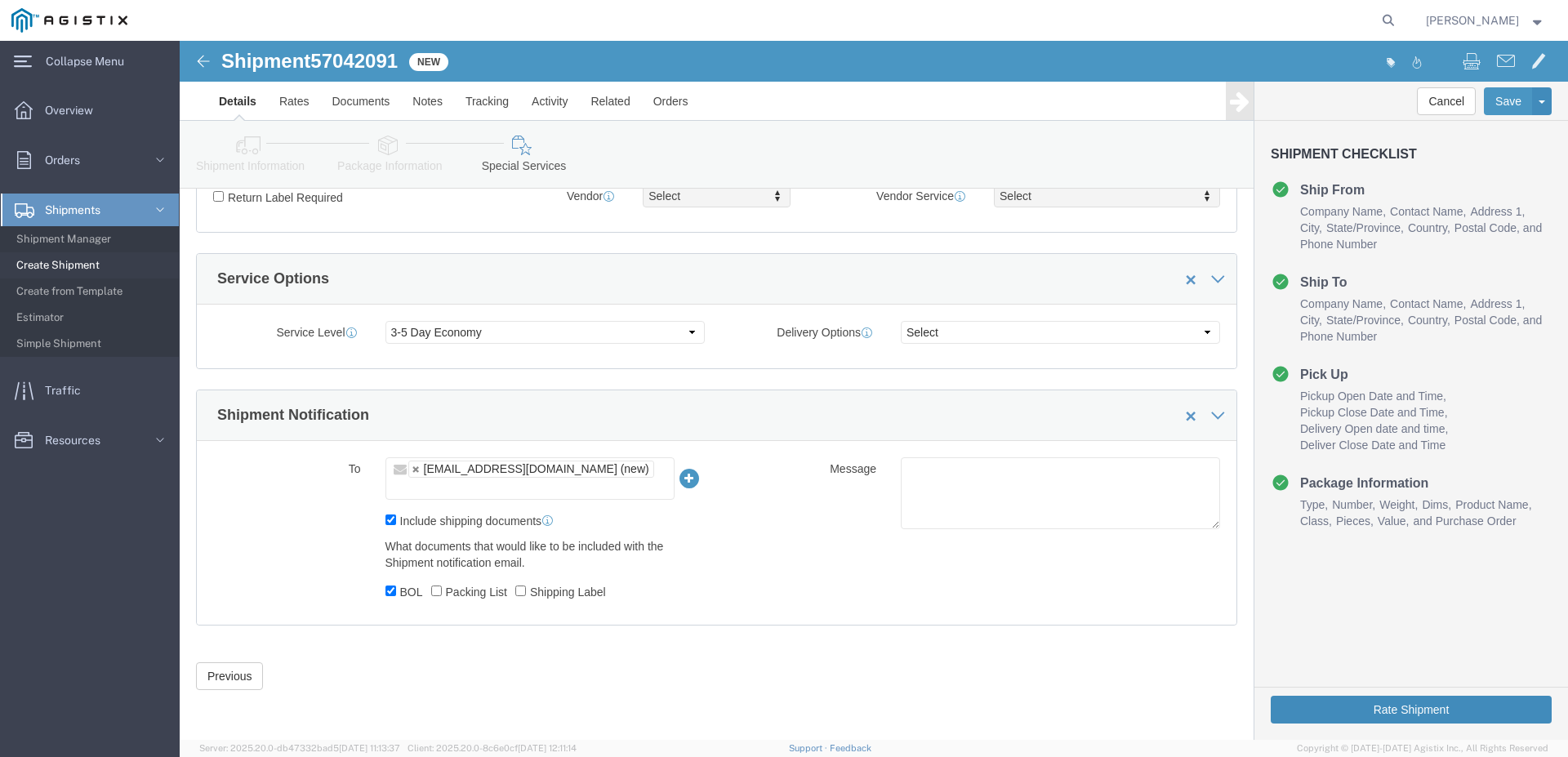
click button "Rate Shipment"
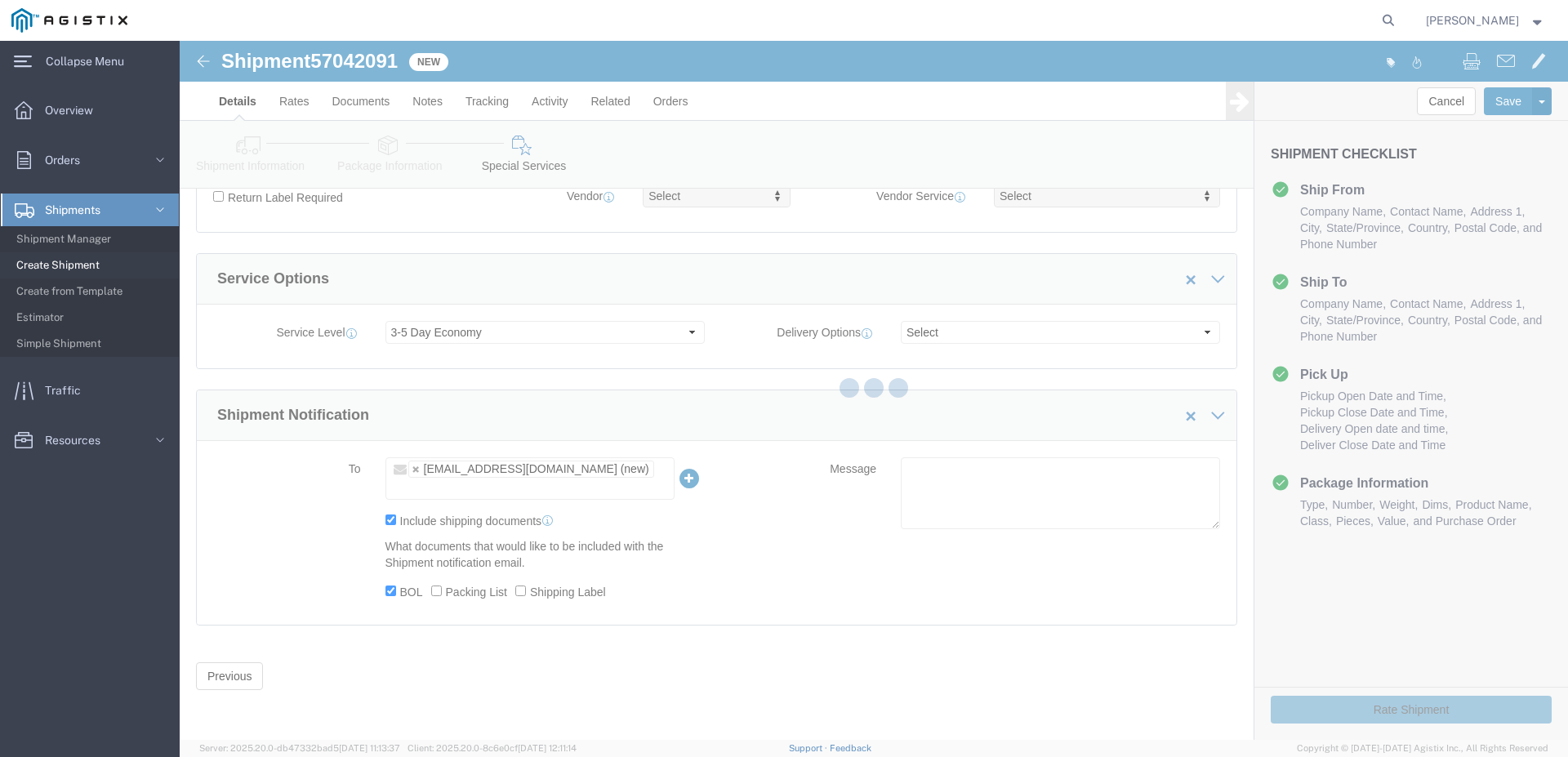
scroll to position [530, 0]
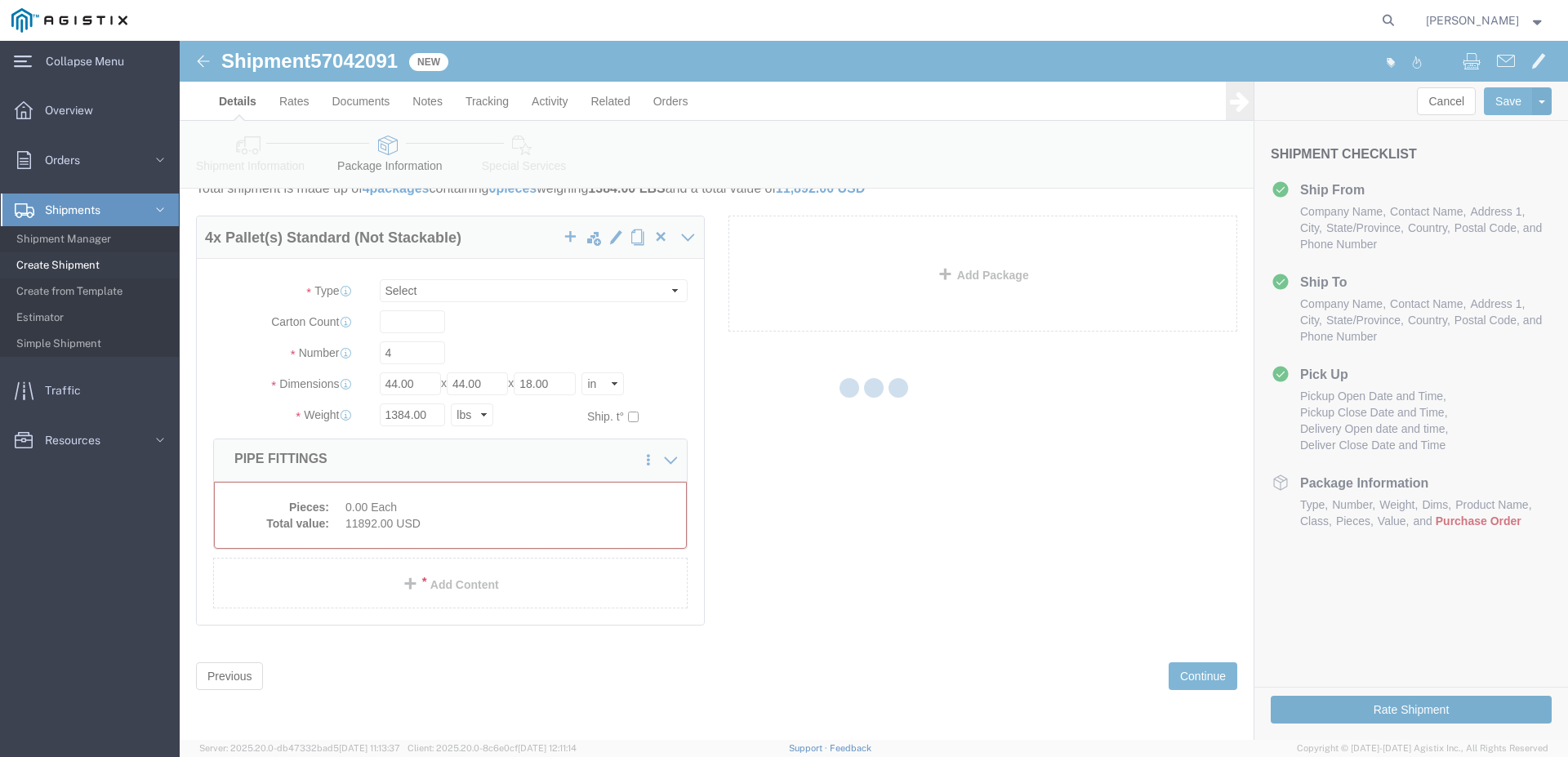
select select "PSNS"
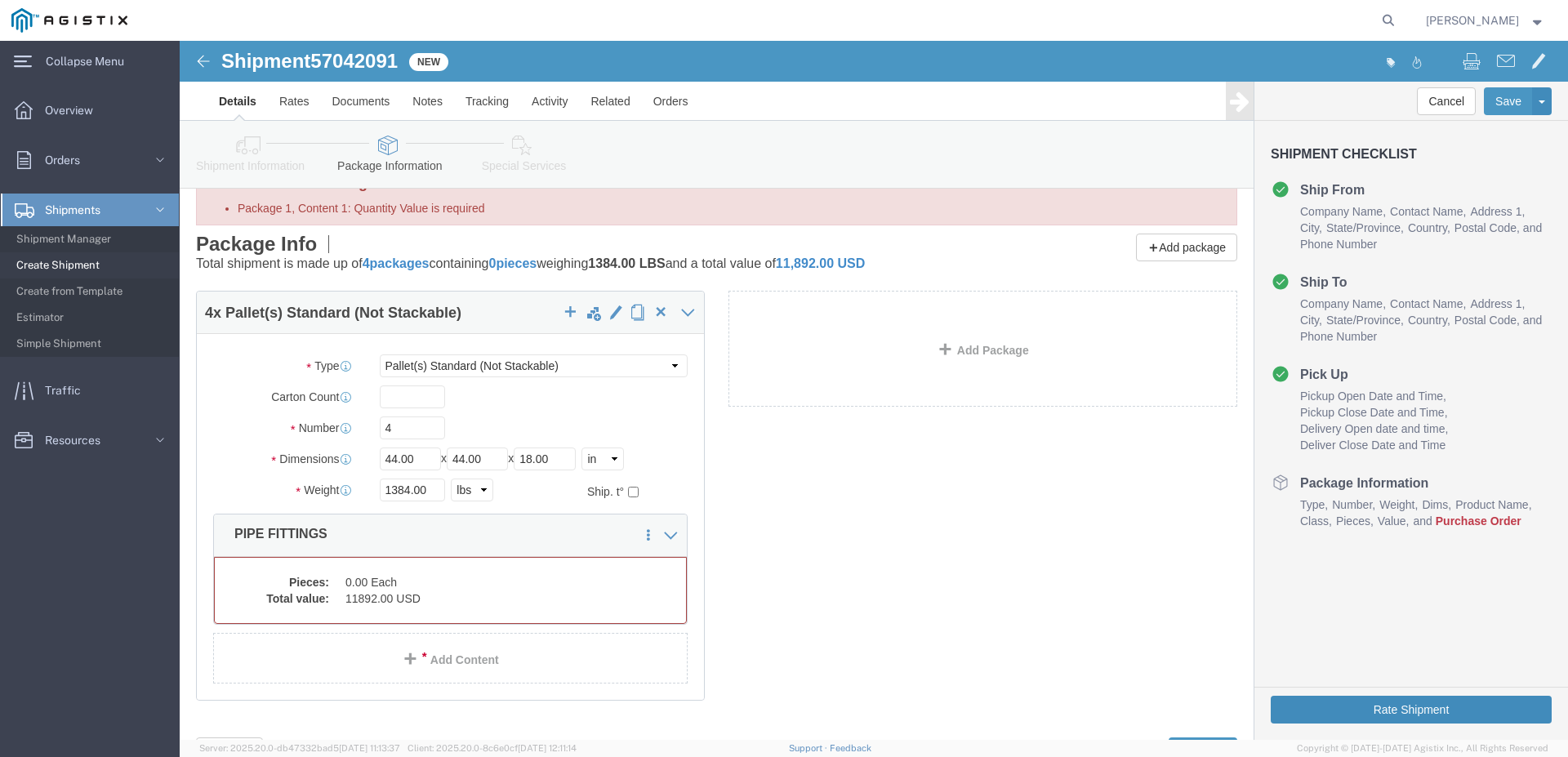
scroll to position [83, 0]
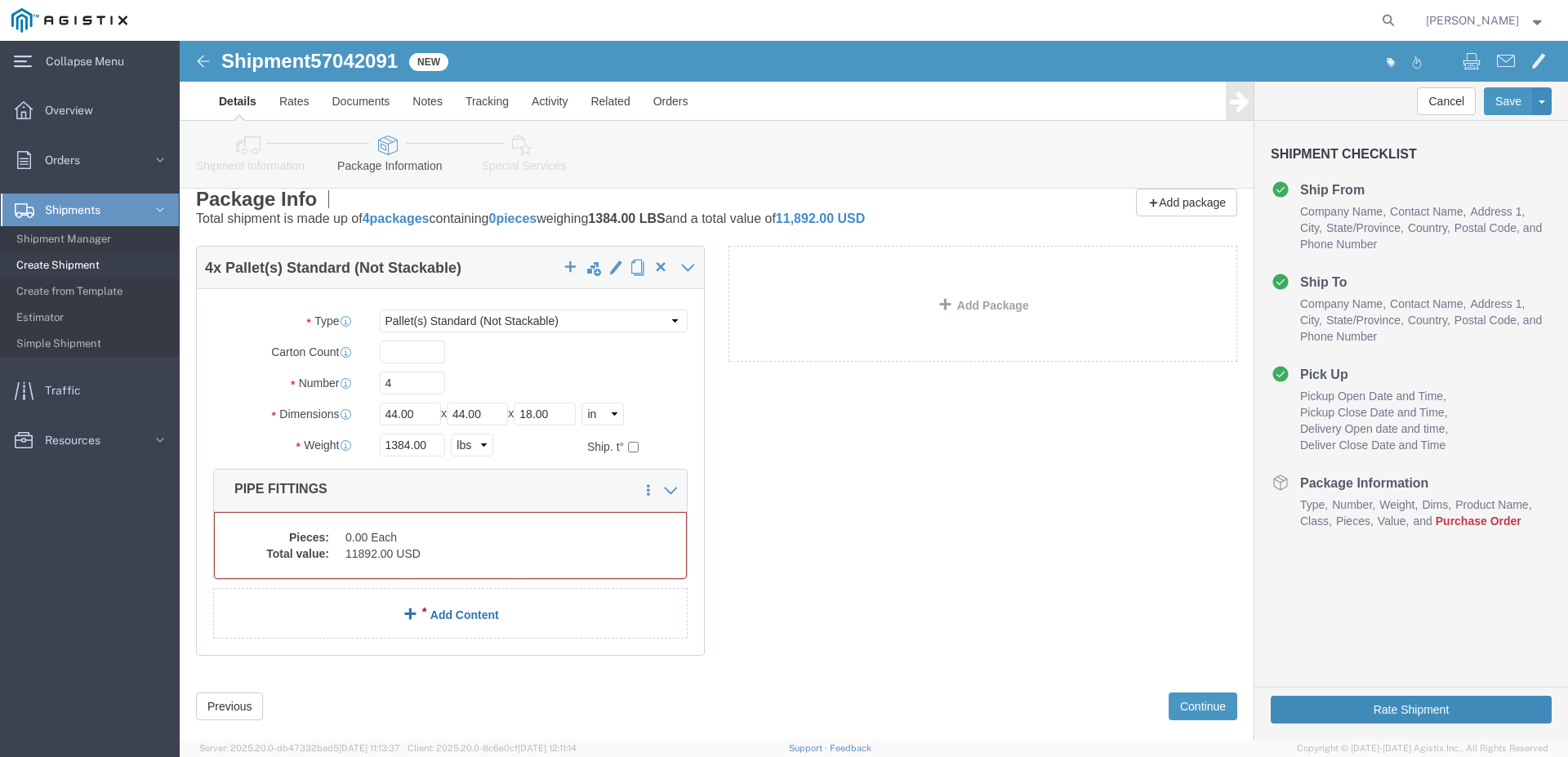
click span
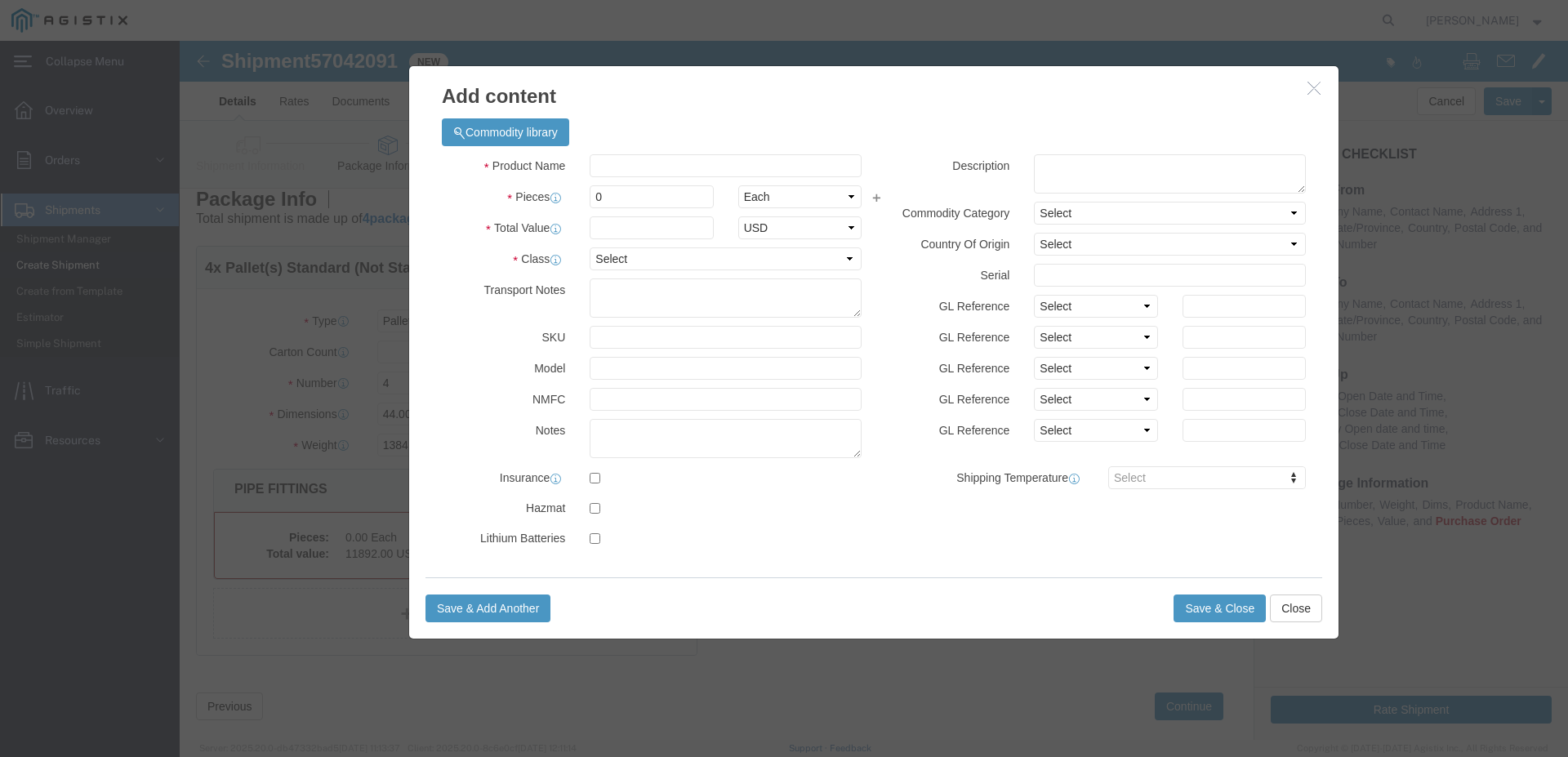
click div "Save & Add Another Save & Close Close"
click button "Close"
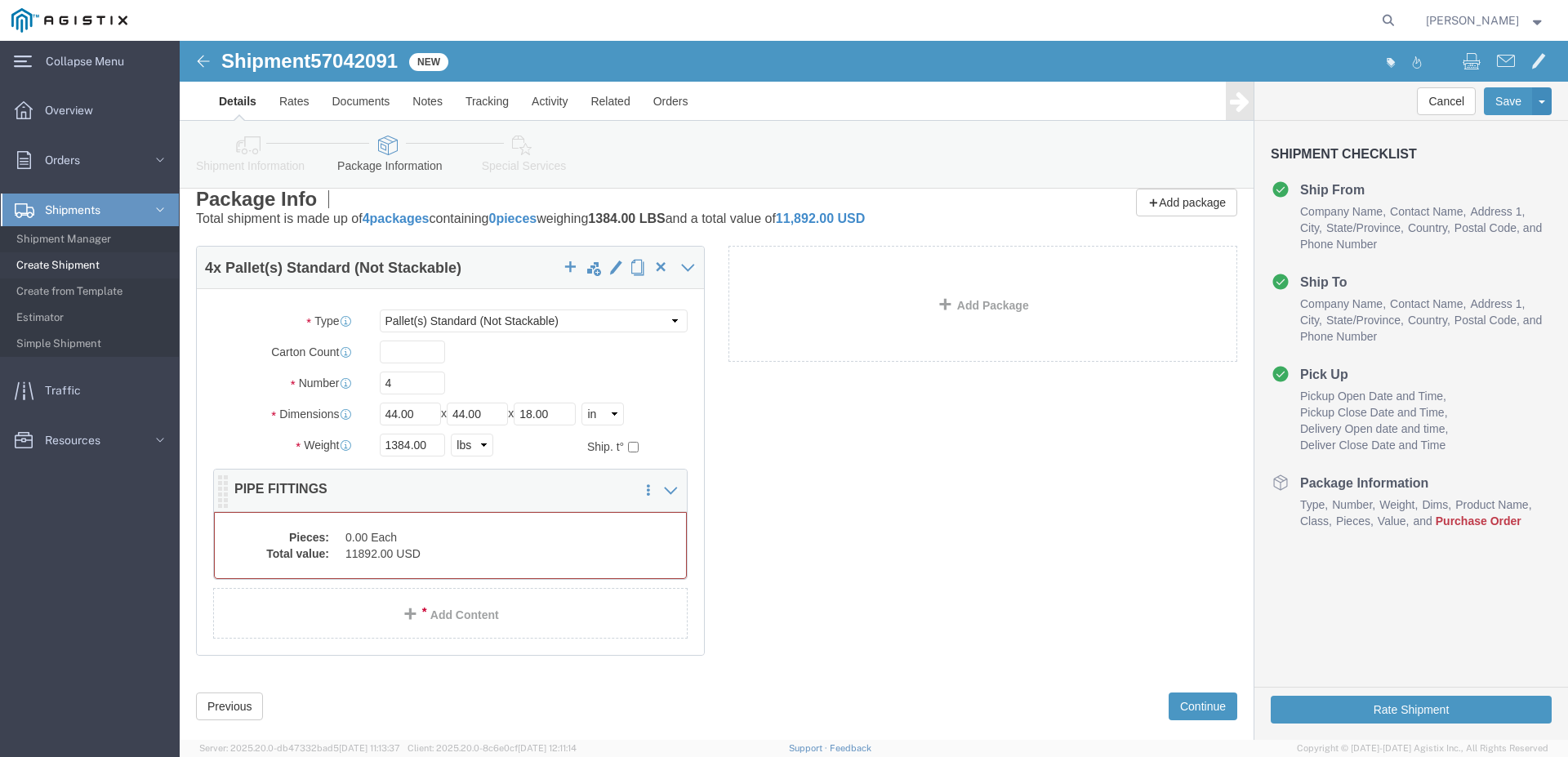
click dd "11892.00 USD"
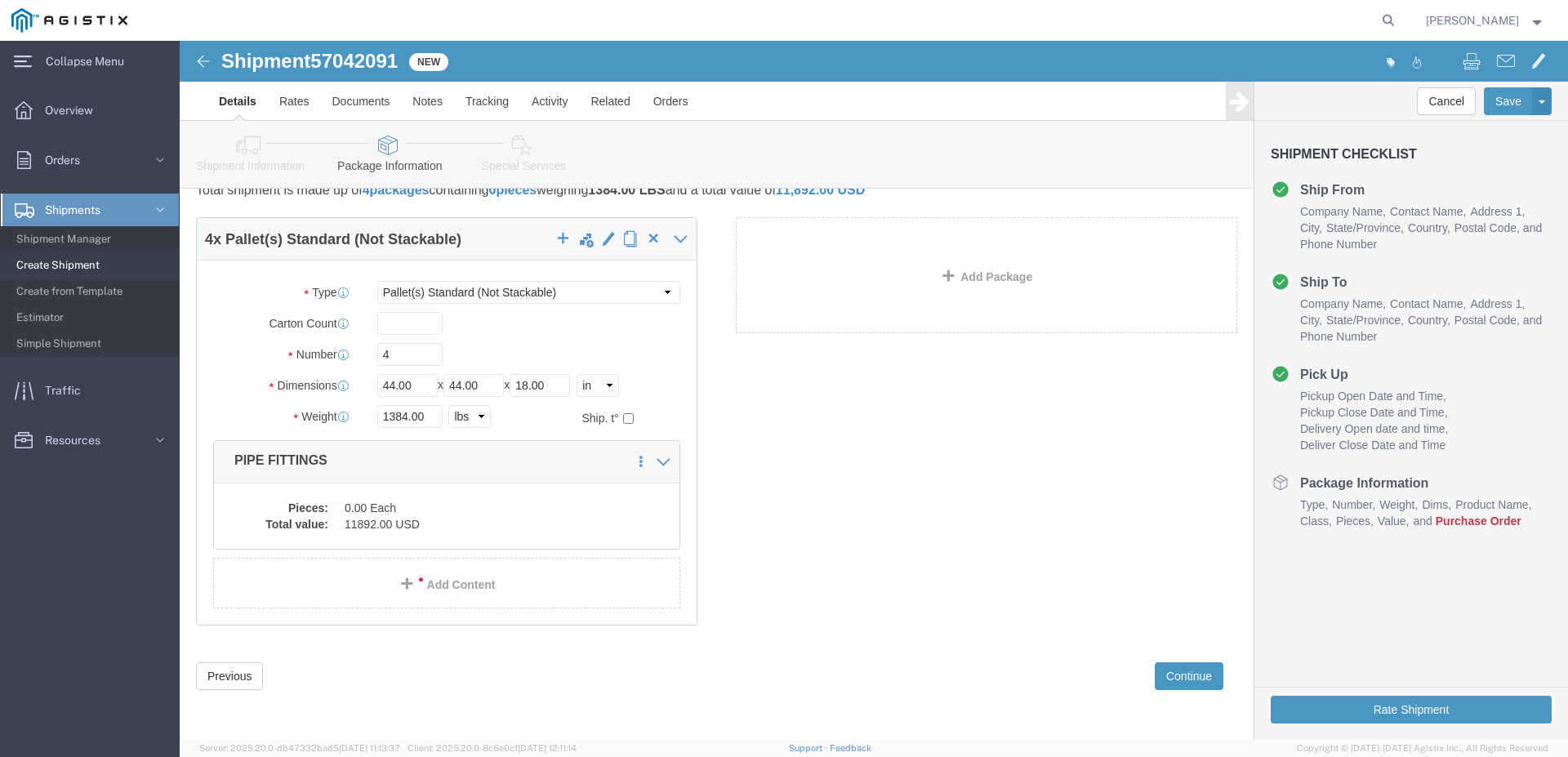
scroll to position [45, 0]
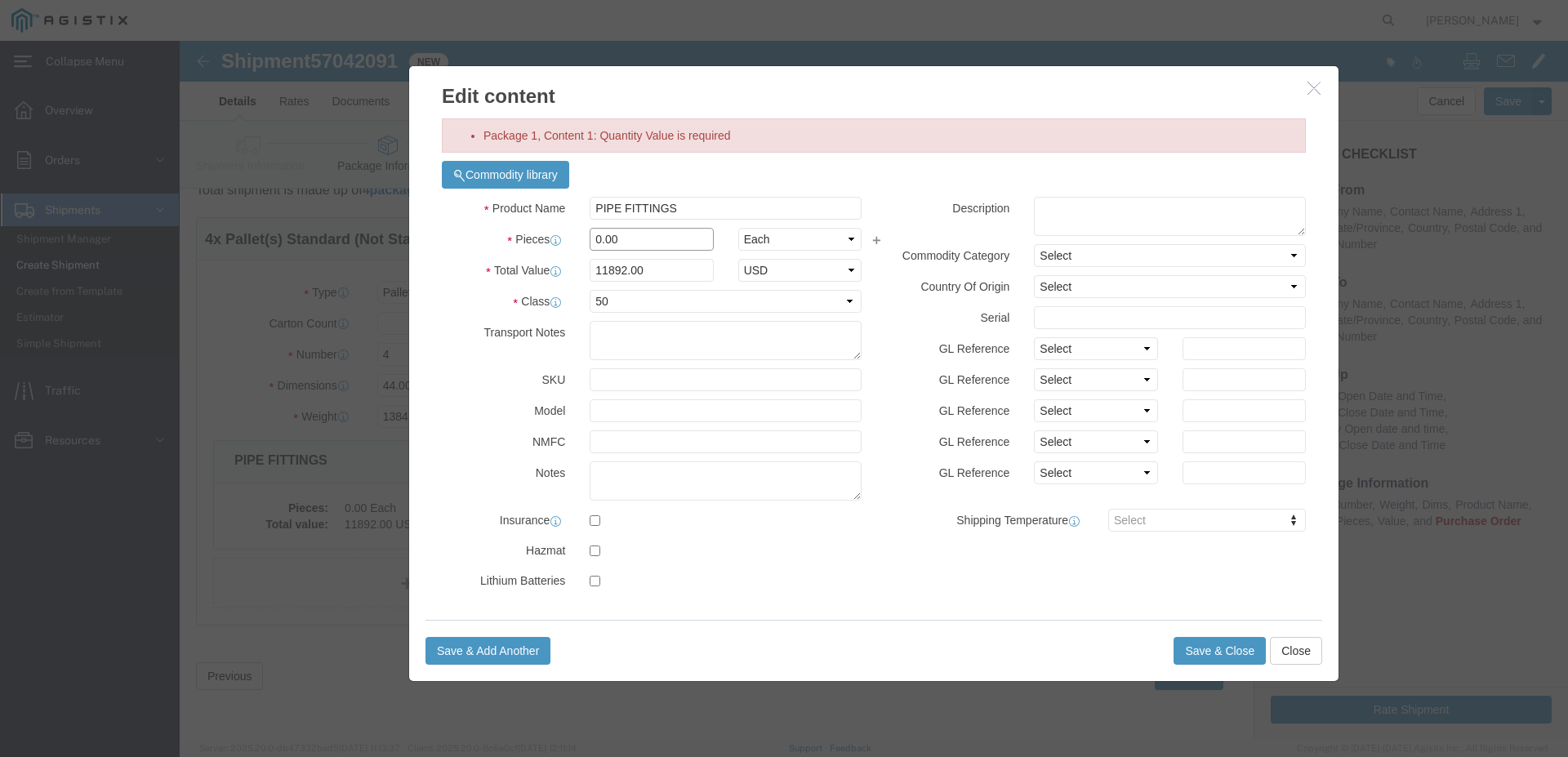
drag, startPoint x: 411, startPoint y: 196, endPoint x: 405, endPoint y: 204, distance: 10.0
click input "0.00"
type input "4.00"
type input "47568"
click button "Save & Close"
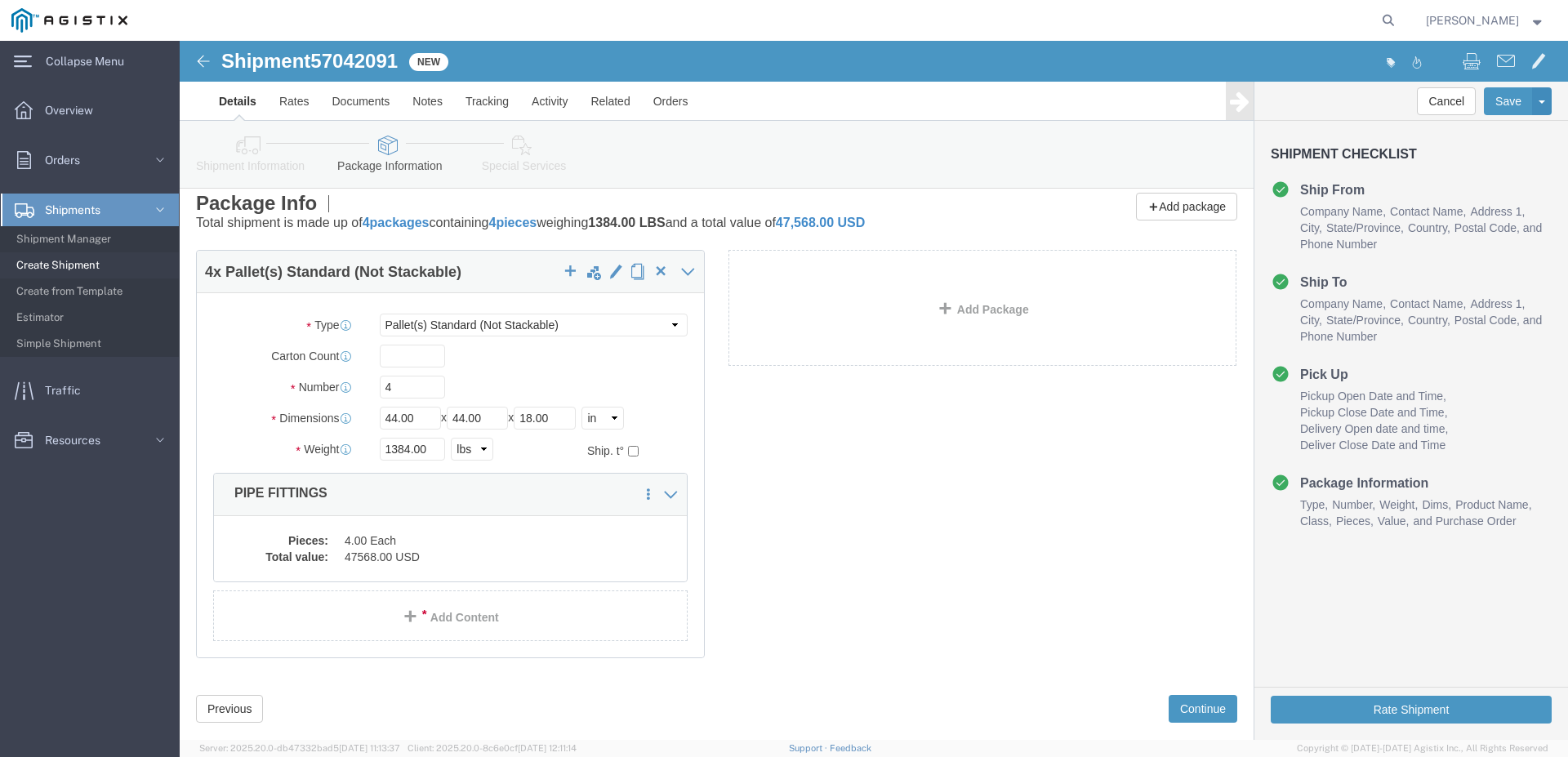
scroll to position [0, 0]
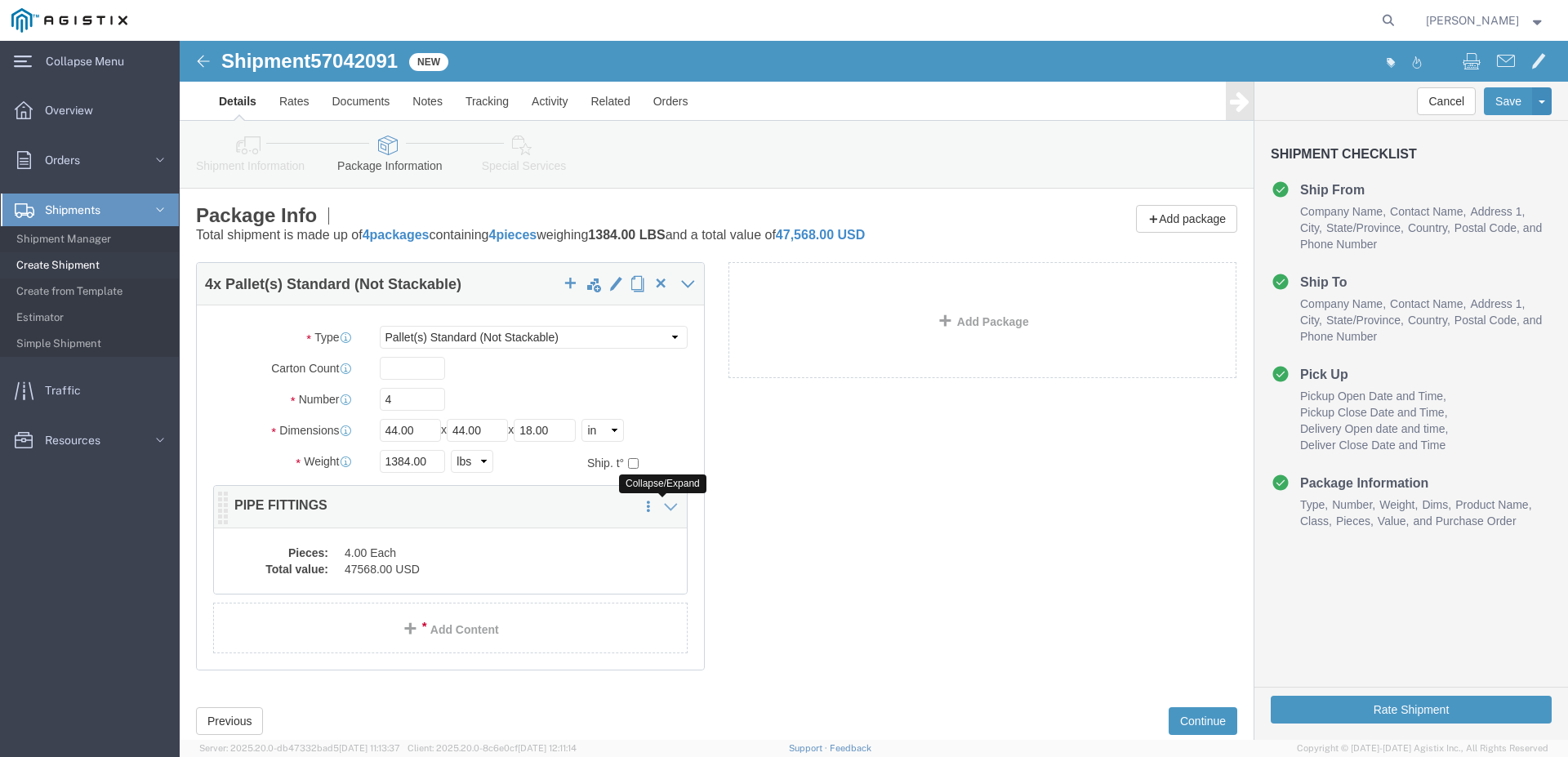
click icon
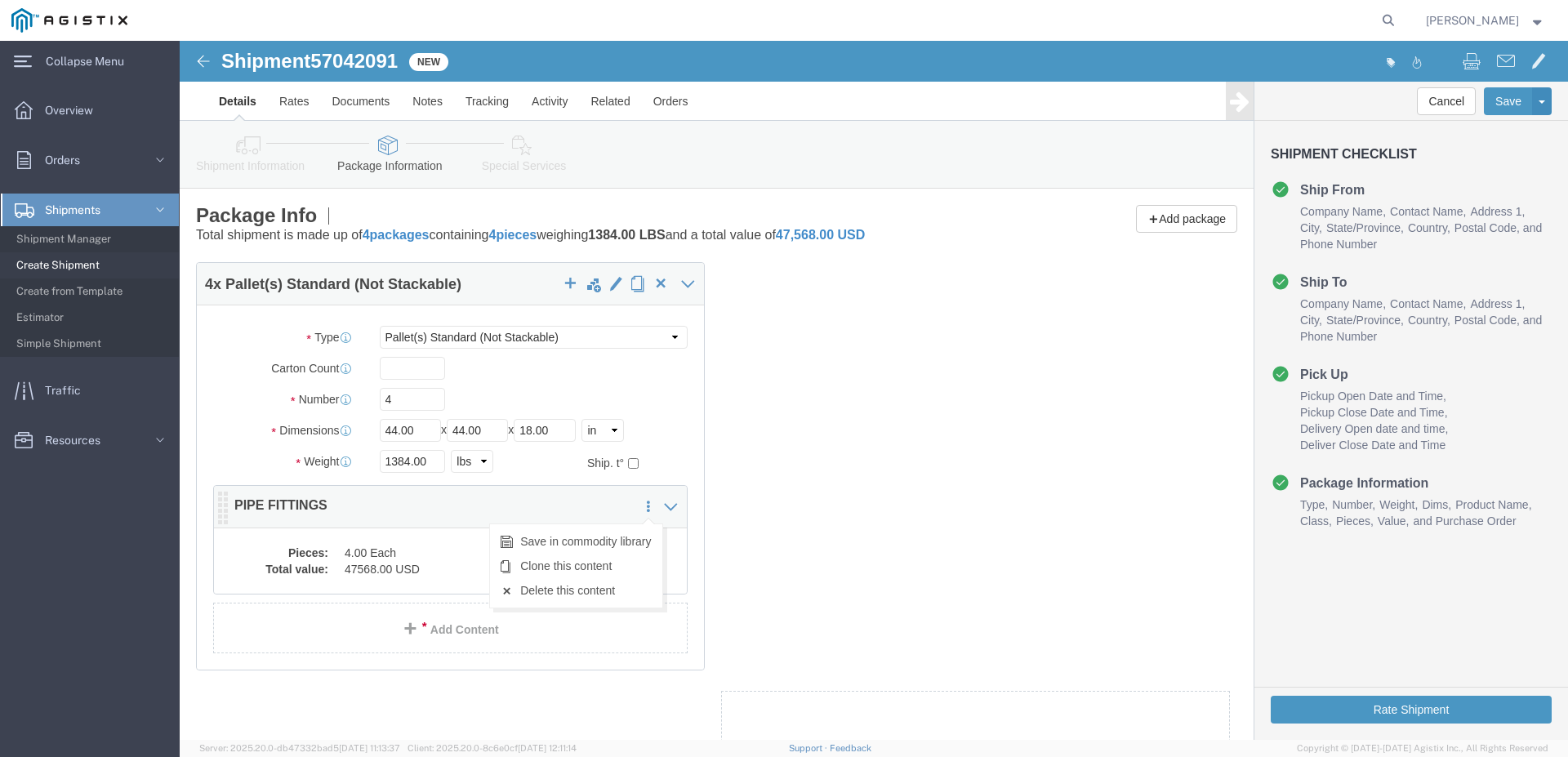
click icon
click link "Delete this content"
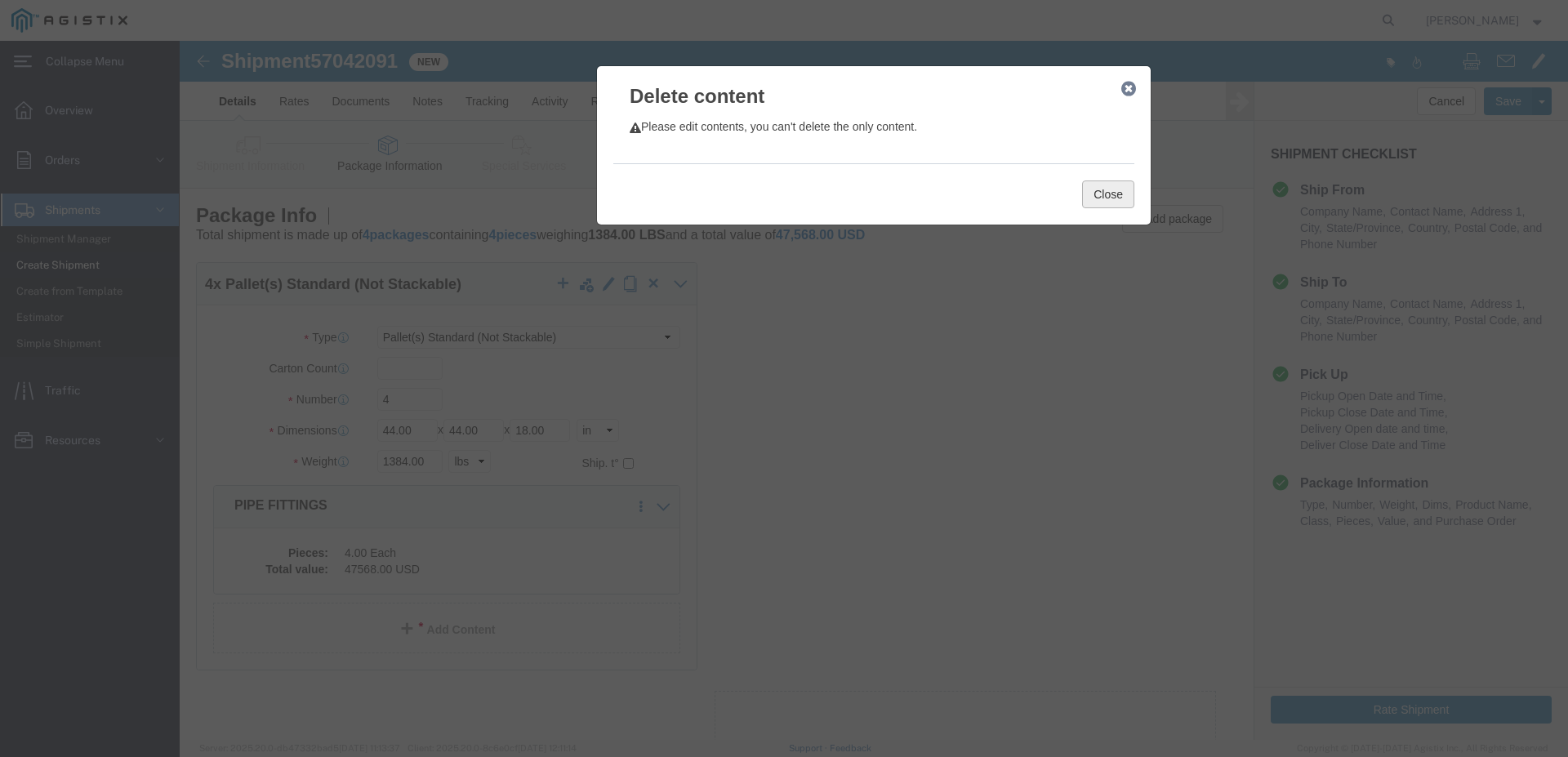
click button "Close"
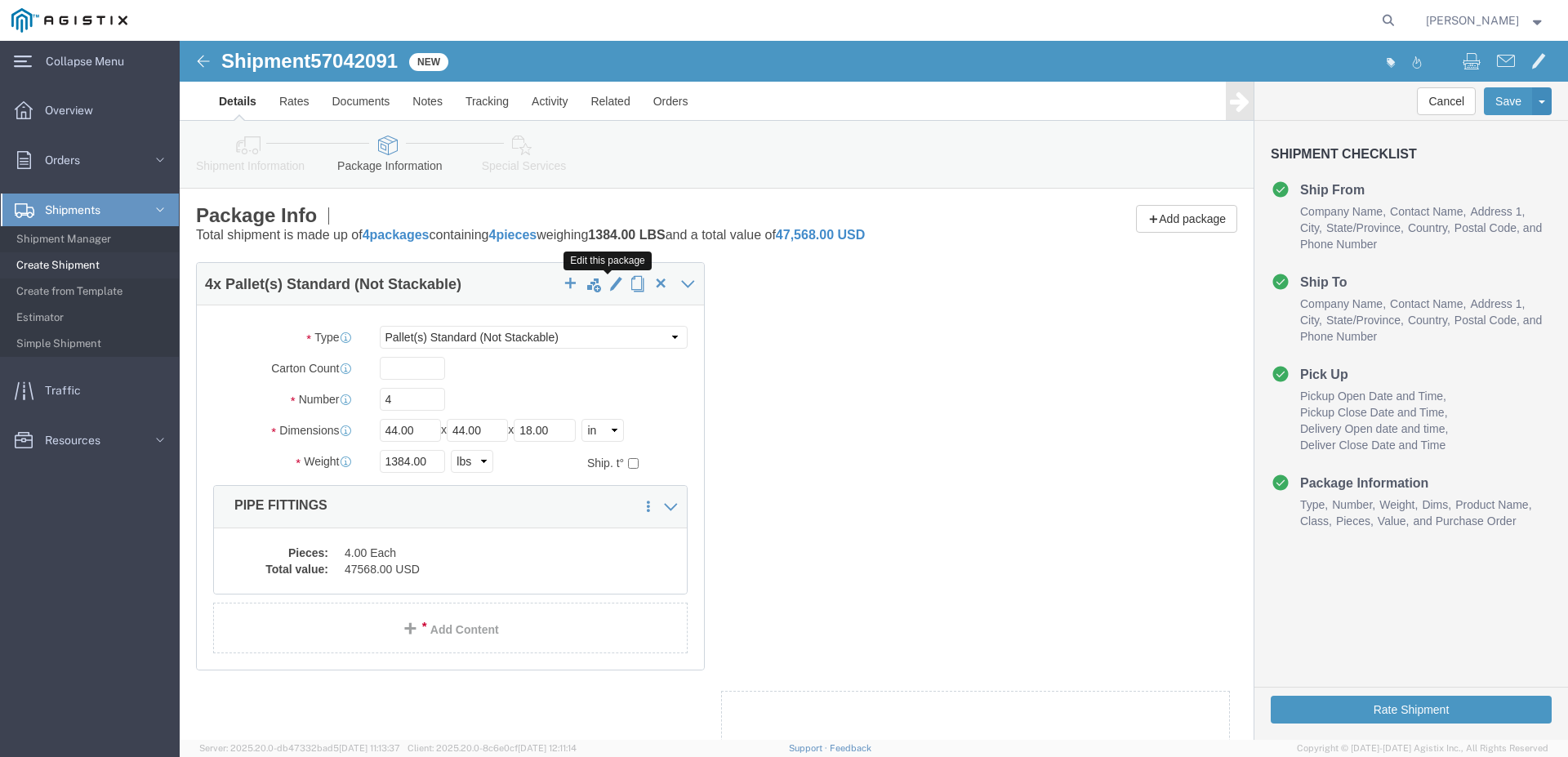
click span "button"
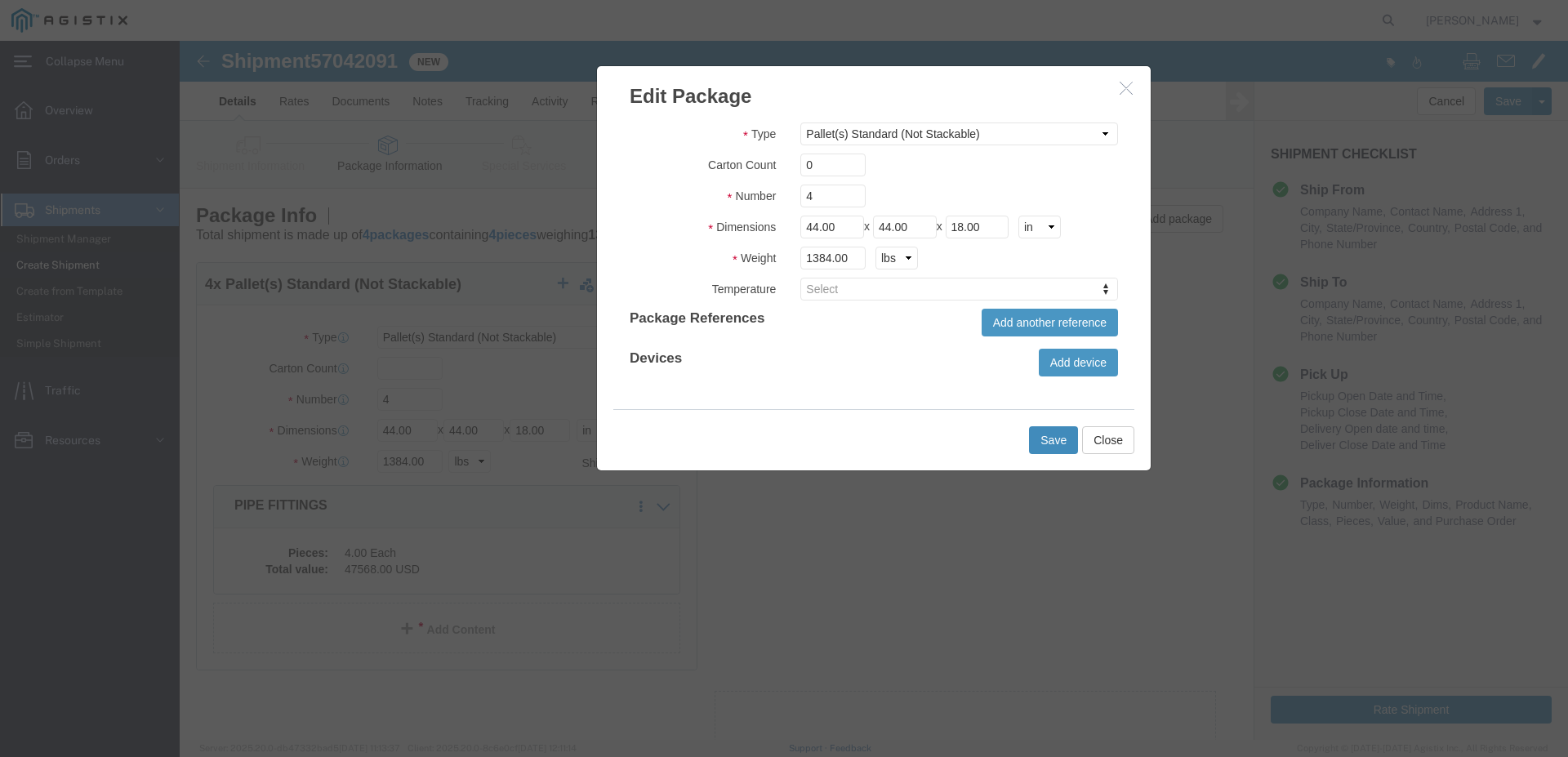
click button "Save"
type input "0"
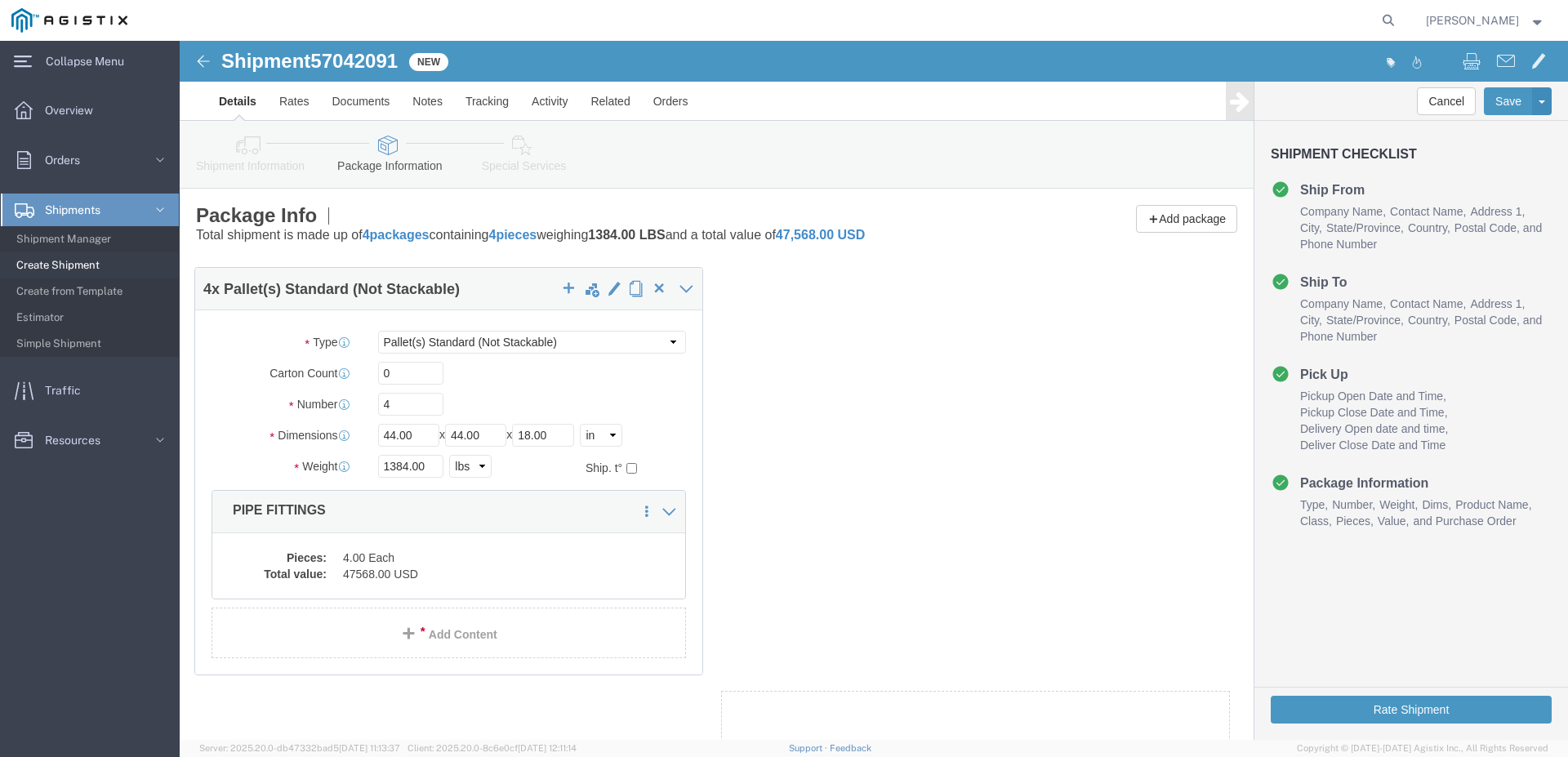
drag, startPoint x: 234, startPoint y: 341, endPoint x: 217, endPoint y: 374, distance: 37.1
click div "4 x Pallet(s) Standard (Not Stackable) Package Type Select Bulk Bundle(s) Cardb…"
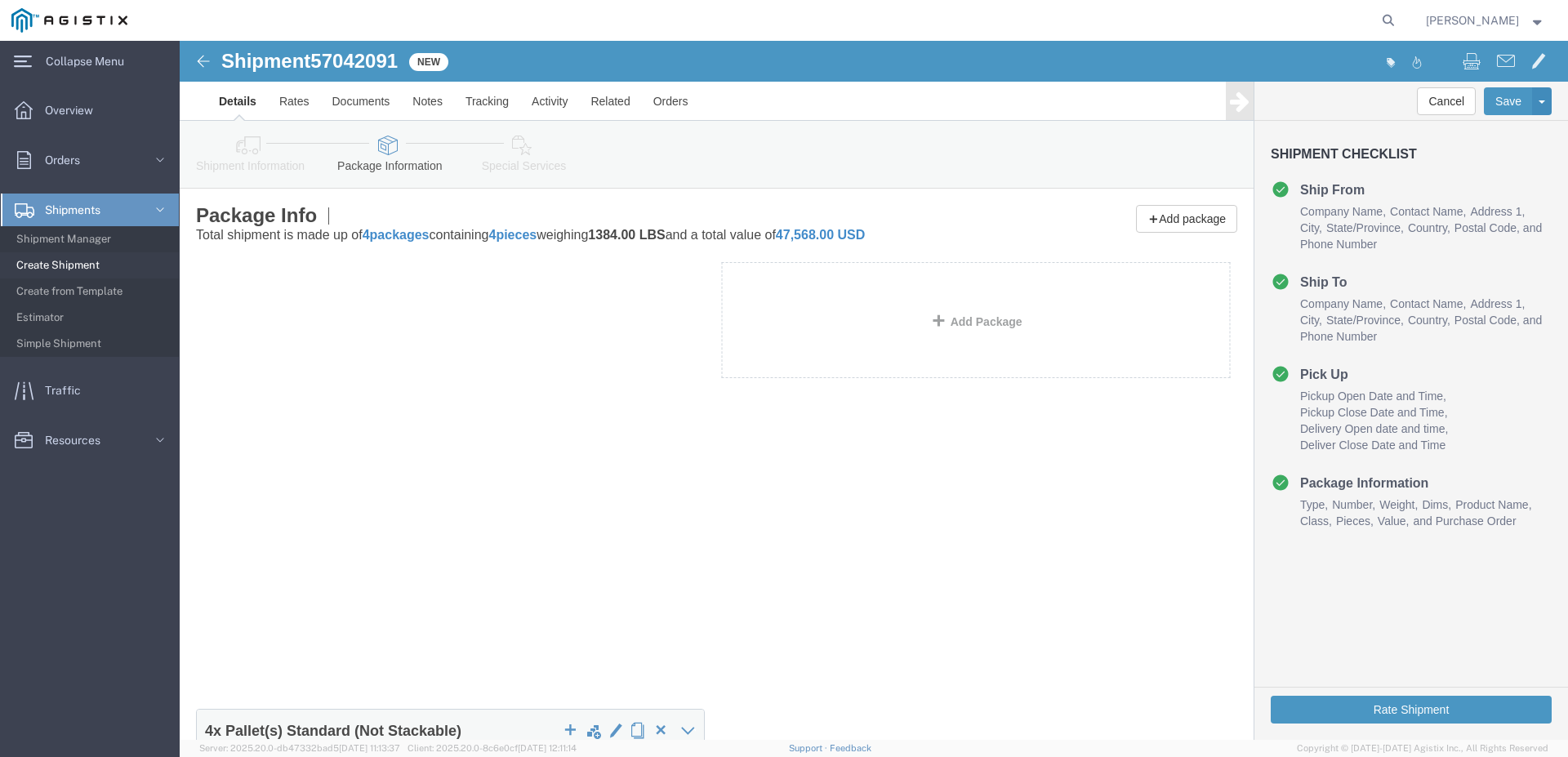
click div
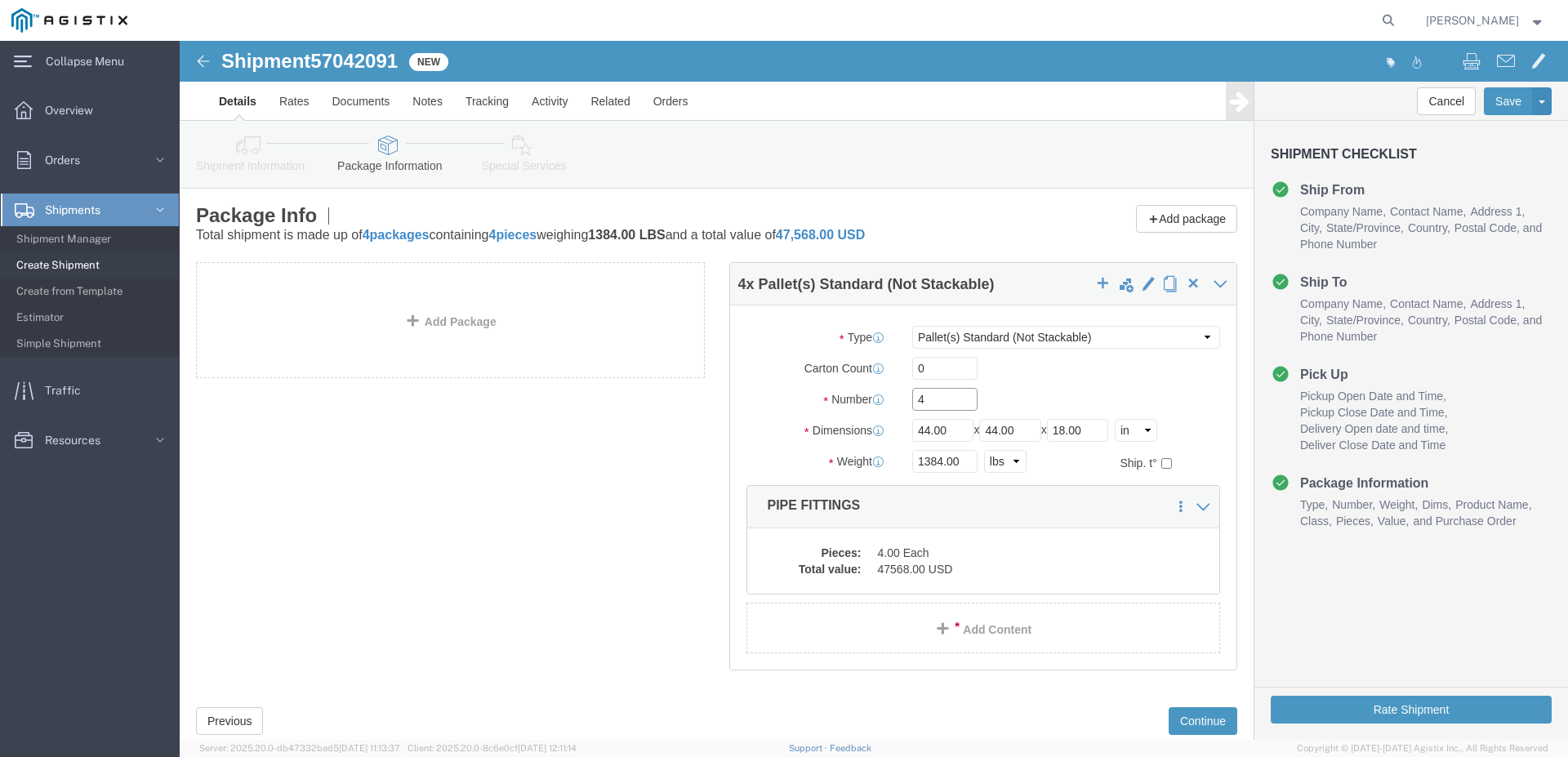
click input "4"
type input "1"
click input "0"
click link "Delete this content"
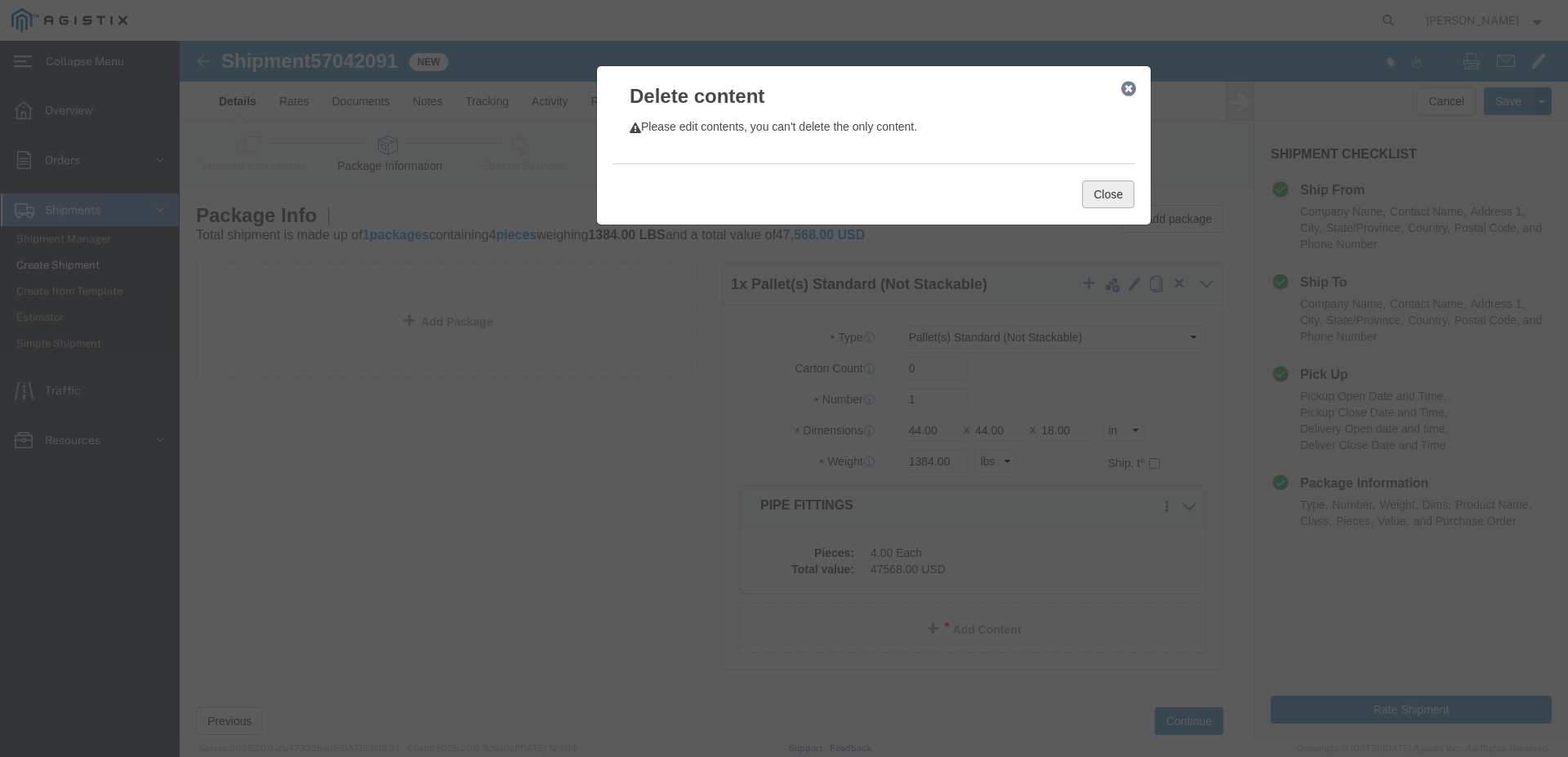
click button "Close"
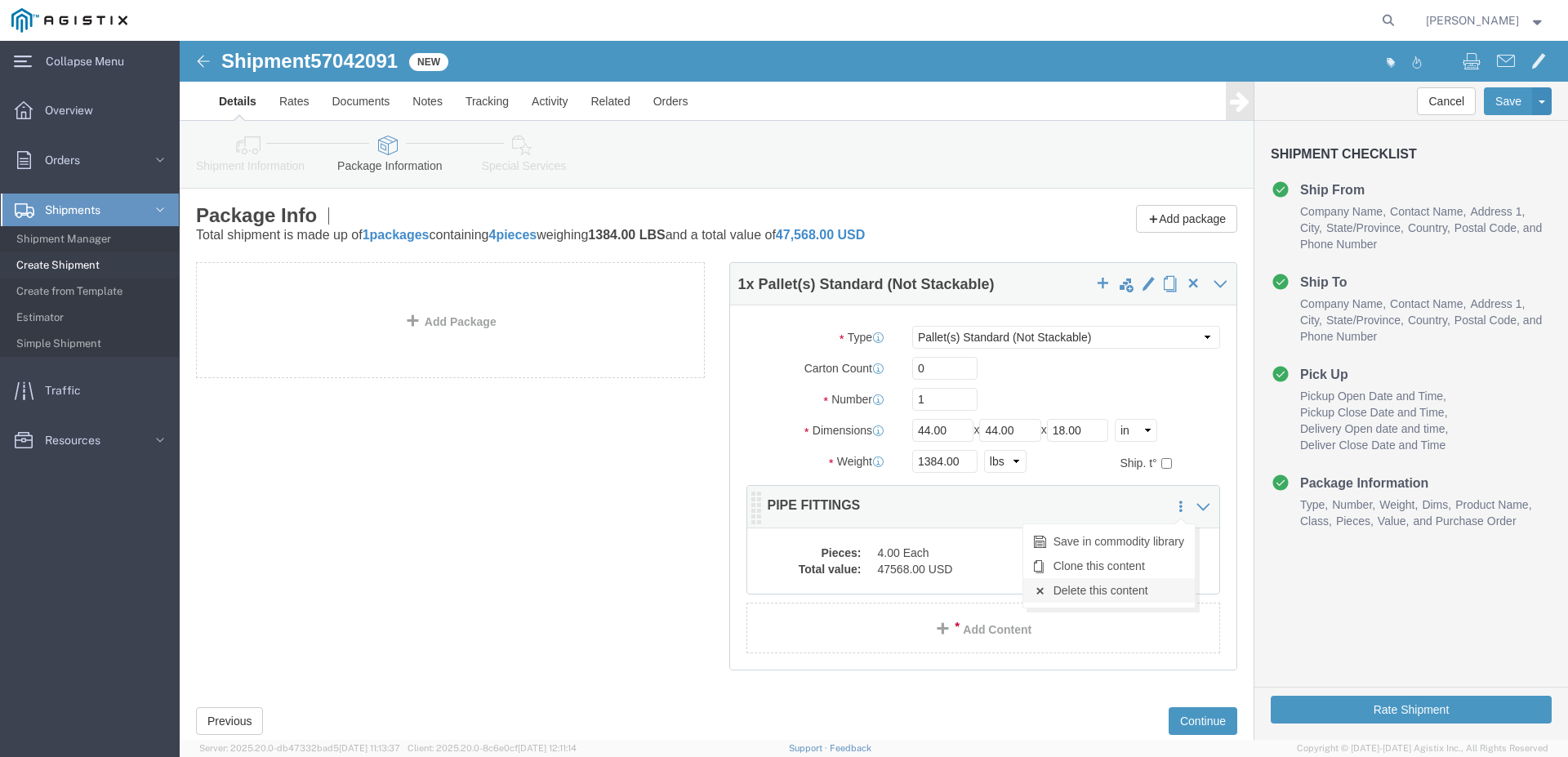
click link "Delete this content"
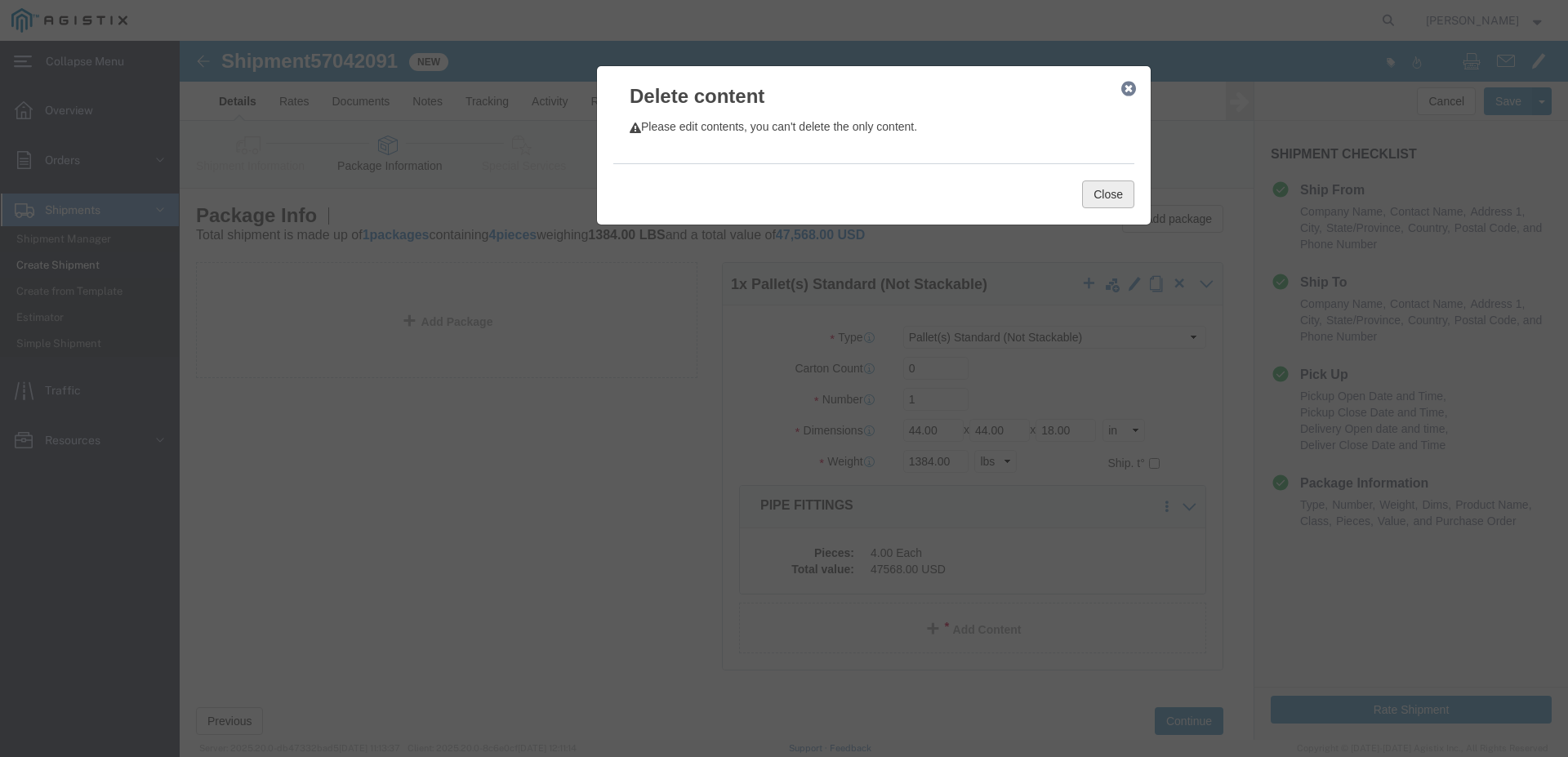
click button "Close"
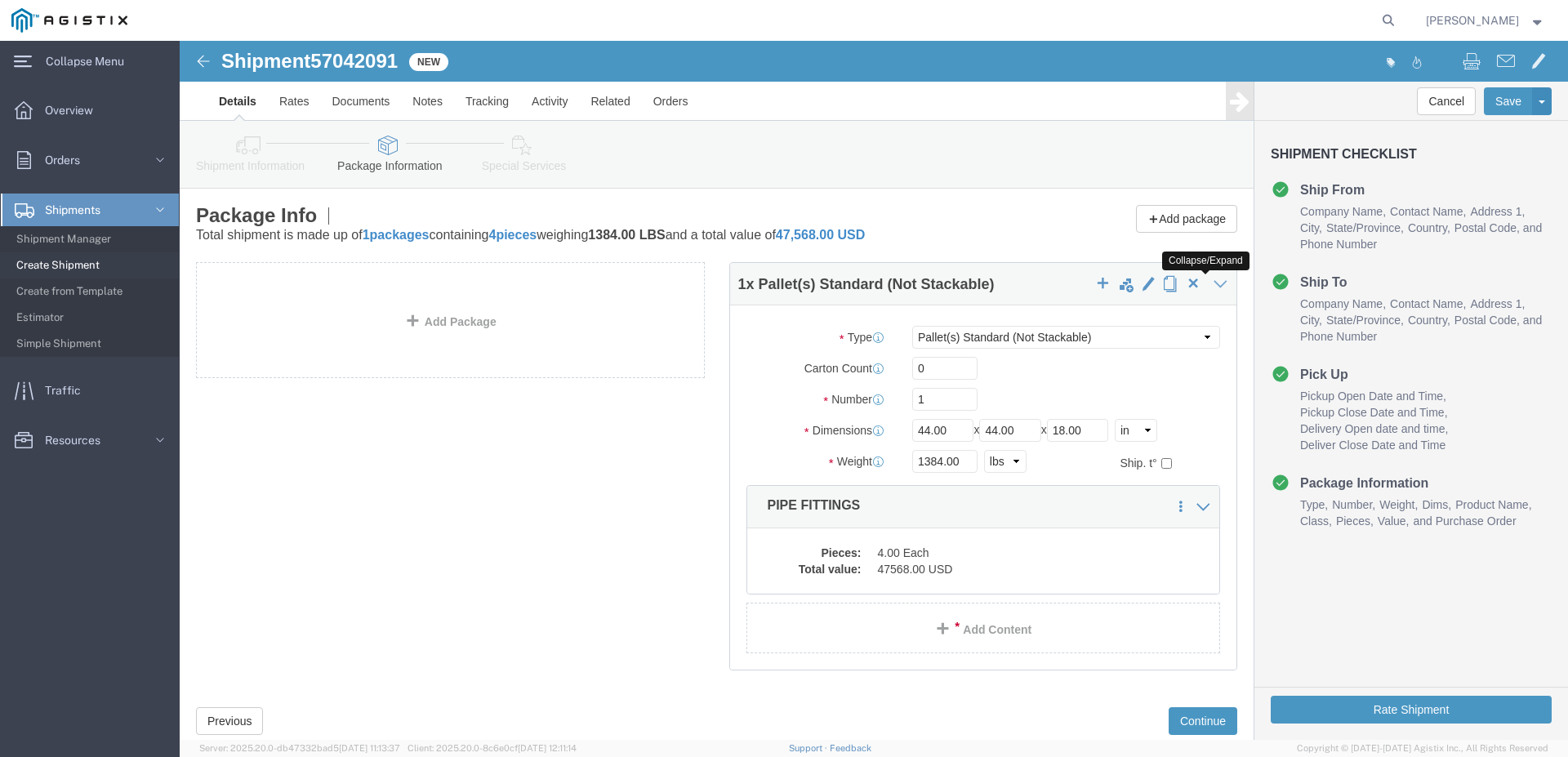
click icon
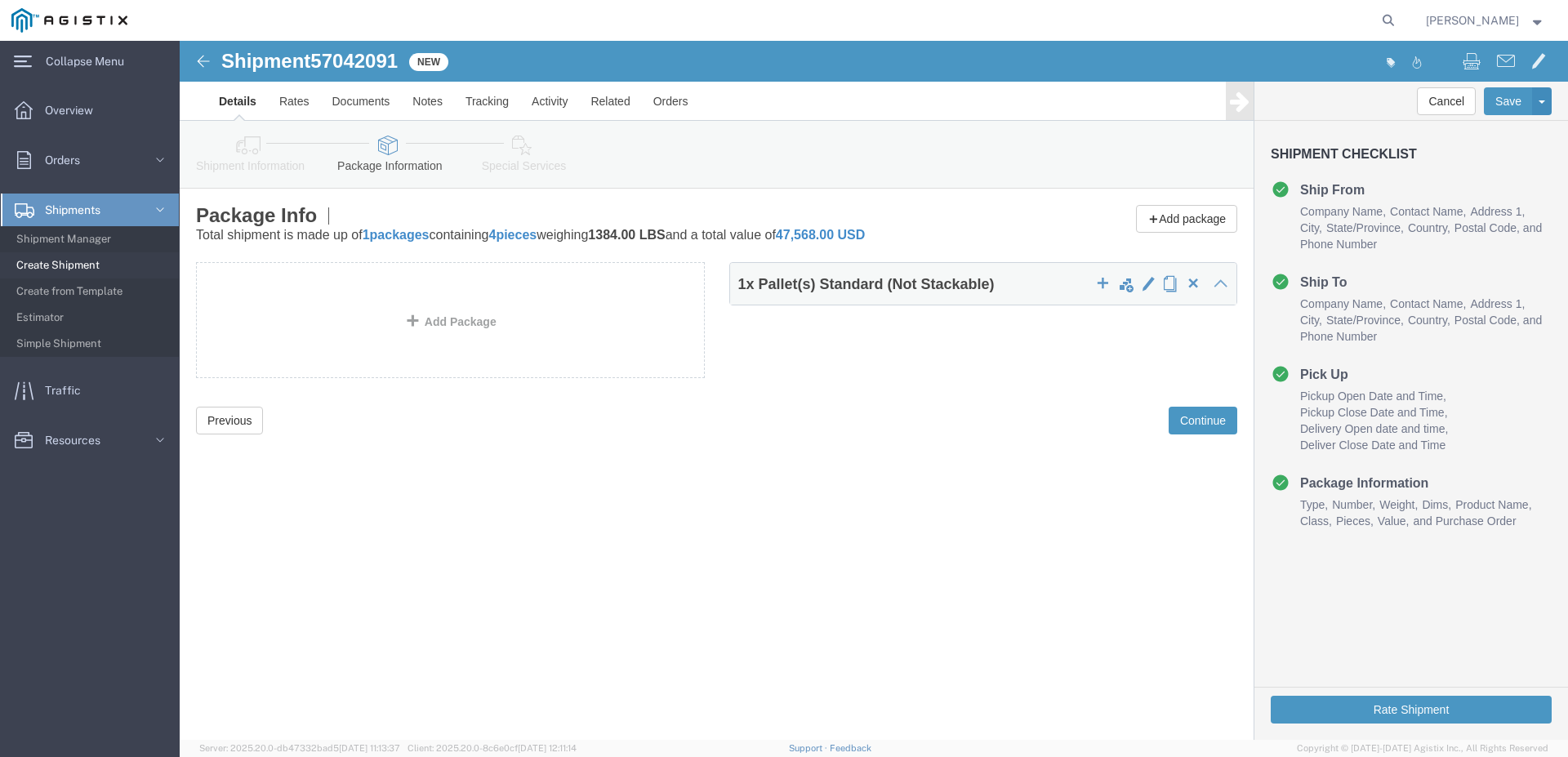
click div
click icon
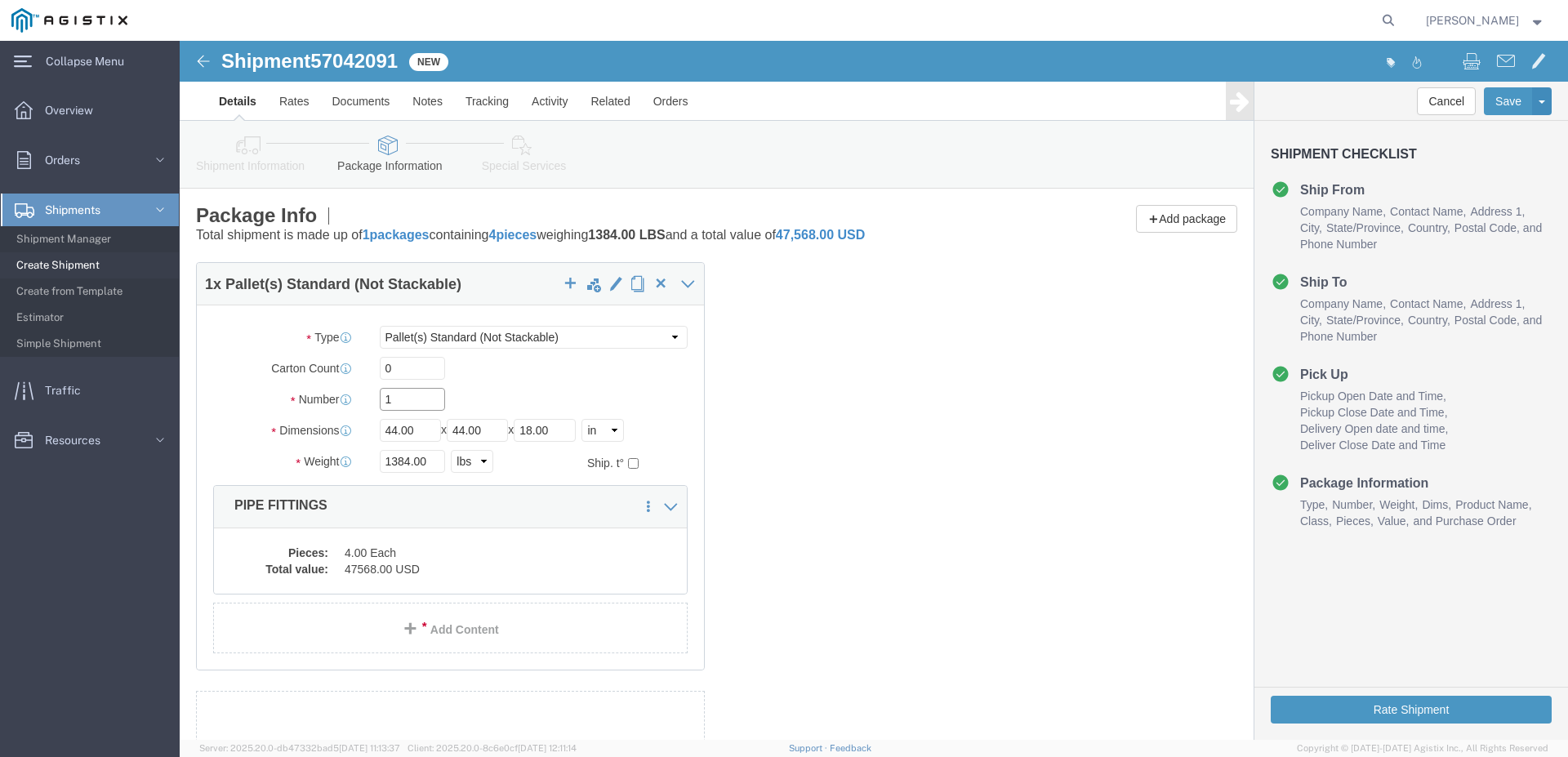
drag, startPoint x: 232, startPoint y: 361, endPoint x: 188, endPoint y: 379, distance: 47.5
click input "1"
type input "4"
click input "0"
click input "4"
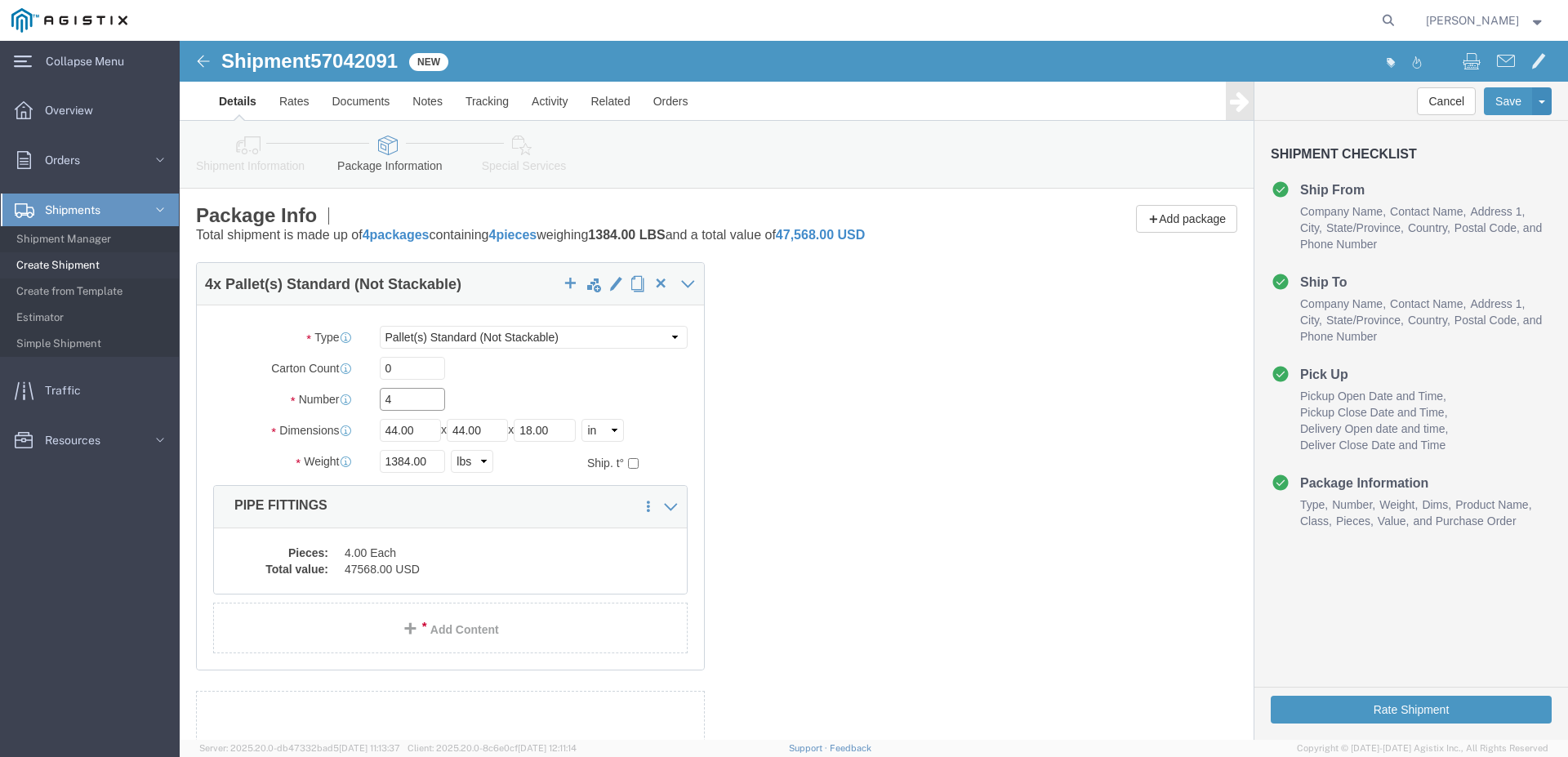
click input "4"
click input "checkbox"
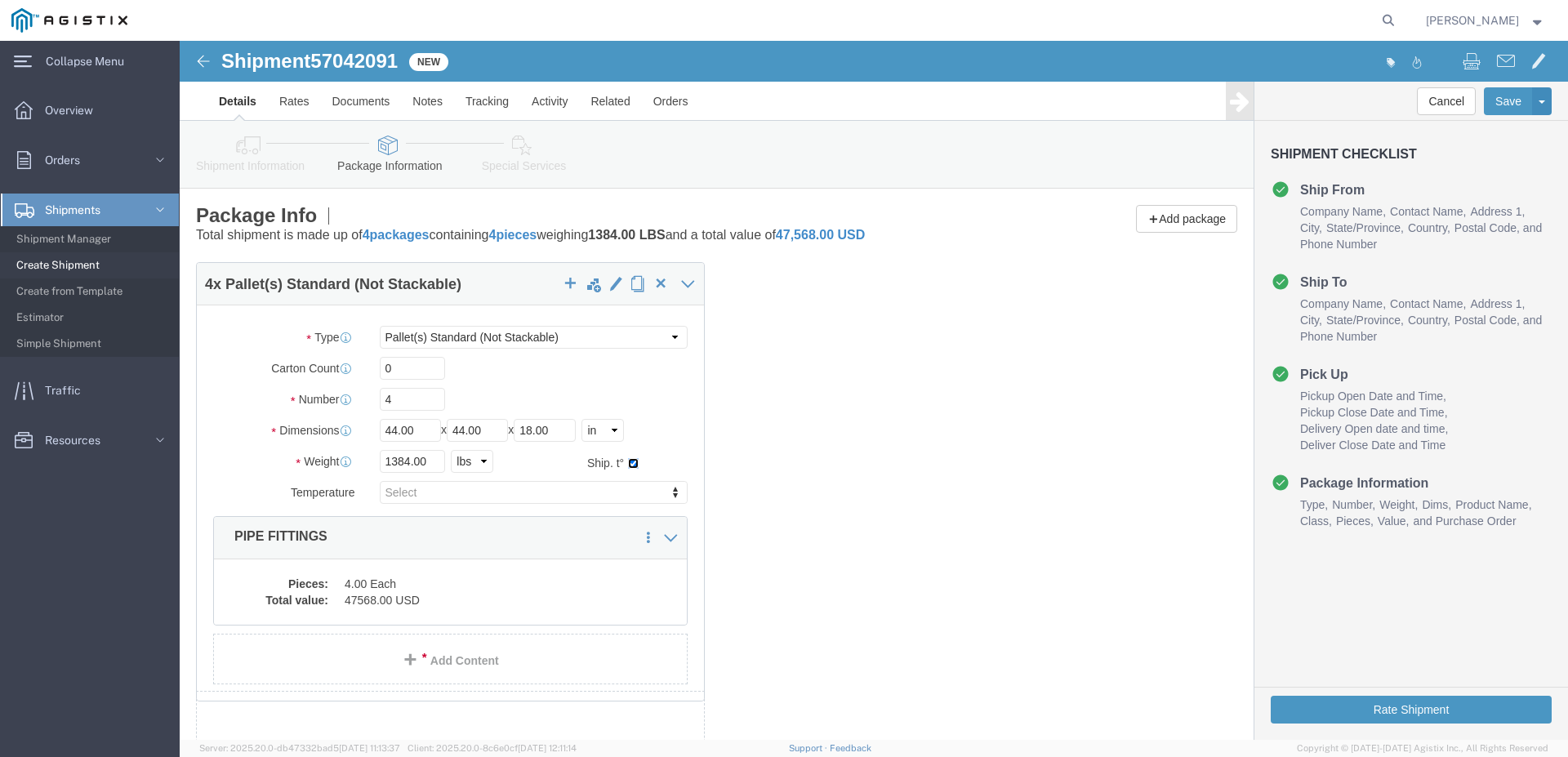
click input "checkbox"
checkbox input "false"
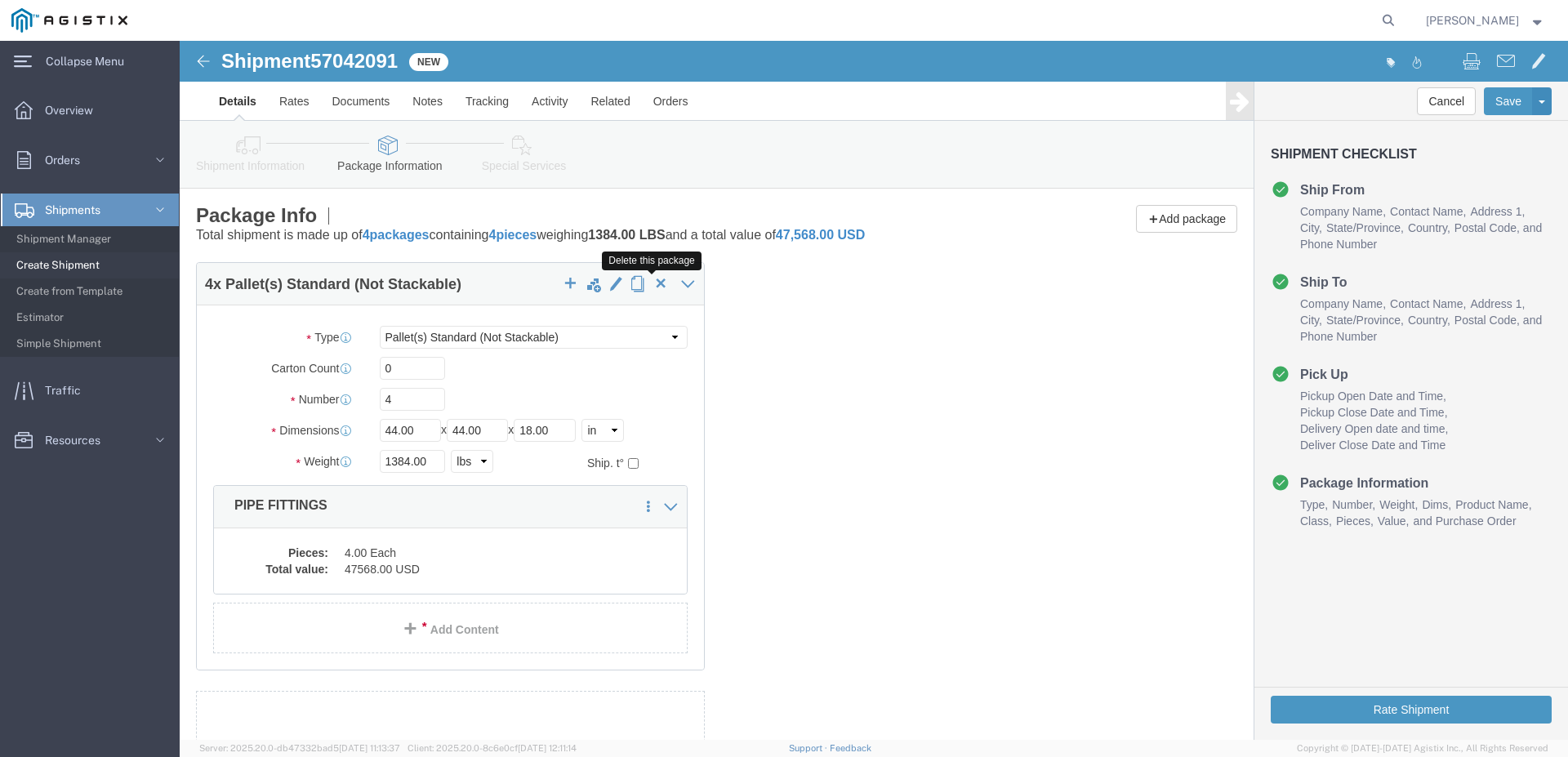
click button "button"
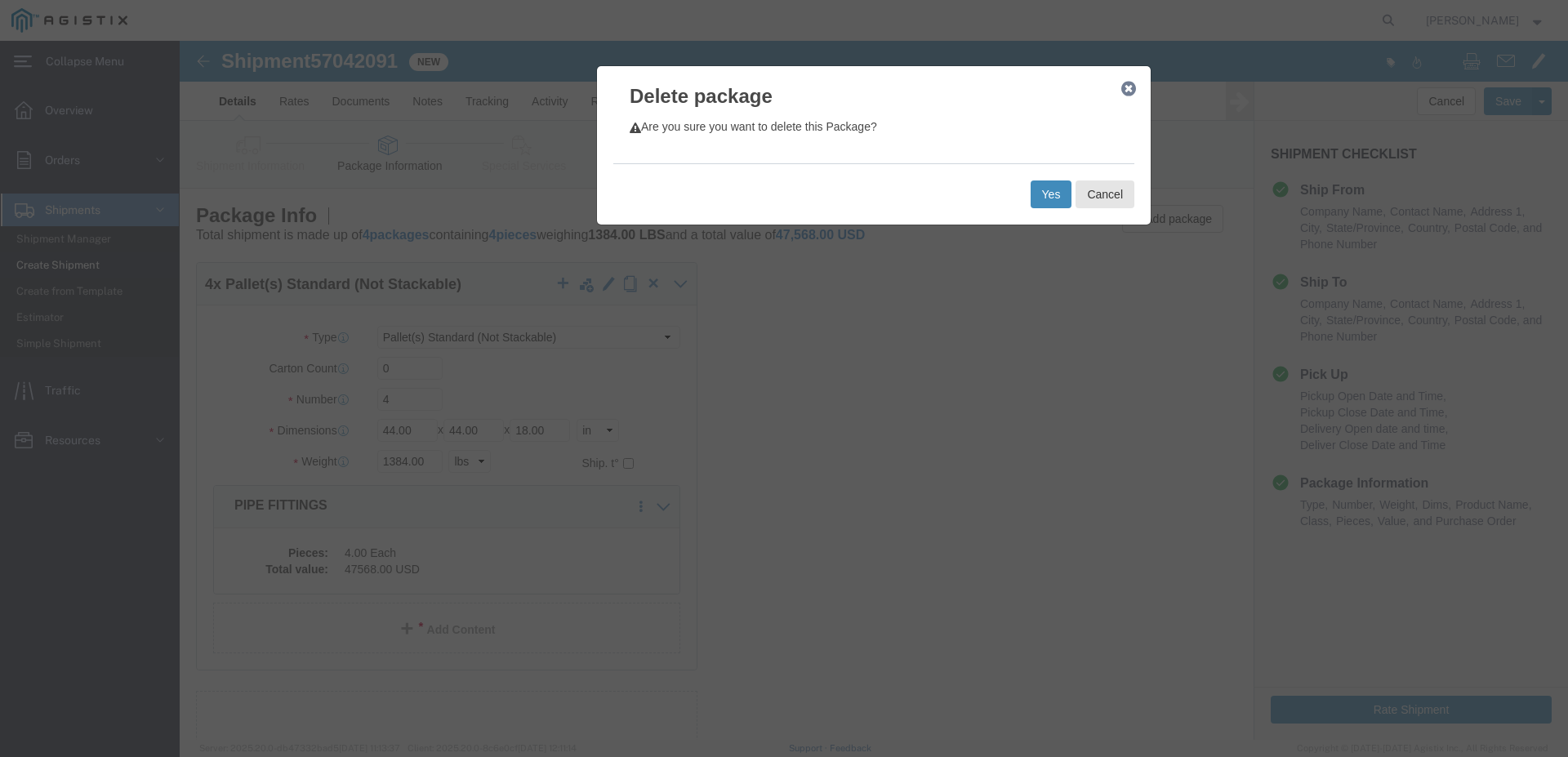
click button "Yes"
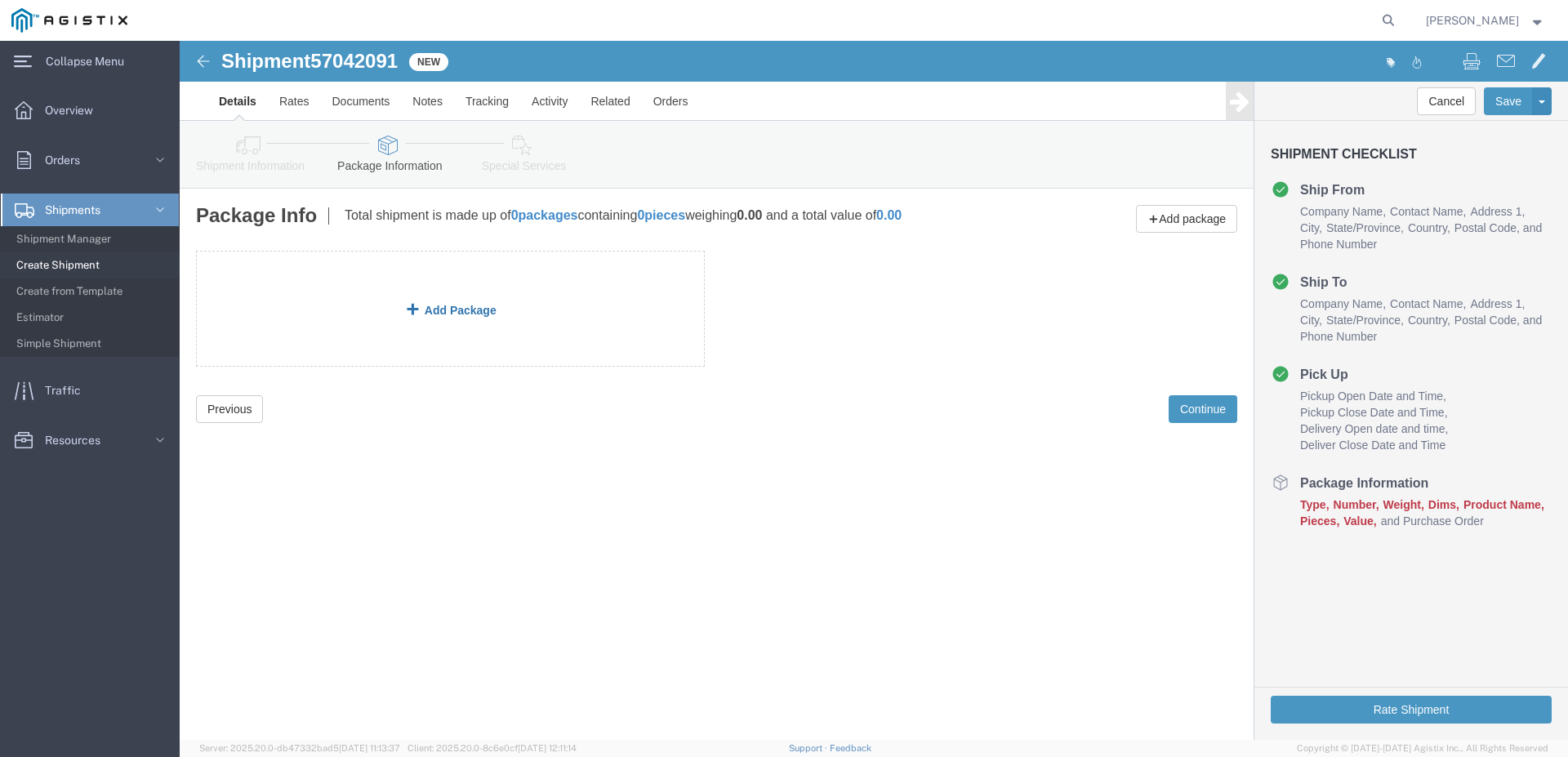
click link "Add Package"
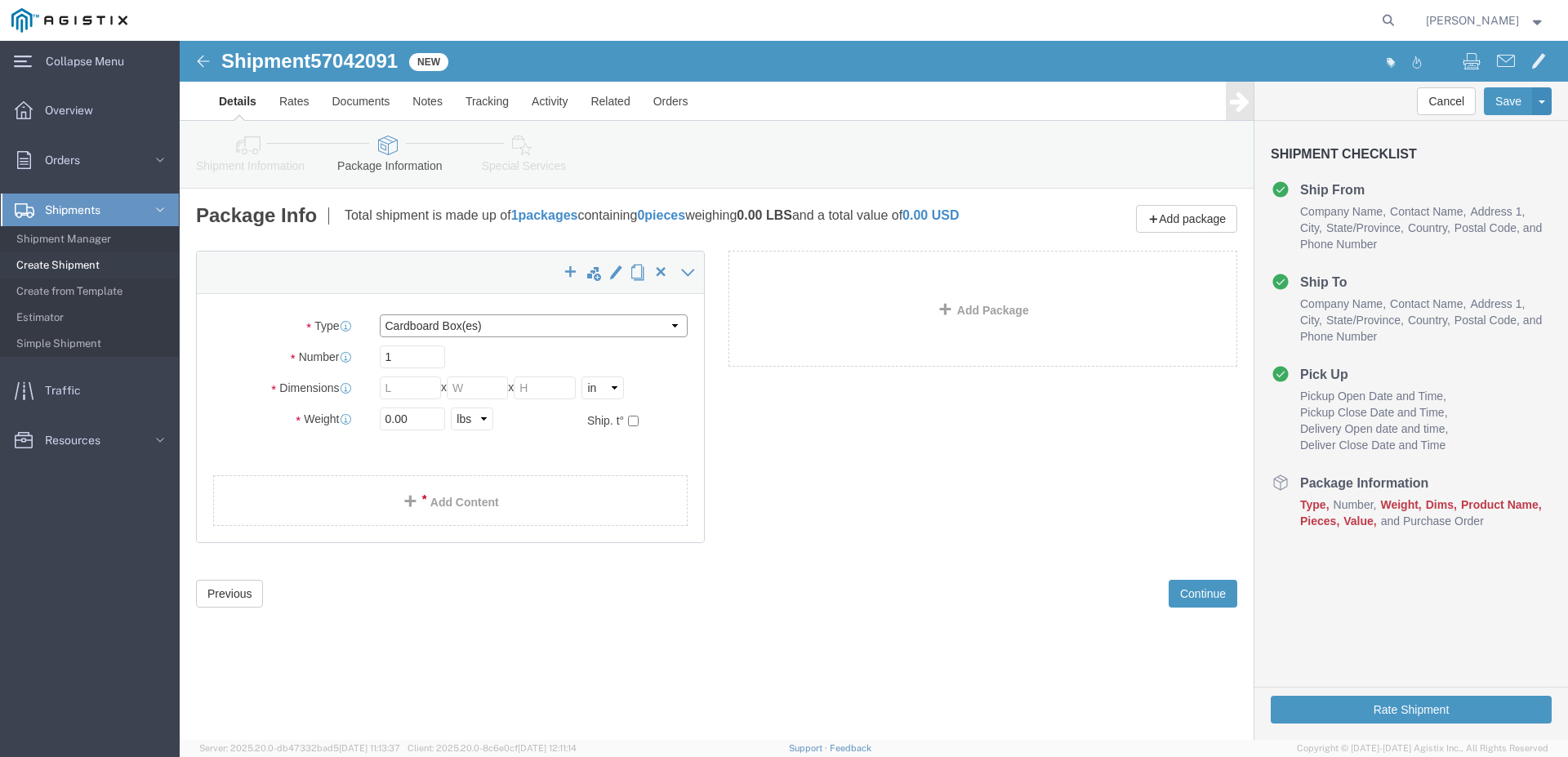
click select "Select Bulk Bundle(s) Cardboard Box(es) Carton(s) Crate(s) Drum(s) (Fiberboard)…"
select select "PSNS"
click option "Pallet(s) Standard (Not Stackable)"
click input "1"
click input "text"
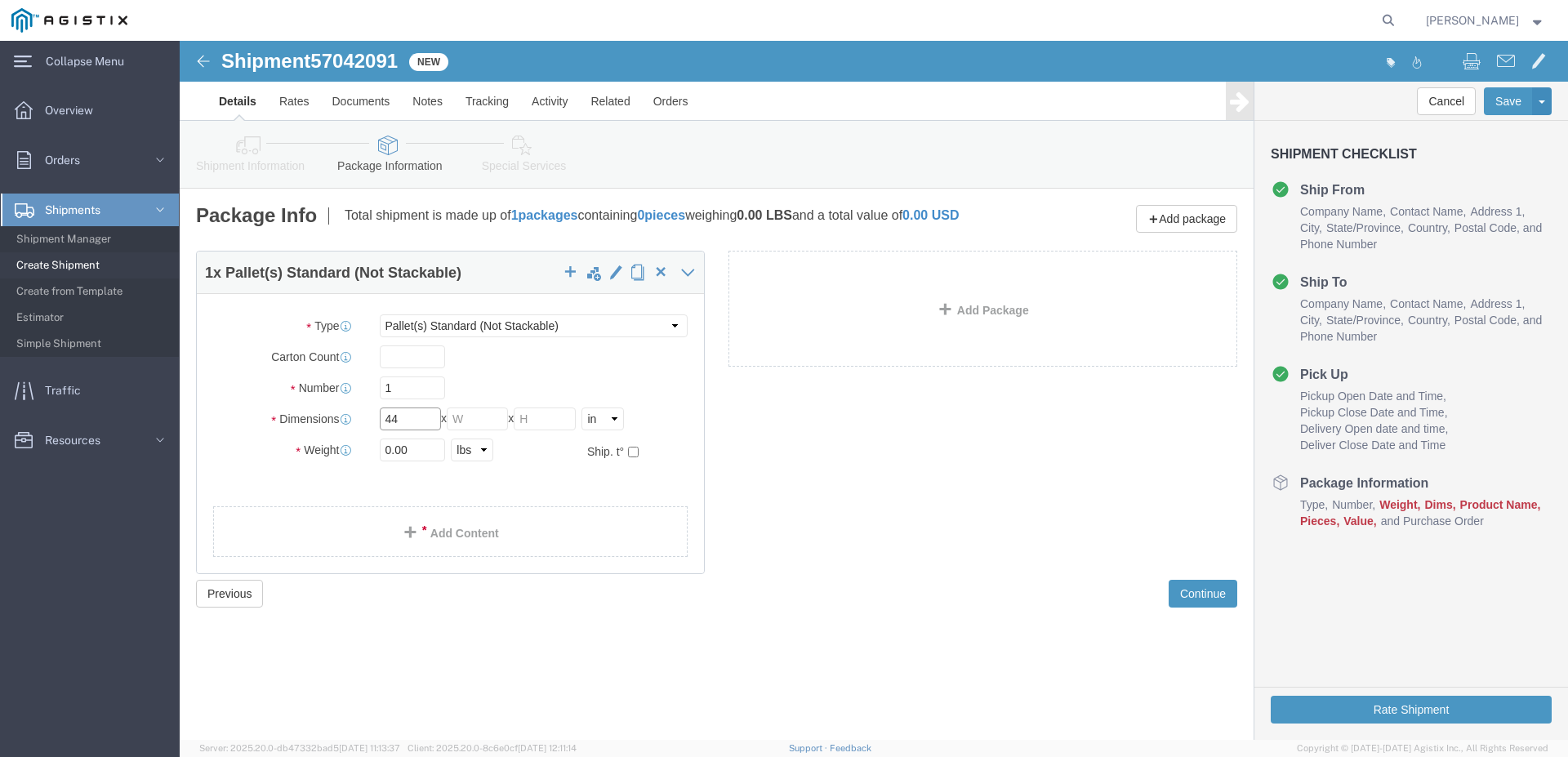
type input "44"
click input "text"
type input "44"
type input "18"
click input "0.00"
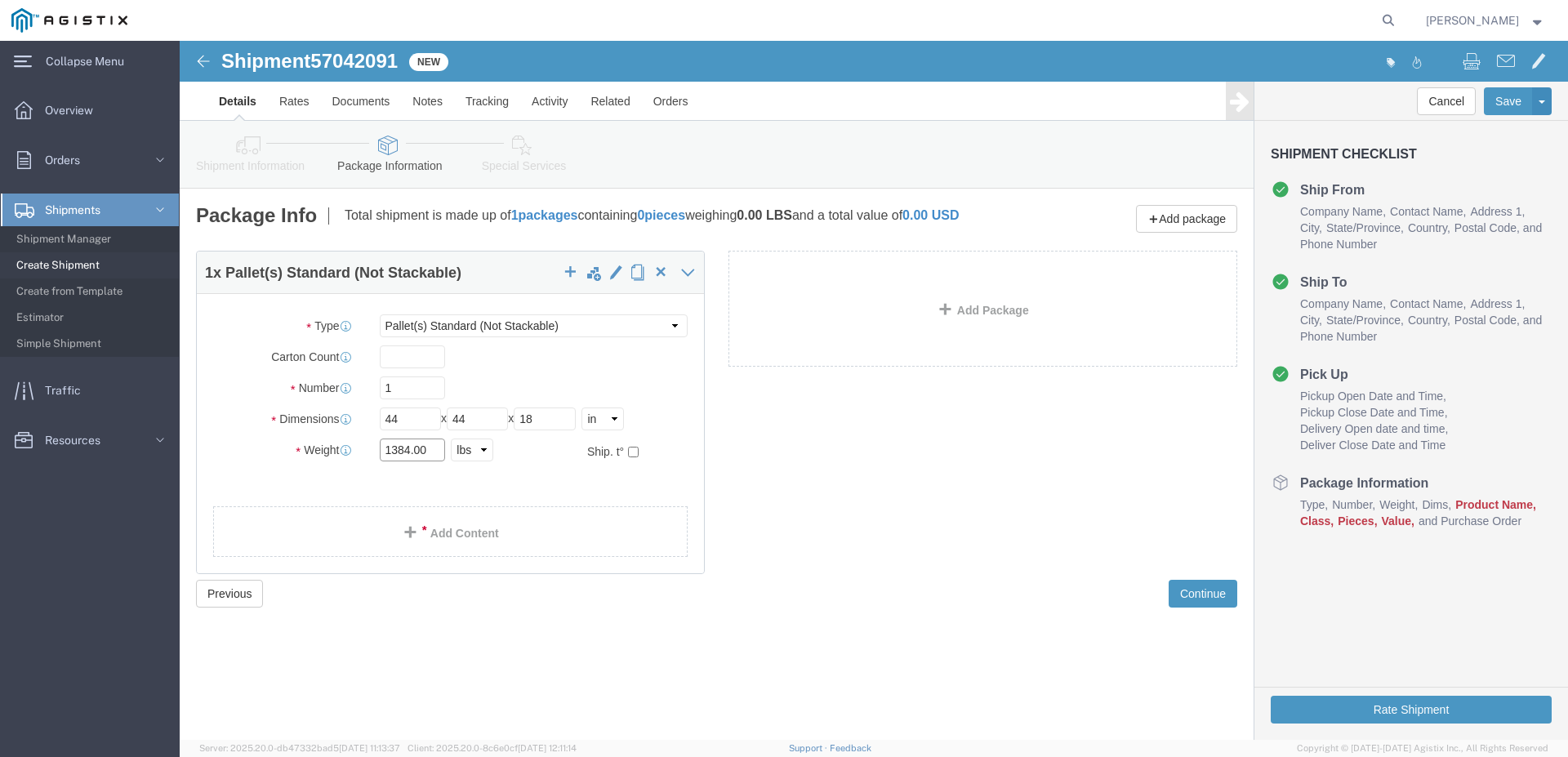
type input "1384.00"
click input "text"
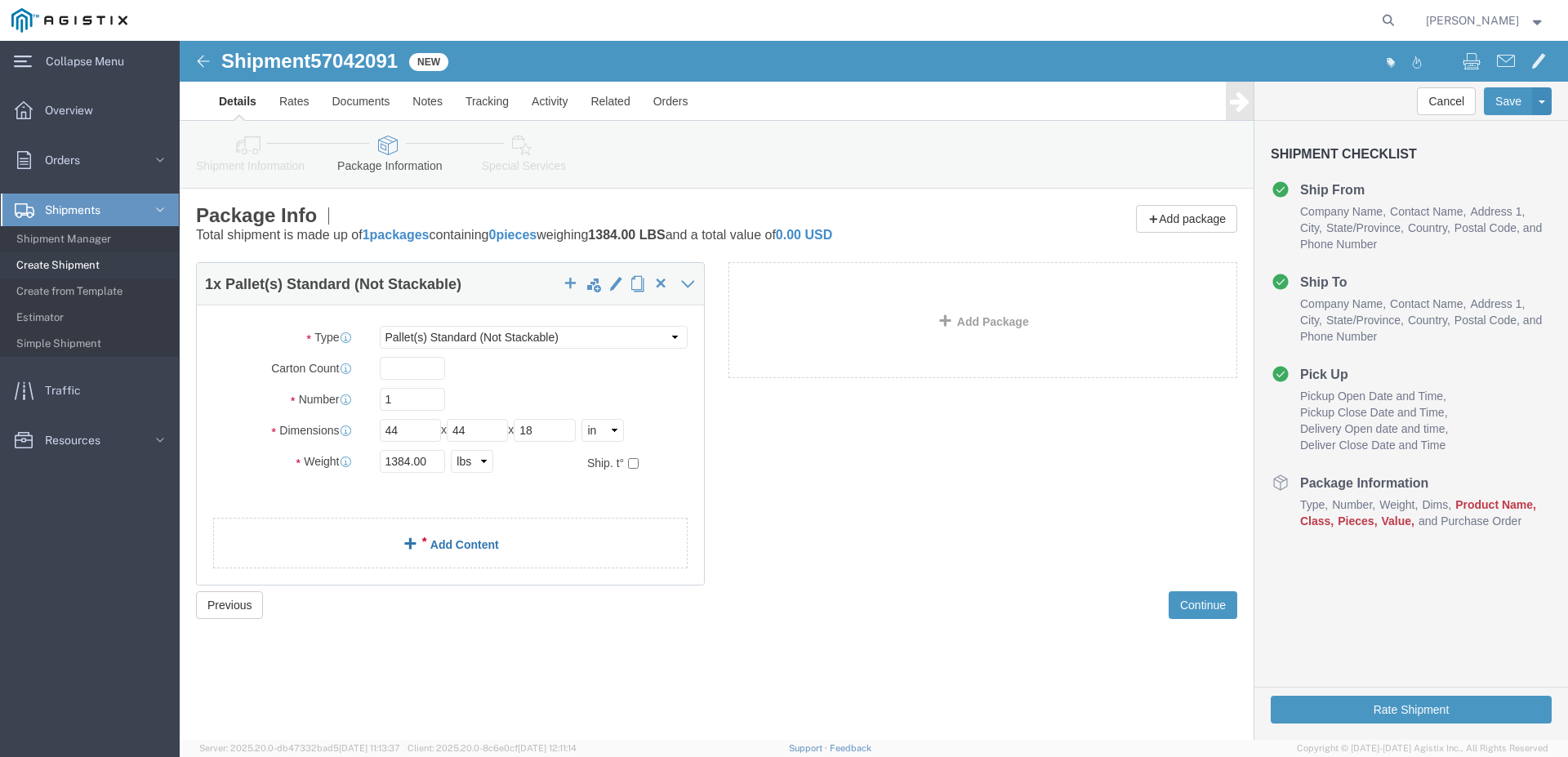
click link "Add Content"
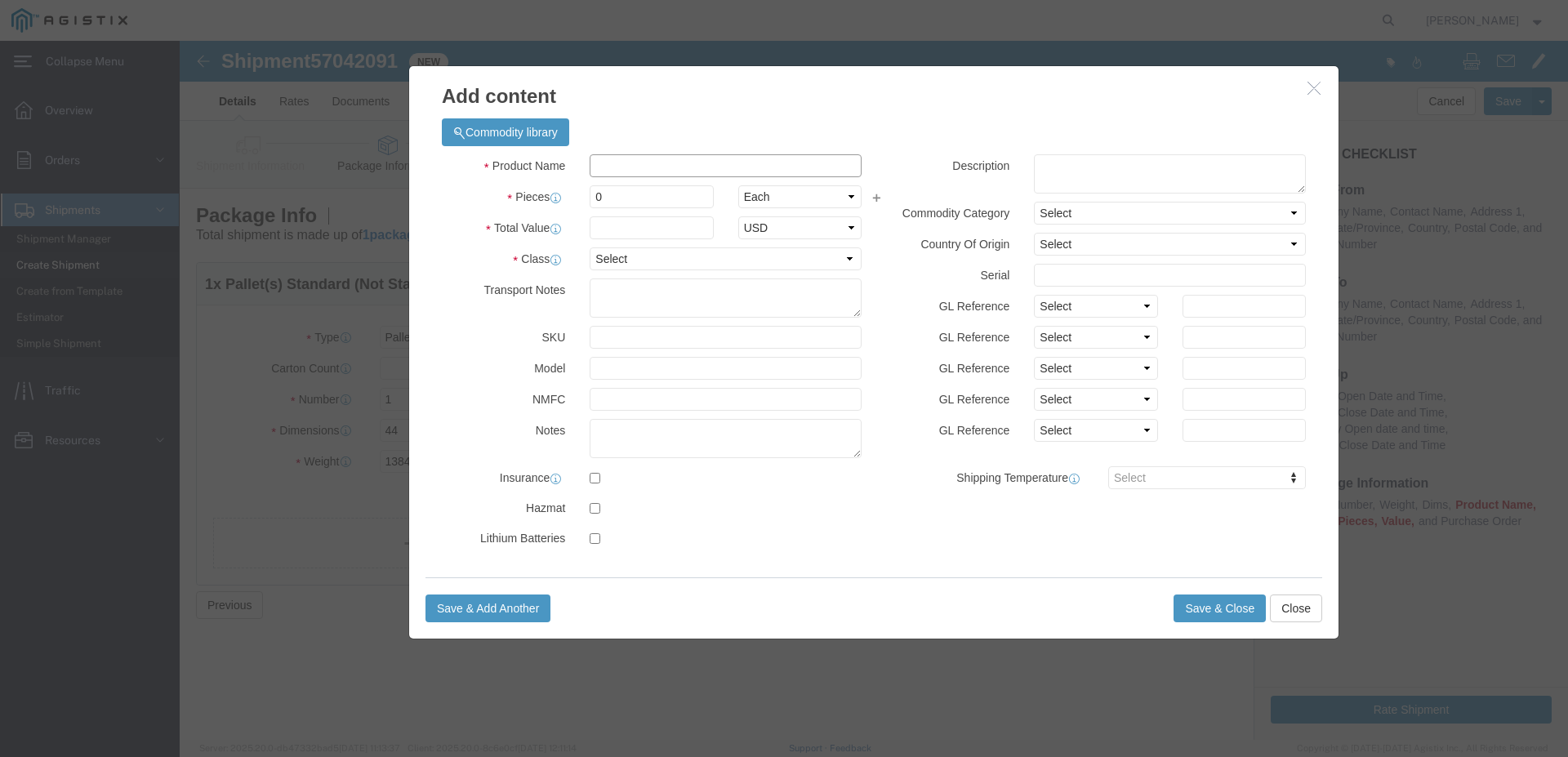
click input "text"
type input "i"
type input "PIPE FITTINGS"
click h3 "Add content"
click input "0"
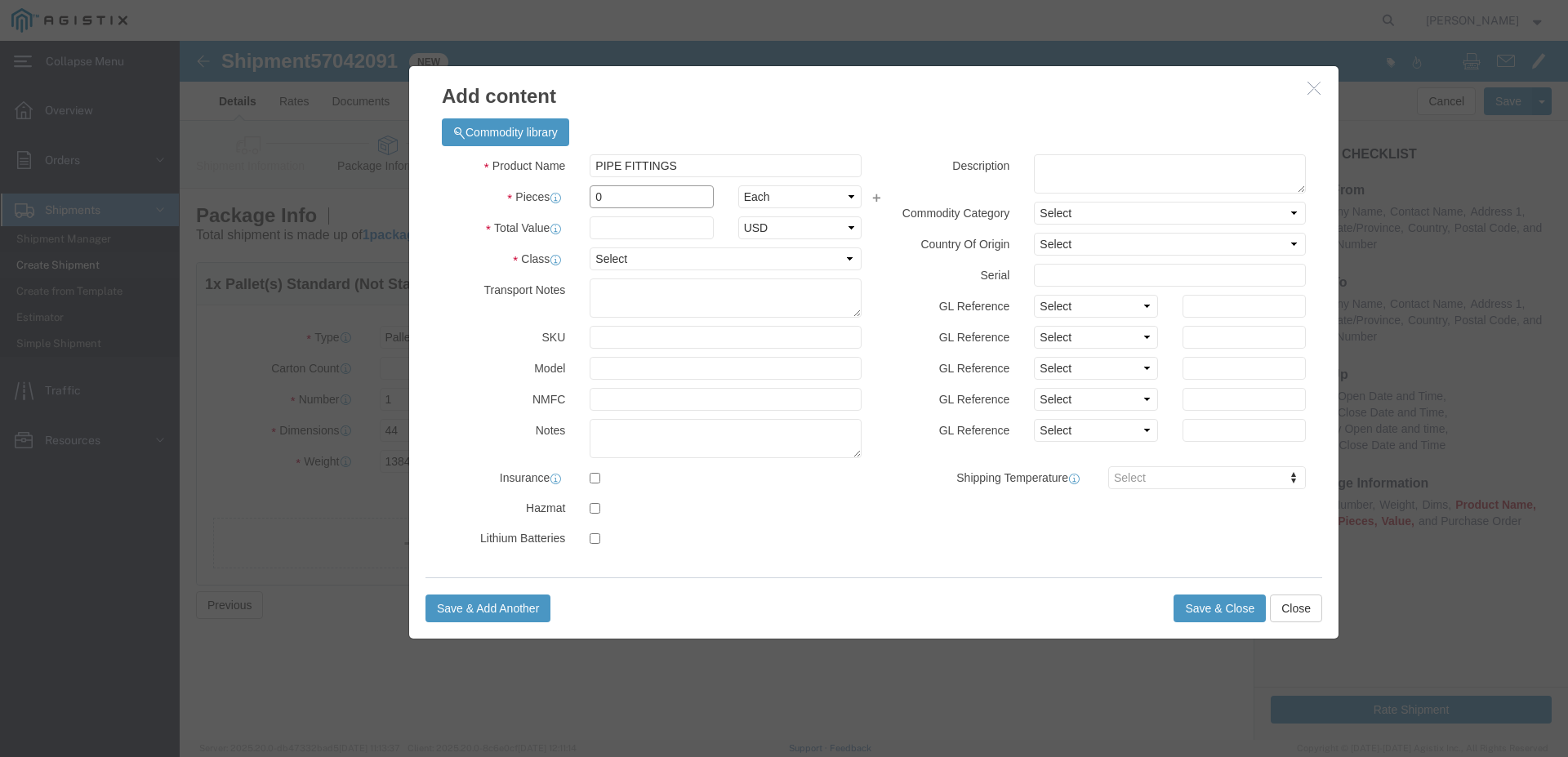
drag, startPoint x: 446, startPoint y: 155, endPoint x: 417, endPoint y: 158, distance: 29.2
click input "0"
type input "1"
click select "Select Bag Barrels 100Board Feet Bottle Box Blister Pack Carats Can Capsule Car…"
click input "text"
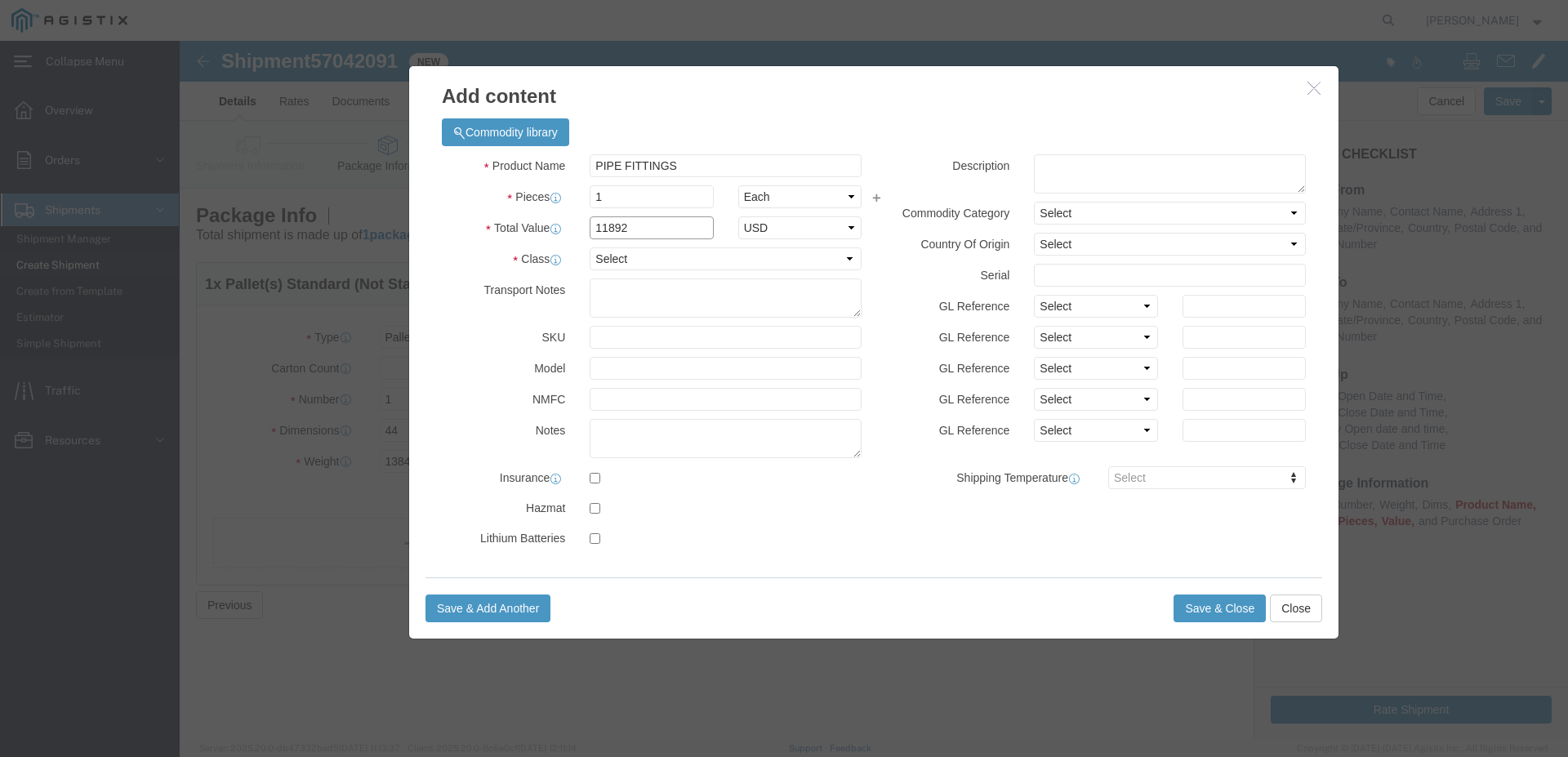
type input "11892"
click input "1"
type input "1"
click select "Select 50 55 60 65 70 85 92.5 100 125 175 250 300 400"
click input "11892"
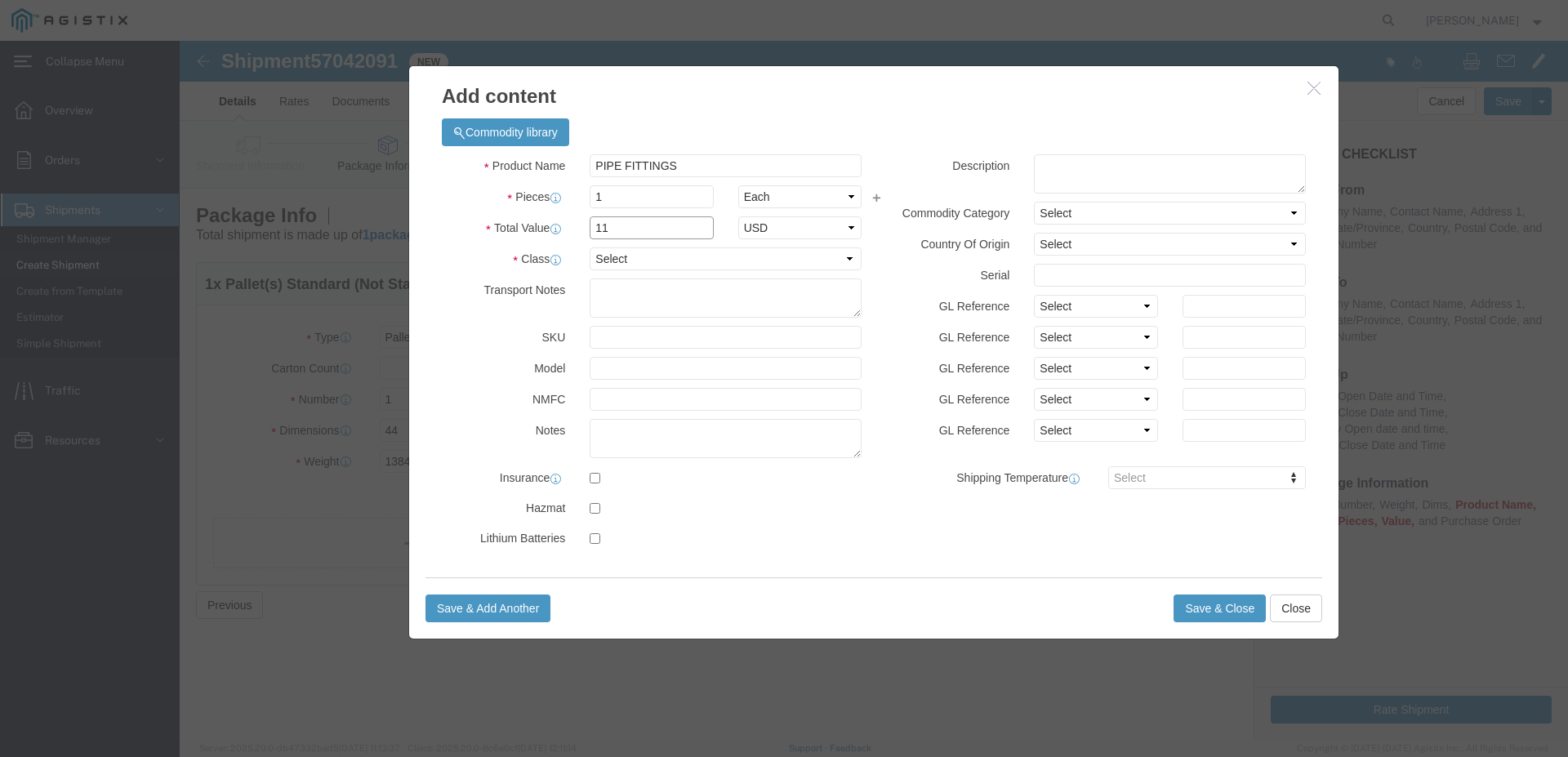
type input "1"
type input "2973.00"
click select "Select 50 55 60 65 70 85 92.5 100 125 175 250 300 400"
select select "50"
click option "50"
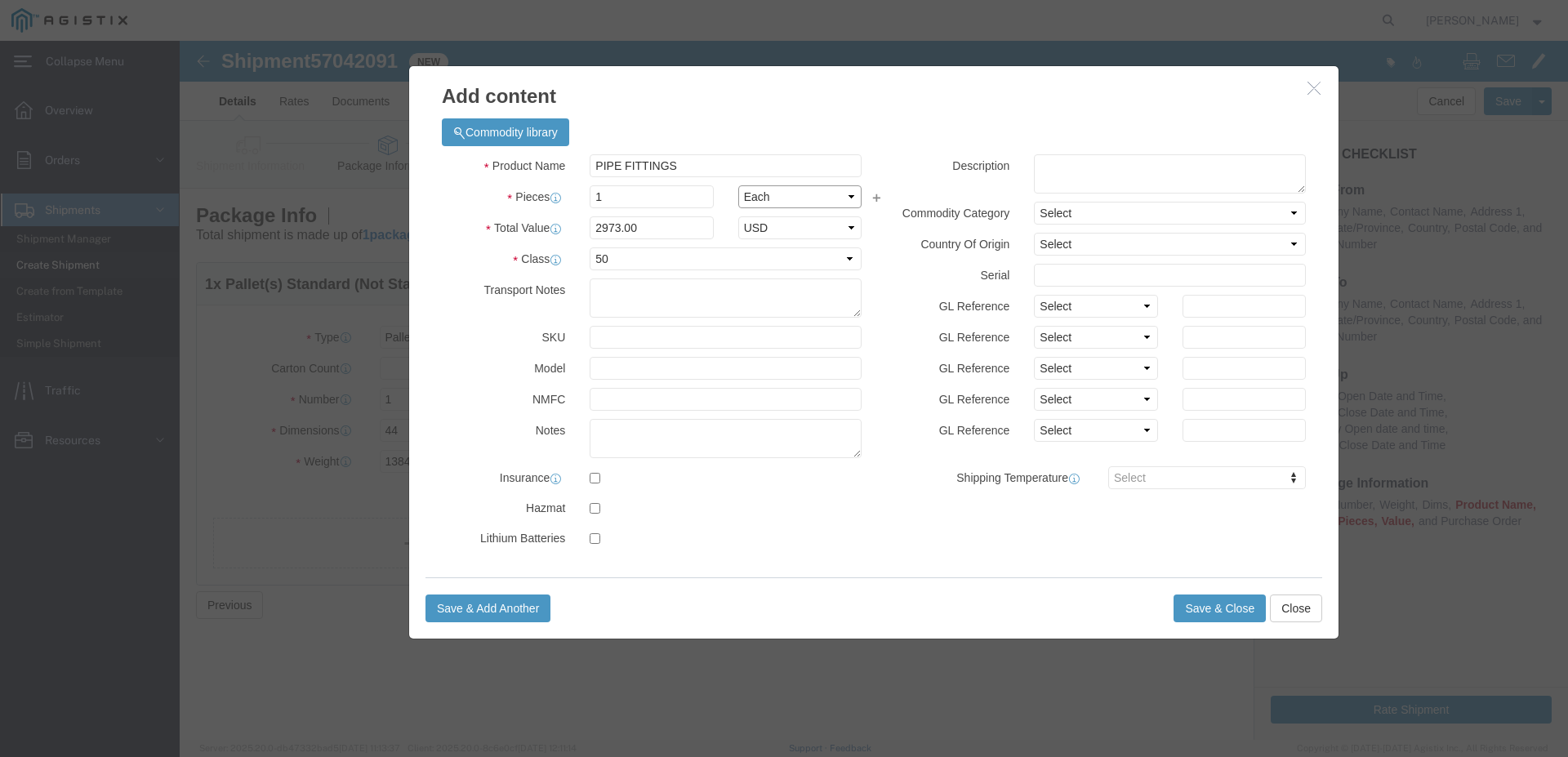
click select "Select Bag Barrels 100Board Feet Bottle Box Blister Pack Carats Can Capsule Car…"
select select "PC"
click option "Pieces"
click select "Select Bag Barrels 100Board Feet Bottle Box Blister Pack Carats Can Capsule Car…"
select select
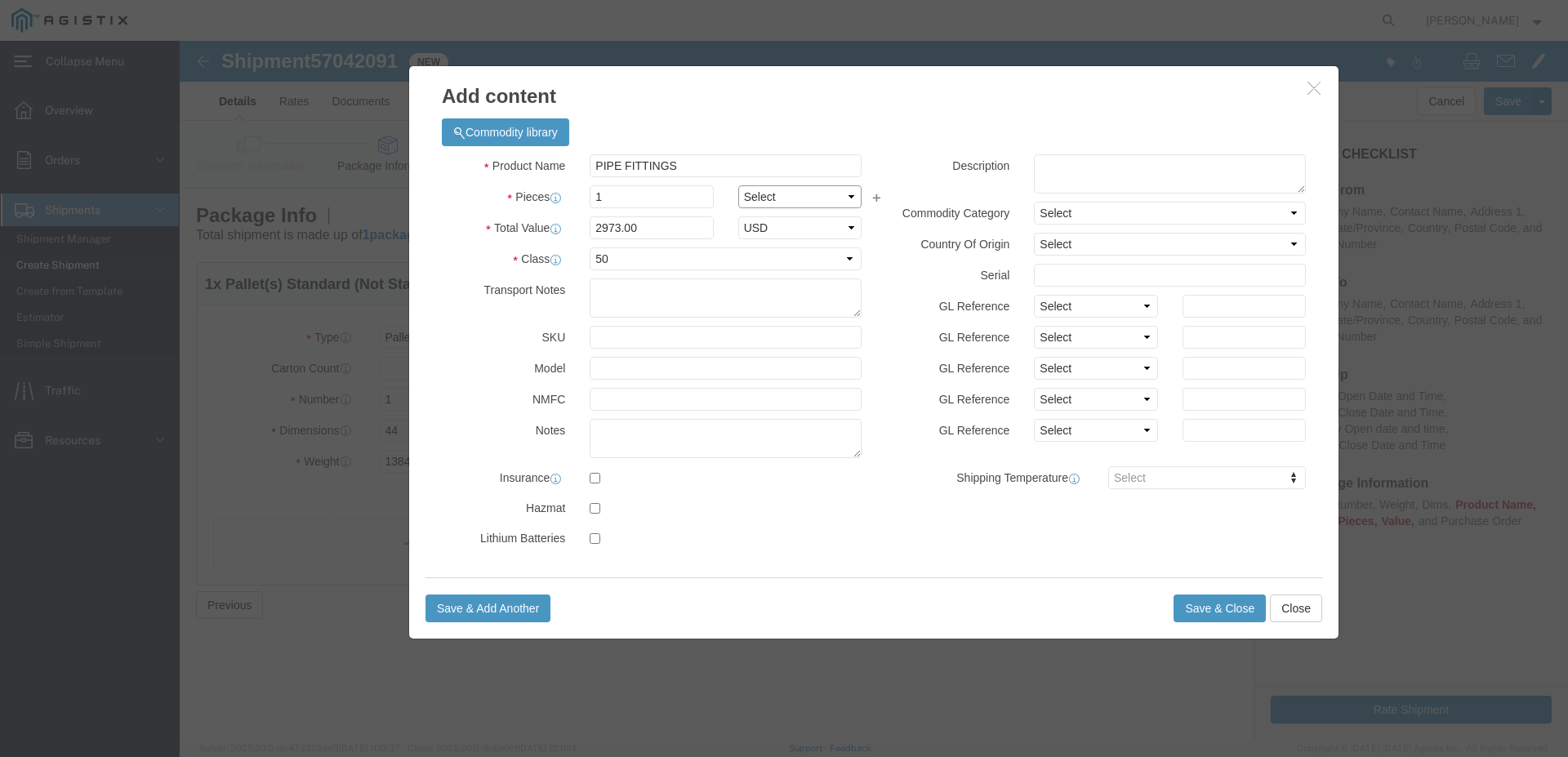
click option "Select"
click button "Save & Close"
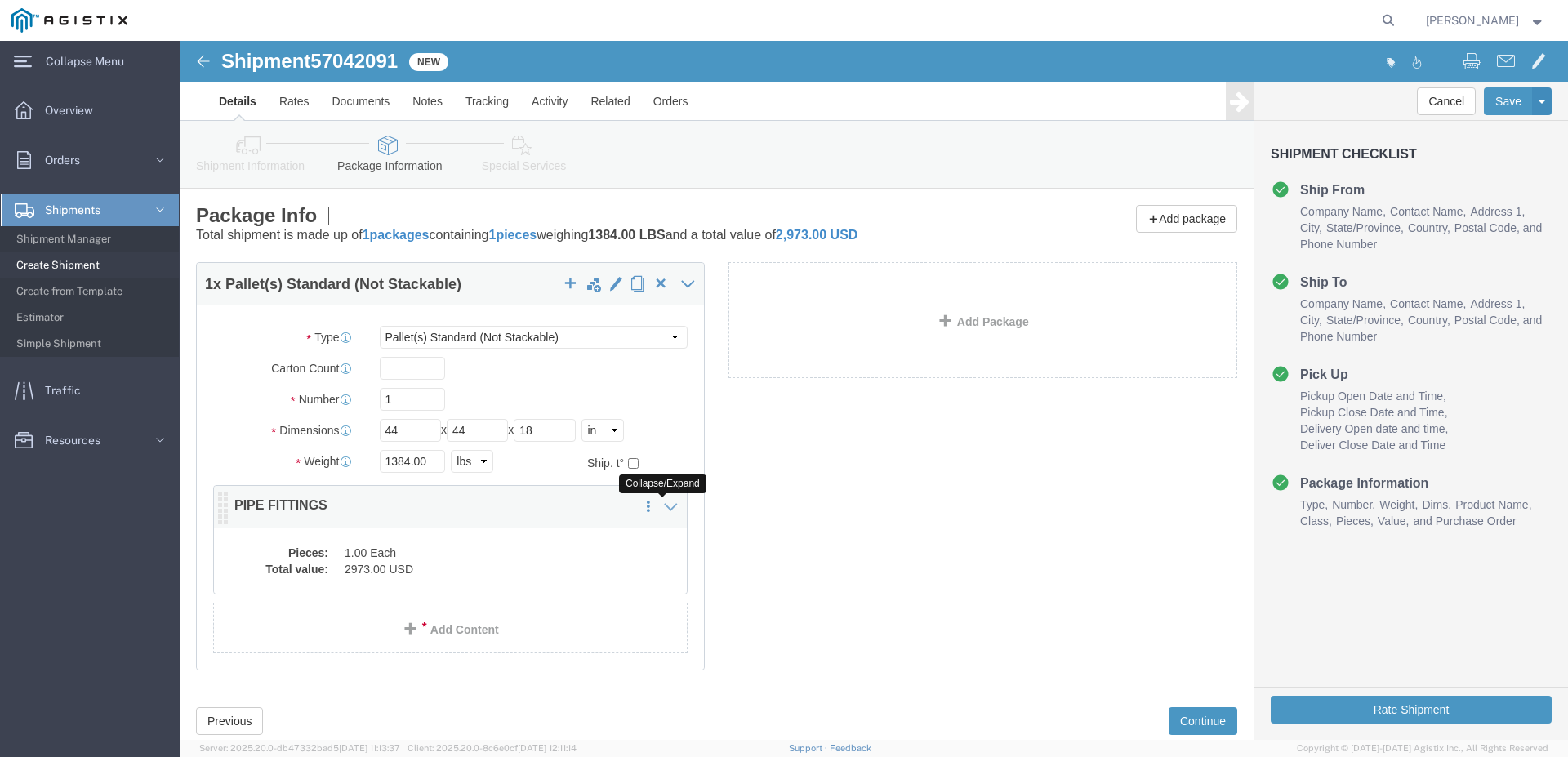
click icon
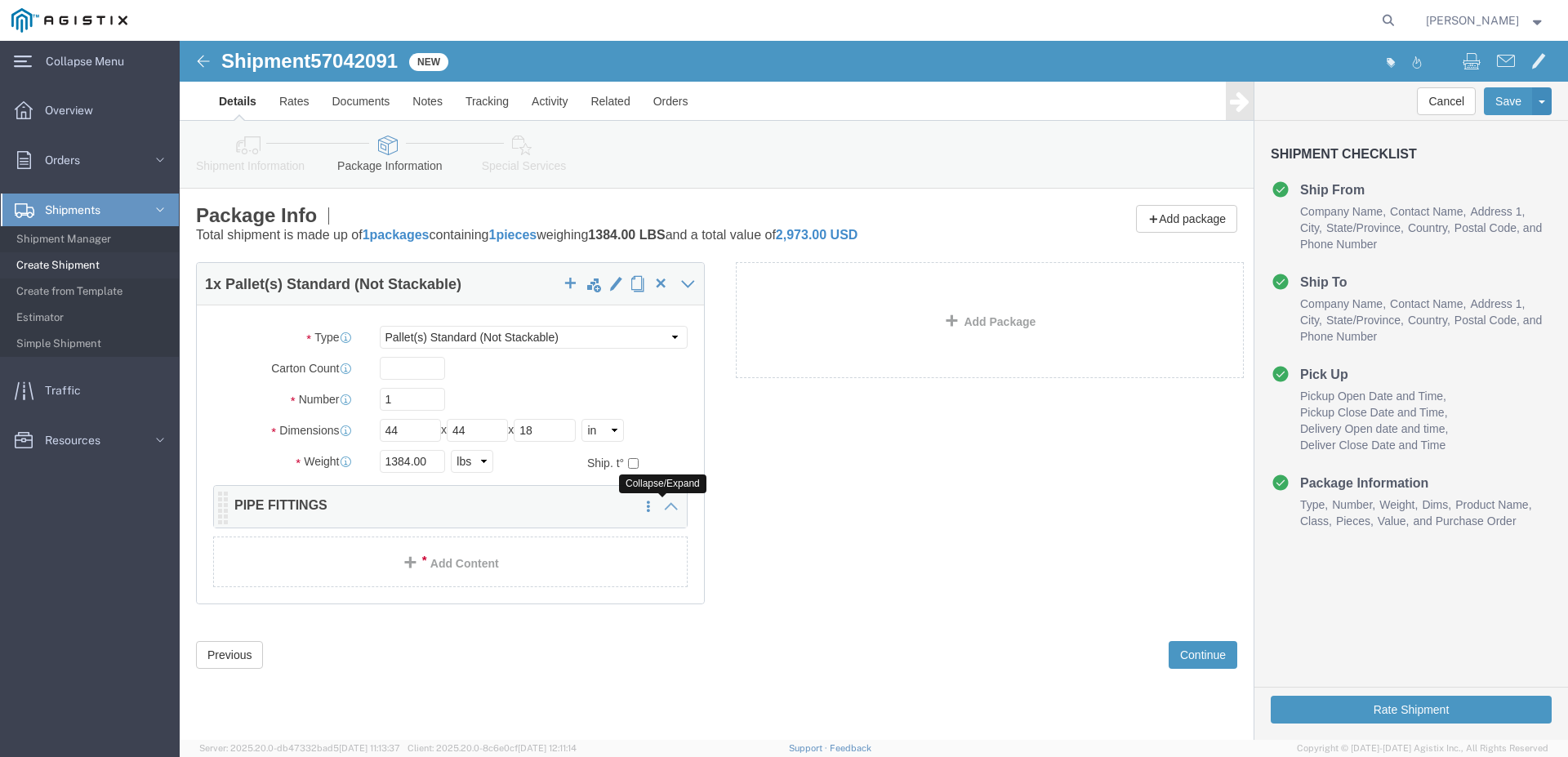
click icon
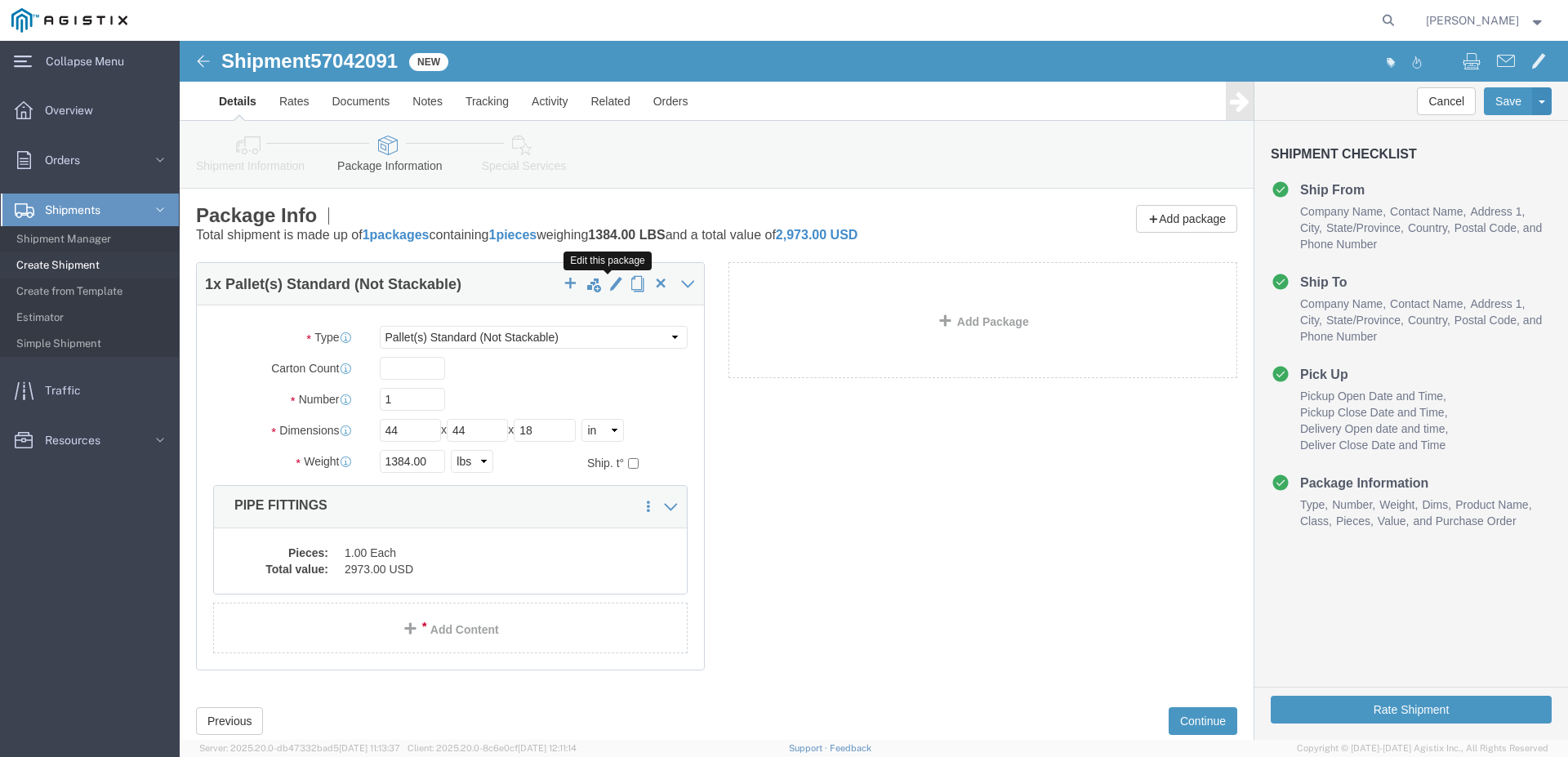
click span "button"
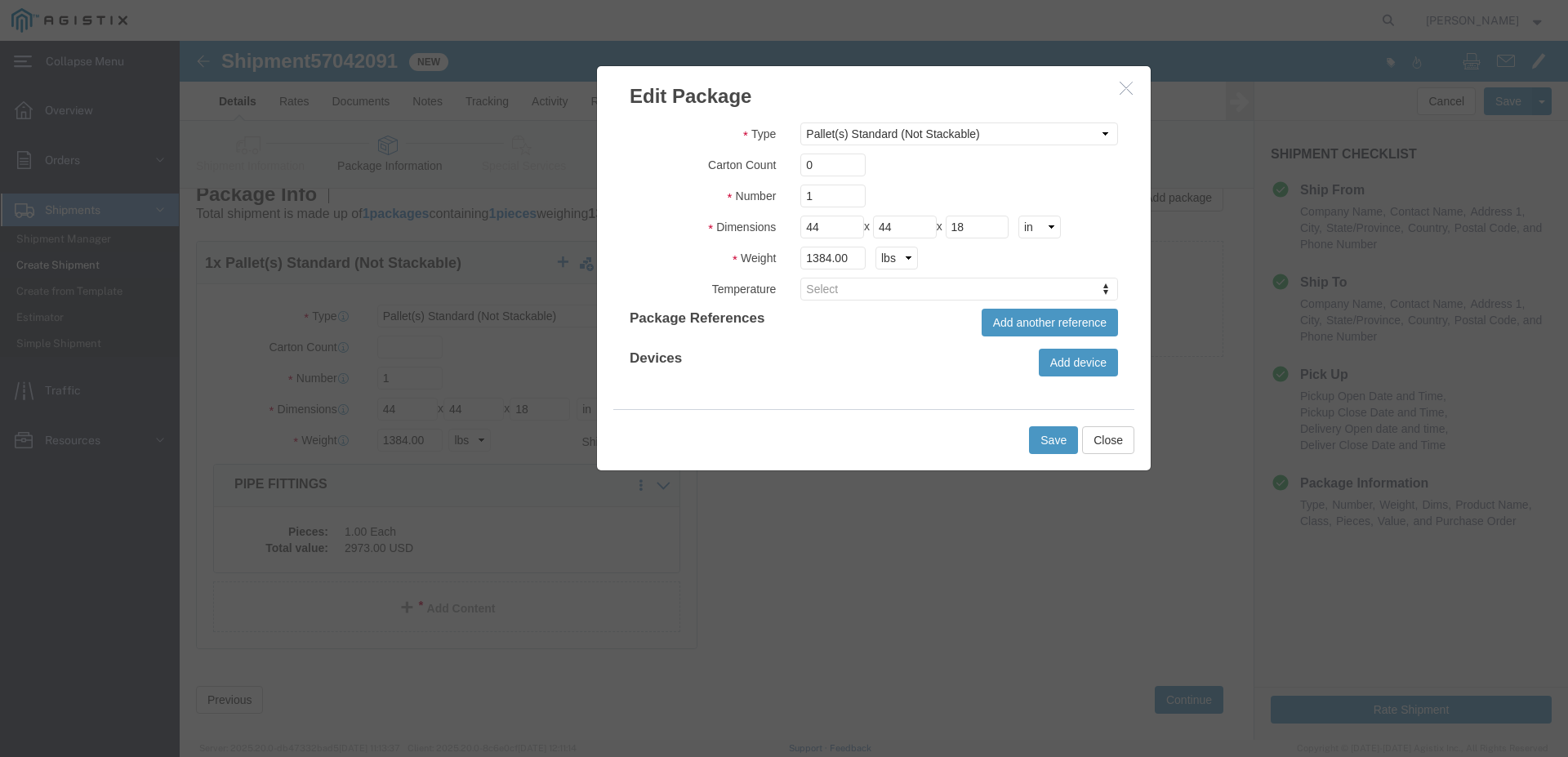
scroll to position [45, 0]
drag, startPoint x: 634, startPoint y: 165, endPoint x: 605, endPoint y: 169, distance: 29.3
click input "1"
type input "4"
click button "Save"
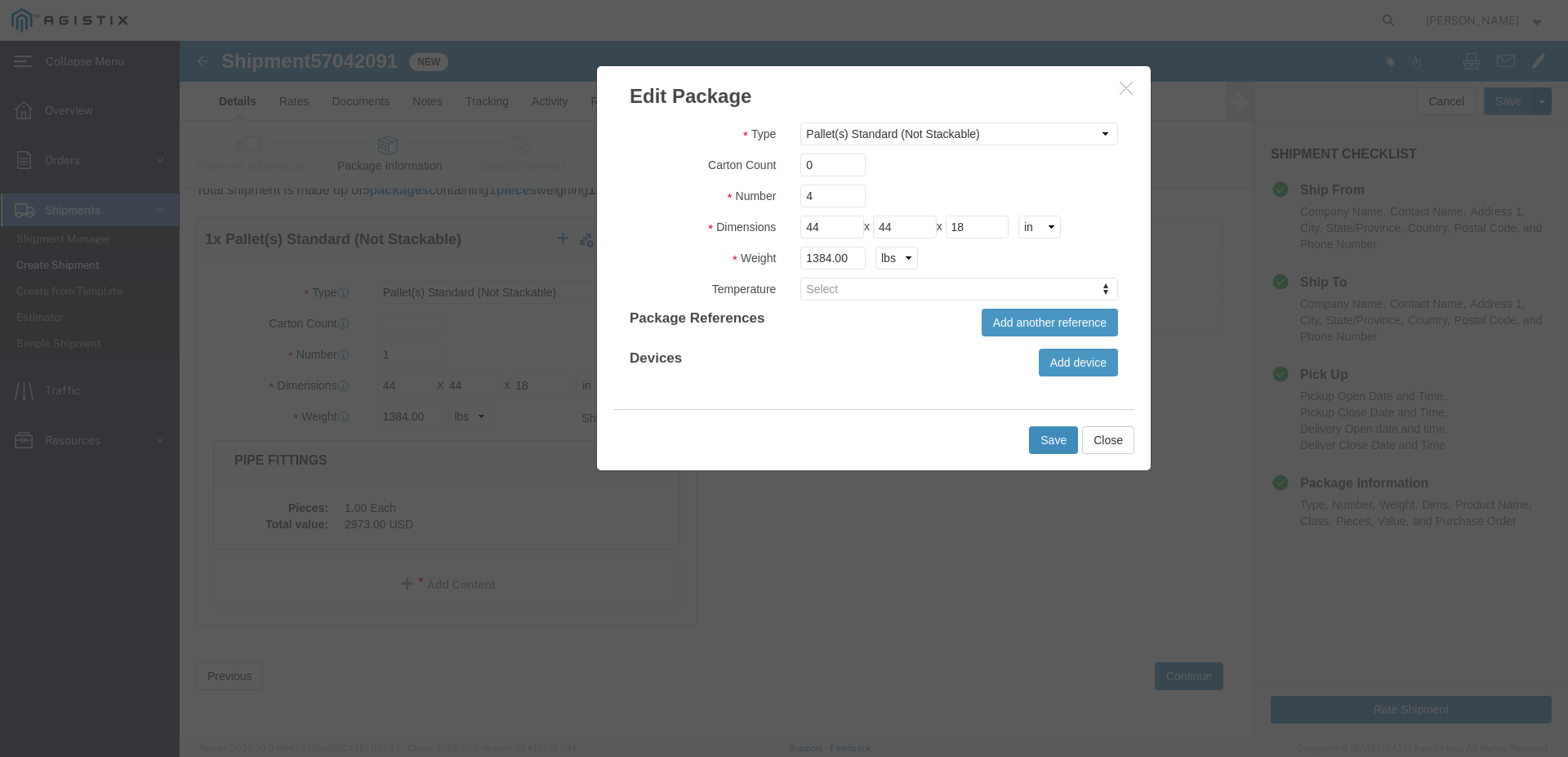
type input "0"
type input "4"
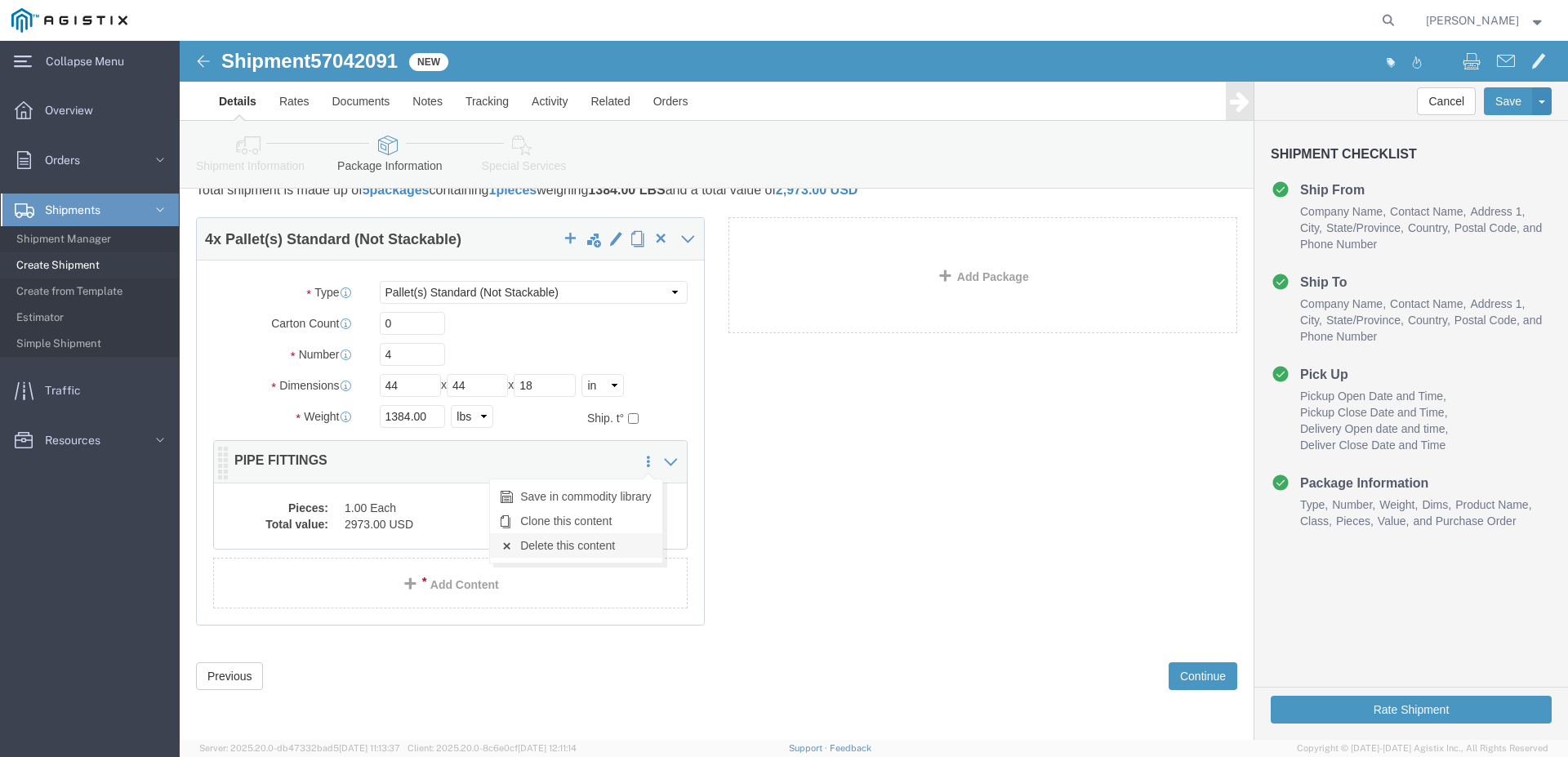
click link "Delete this content"
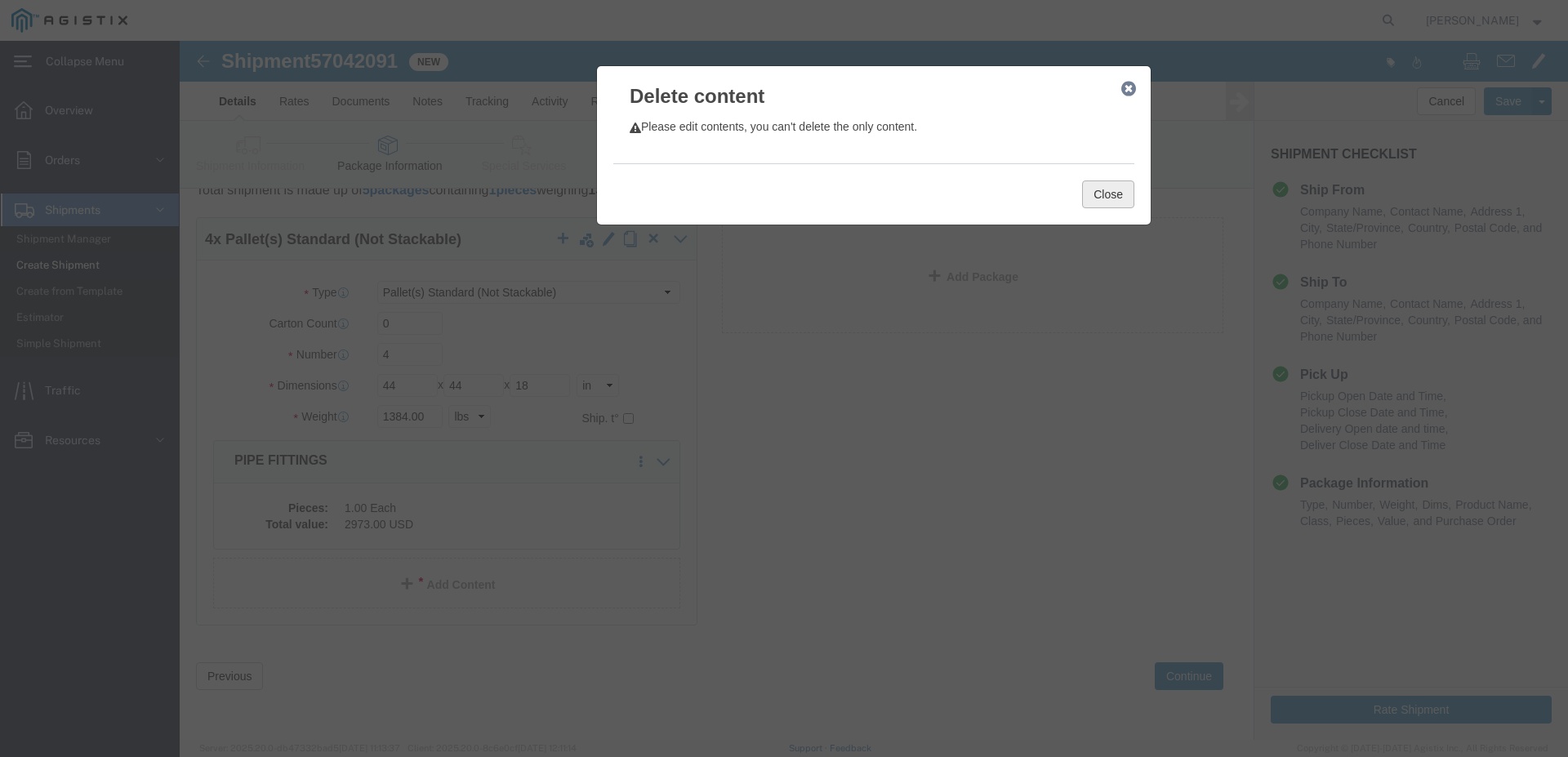
click button "Close"
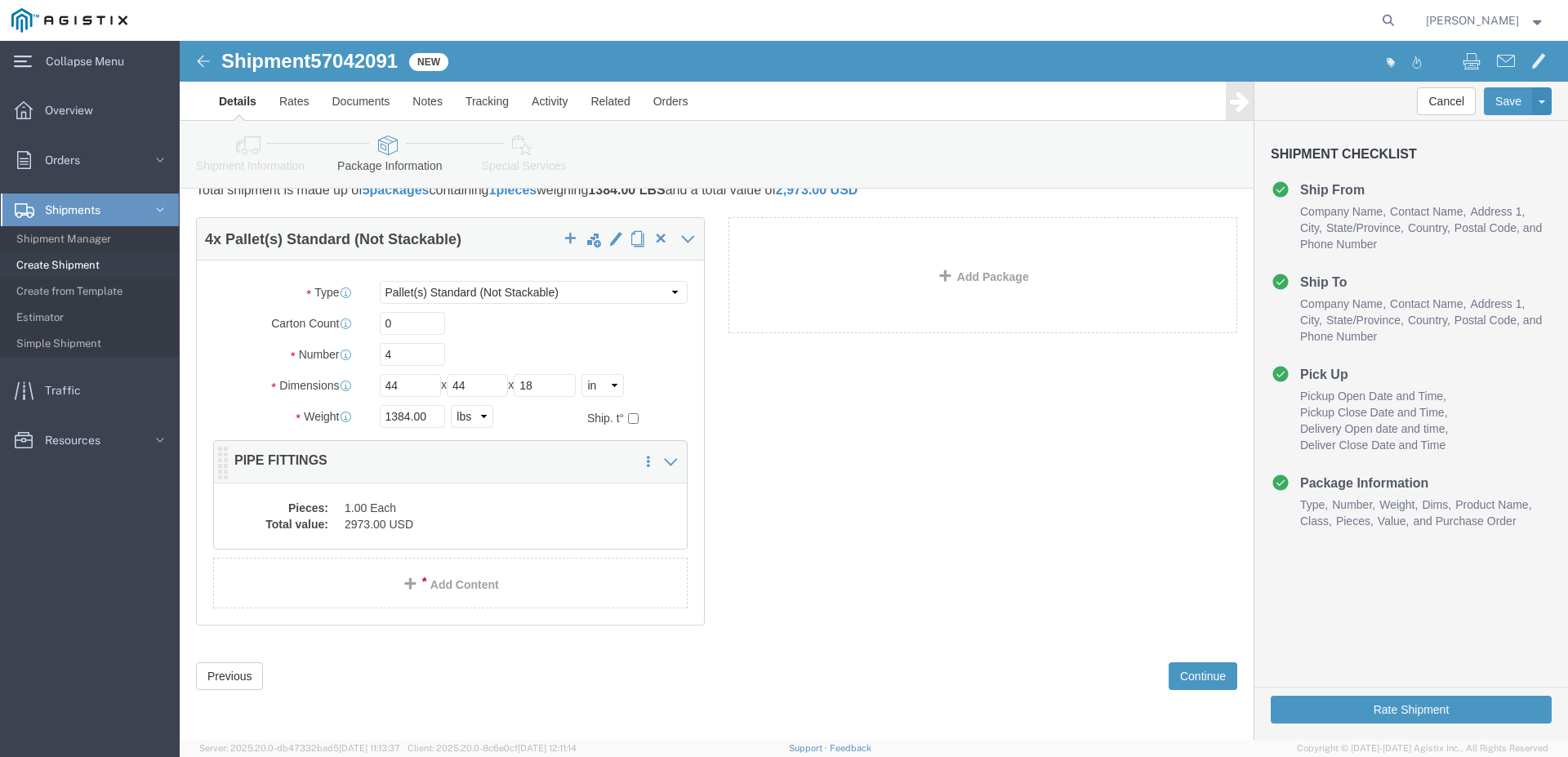
scroll to position [0, 0]
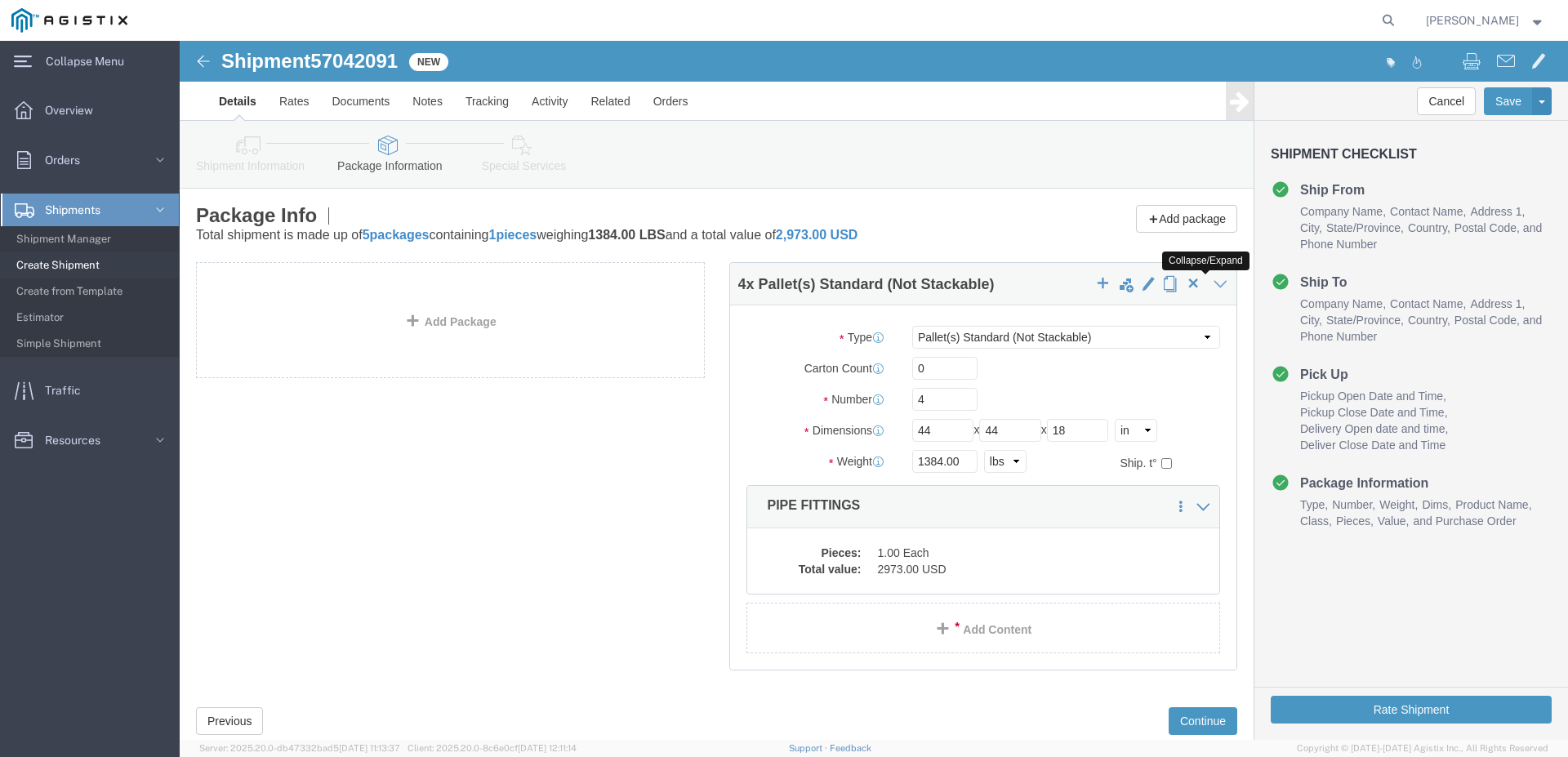
click icon
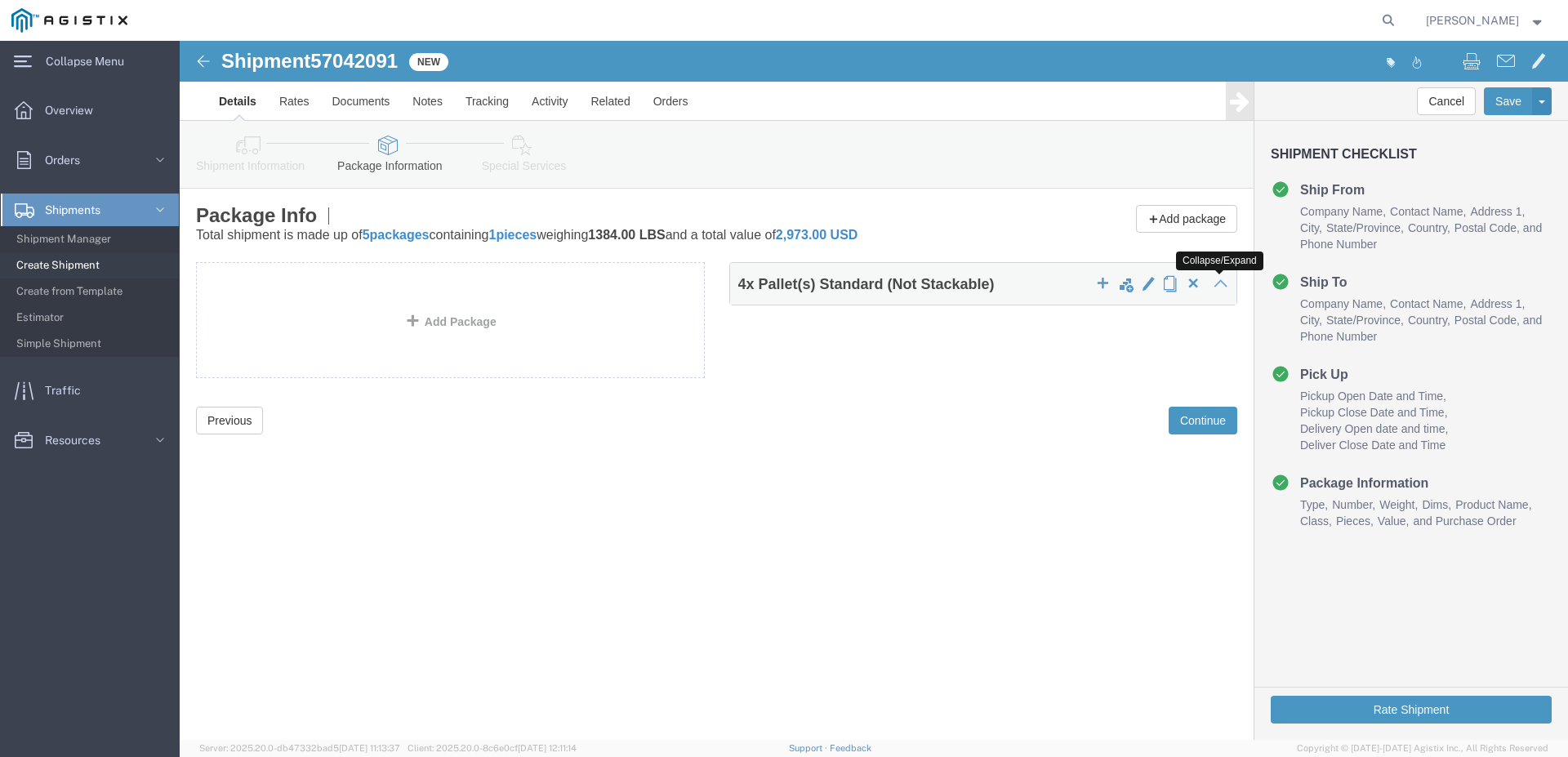
click icon
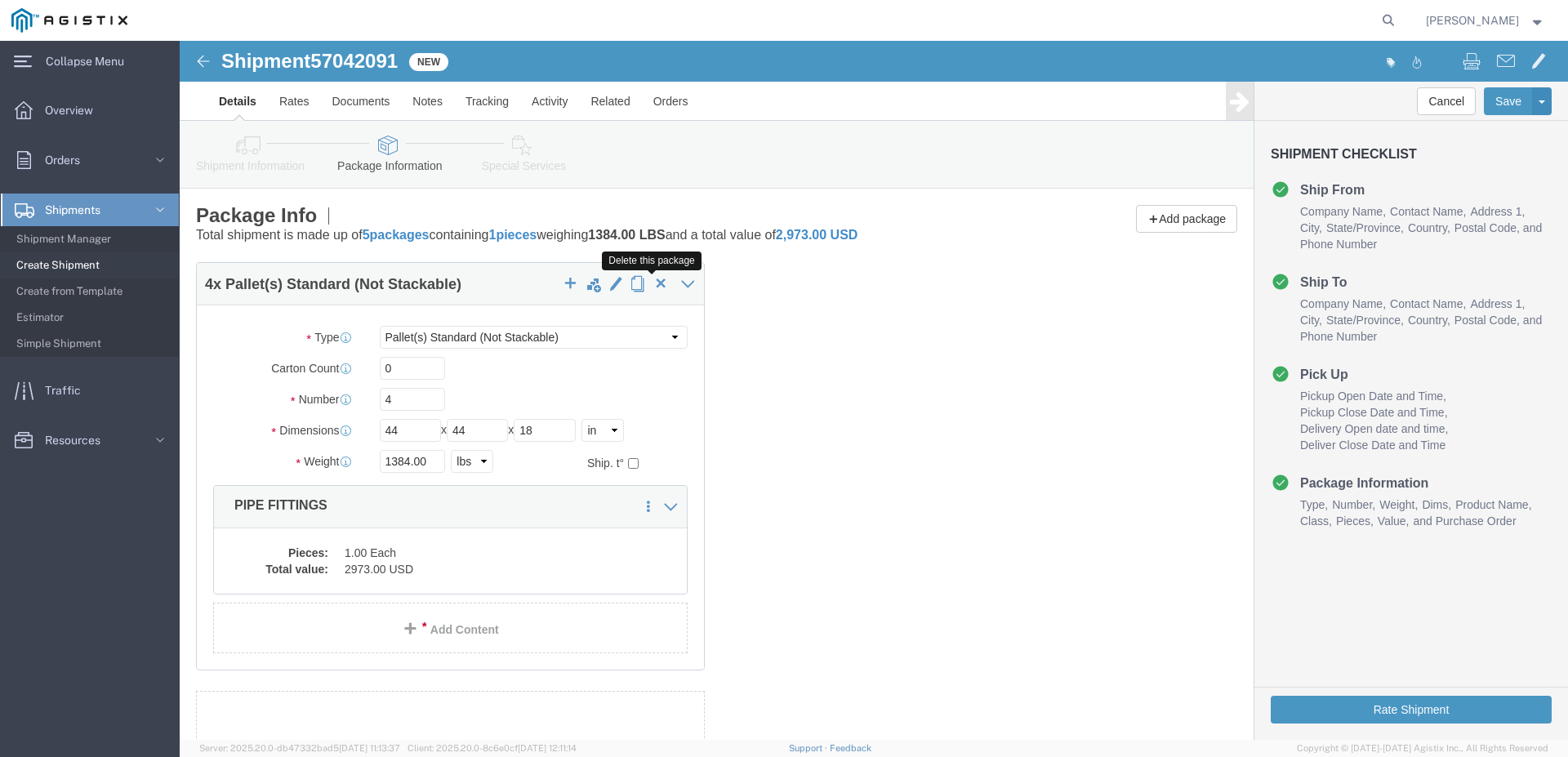
click span "button"
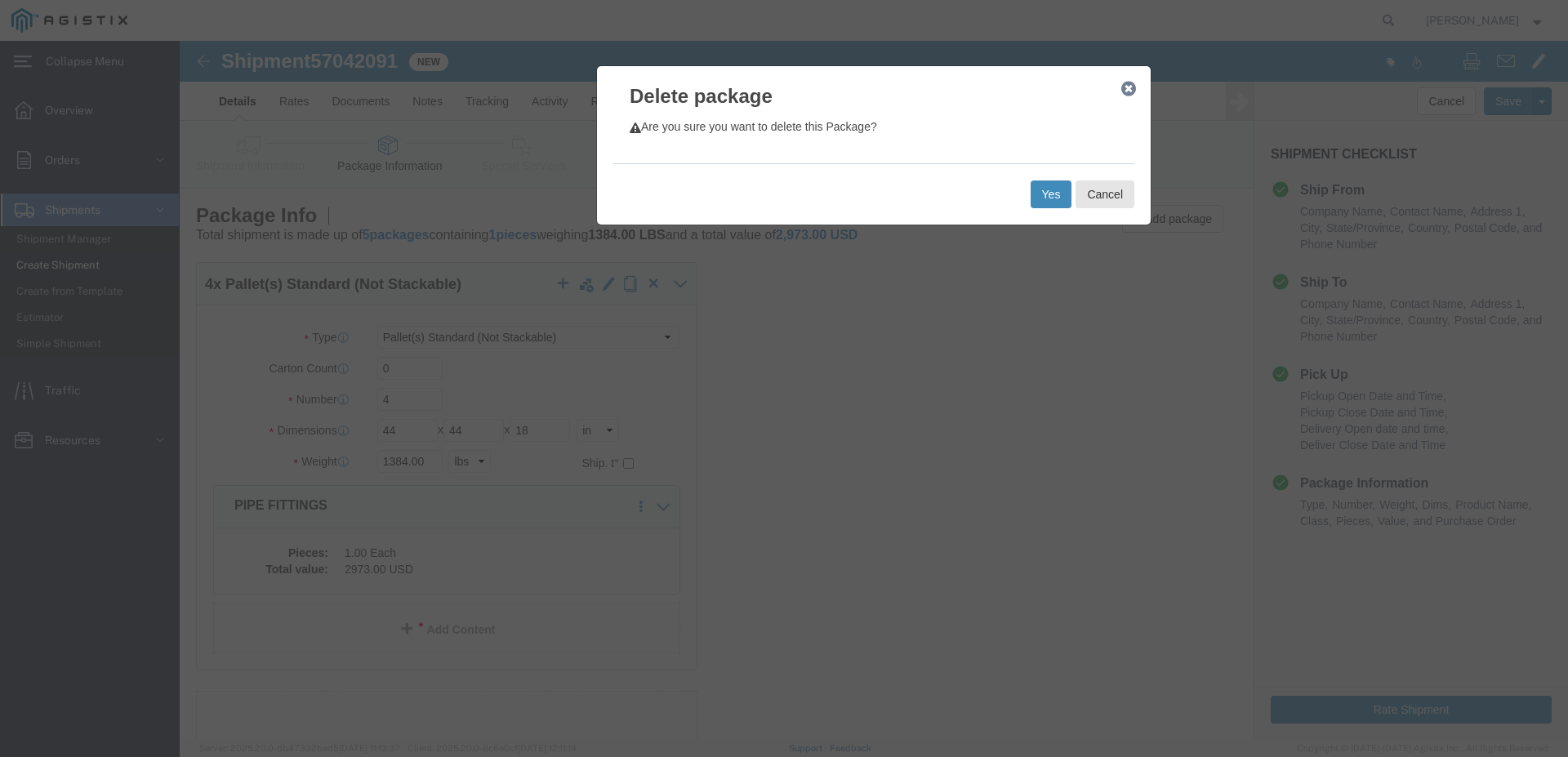
click button "Yes"
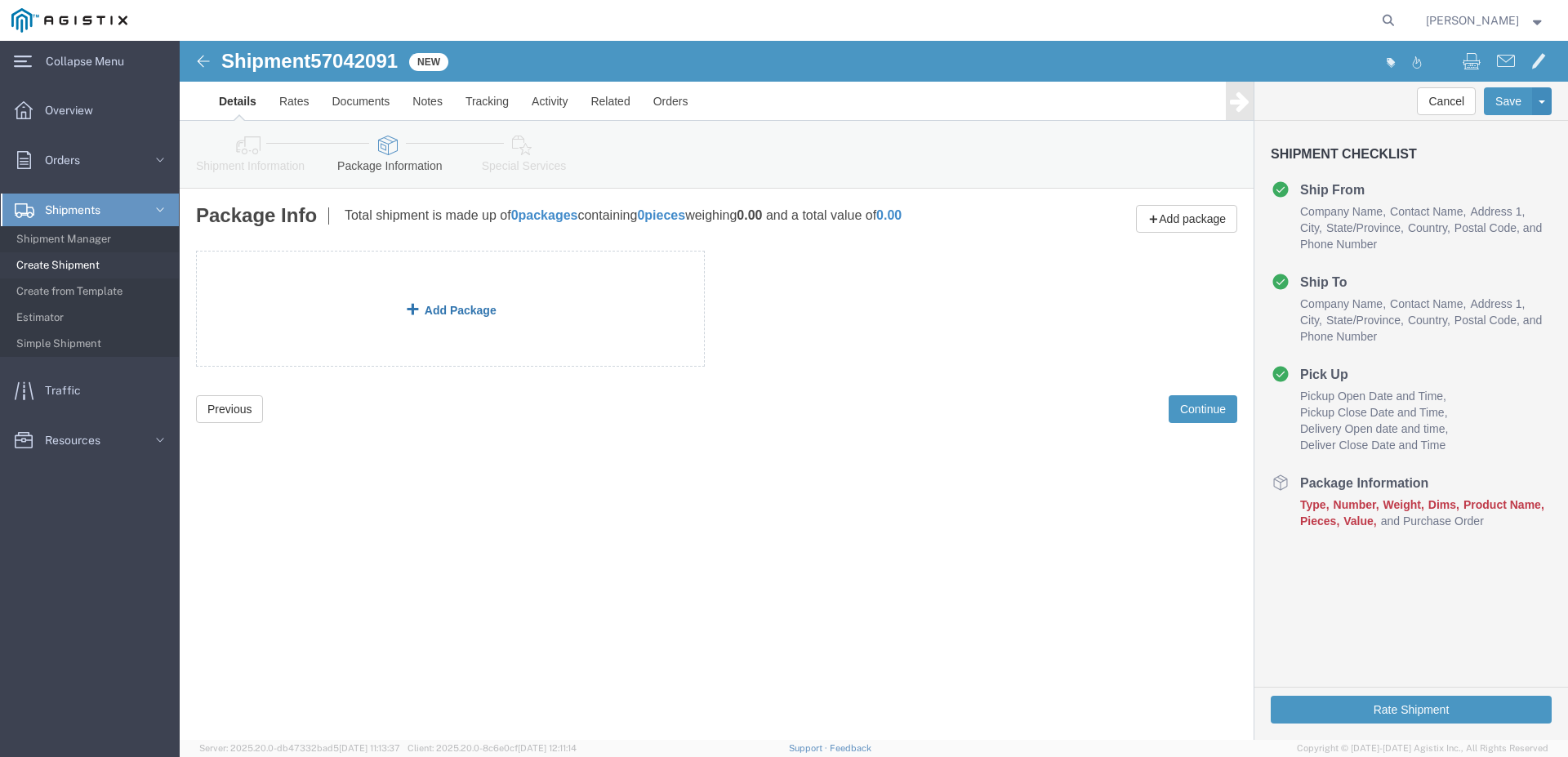
click link "Add Package"
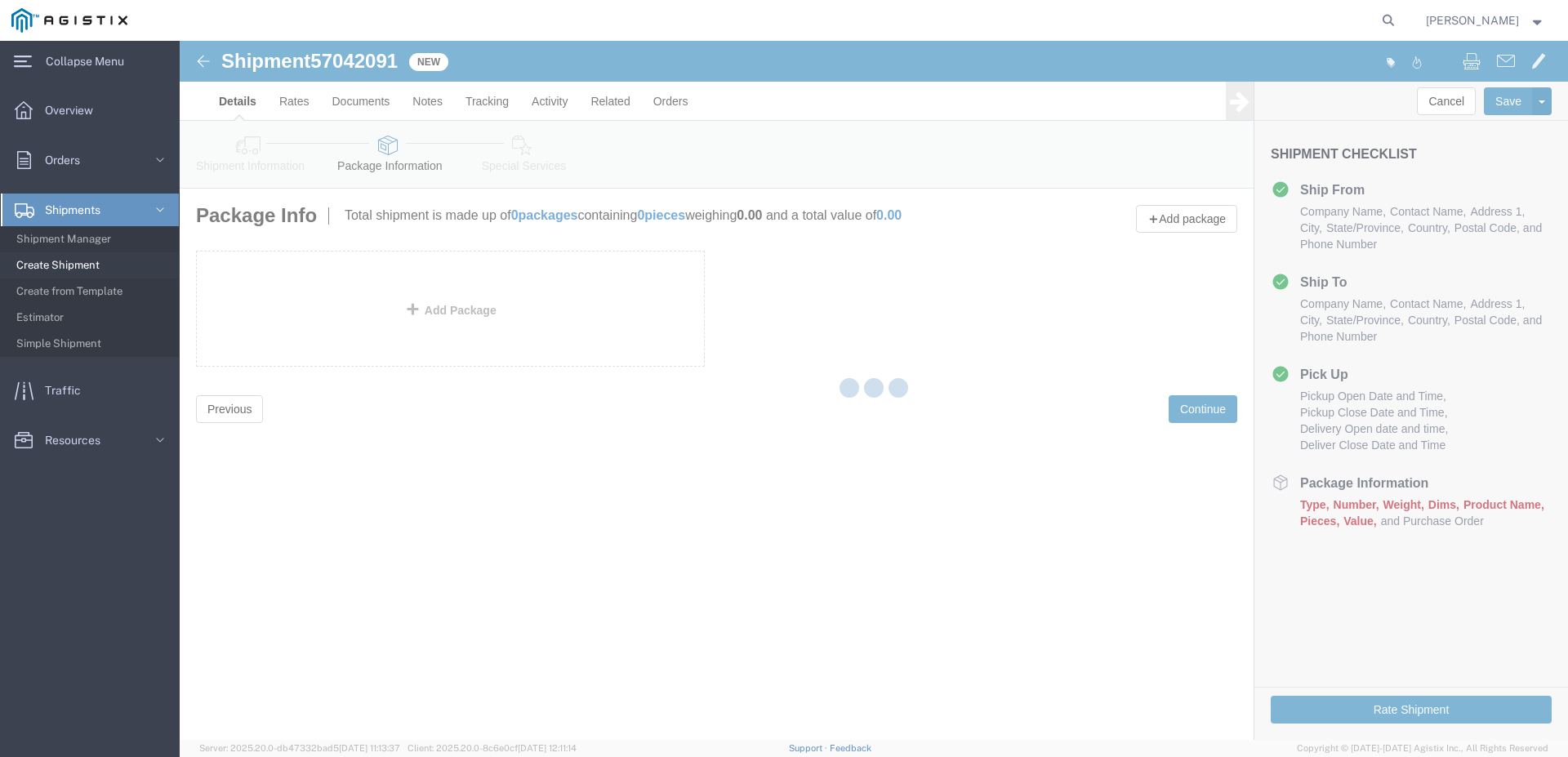
click div
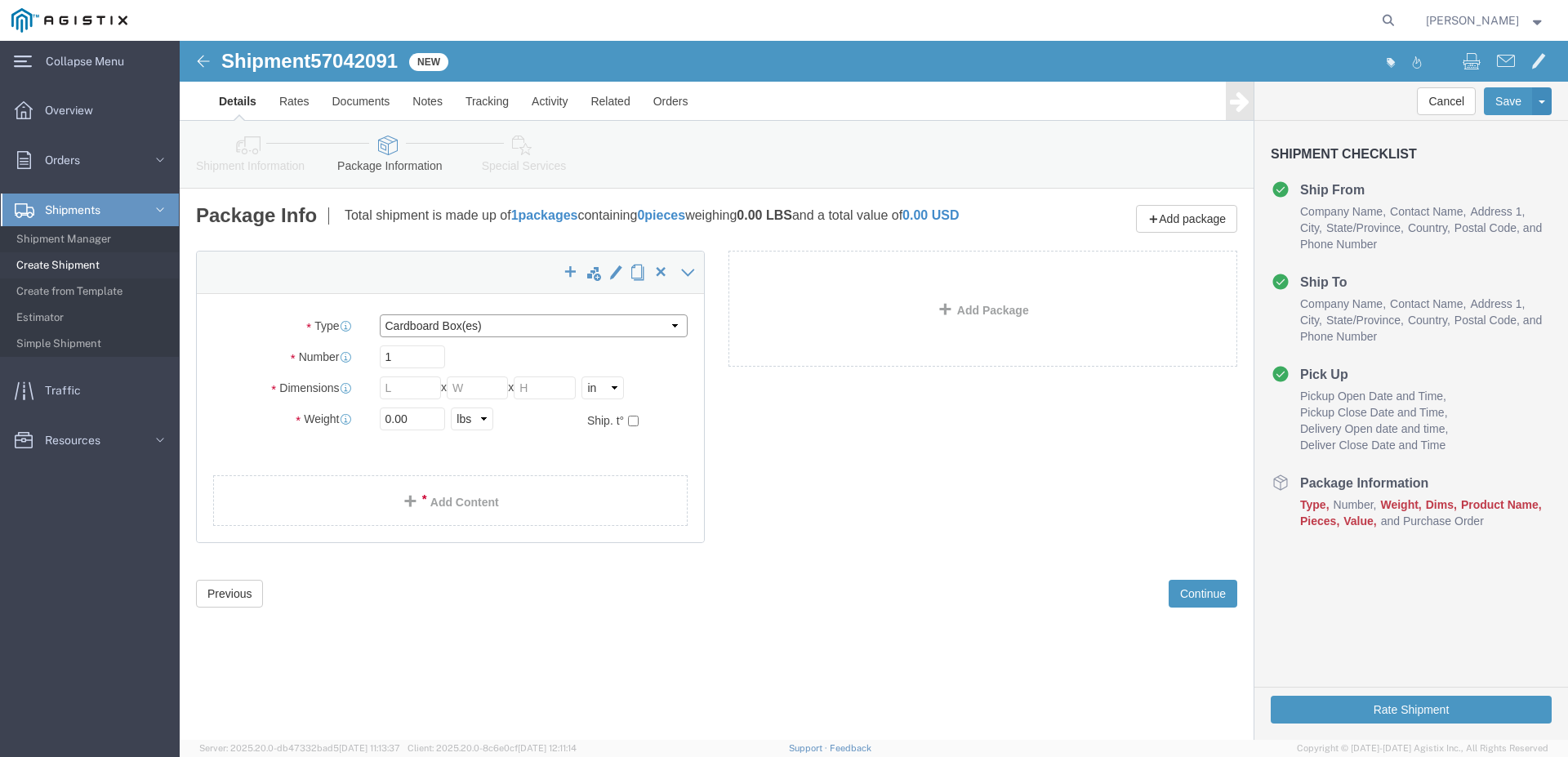
drag, startPoint x: 367, startPoint y: 298, endPoint x: 377, endPoint y: 307, distance: 13.5
click select "Select Bulk Bundle(s) Cardboard Box(es) Carton(s) Crate(s) Drum(s) (Fiberboard)…"
select select "PSNS"
click option "Pallet(s) Standard (Not Stackable)"
click input "1"
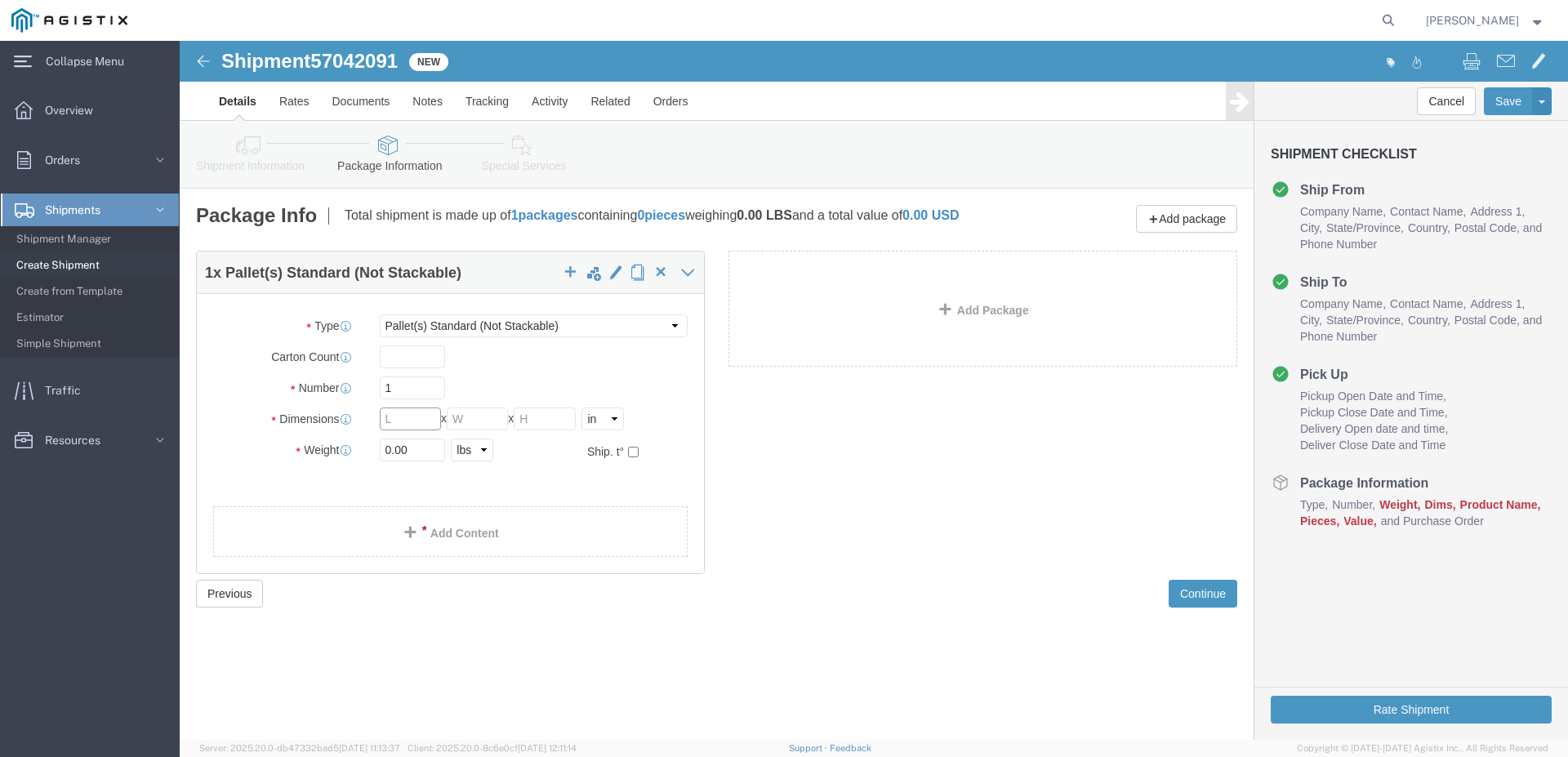
click input "text"
type input "44"
type input "18"
type input "1384.00"
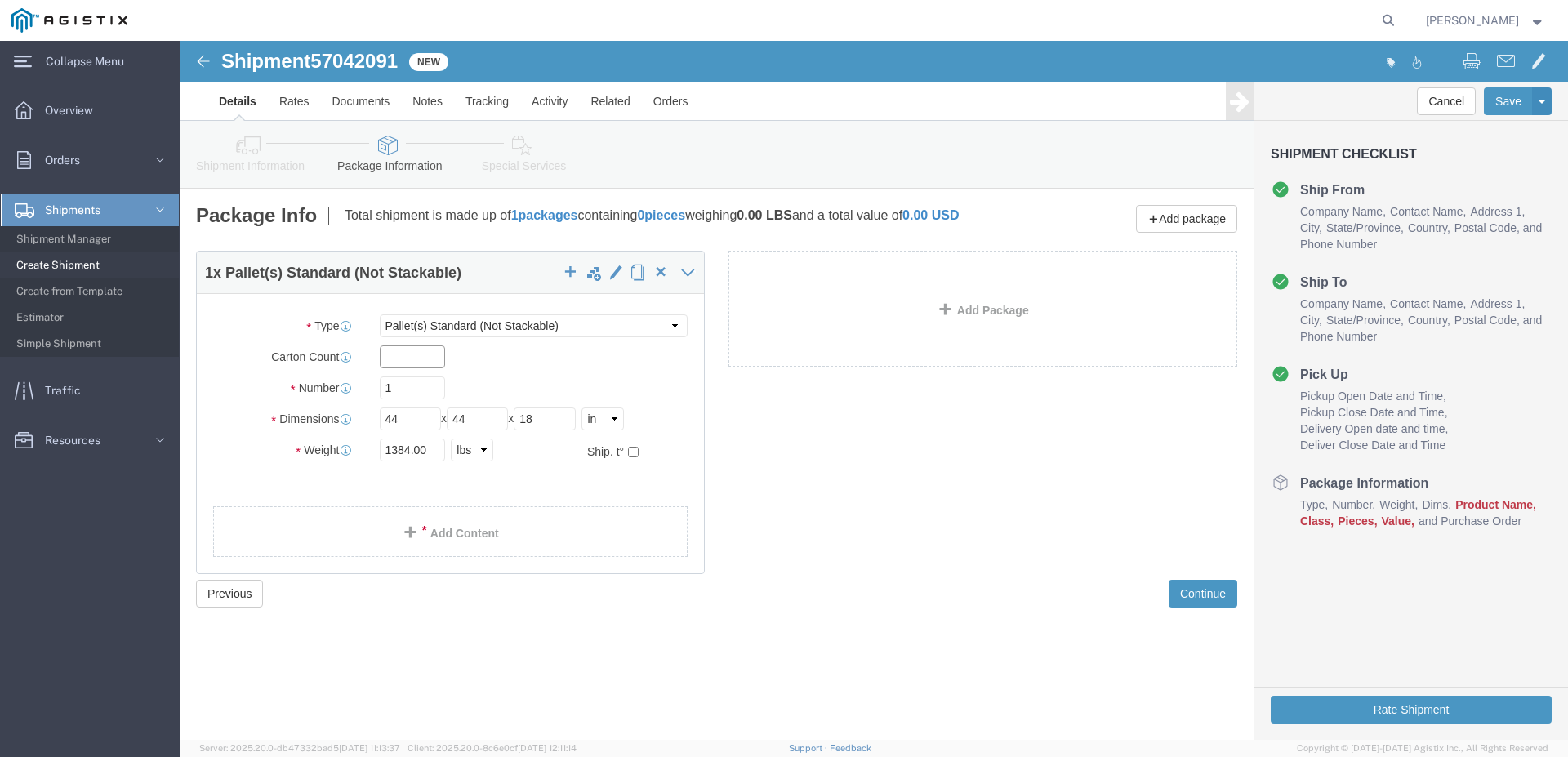
click input "text"
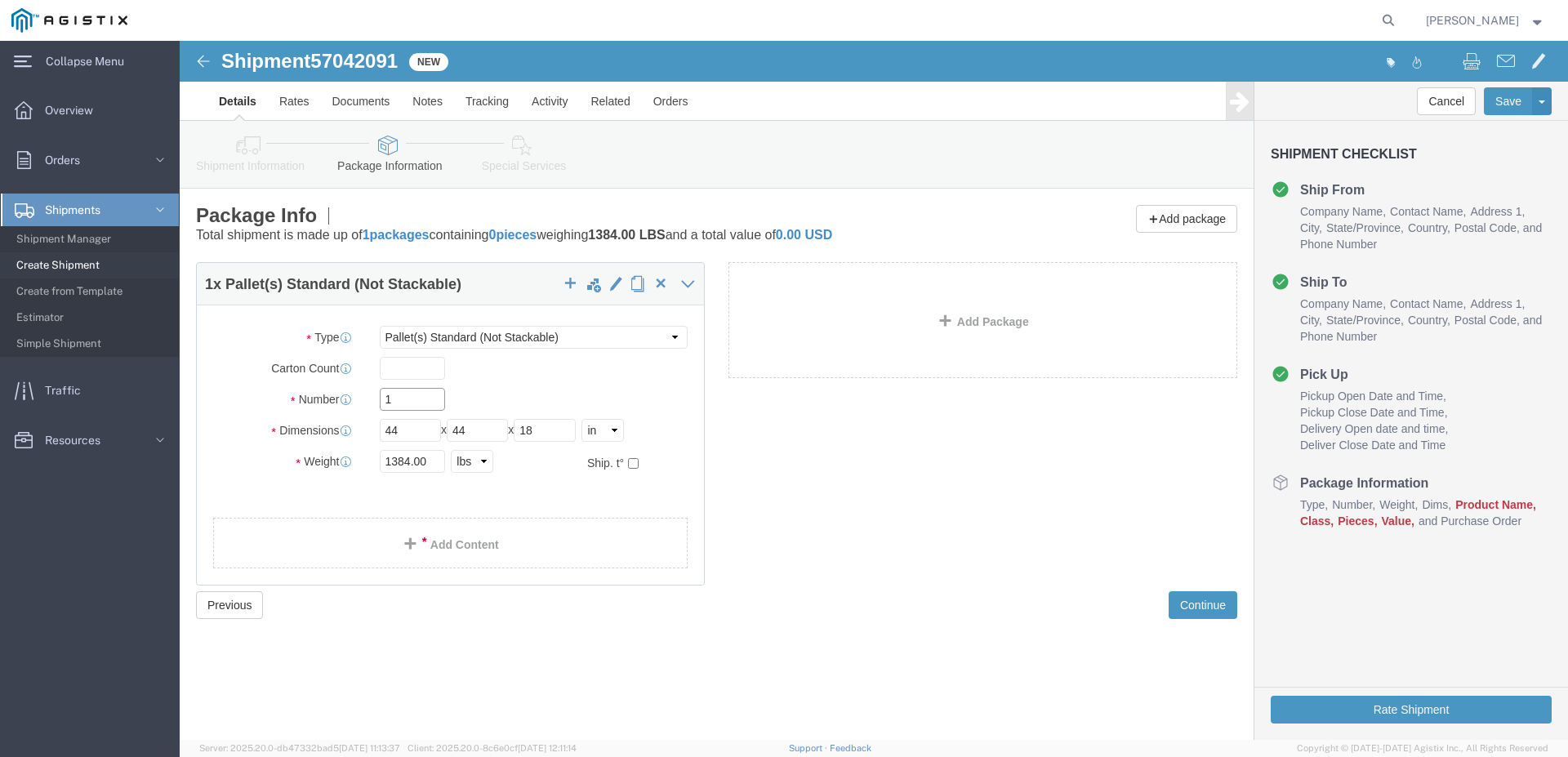
drag, startPoint x: 234, startPoint y: 356, endPoint x: 191, endPoint y: 374, distance: 46.6
click input "1"
type input "4"
click input "text"
click link "Add Content"
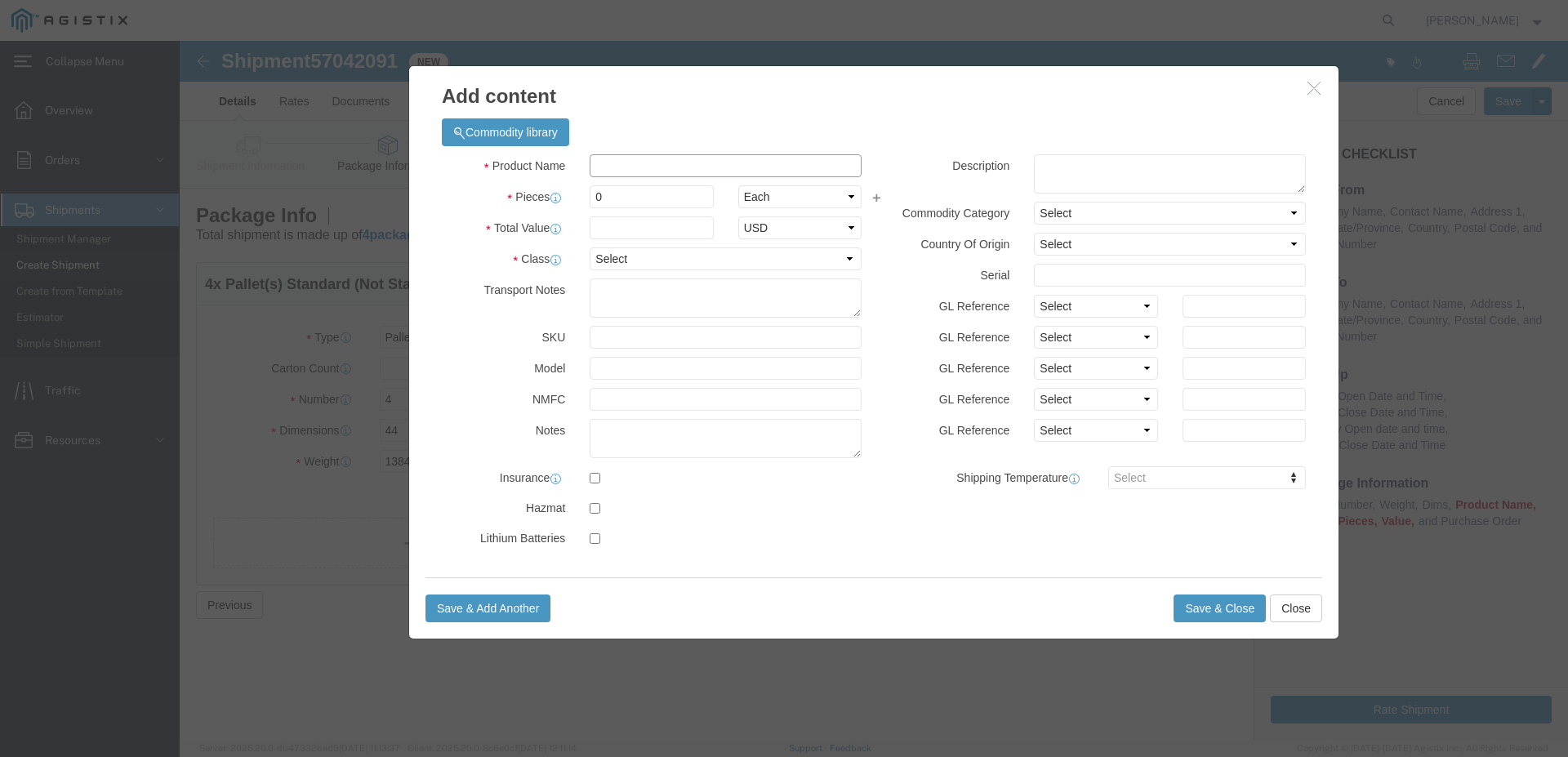
click input "text"
type input "PIPE FITTINGS"
click div "Product Name PIPE FITTINGS PIPE FITTINGS Pieces 0 Select Bag Barrels 100Board F…"
click input "0"
drag, startPoint x: 478, startPoint y: 156, endPoint x: 413, endPoint y: 169, distance: 66.3
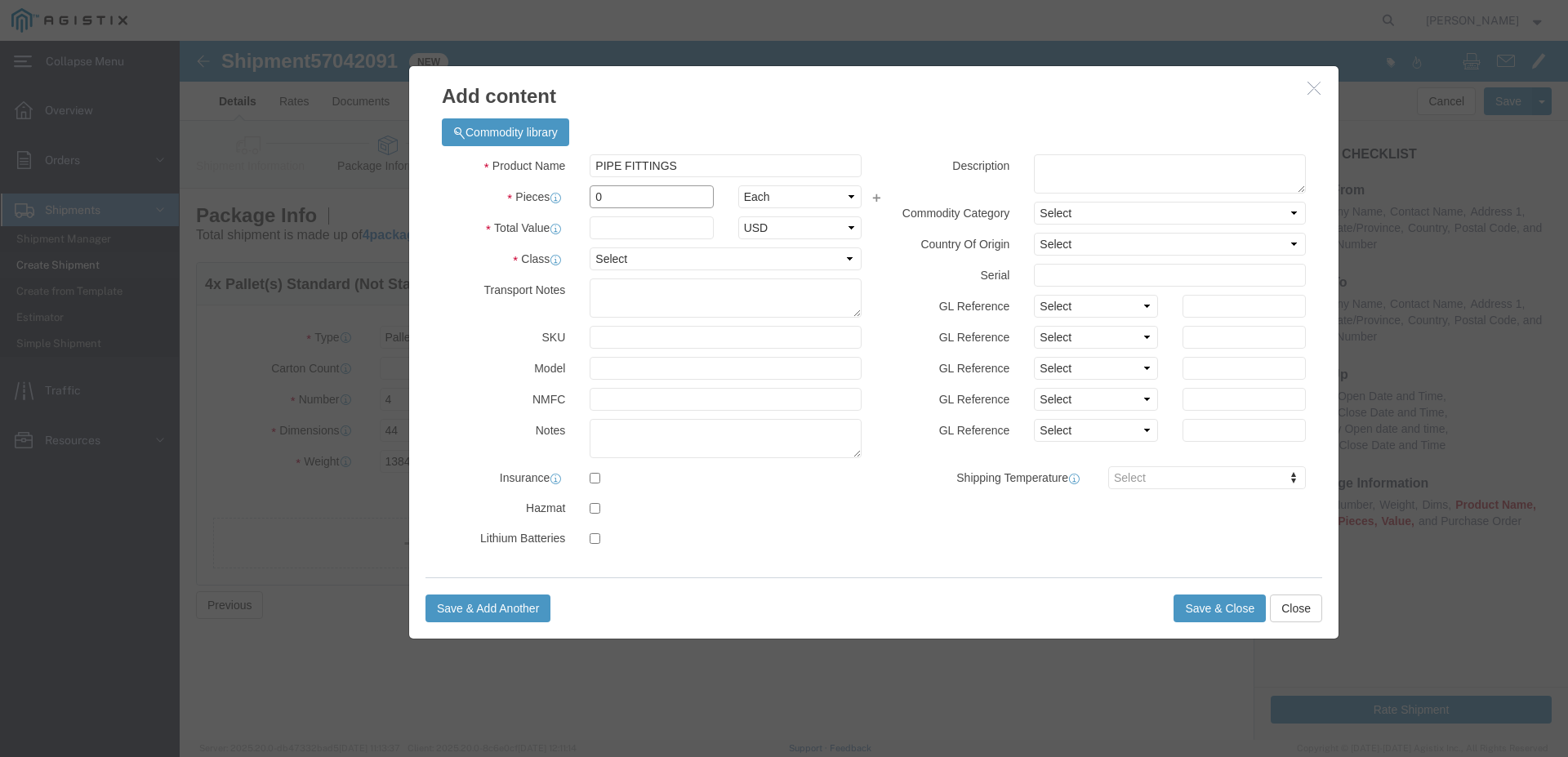
click input "0"
type input "1"
click input "text"
type input "11892.00"
click select "Select 50 55 60 65 70 85 92.5 100 125 175 250 300 400"
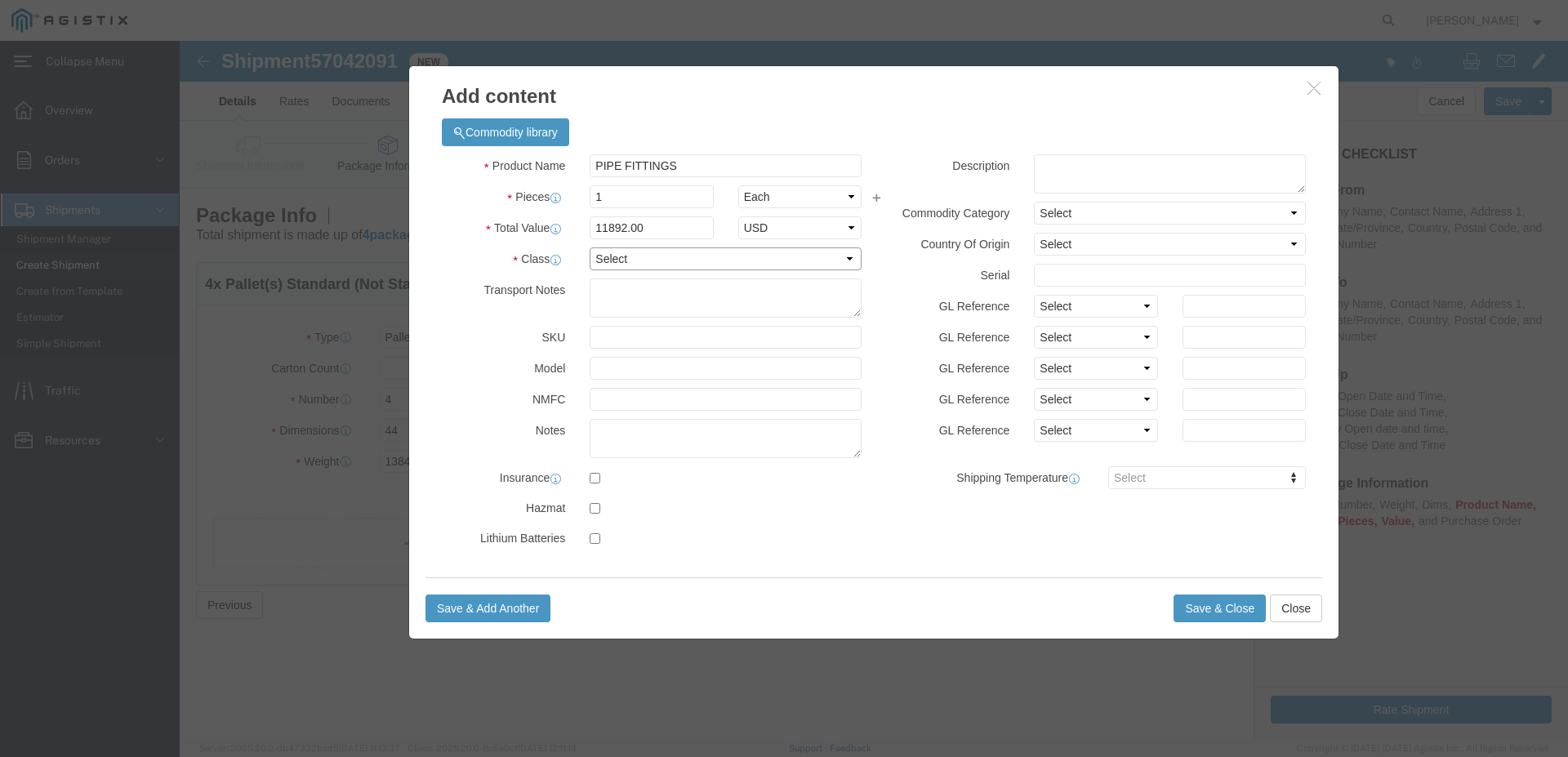
select select "50"
click option "50"
click button "Save & Close"
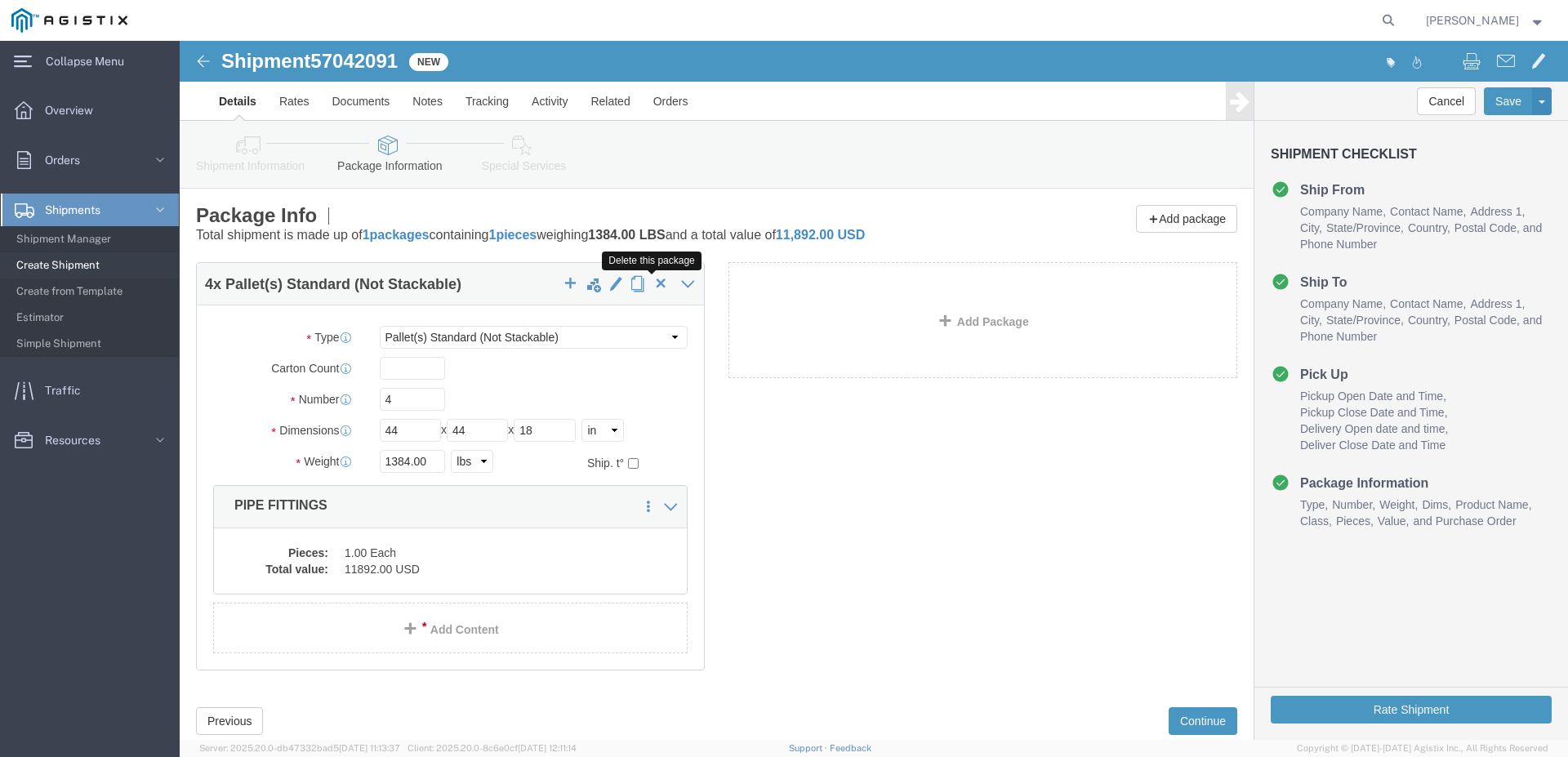
click span "button"
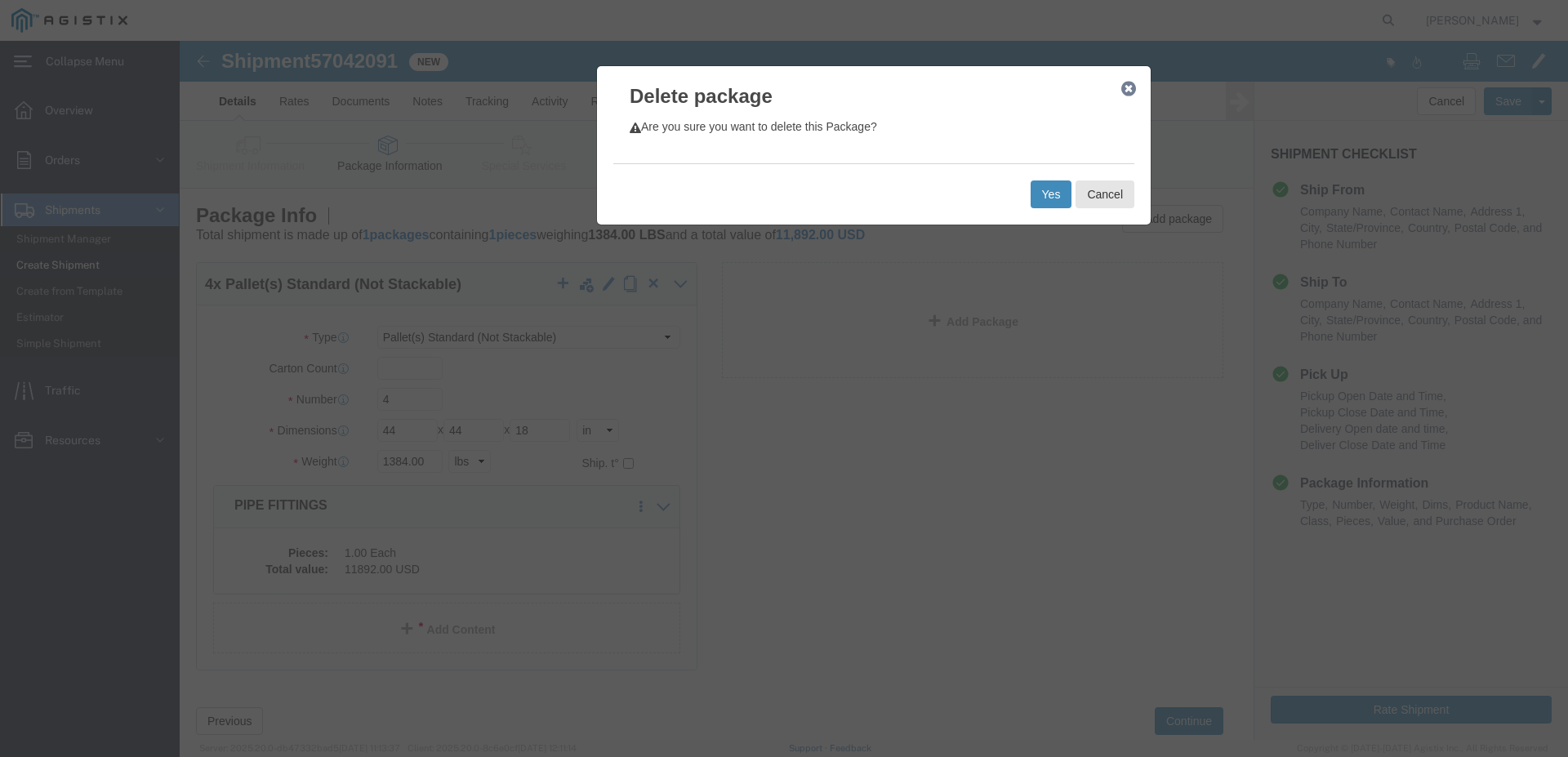
click button "Yes"
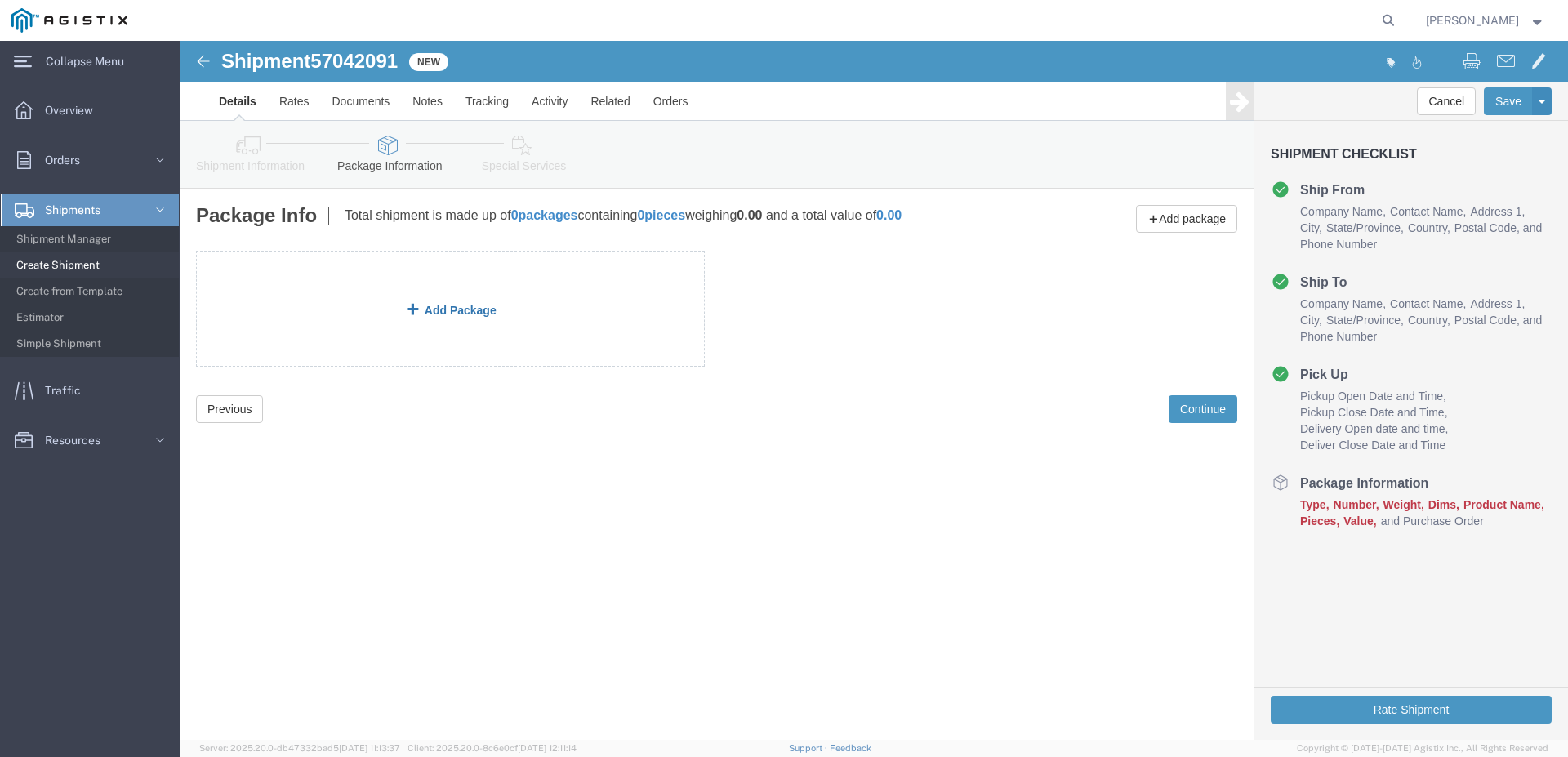
click link "Add Package"
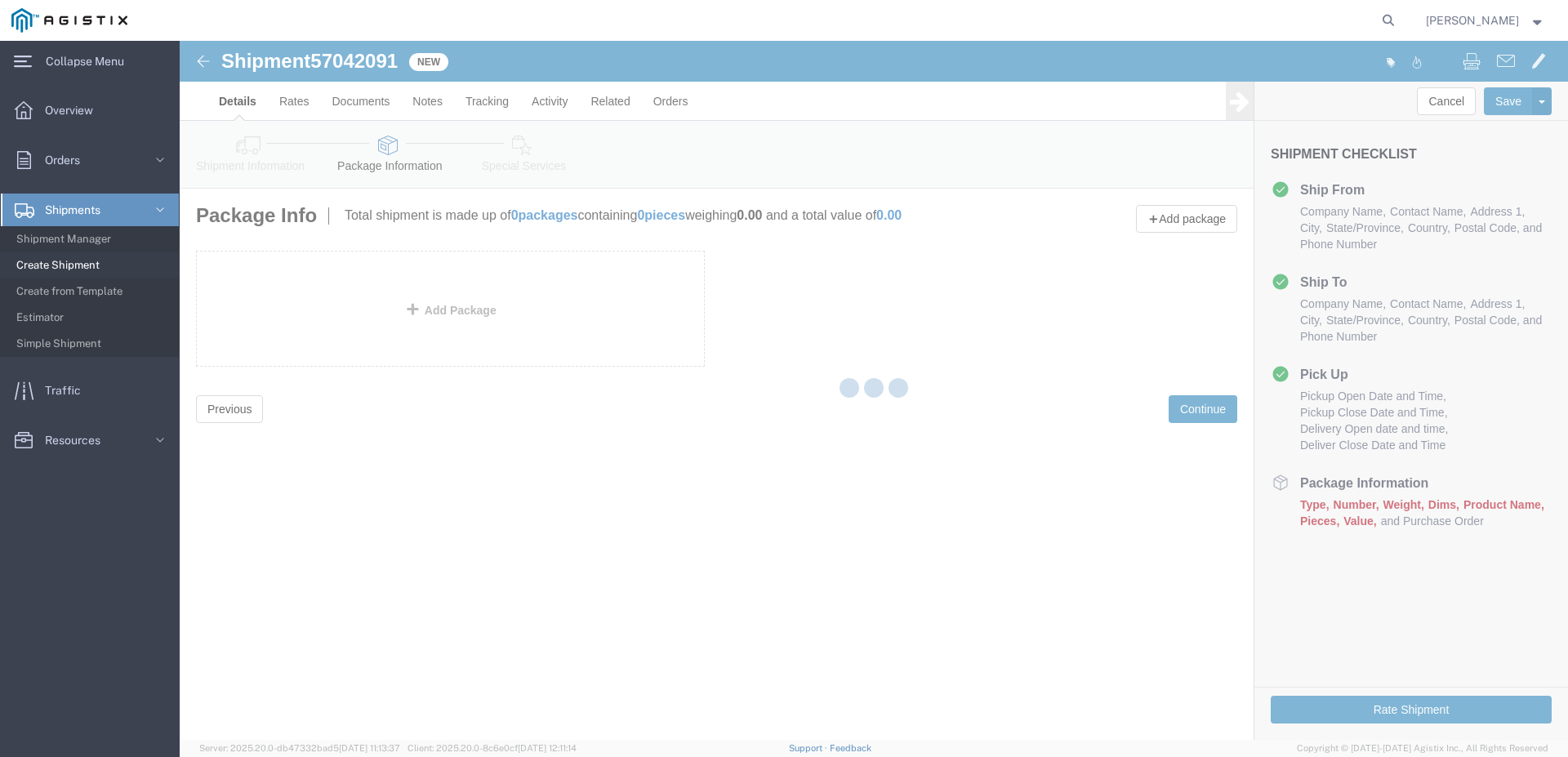
click div
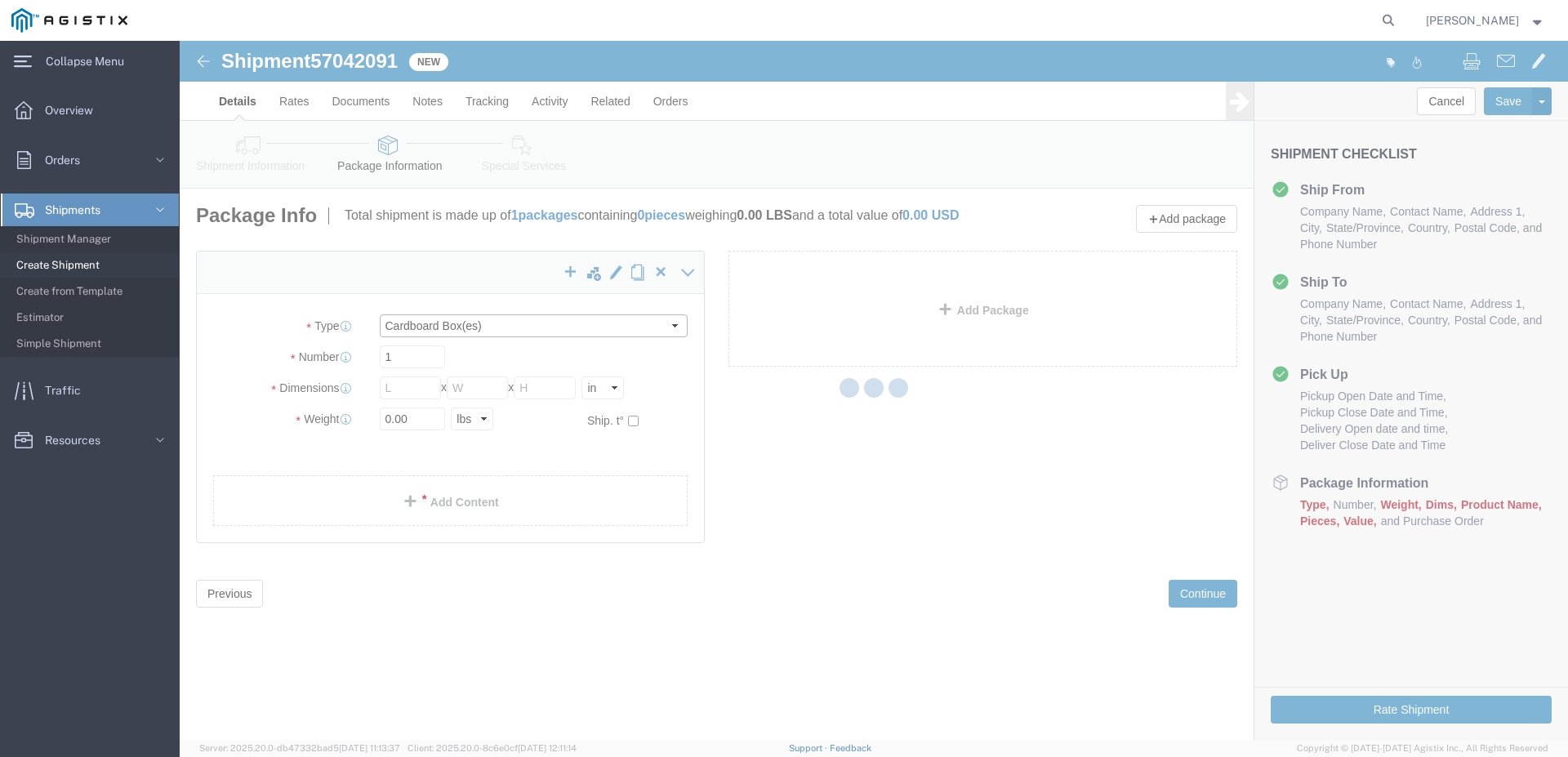
click select "Select Bulk Bundle(s) Cardboard Box(es) Carton(s) Crate(s) Drum(s) (Fiberboard)…"
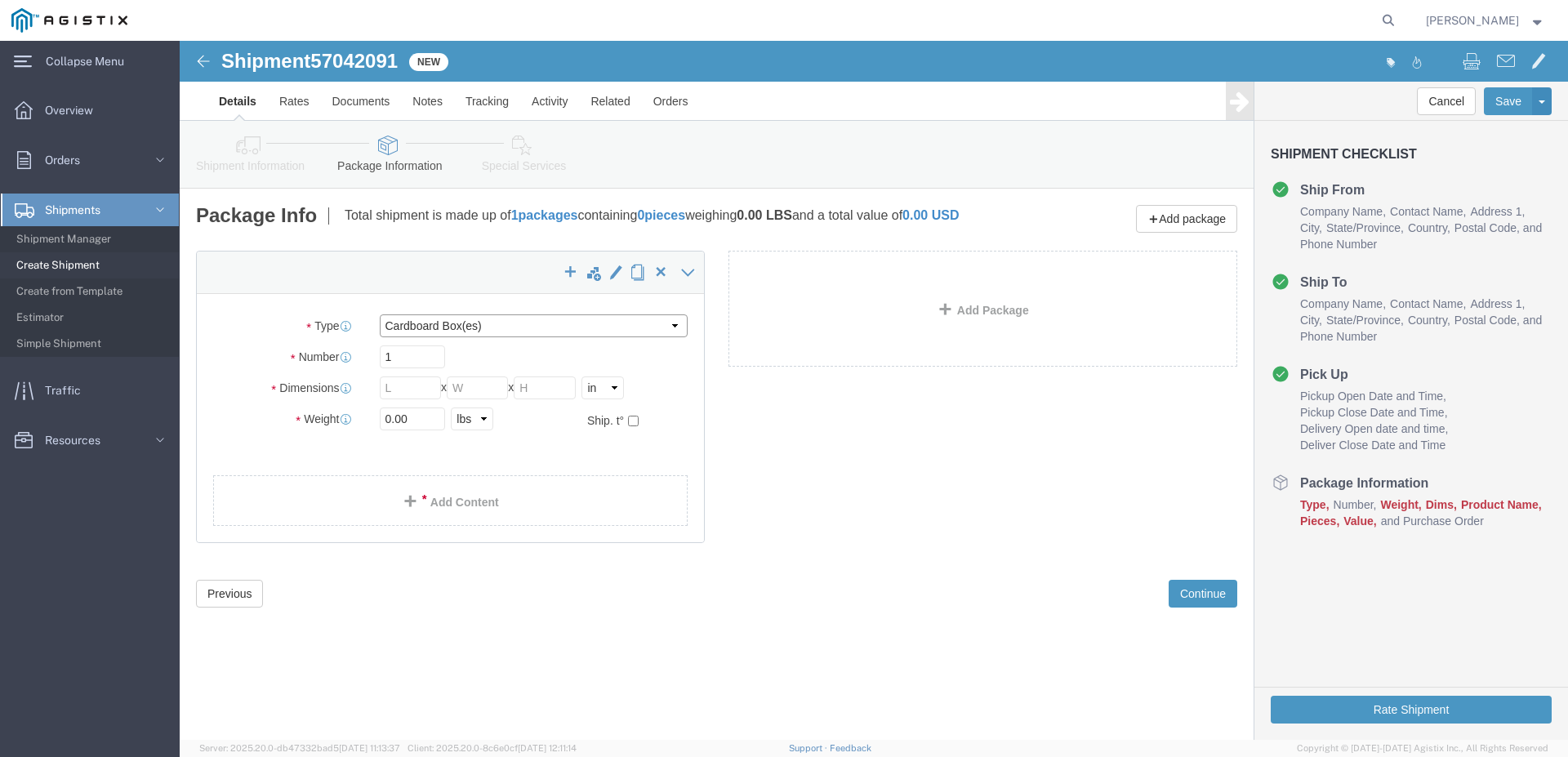
select select "PSNS"
click option "Pallet(s) Standard (Not Stackable)"
drag, startPoint x: 219, startPoint y: 356, endPoint x: 187, endPoint y: 365, distance: 33.2
click input "1"
type input "4"
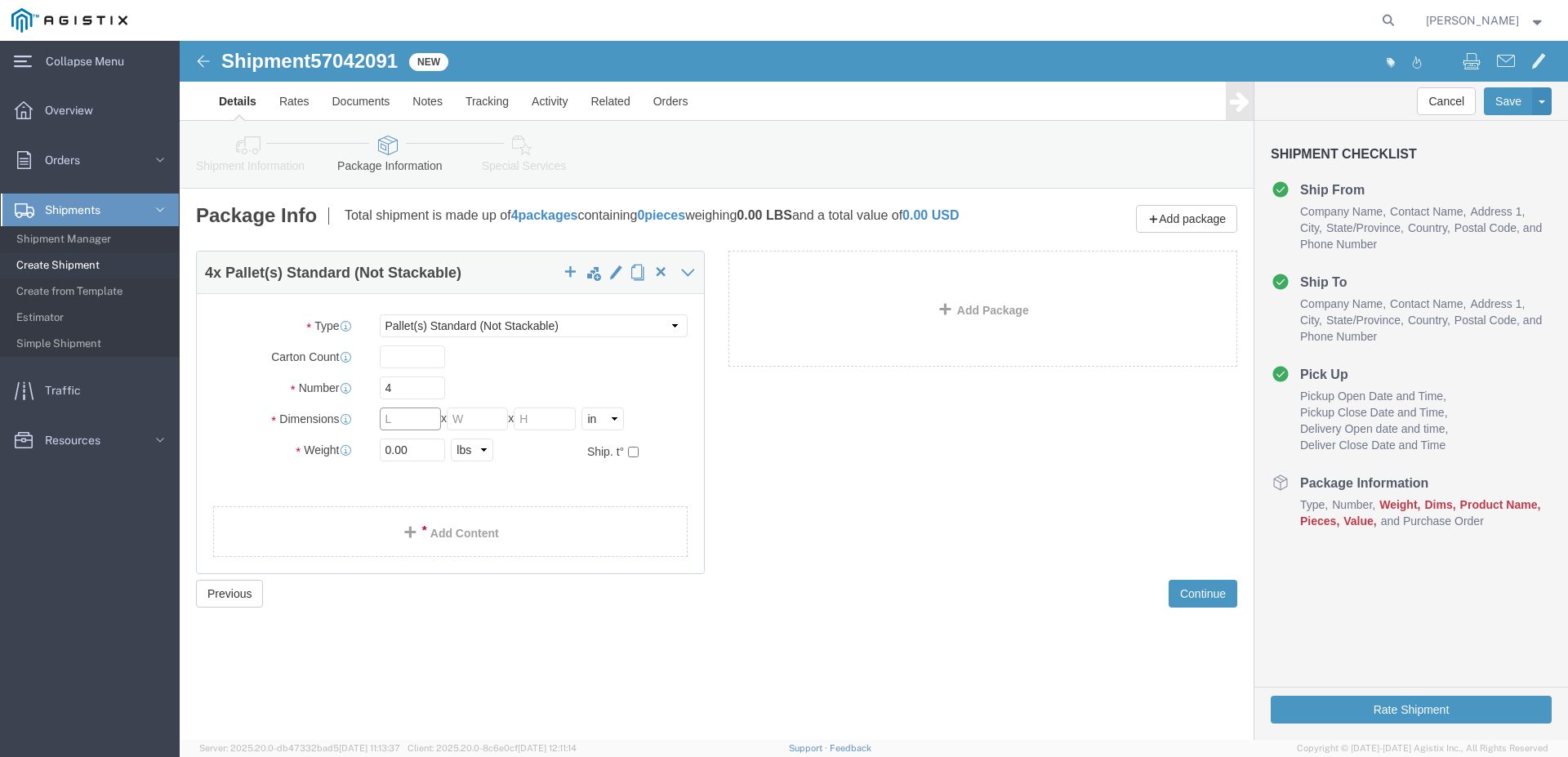
click input "text"
type input "44"
type input "18"
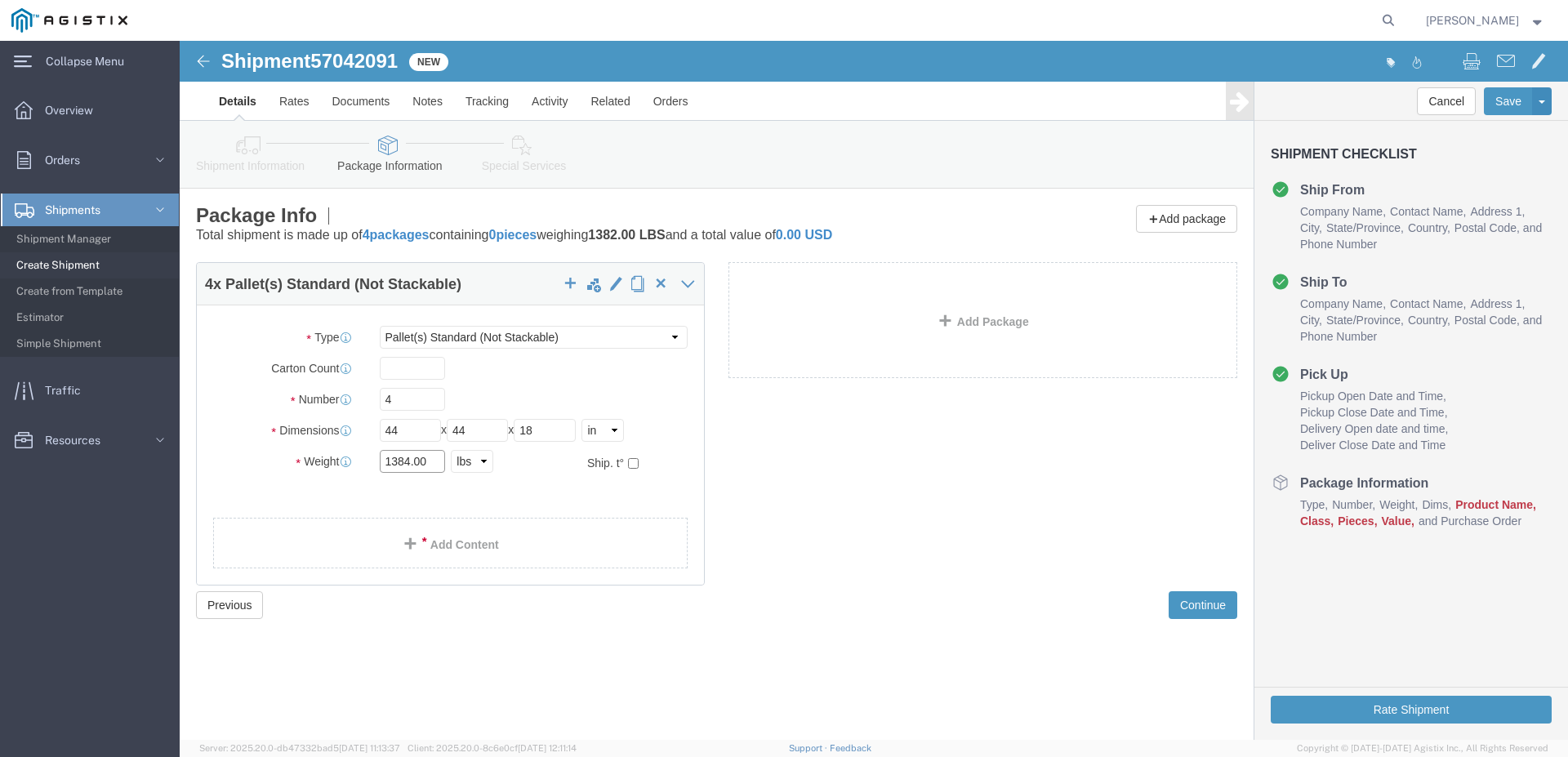
type input "1384.00"
click link "Add Content"
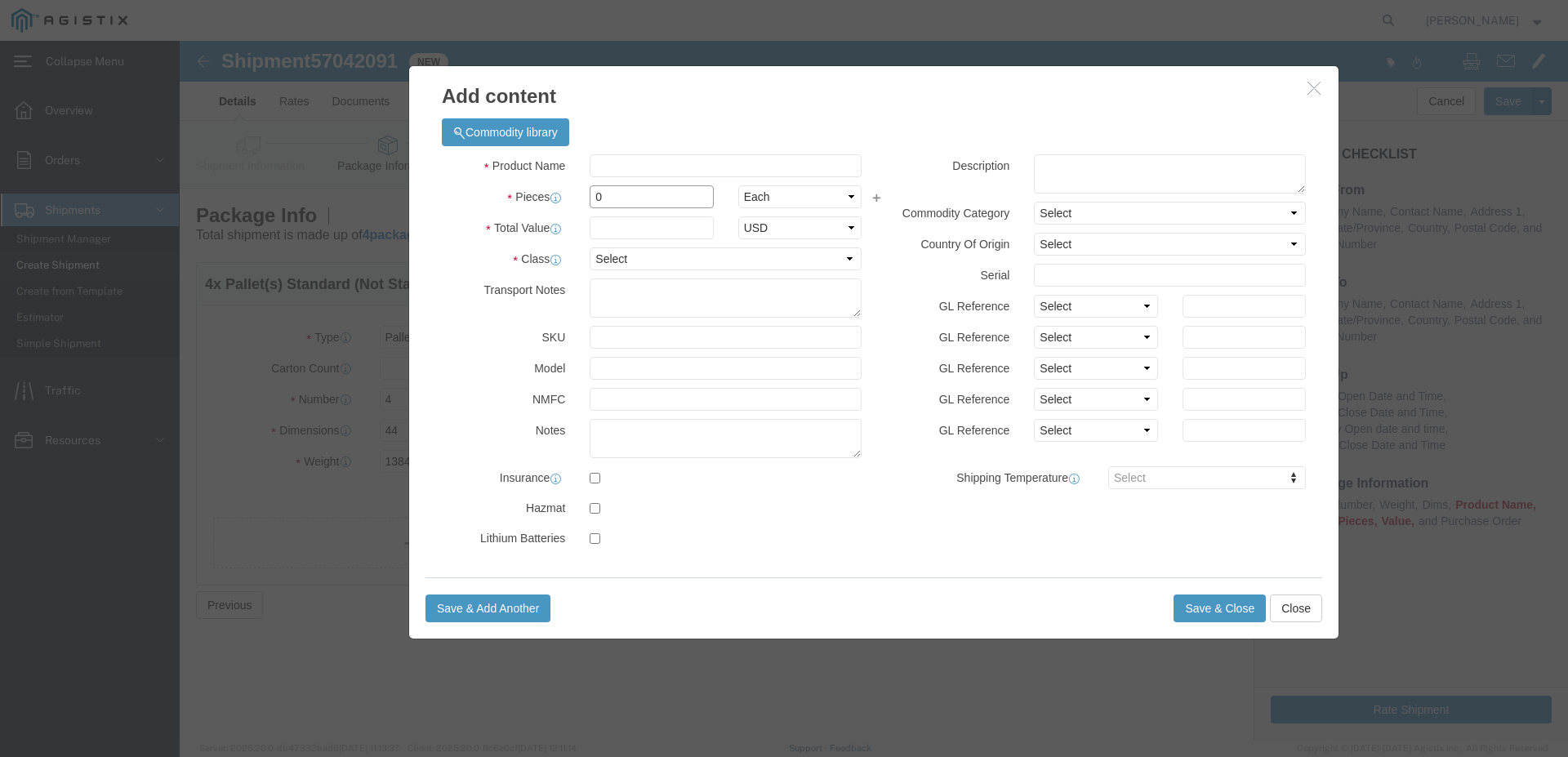
drag, startPoint x: 438, startPoint y: 153, endPoint x: 387, endPoint y: 159, distance: 51.4
click input "0"
type input "4"
drag, startPoint x: 433, startPoint y: 105, endPoint x: 427, endPoint y: 132, distance: 27.7
click div "Commodity library"
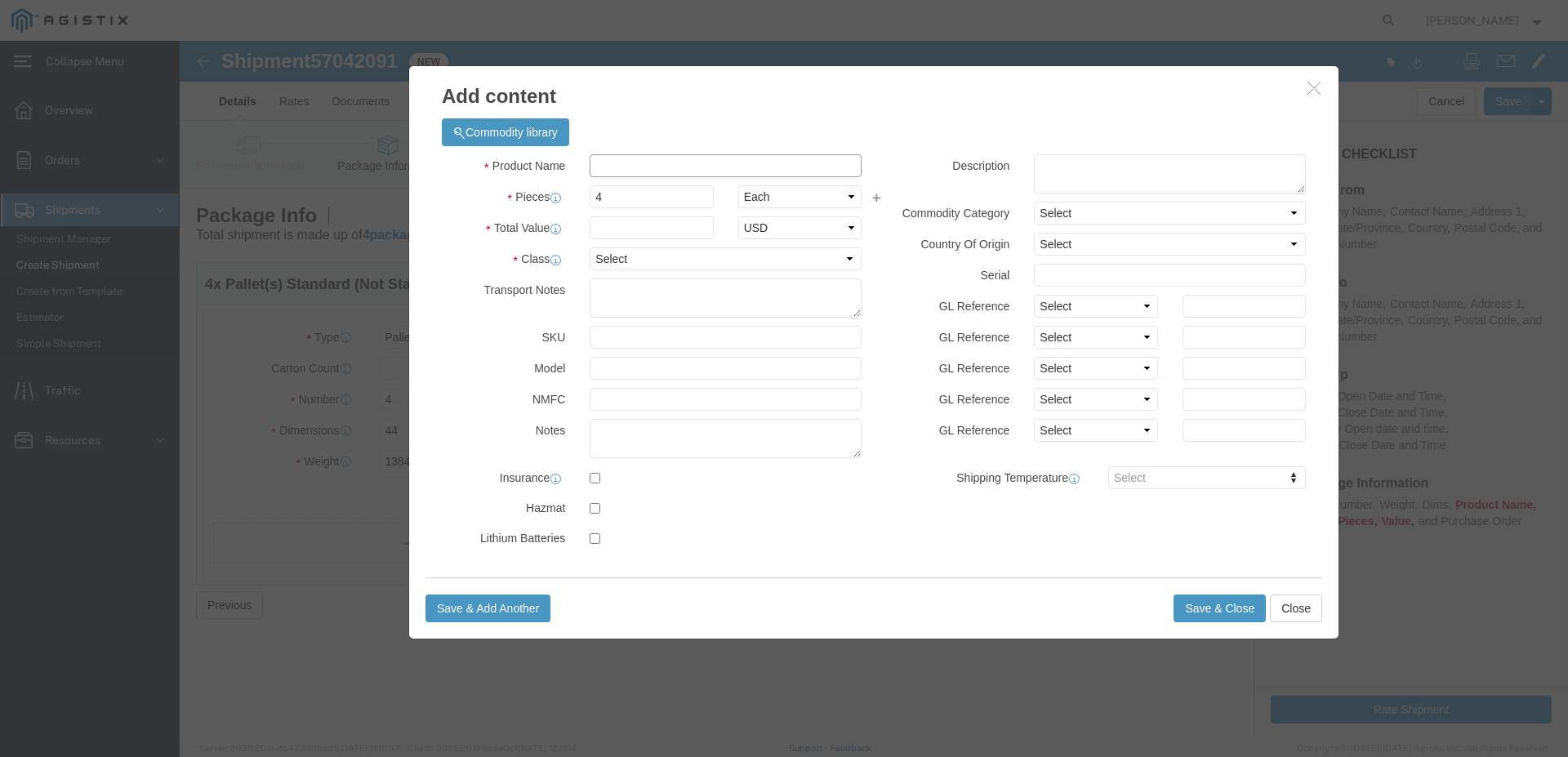
click input "text"
type input "PIPE FITTINGS"
click h3 "Add content"
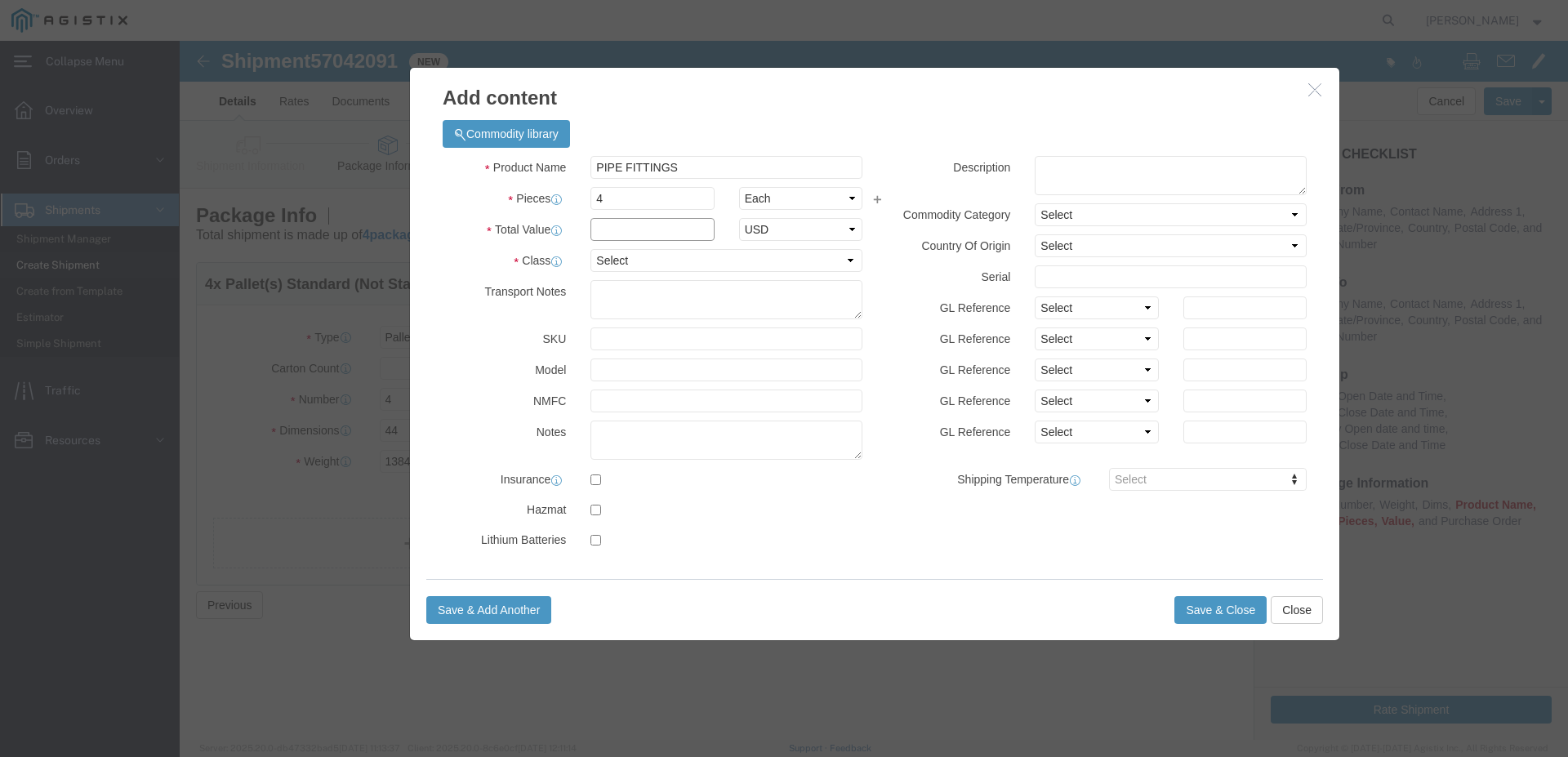
click input "text"
type input "11892.00"
click select "Select 50 55 60 65 70 85 92.5 100 125 175 250 300 400"
select select "50"
click option "50"
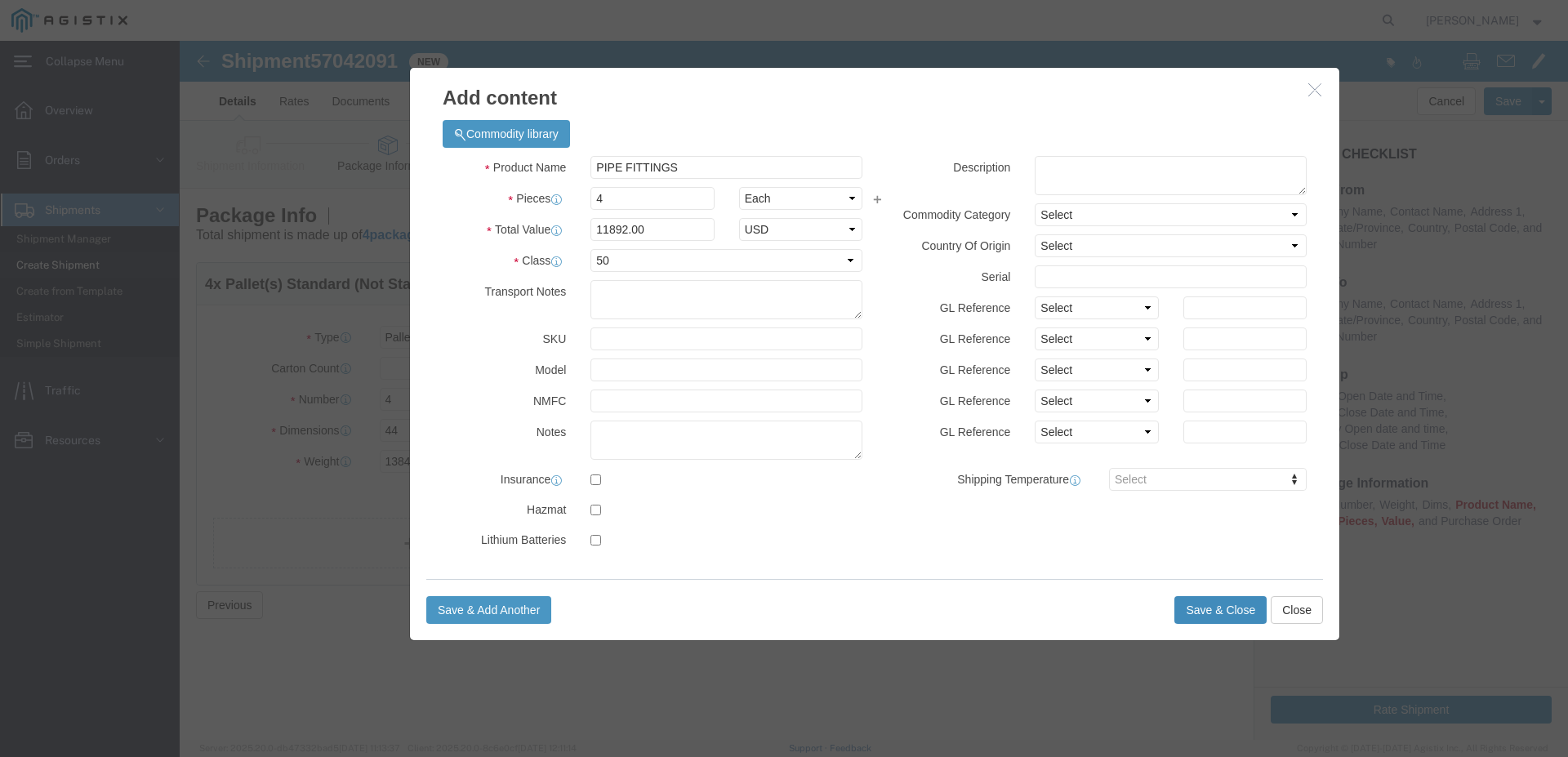
click button "Save & Close"
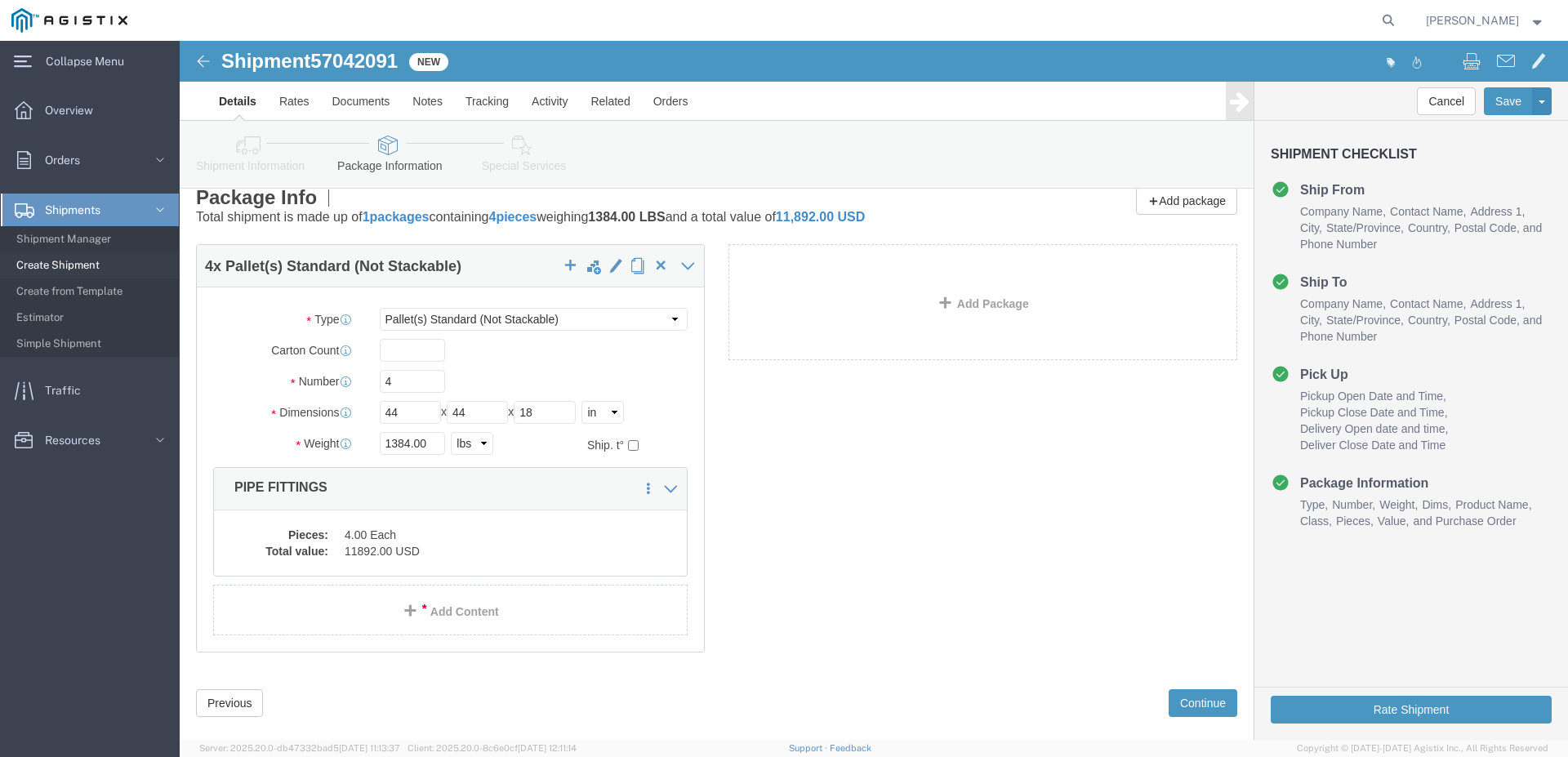
scroll to position [45, 0]
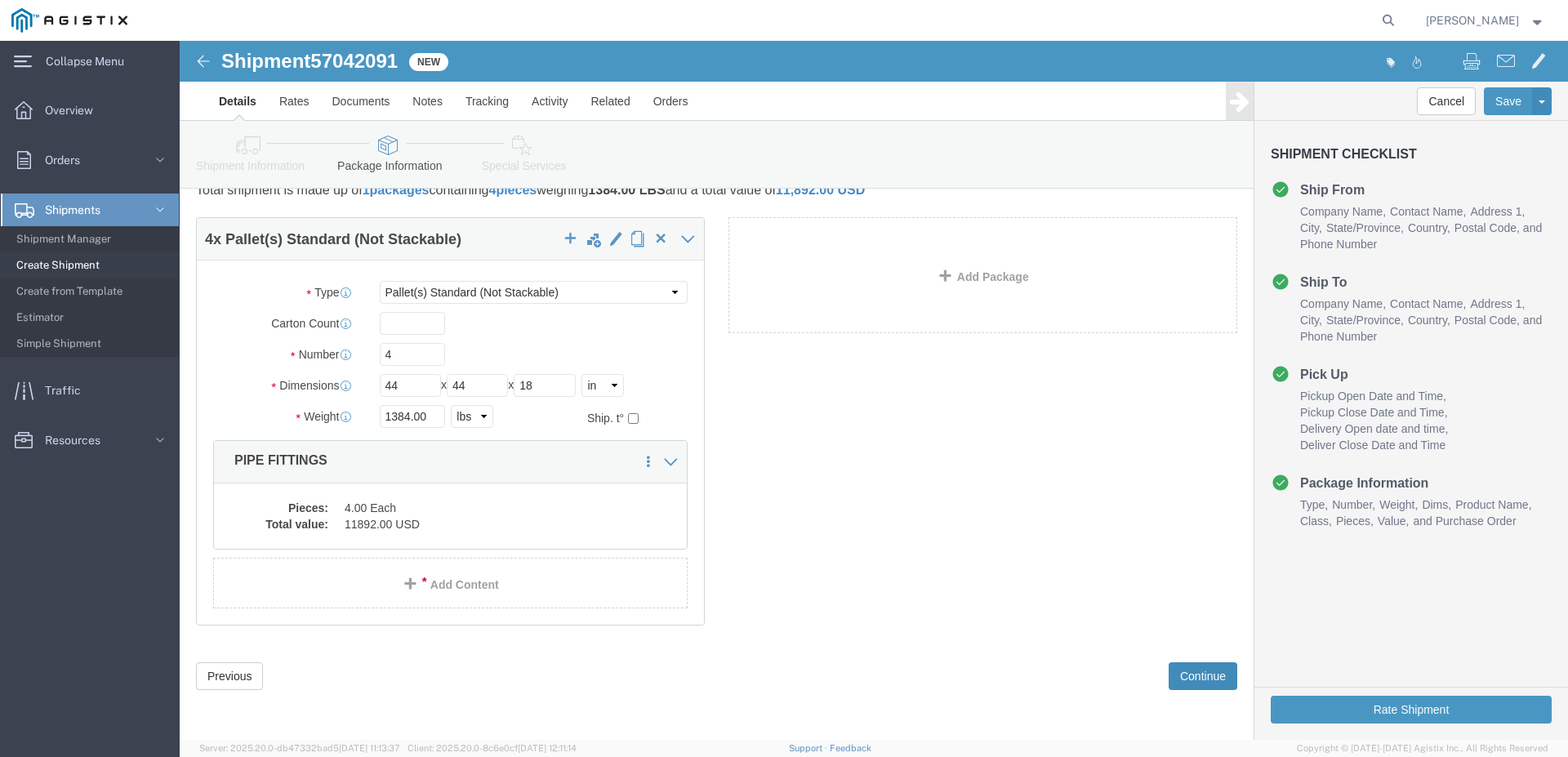
click button "Continue"
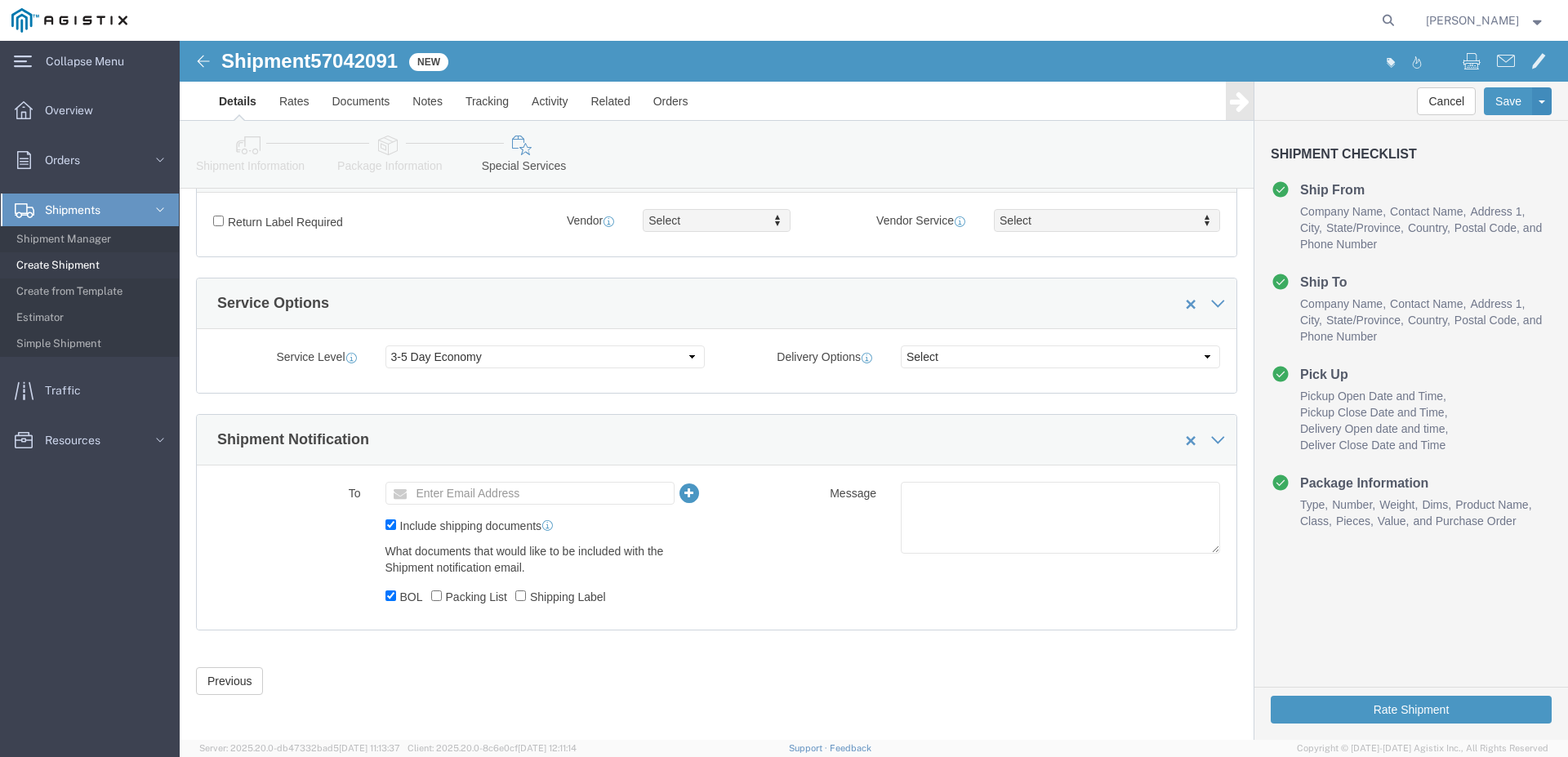
scroll to position [530, 0]
click input "Enter Email Address"
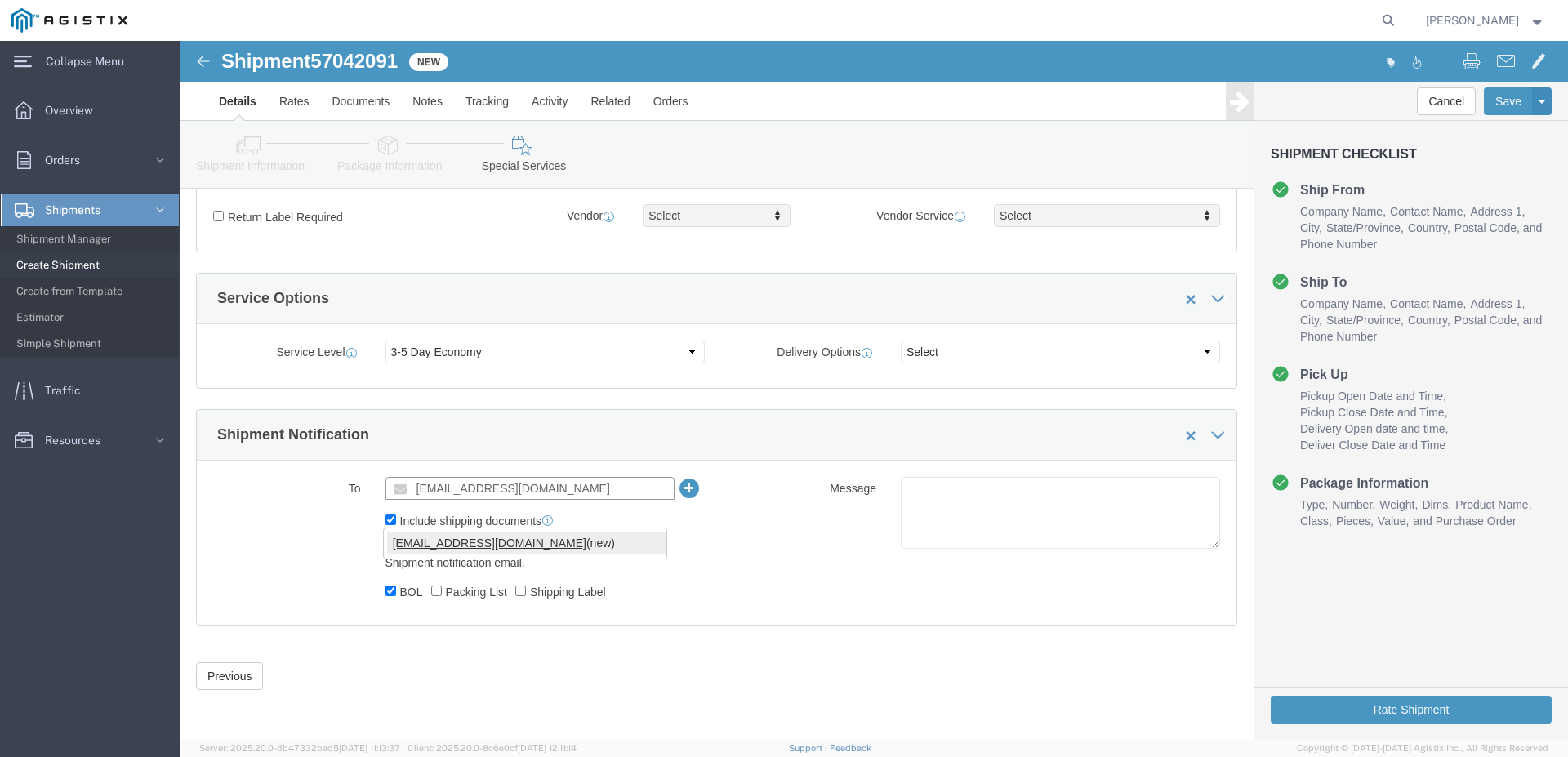
type input "[EMAIL_ADDRESS][DOMAIN_NAME]"
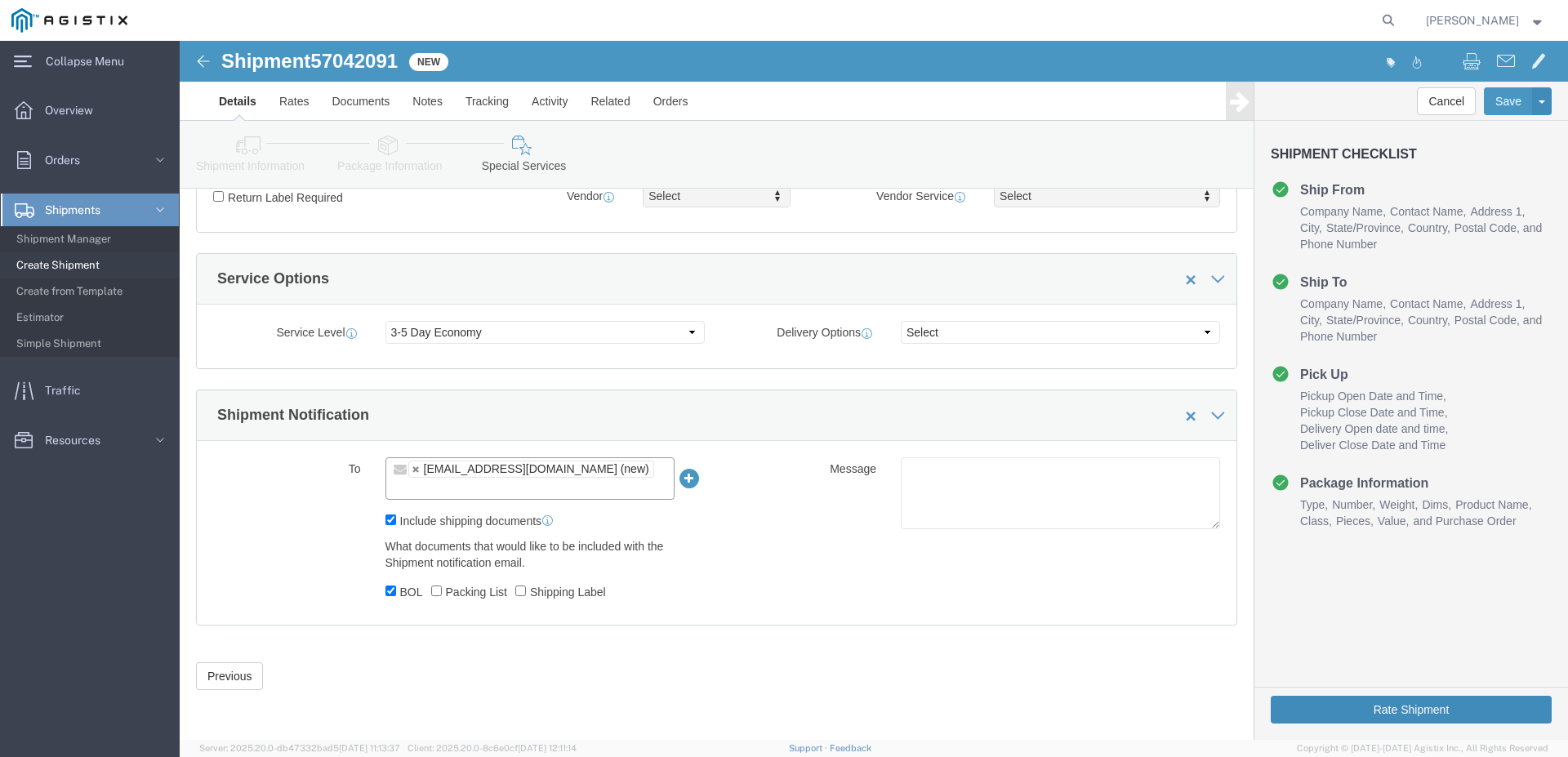
click button "Rate Shipment"
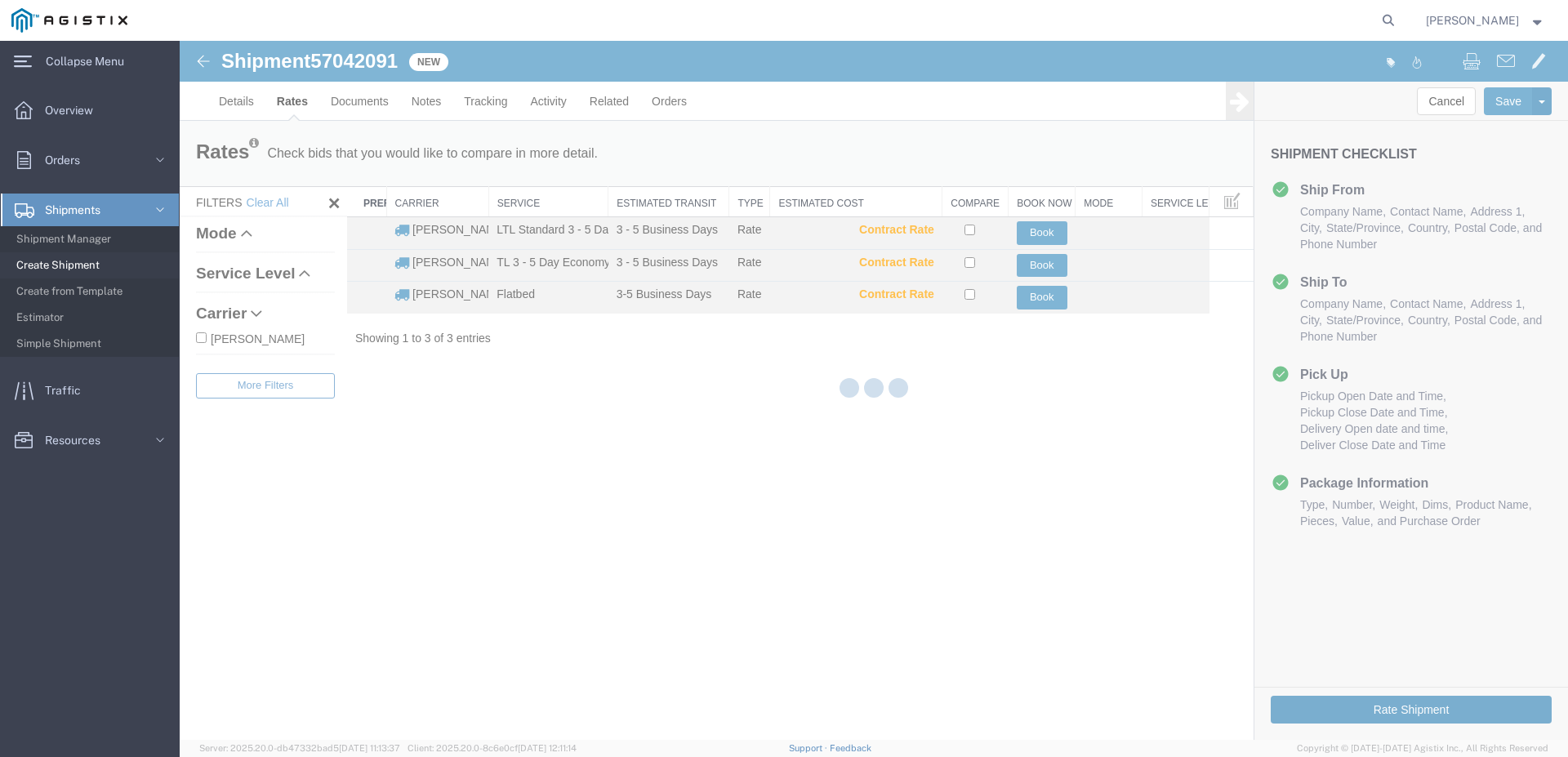
scroll to position [0, 0]
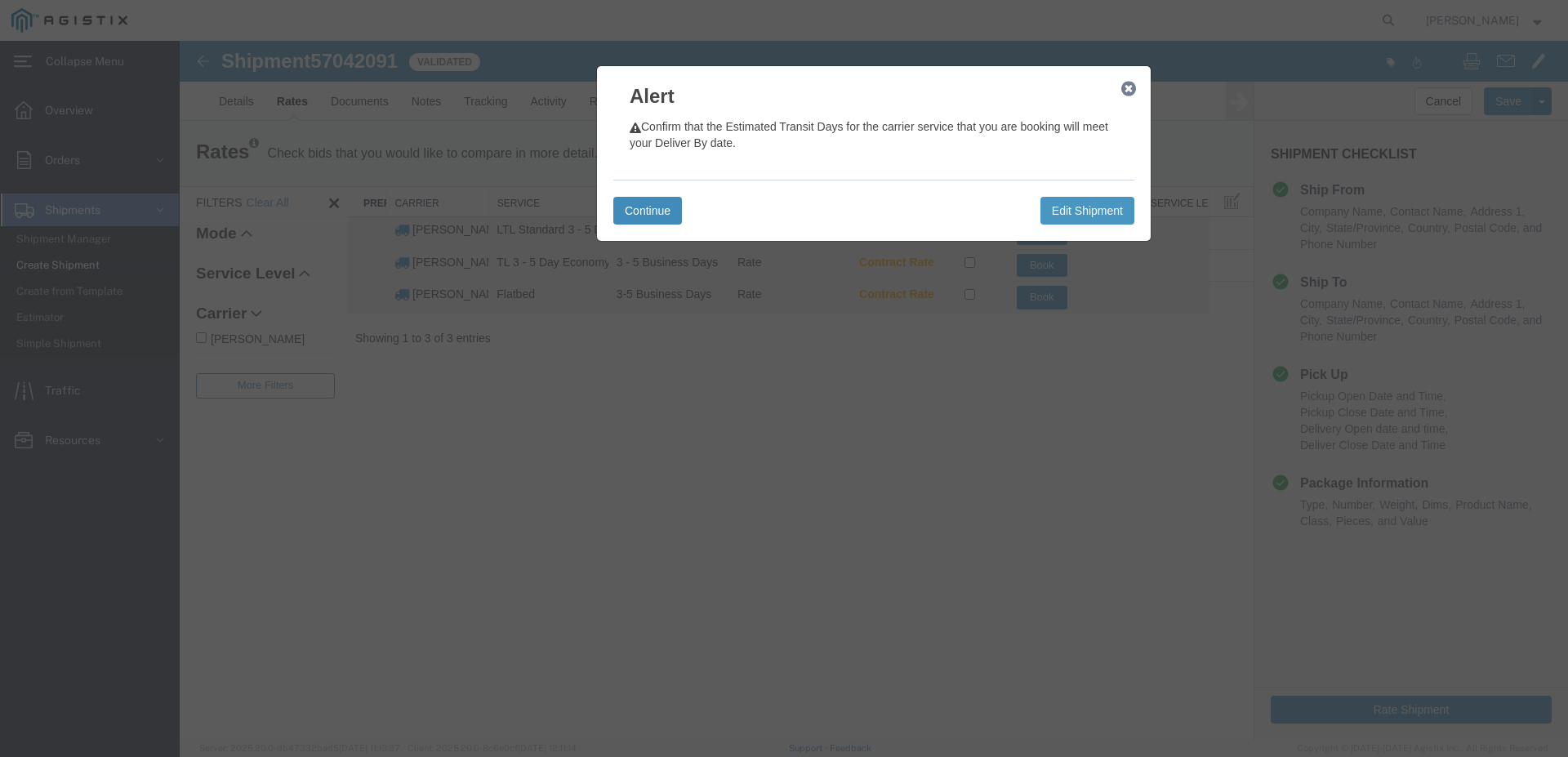
click at [681, 213] on button "Continue" at bounding box center [647, 211] width 69 height 28
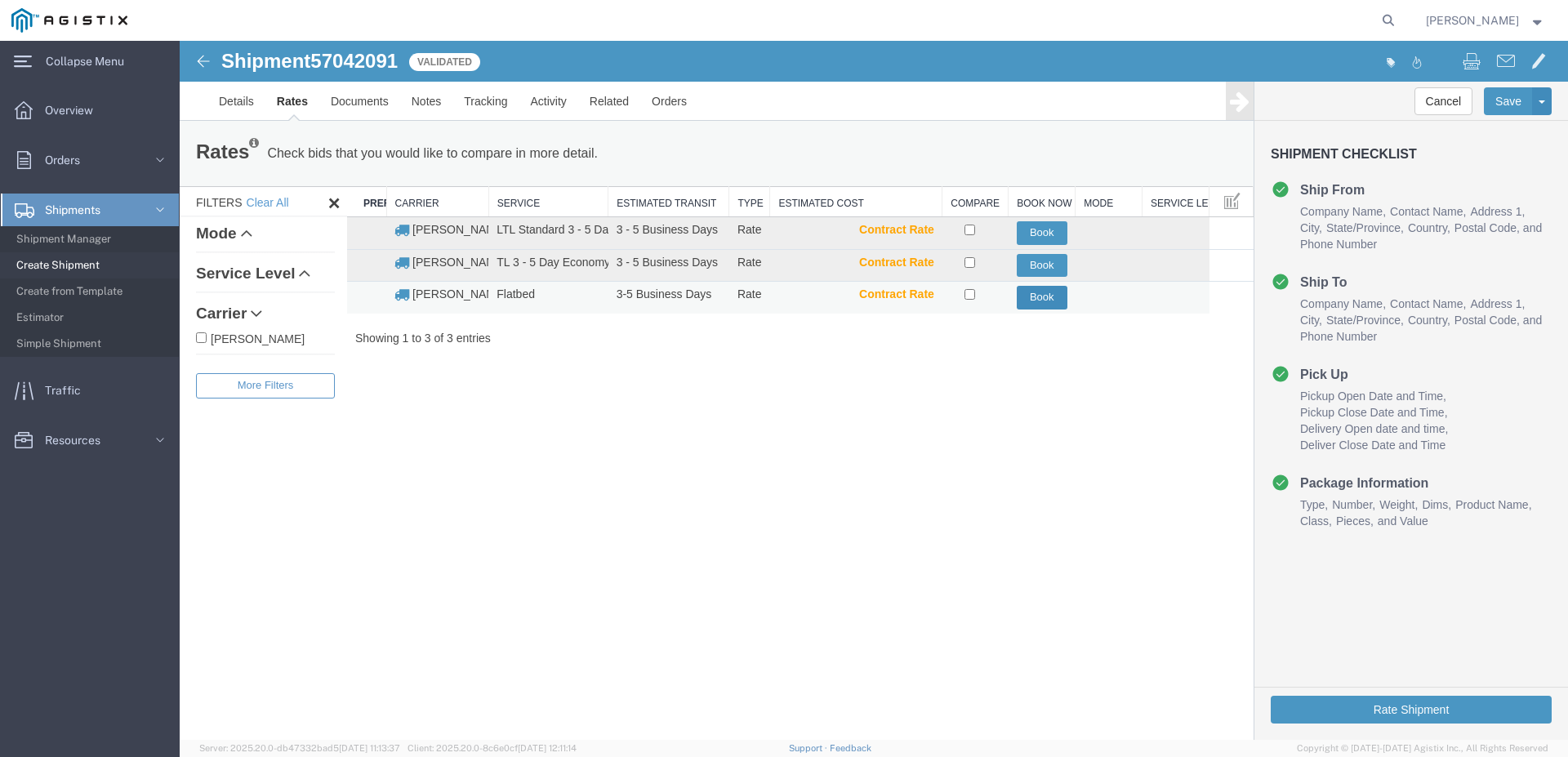
click at [1039, 305] on button "Book" at bounding box center [1042, 298] width 51 height 24
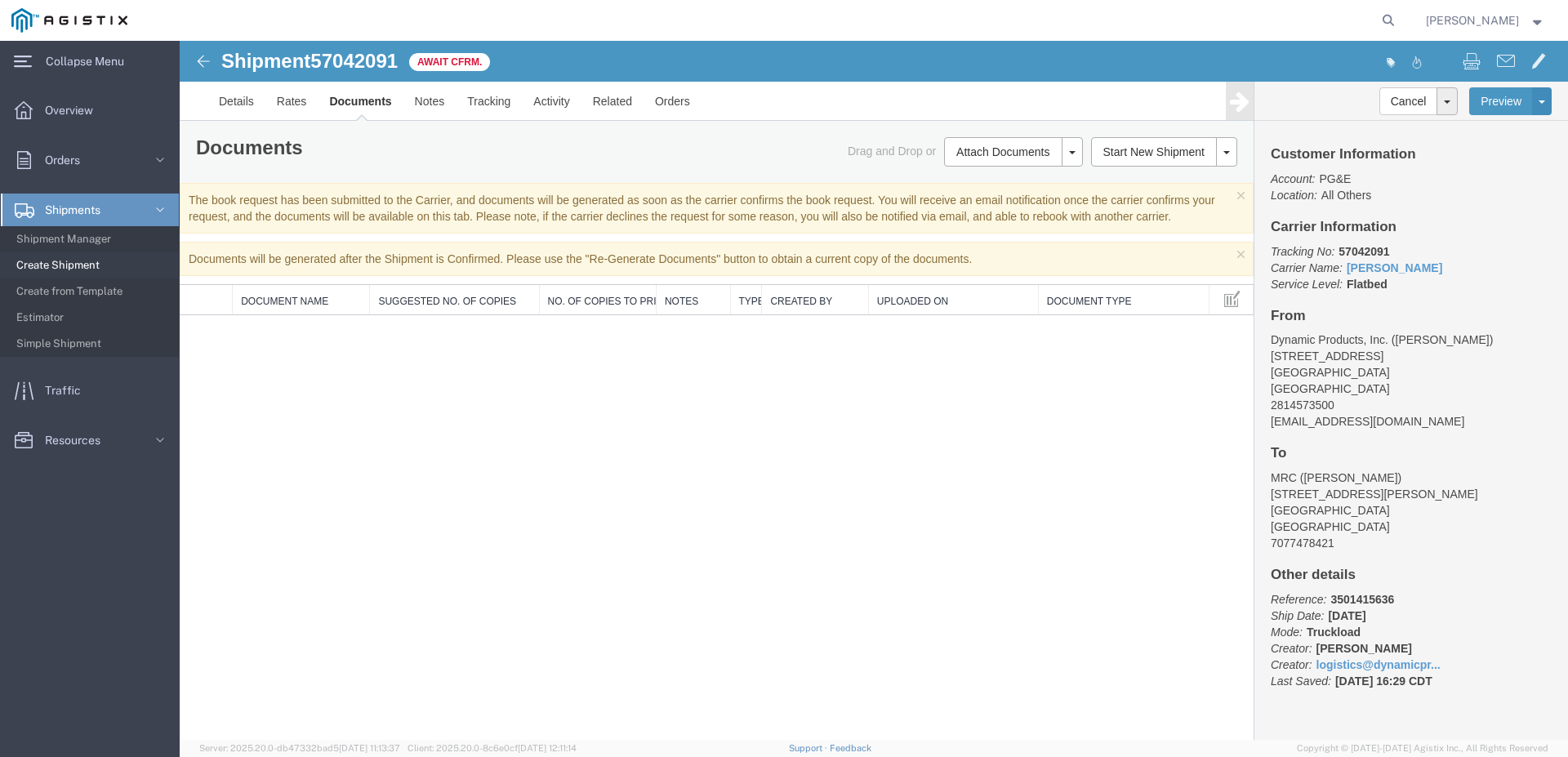
click at [212, 58] on img at bounding box center [204, 62] width 20 height 20
